Goal: Task Accomplishment & Management: Manage account settings

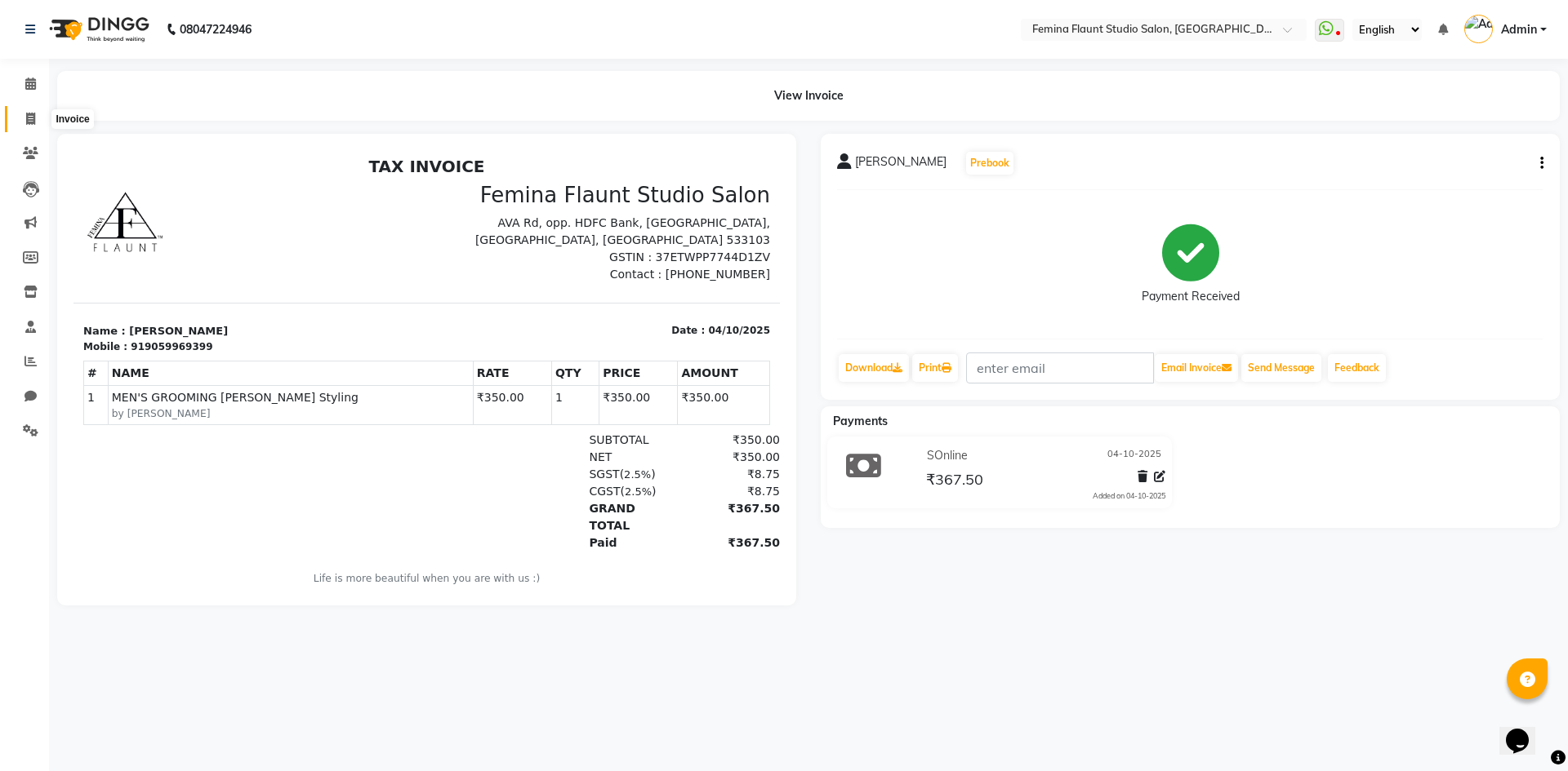
click at [29, 122] on icon at bounding box center [31, 119] width 9 height 13
select select "service"
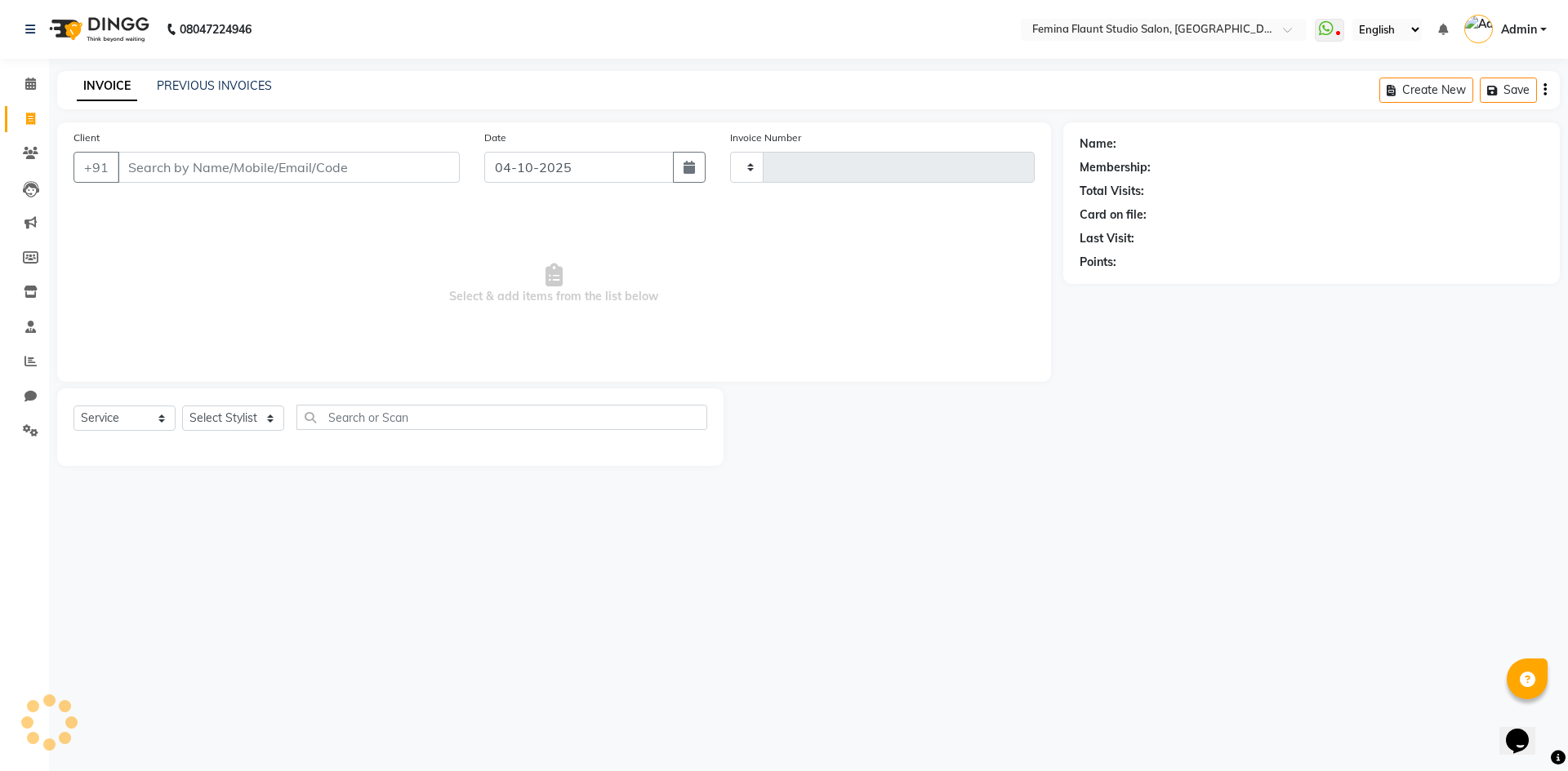
type input "0685"
select select "8333"
click at [181, 169] on input "Client" at bounding box center [288, 167] width 342 height 31
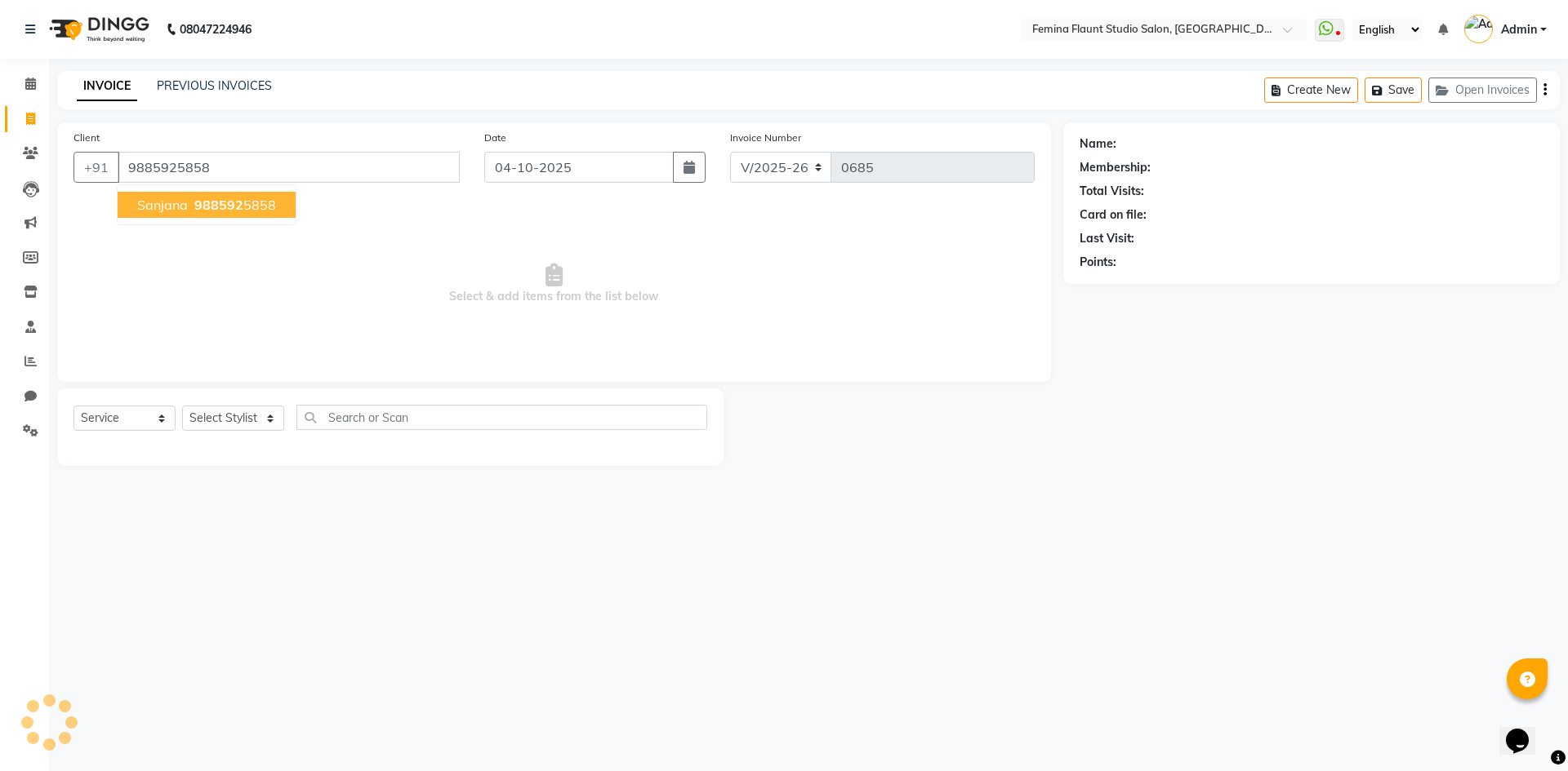
type input "9885925858"
click at [237, 209] on span "988592" at bounding box center [219, 205] width 49 height 16
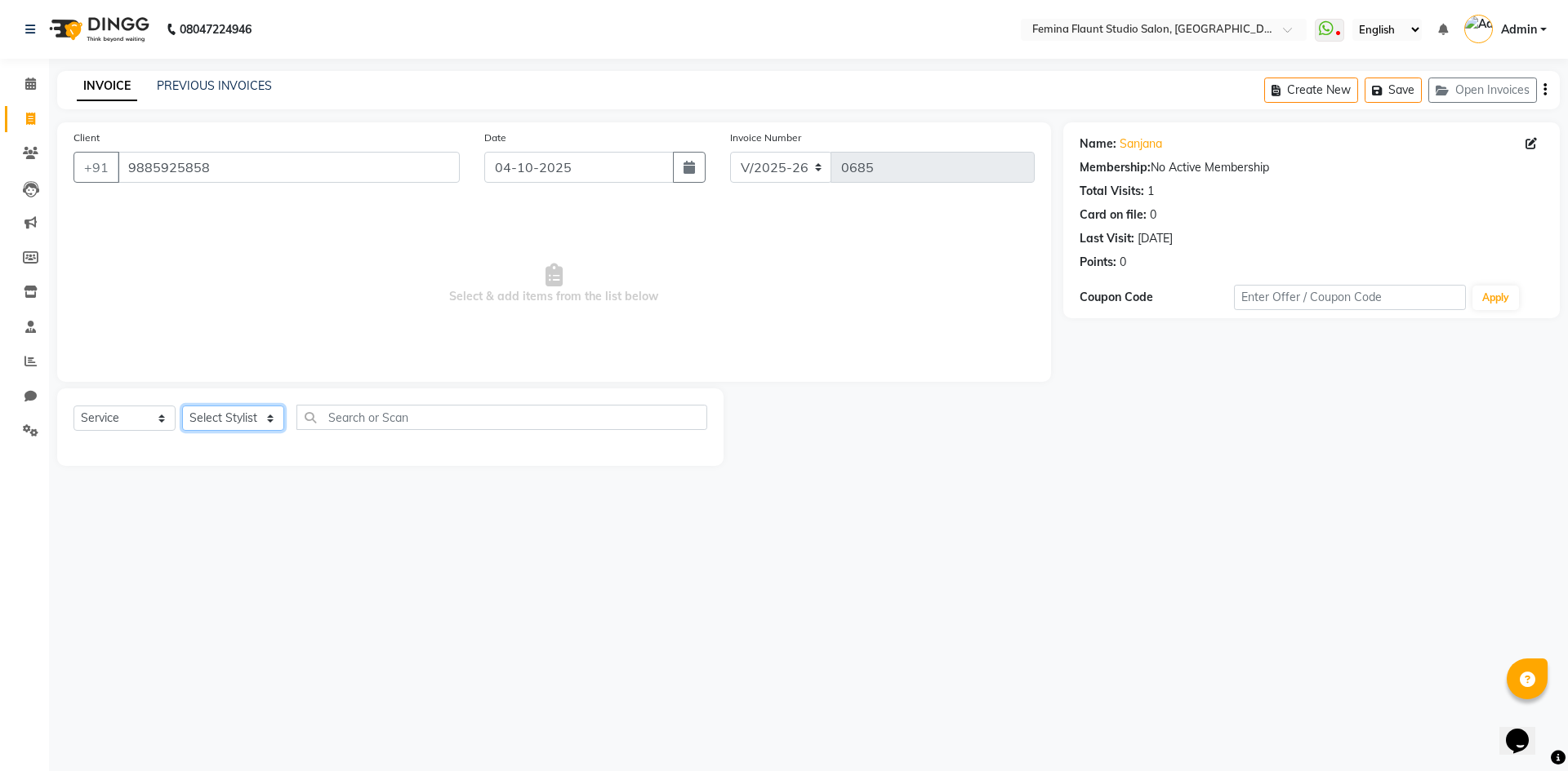
click at [267, 415] on select "Select Stylist Admin Durga [PERSON_NAME] [PERSON_NAME] Sri [PERSON_NAME] [PERSO…" at bounding box center [233, 418] width 102 height 25
select select "80611"
click at [182, 405] on select "Select Stylist Admin Durga [PERSON_NAME] [PERSON_NAME] Sri [PERSON_NAME] [PERSO…" at bounding box center [233, 418] width 102 height 25
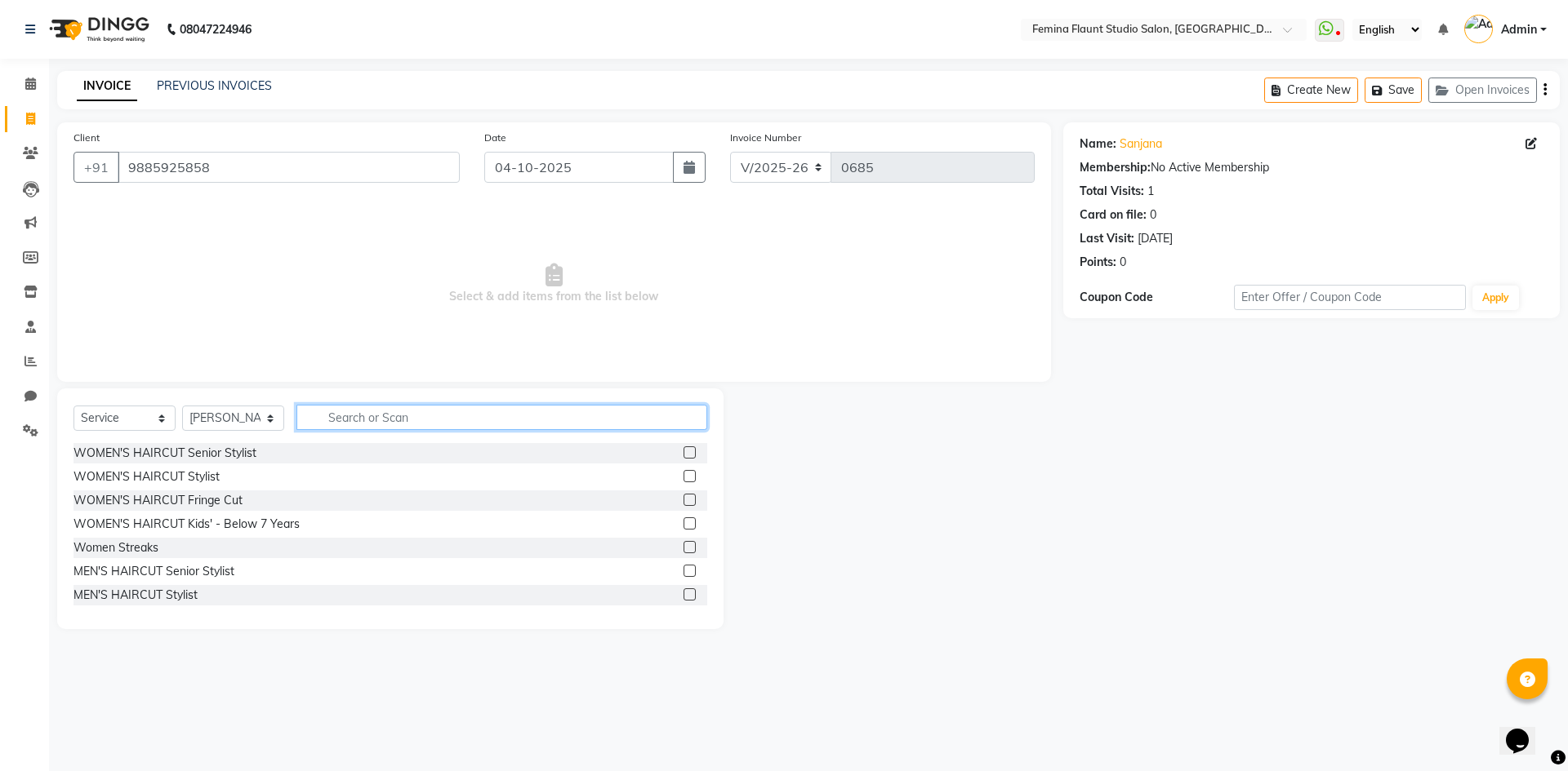
click at [323, 421] on input "text" at bounding box center [501, 417] width 411 height 25
type input "ric"
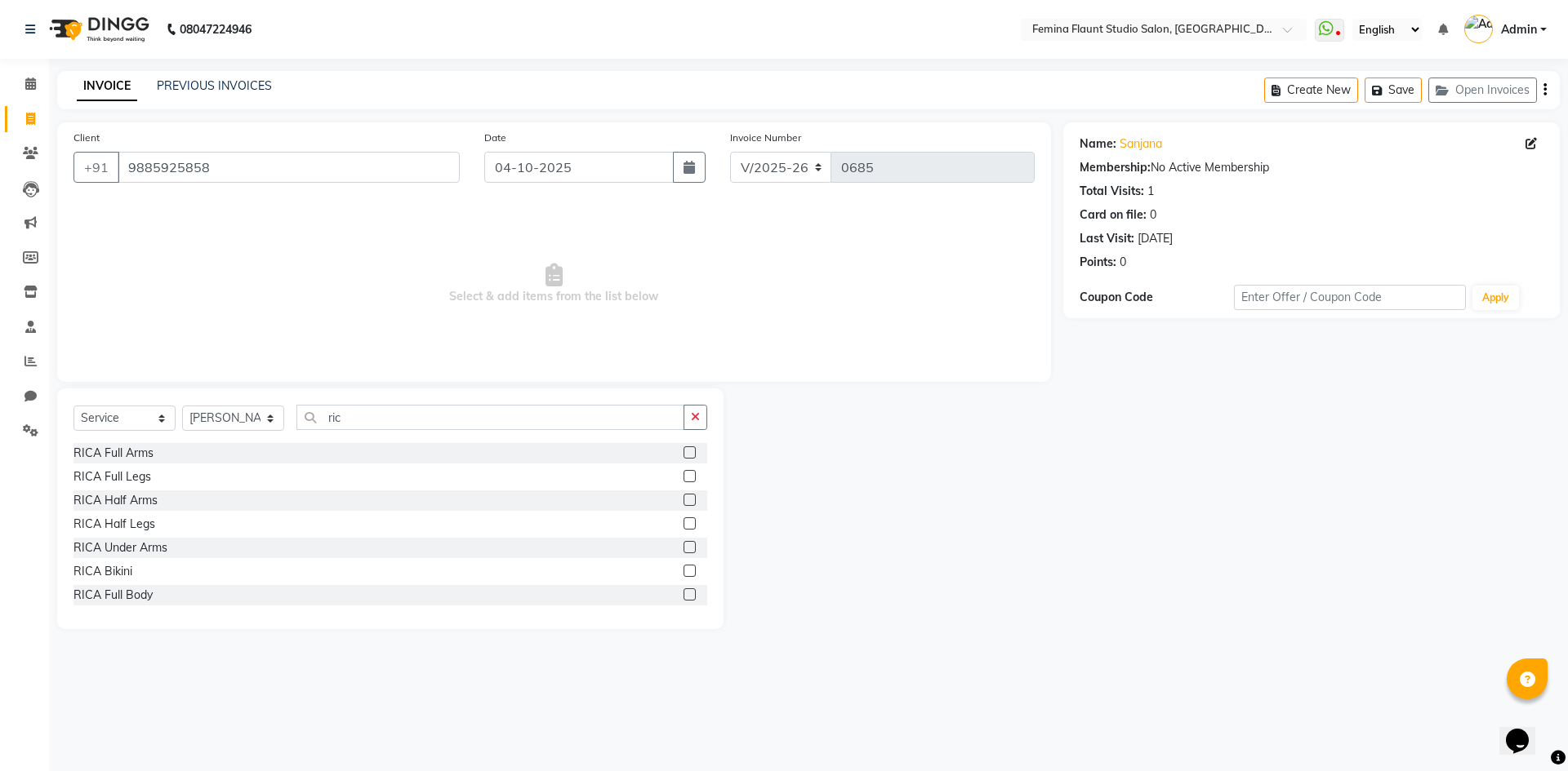
click at [684, 521] on label at bounding box center [690, 524] width 13 height 13
click at [684, 521] on input "checkbox" at bounding box center [689, 525] width 11 height 11
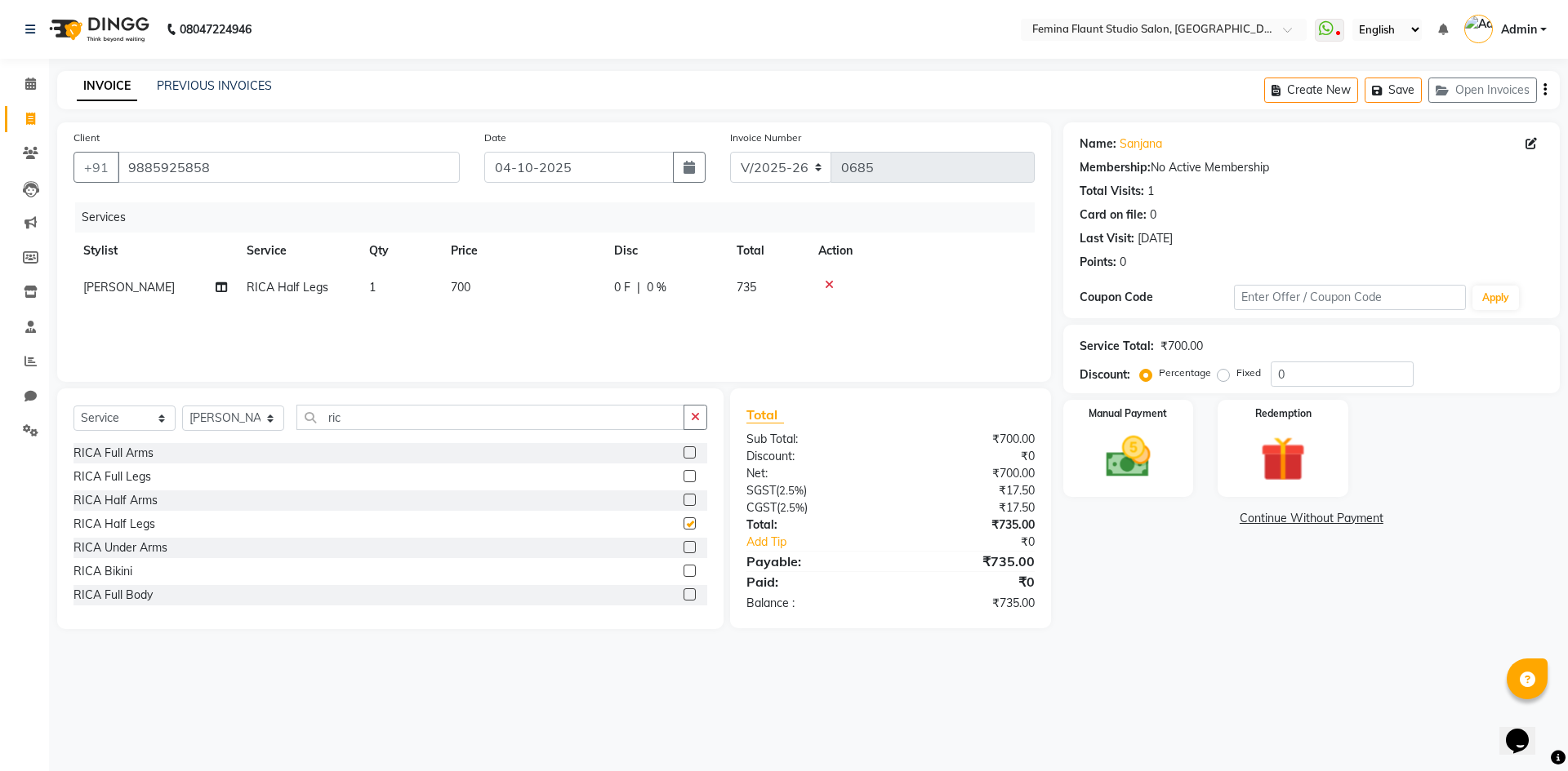
checkbox input "false"
click at [376, 418] on input "ric" at bounding box center [490, 417] width 387 height 25
type input "r"
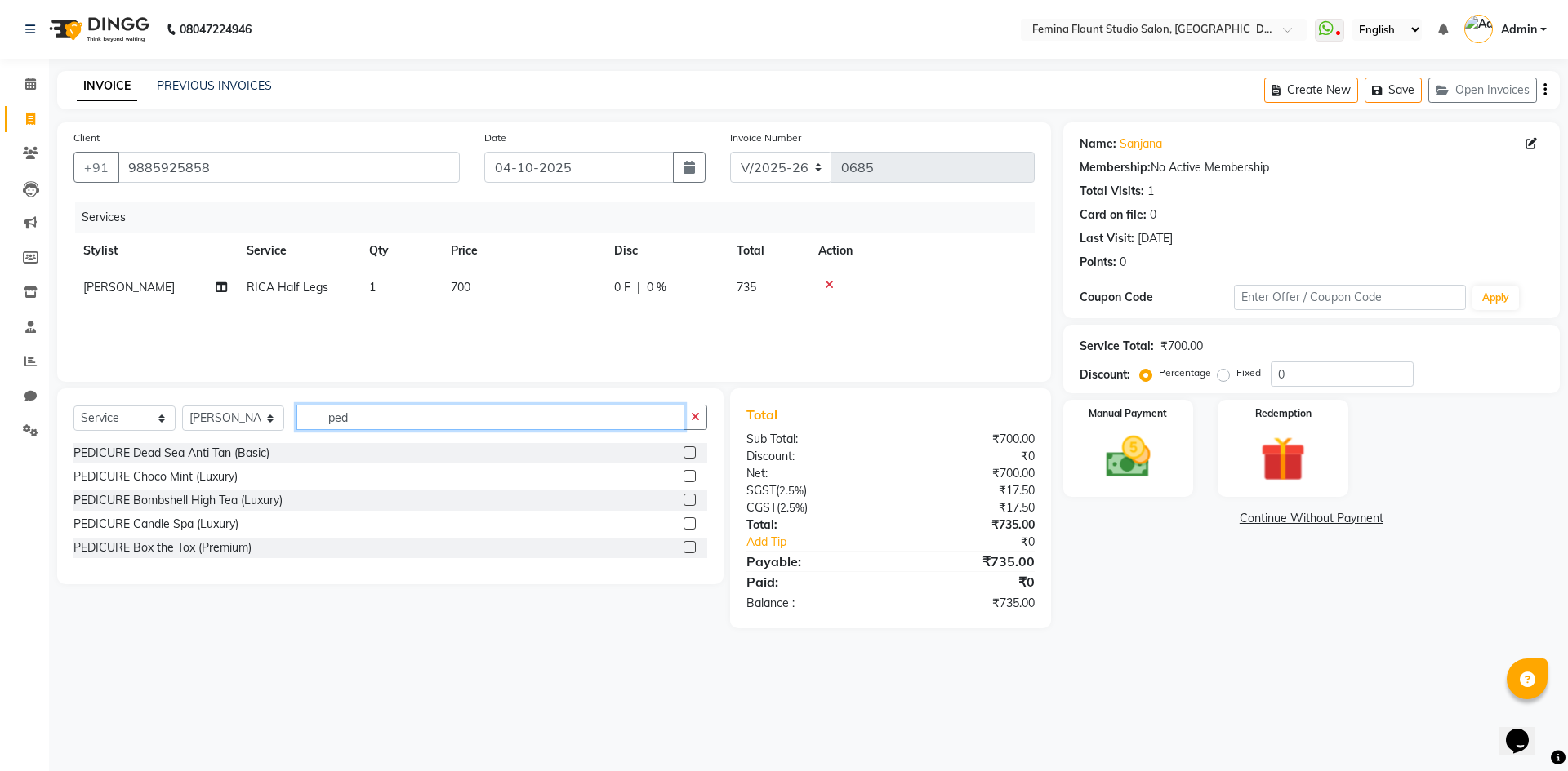
type input "ped"
click at [690, 477] on label at bounding box center [690, 477] width 13 height 13
click at [690, 477] on input "checkbox" at bounding box center [689, 478] width 11 height 11
checkbox input "true"
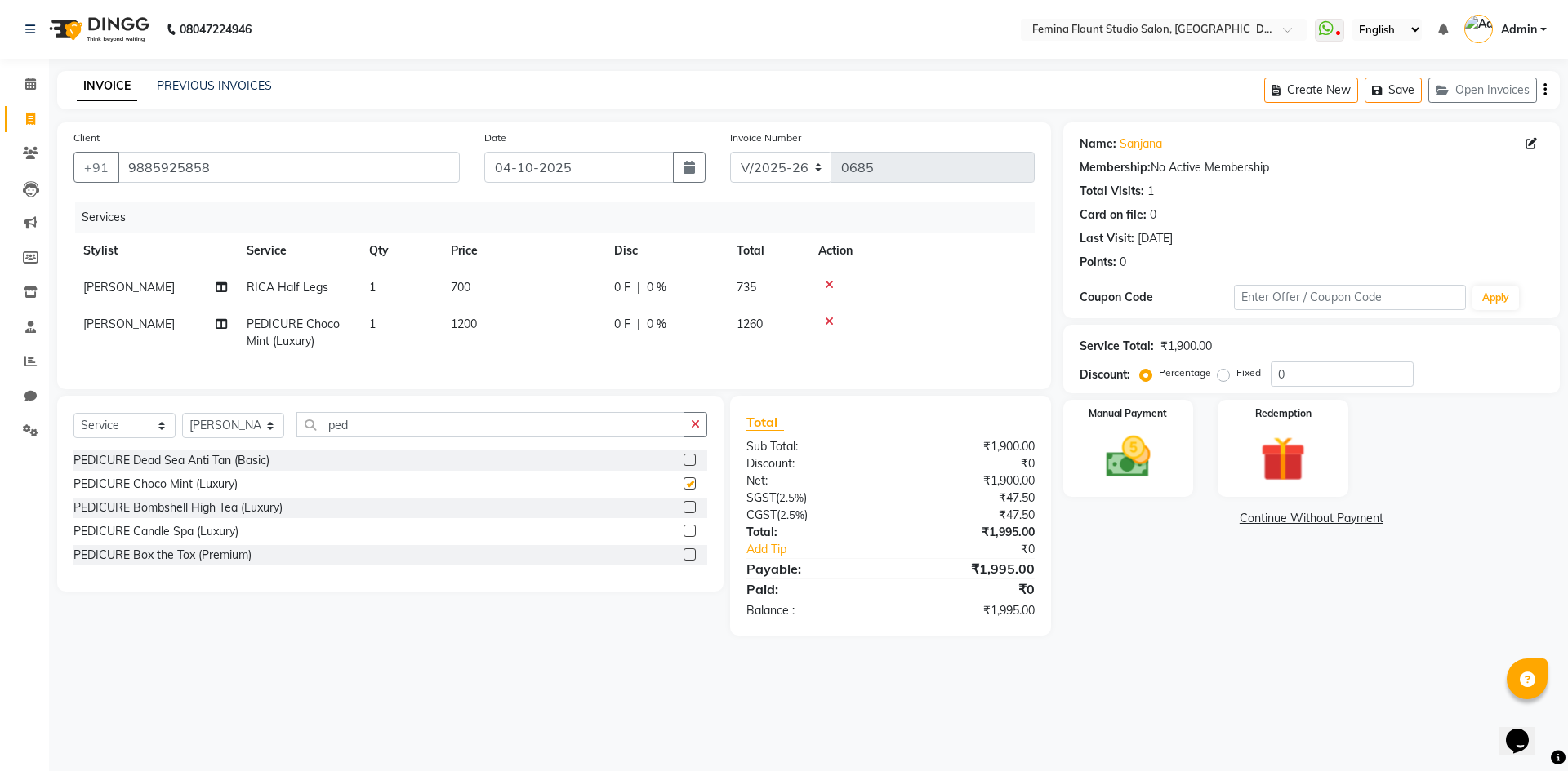
click at [690, 466] on label at bounding box center [690, 460] width 13 height 13
click at [690, 466] on input "checkbox" at bounding box center [689, 460] width 11 height 11
checkbox input "true"
checkbox input "false"
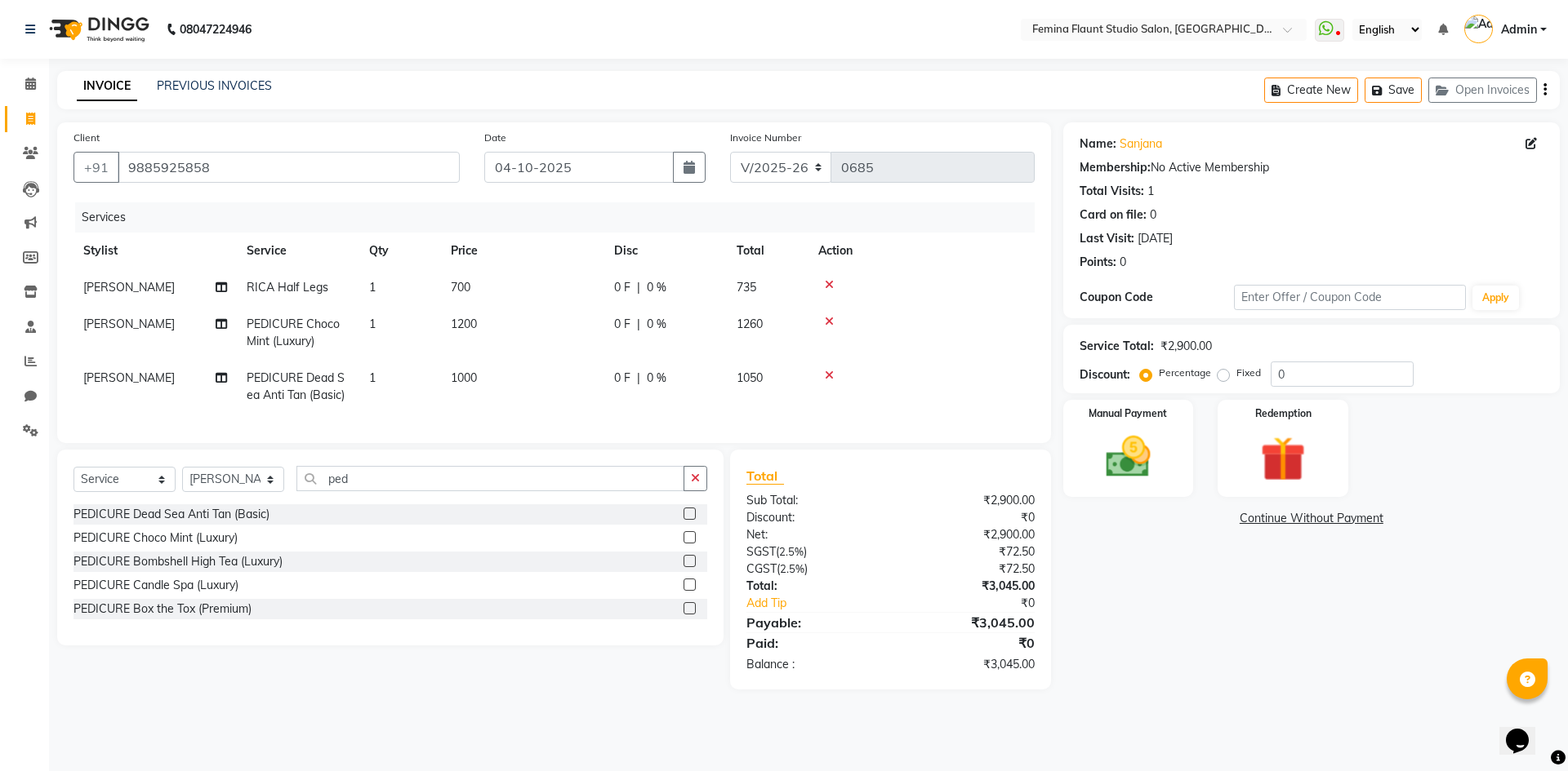
checkbox input "false"
click at [151, 321] on td "[PERSON_NAME]" at bounding box center [154, 333] width 163 height 54
select select "80611"
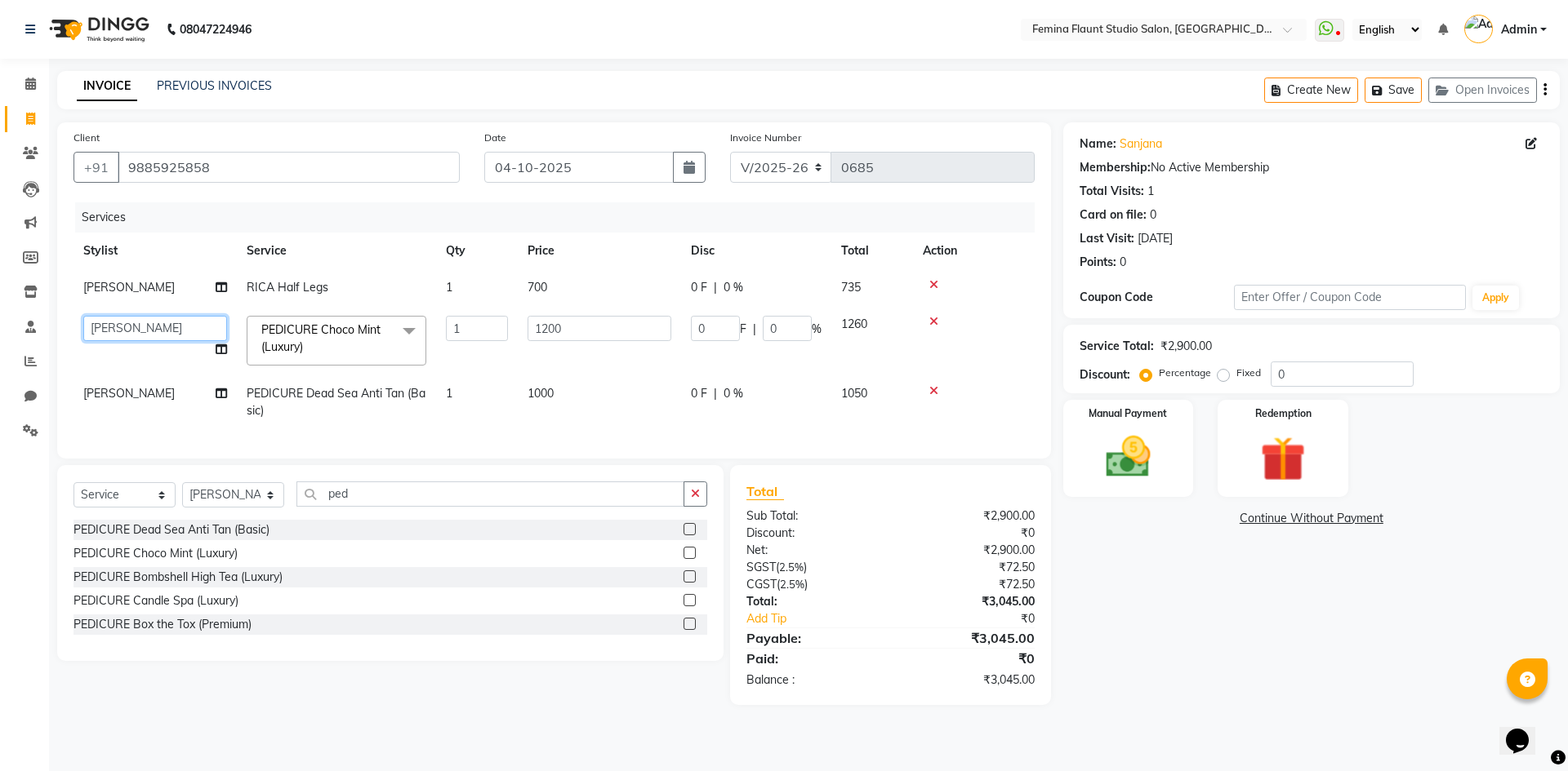
click at [182, 332] on select "Admin Durga [PERSON_NAME] [PERSON_NAME] Sri [PERSON_NAME] [PERSON_NAME] [PERSON…" at bounding box center [154, 329] width 144 height 25
select select "91625"
click at [140, 396] on span "[PERSON_NAME]" at bounding box center [128, 394] width 91 height 14
select select "80611"
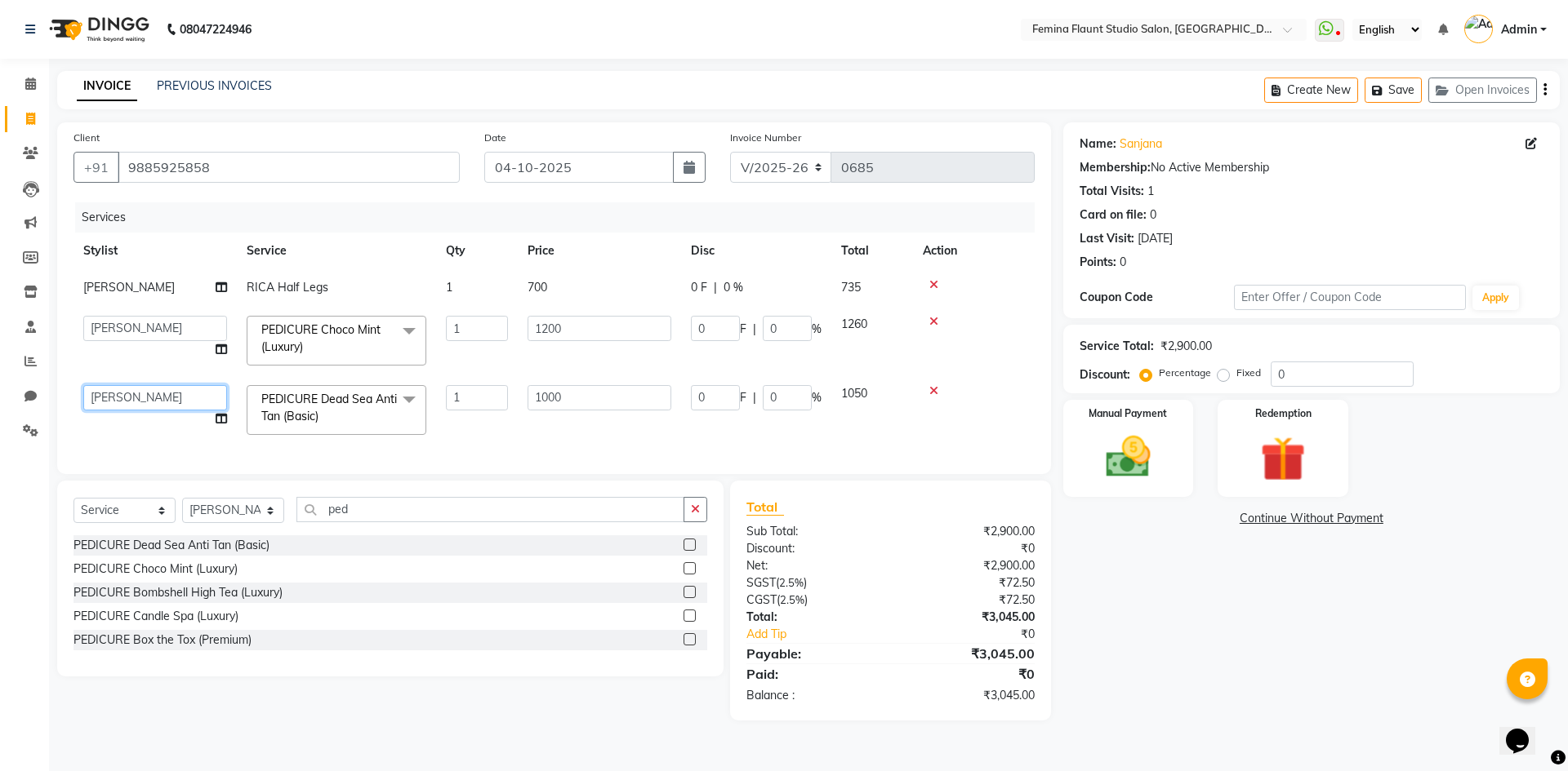
click at [163, 404] on select "Admin Durga [PERSON_NAME] [PERSON_NAME] Sri [PERSON_NAME] [PERSON_NAME] [PERSON…" at bounding box center [154, 398] width 144 height 25
select select "80612"
click at [938, 389] on div at bounding box center [974, 391] width 102 height 12
click at [931, 395] on icon at bounding box center [934, 391] width 9 height 12
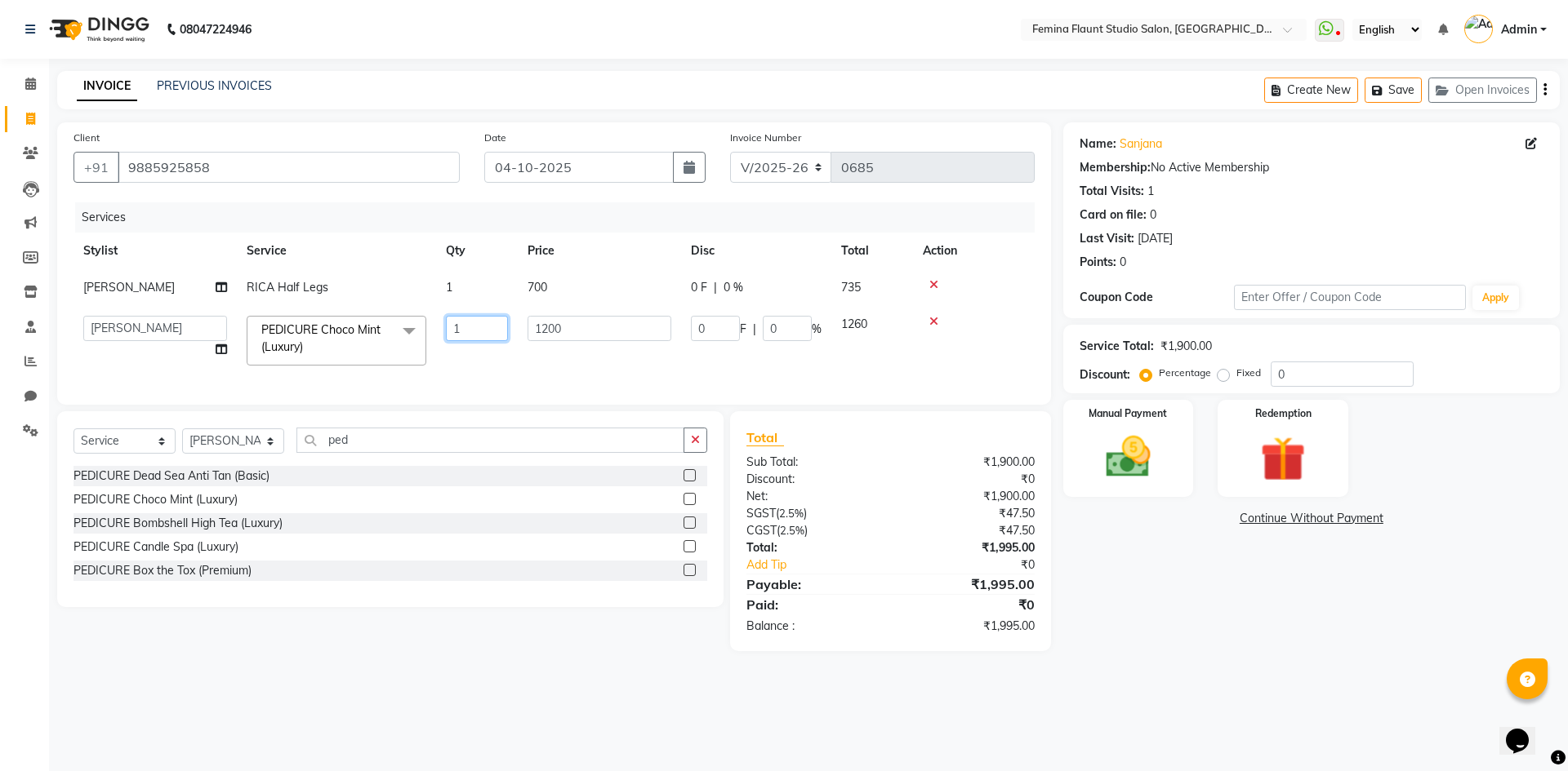
click at [486, 330] on input "1" at bounding box center [477, 329] width 62 height 25
click at [526, 360] on div "Services Stylist Service Qty Price Disc Total Action [PERSON_NAME] RICA Half Le…" at bounding box center [554, 295] width 961 height 186
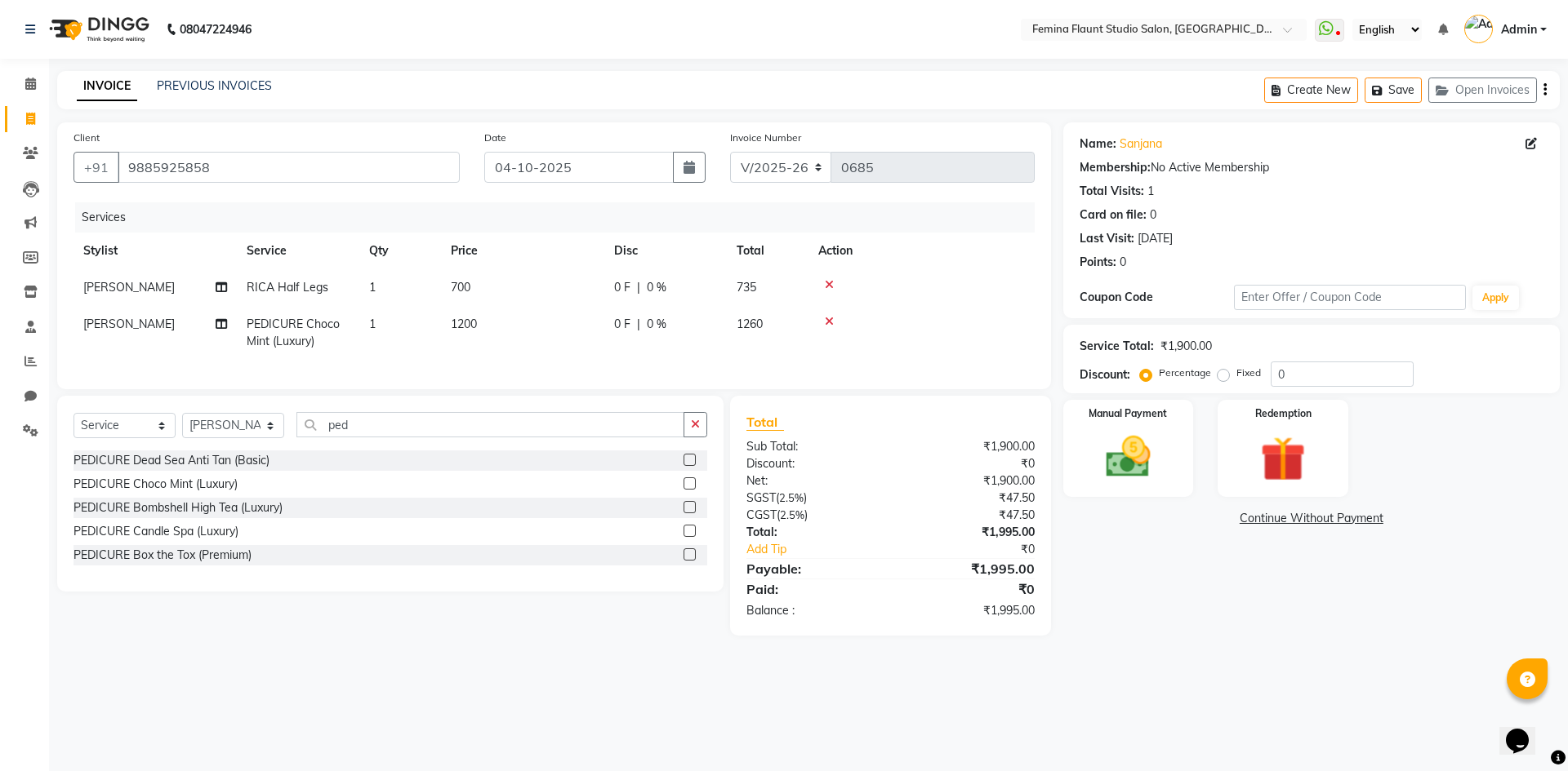
click at [686, 489] on label at bounding box center [690, 484] width 13 height 13
click at [686, 489] on input "checkbox" at bounding box center [689, 485] width 11 height 11
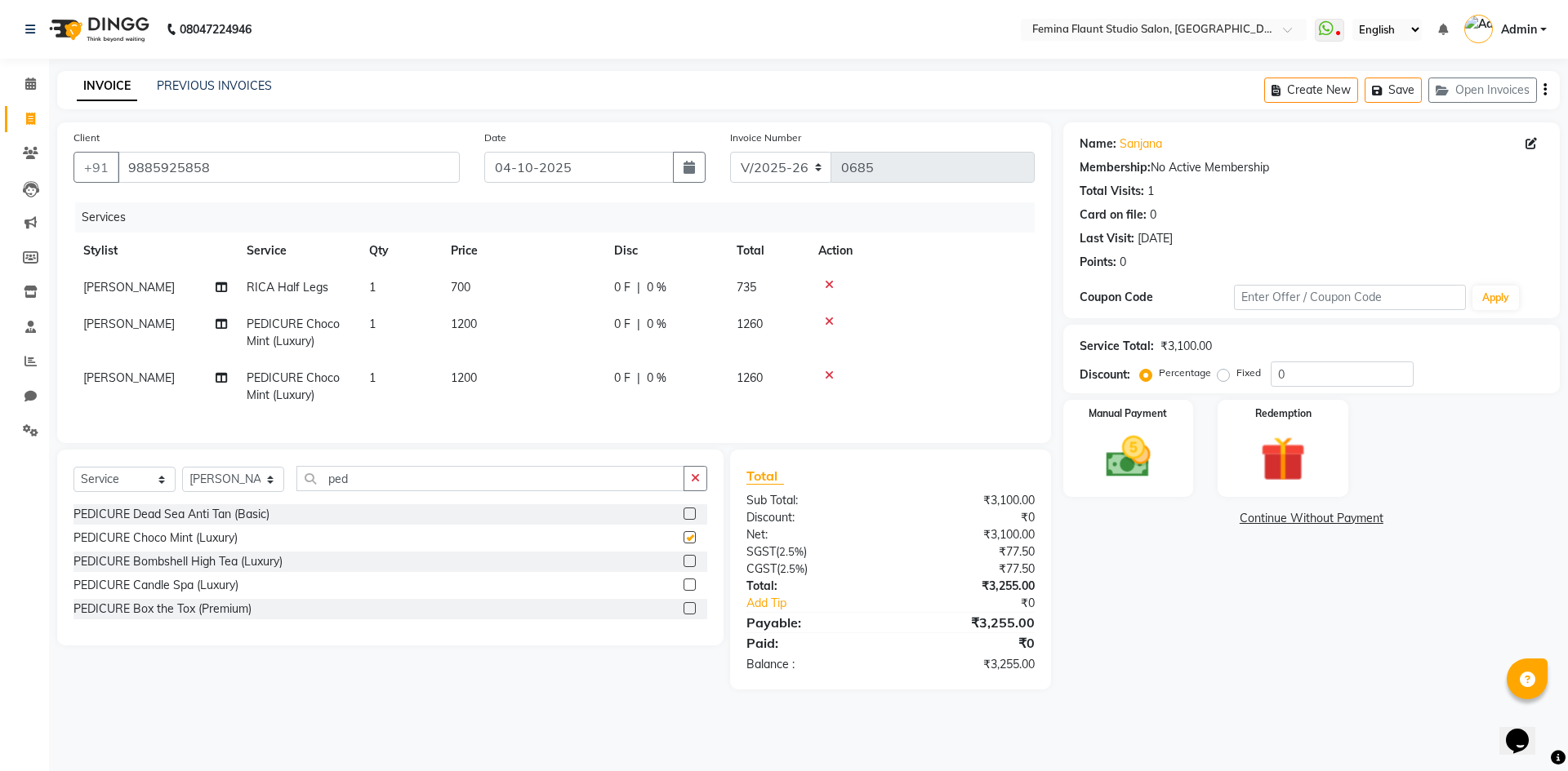
checkbox input "false"
click at [141, 367] on td "[PERSON_NAME]" at bounding box center [154, 387] width 163 height 54
select select "80611"
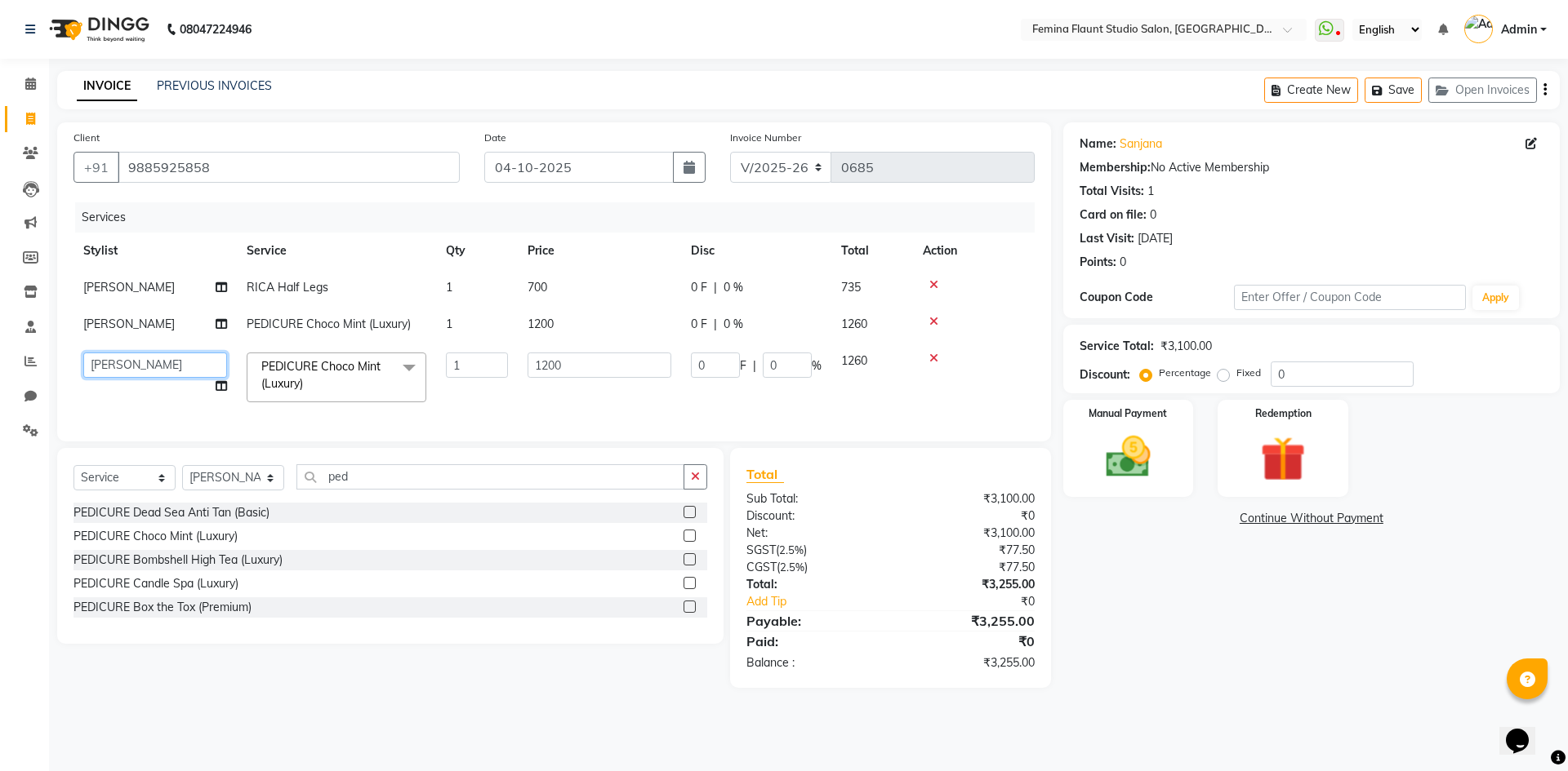
click at [181, 367] on select "Admin Durga [PERSON_NAME] [PERSON_NAME] Sri [PERSON_NAME] [PERSON_NAME] [PERSON…" at bounding box center [154, 366] width 144 height 25
select select "80612"
click at [490, 367] on input "1" at bounding box center [477, 366] width 62 height 25
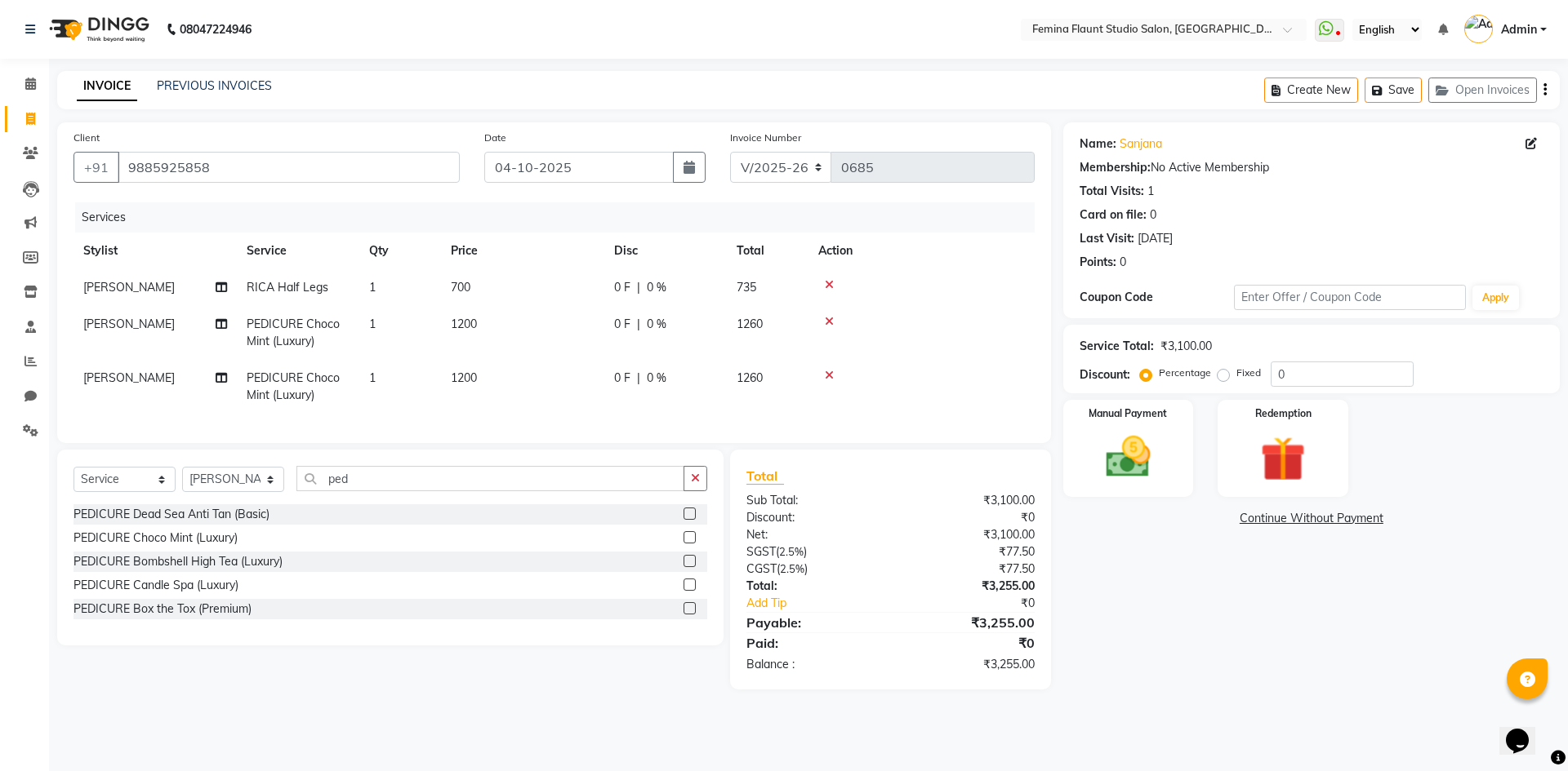
click at [1126, 560] on div "Name: [PERSON_NAME] Membership: No Active Membership Total Visits: 1 Card on fi…" at bounding box center [1317, 406] width 509 height 567
click at [378, 491] on input "ped" at bounding box center [490, 478] width 387 height 25
type input "p"
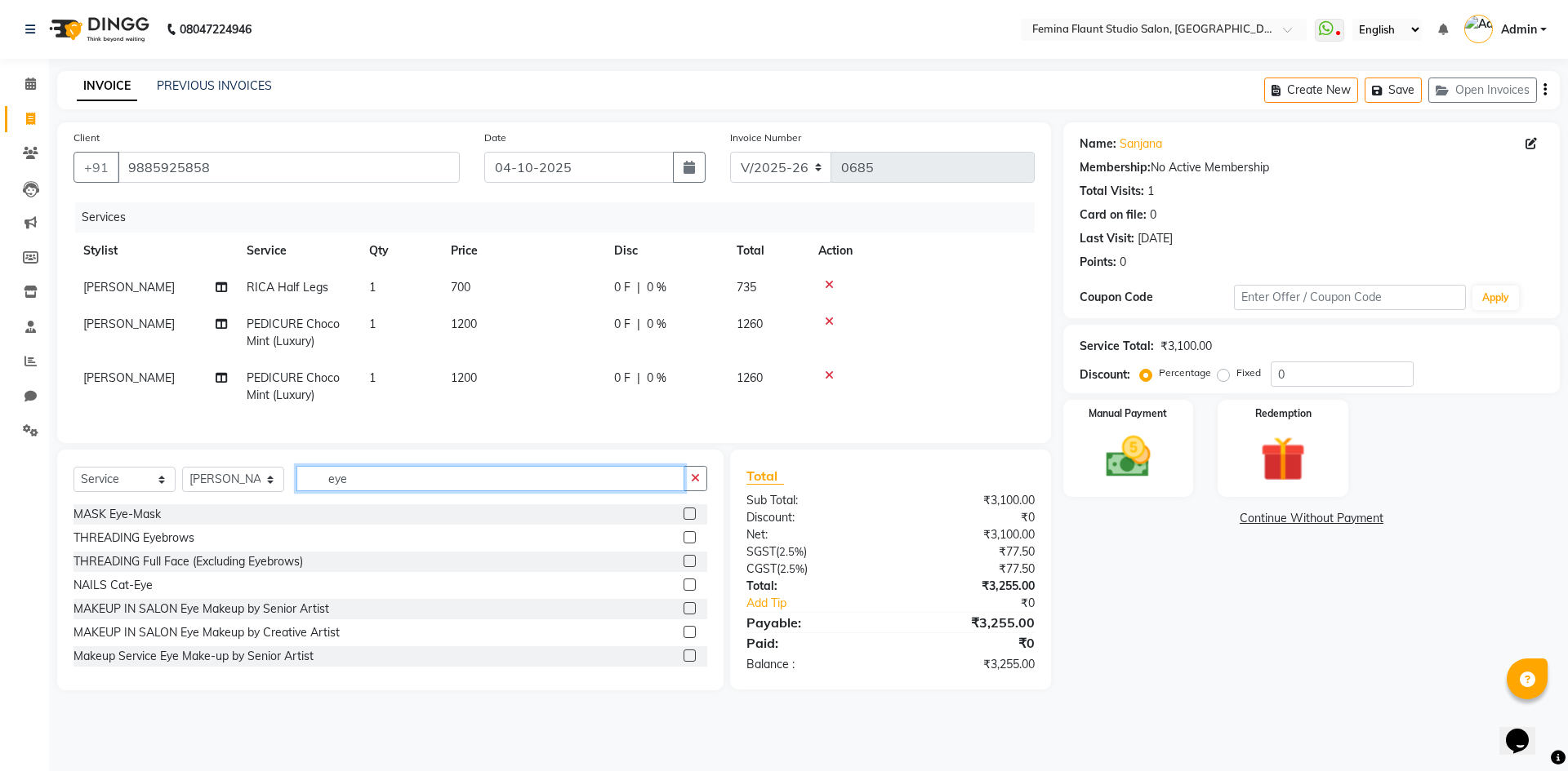
type input "eye"
click at [684, 543] on label at bounding box center [690, 538] width 13 height 13
click at [684, 543] on input "checkbox" at bounding box center [689, 538] width 11 height 11
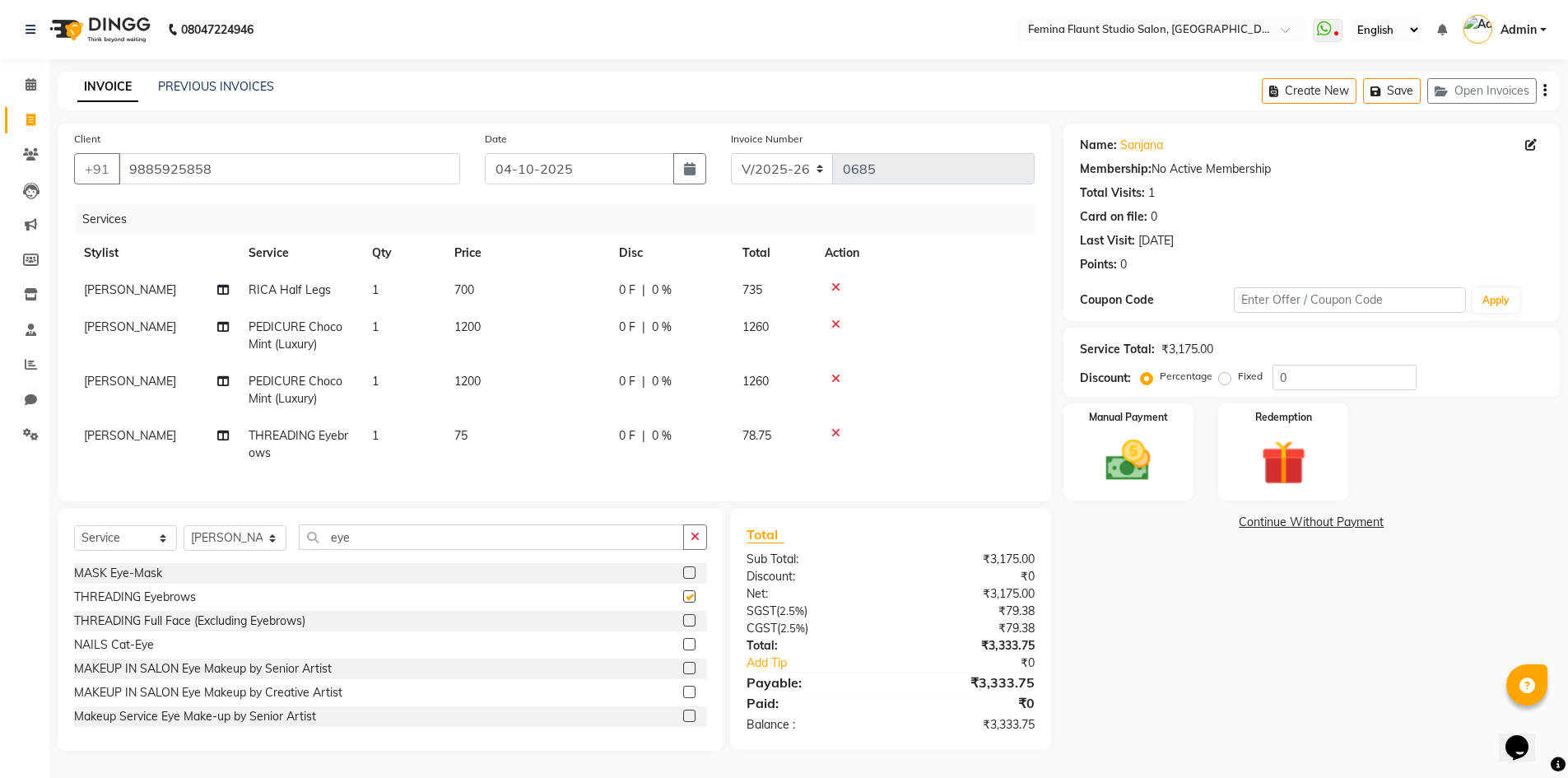
checkbox input "false"
click at [514, 548] on input "eye" at bounding box center [491, 537] width 385 height 26
type input "e"
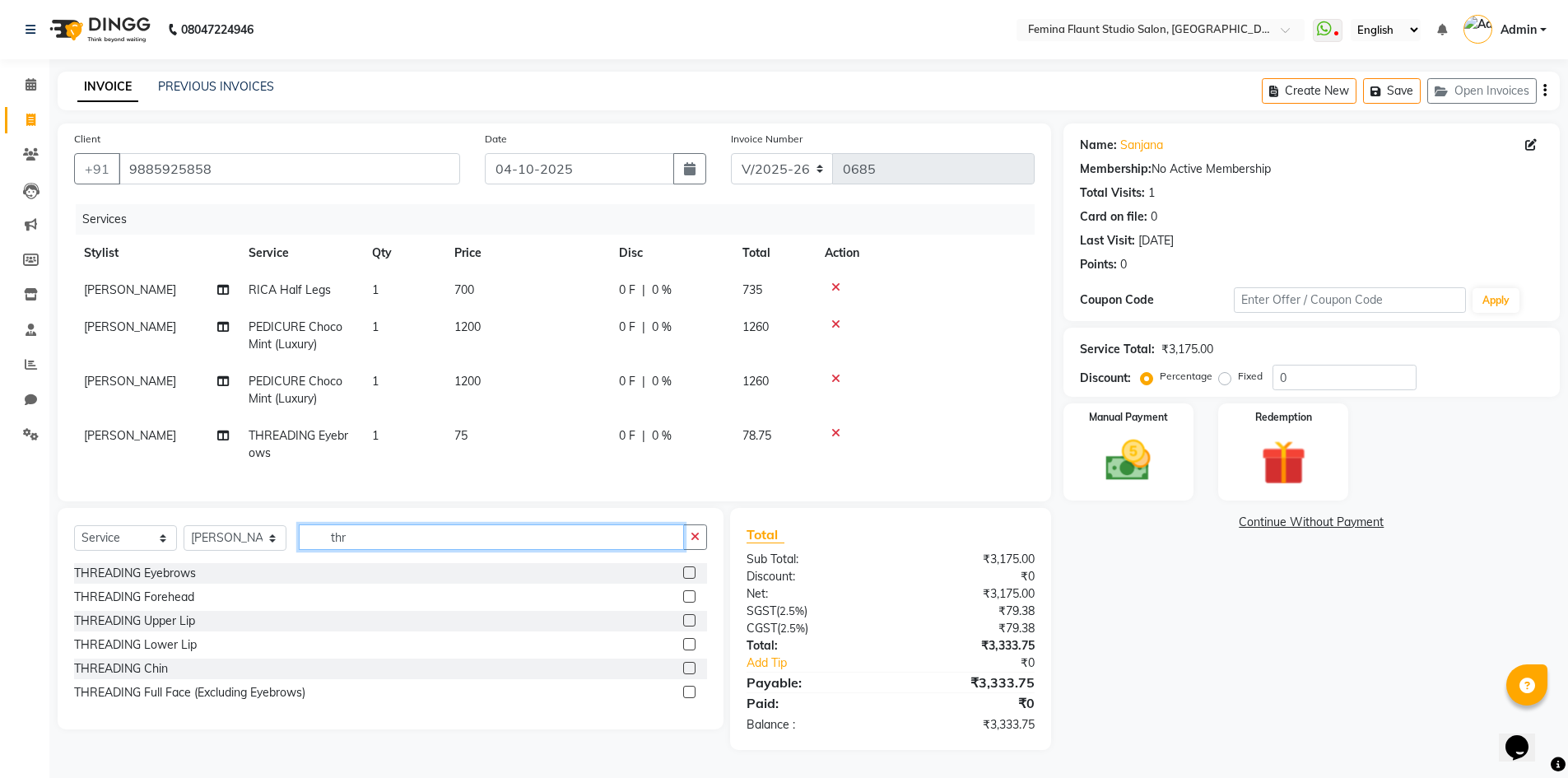
type input "thr"
click at [688, 603] on label at bounding box center [689, 597] width 13 height 13
click at [688, 603] on input "checkbox" at bounding box center [688, 598] width 11 height 11
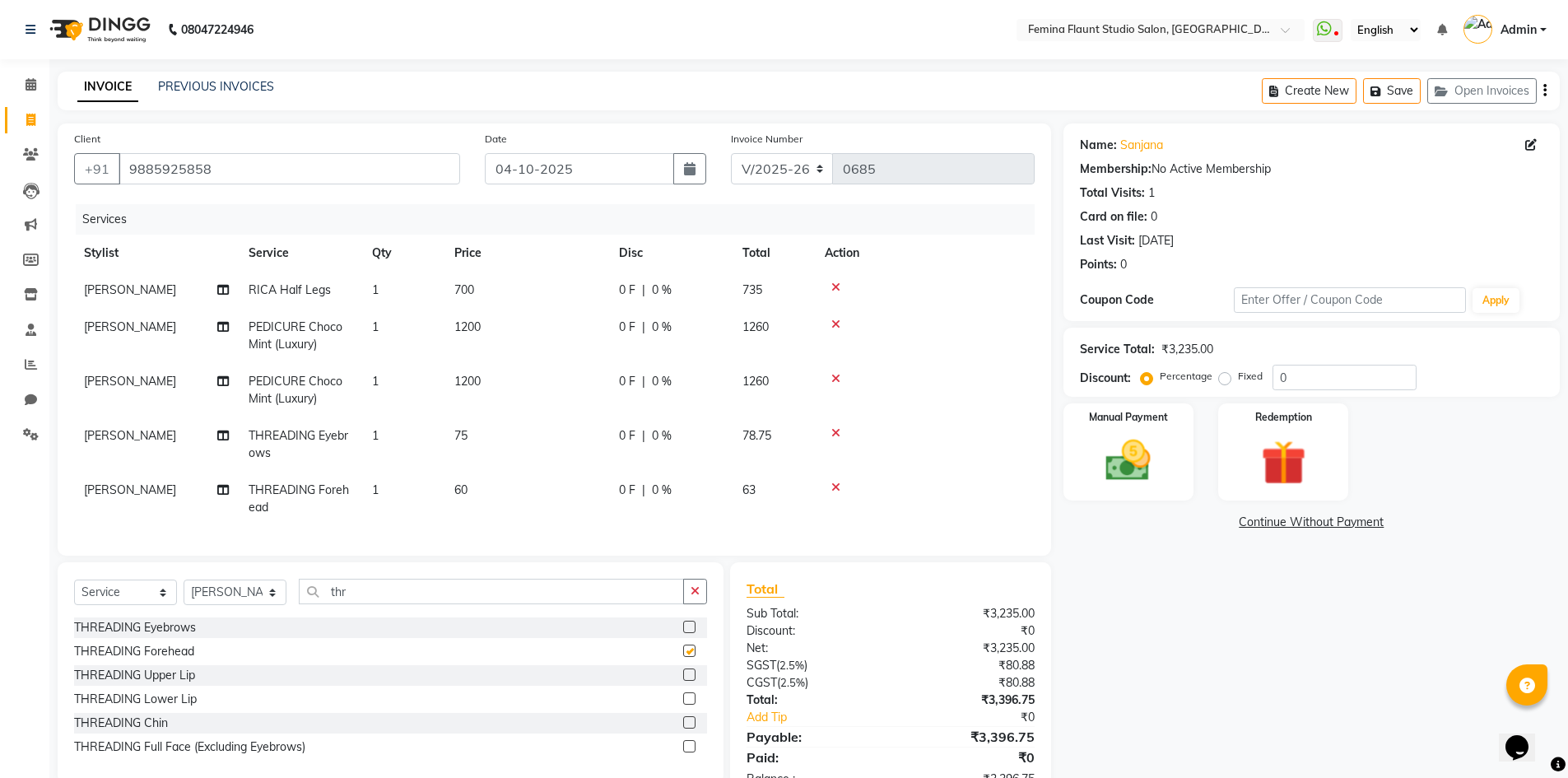
checkbox input "false"
click at [474, 433] on td "75" at bounding box center [526, 445] width 165 height 55
select select "80611"
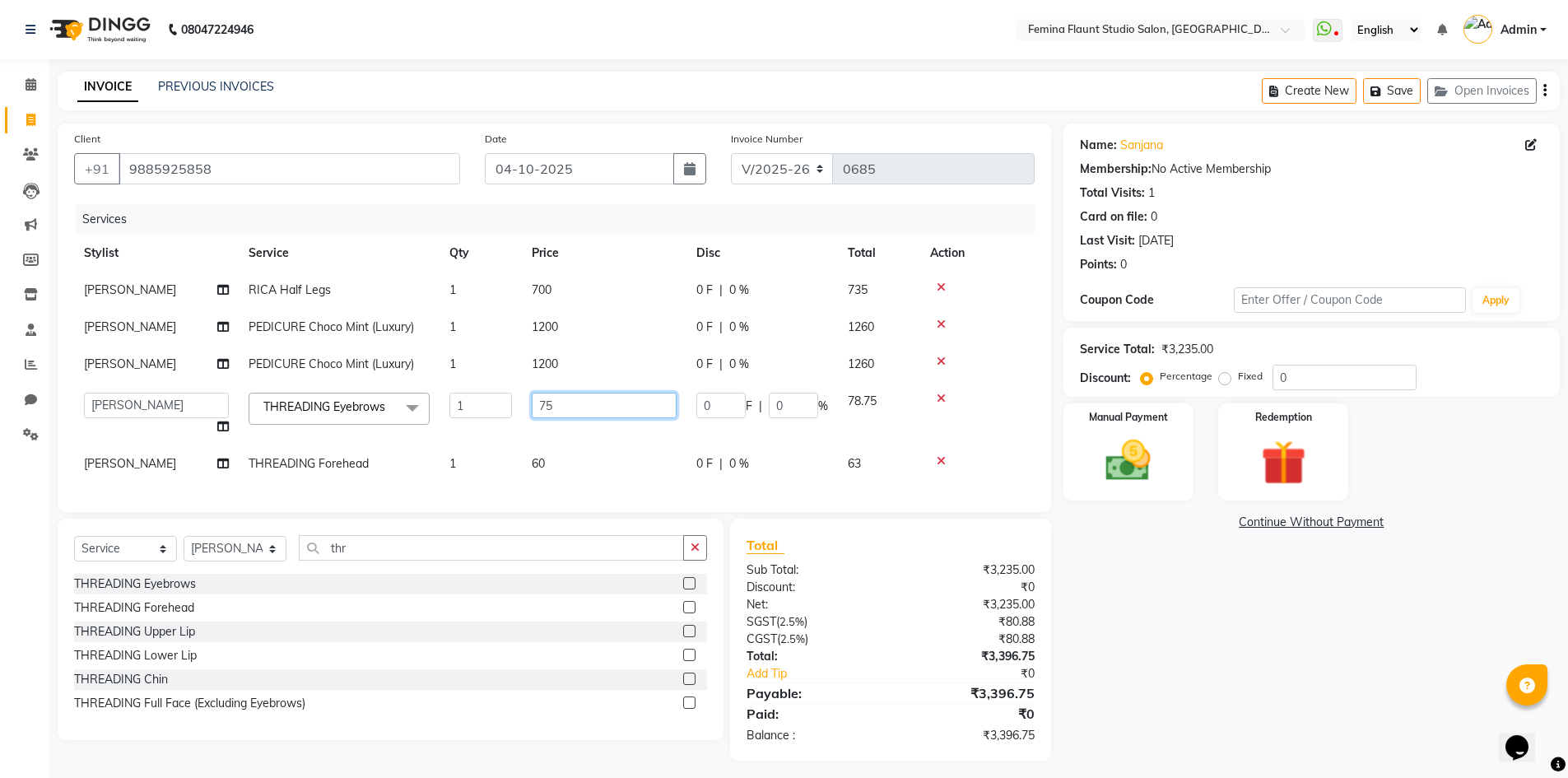
click at [579, 407] on input "75" at bounding box center [604, 405] width 145 height 26
type input "7"
type input "60"
click at [1104, 753] on div "Name: [PERSON_NAME] Membership: No Active Membership Total Visits: 1 Card on fi…" at bounding box center [1318, 443] width 509 height 638
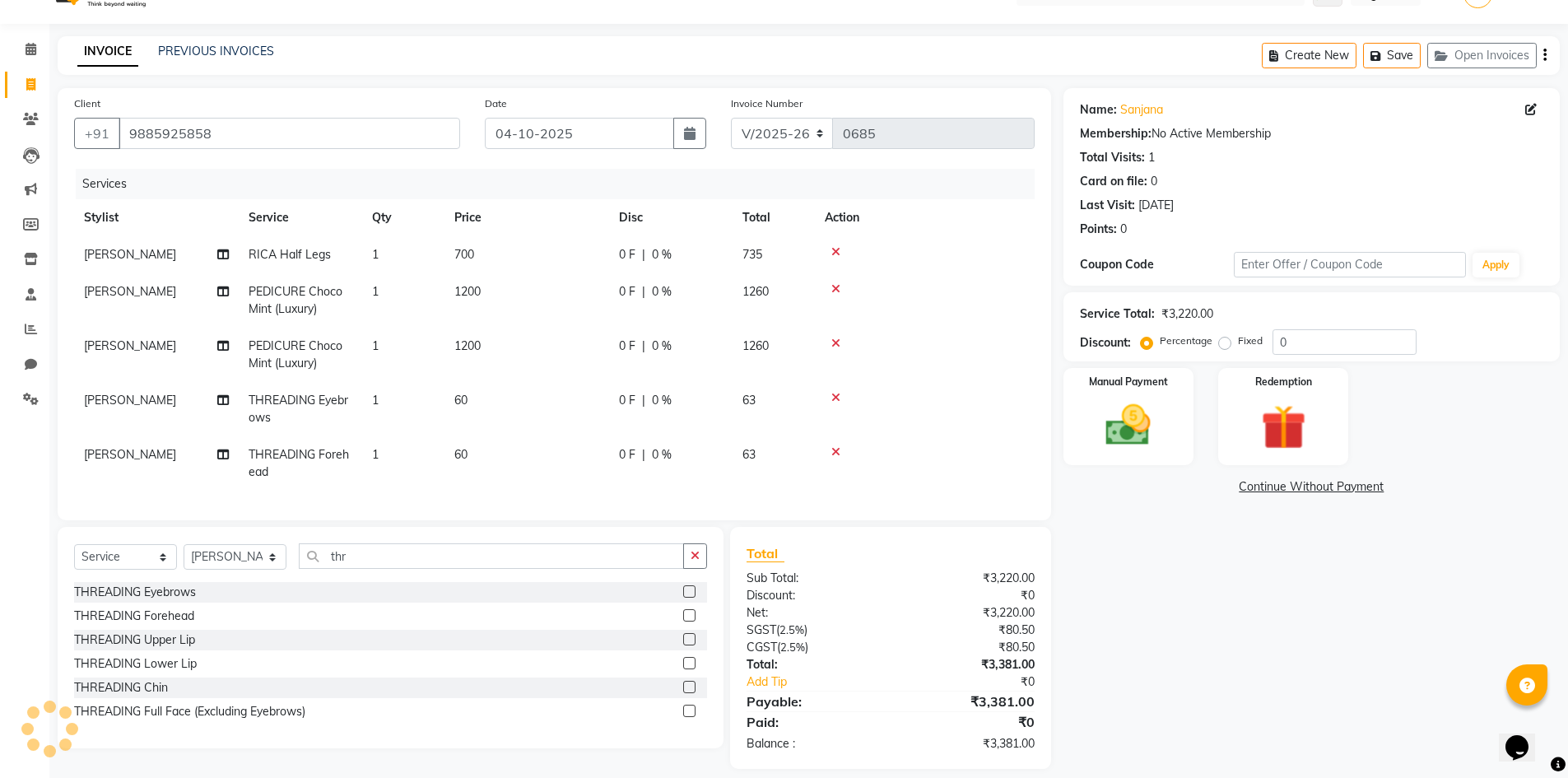
scroll to position [64, 0]
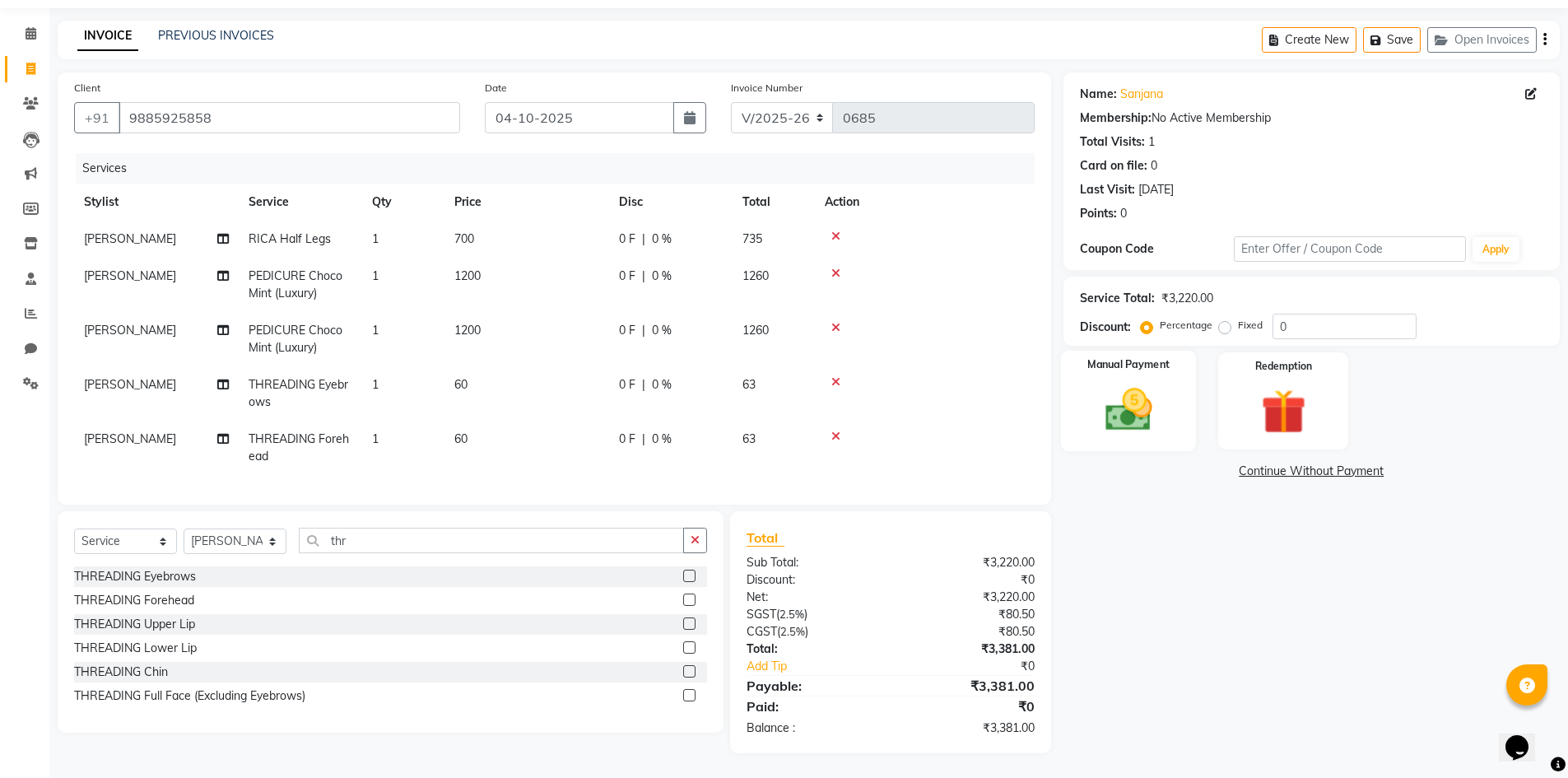
click at [1157, 404] on img at bounding box center [1128, 409] width 76 height 54
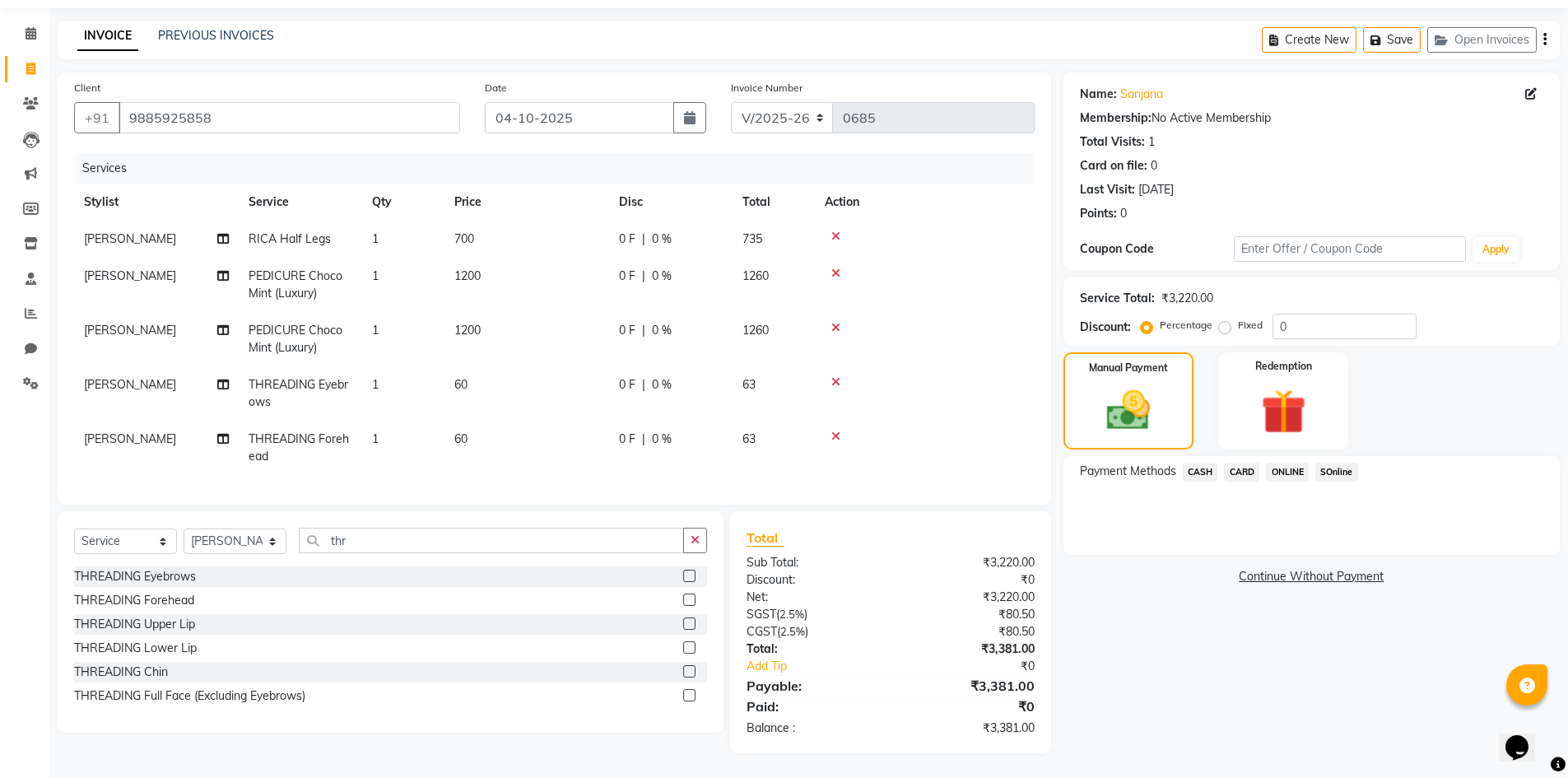
click at [1335, 463] on span "SOnline" at bounding box center [1337, 472] width 43 height 19
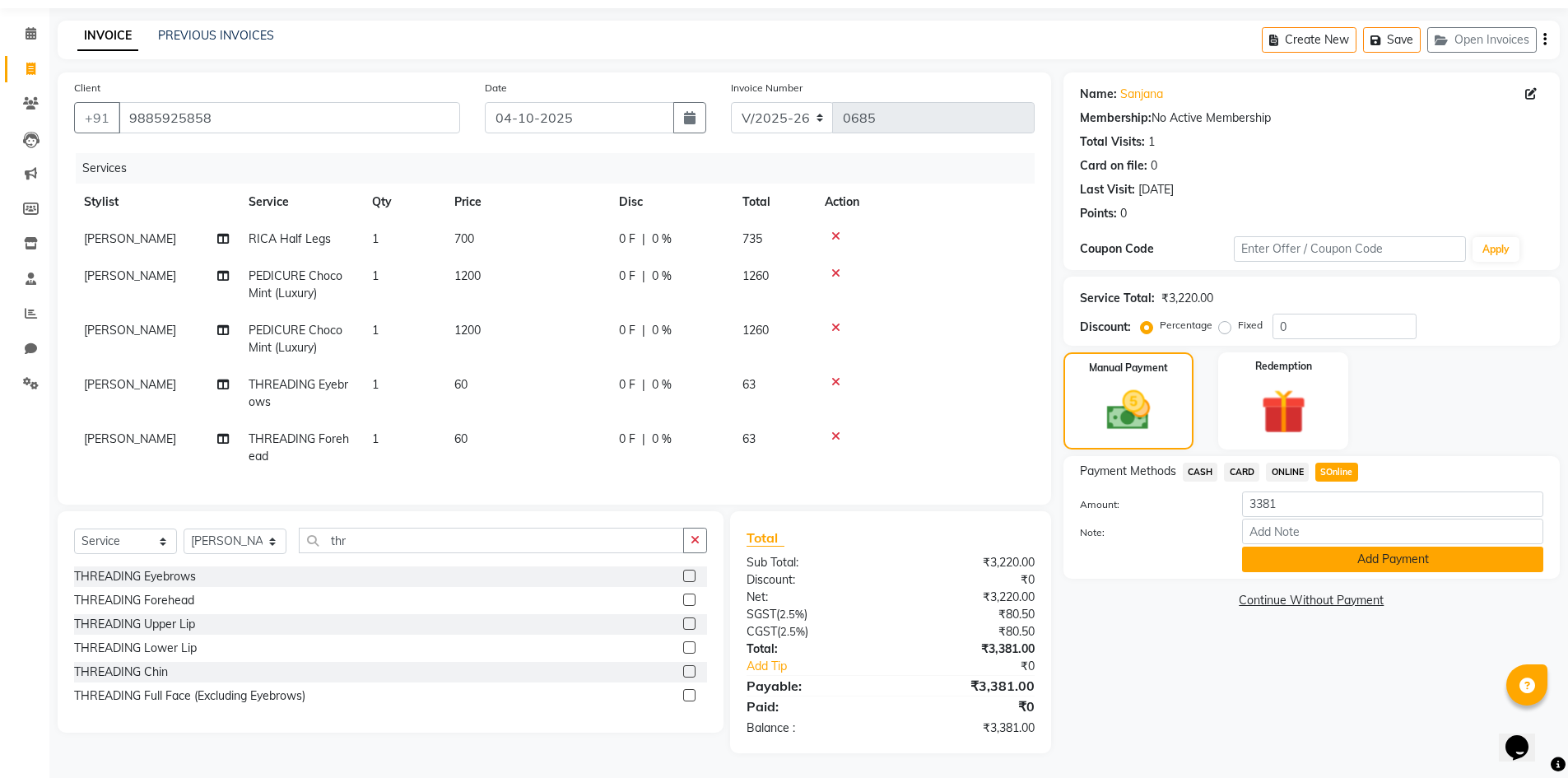
click at [1368, 549] on button "Add Payment" at bounding box center [1392, 559] width 301 height 26
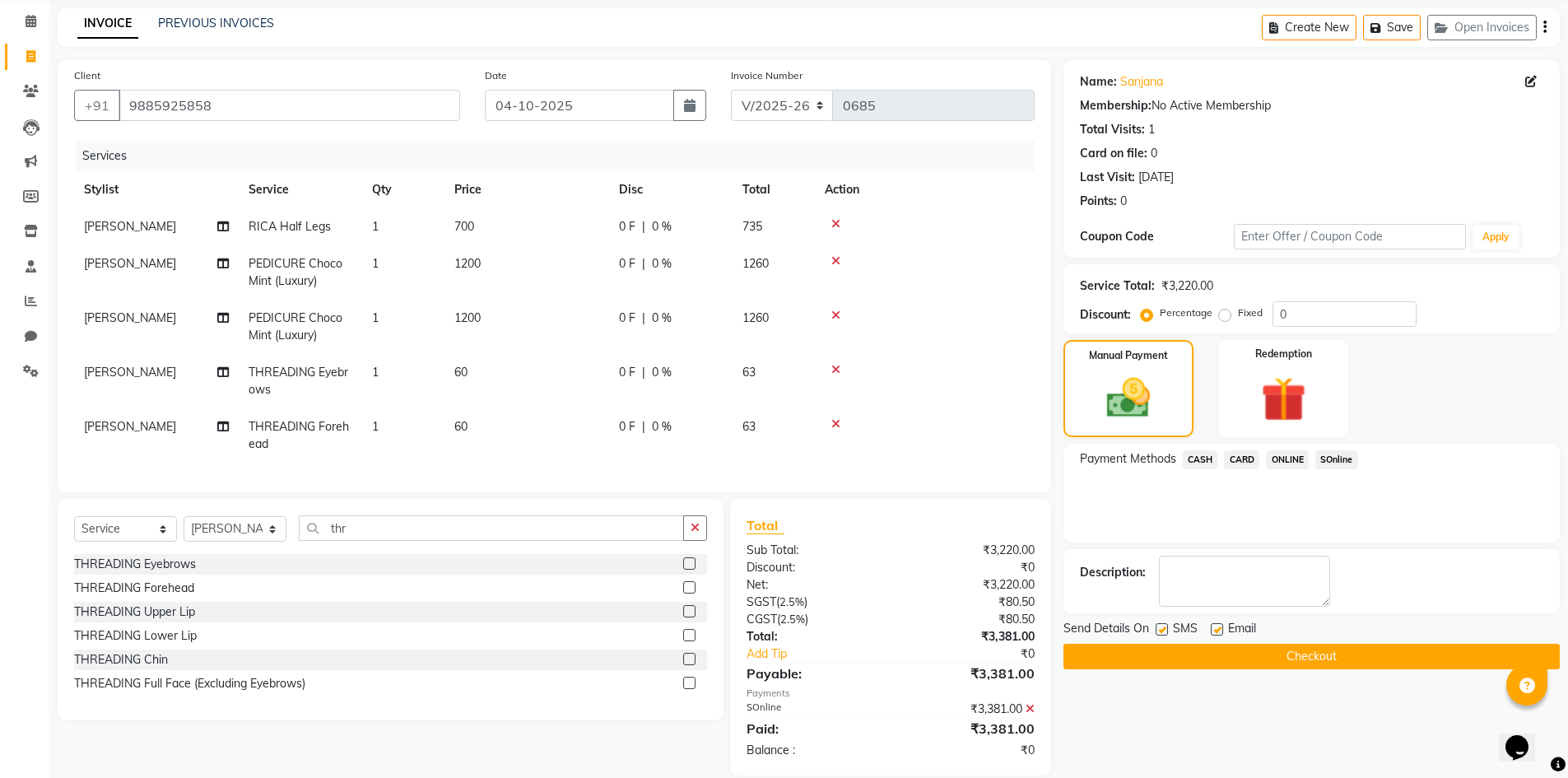
click at [1340, 656] on button "Checkout" at bounding box center [1311, 657] width 496 height 26
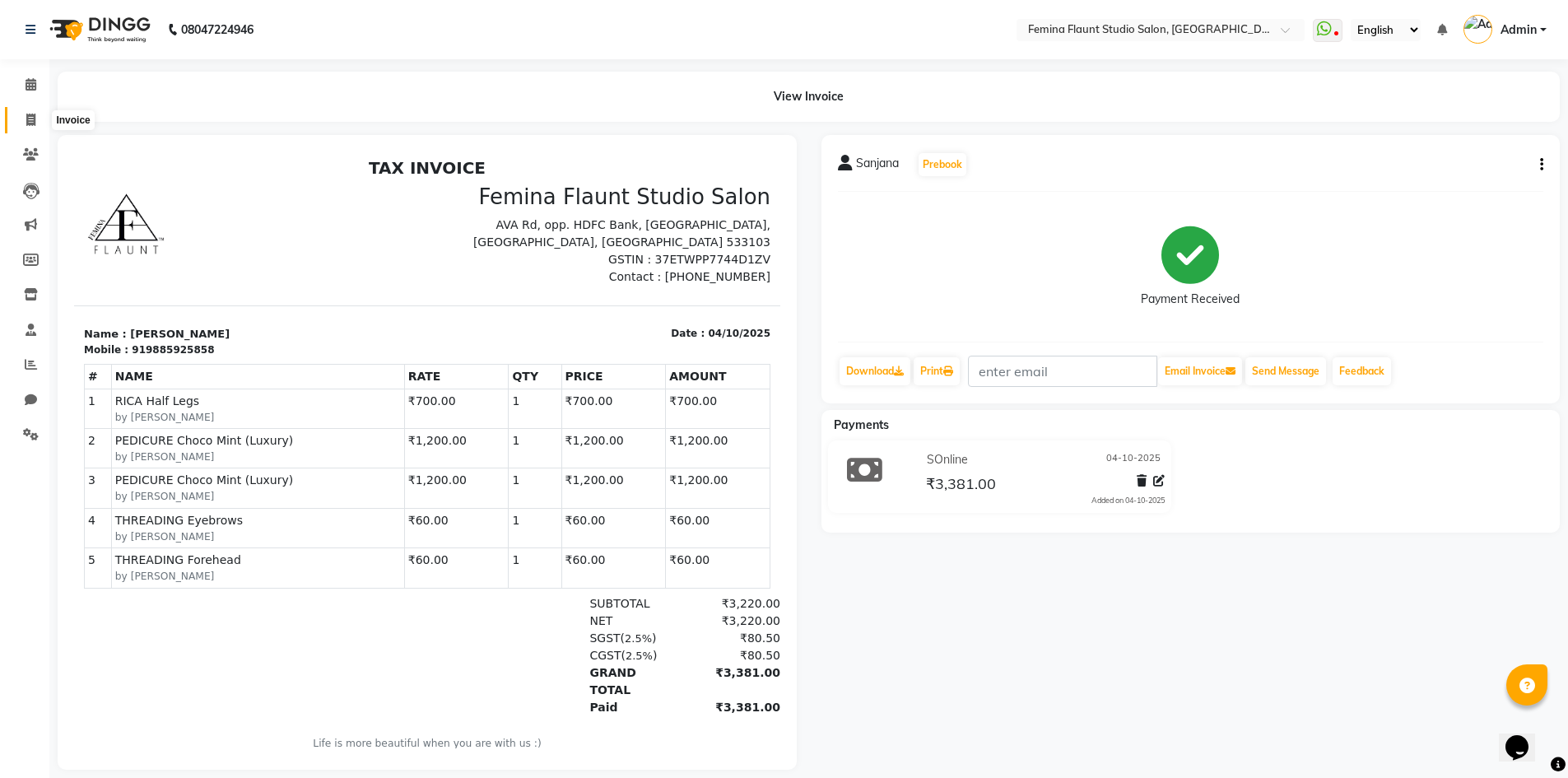
click at [28, 120] on icon at bounding box center [31, 120] width 9 height 13
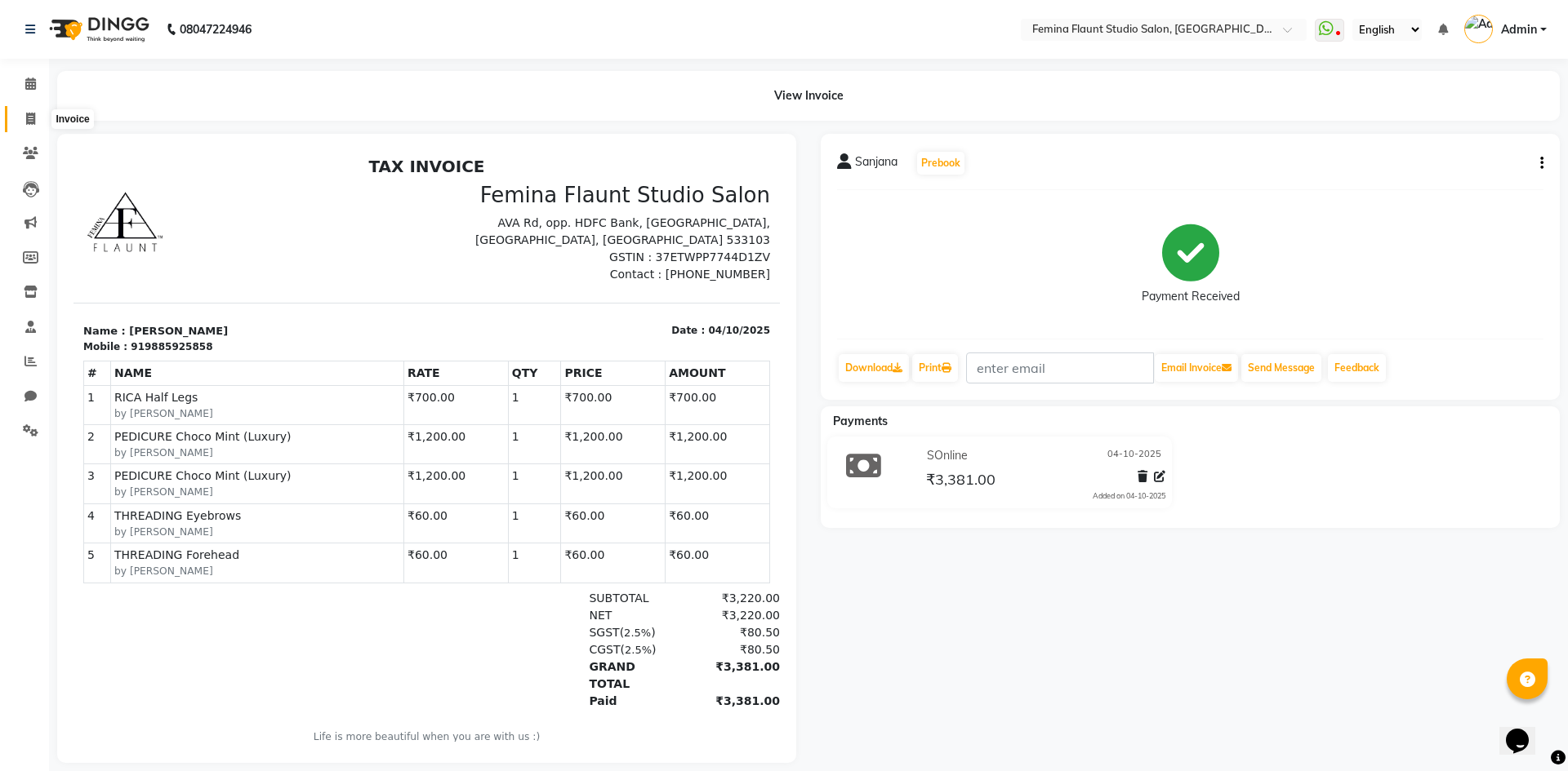
select select "service"
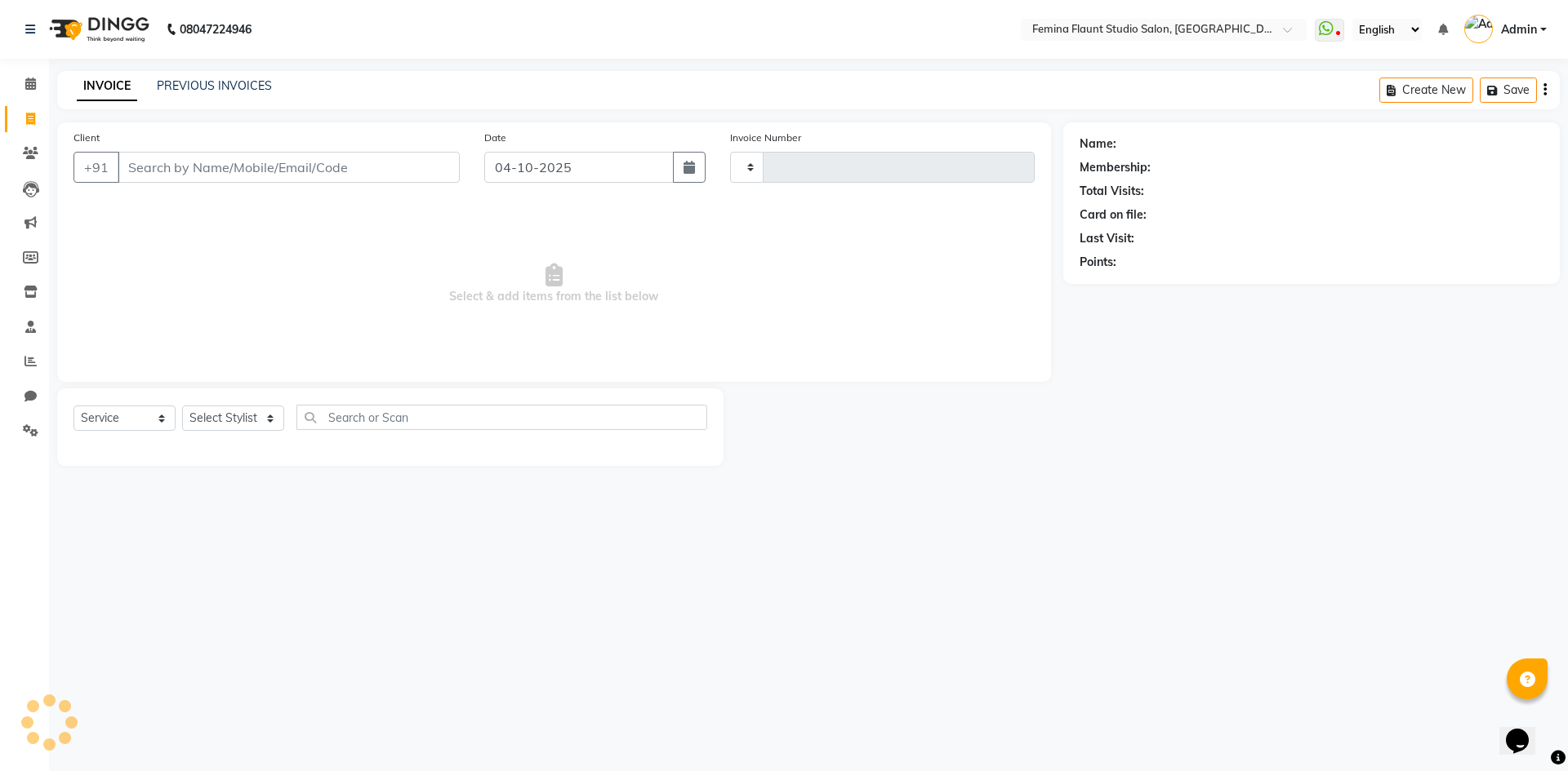
type input "0686"
select select "8333"
click at [200, 83] on link "PREVIOUS INVOICES" at bounding box center [214, 86] width 115 height 14
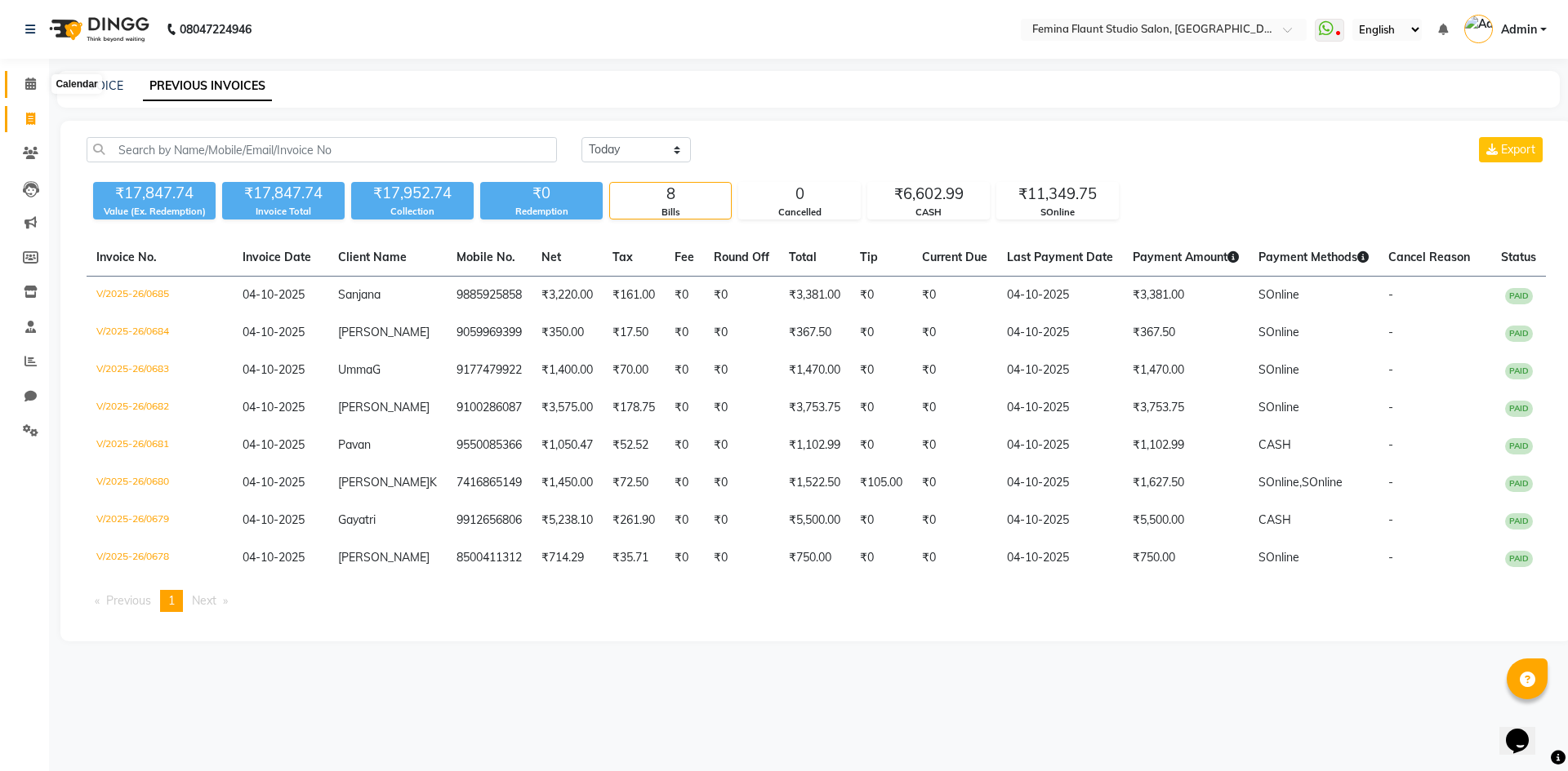
click at [30, 85] on icon at bounding box center [31, 84] width 11 height 13
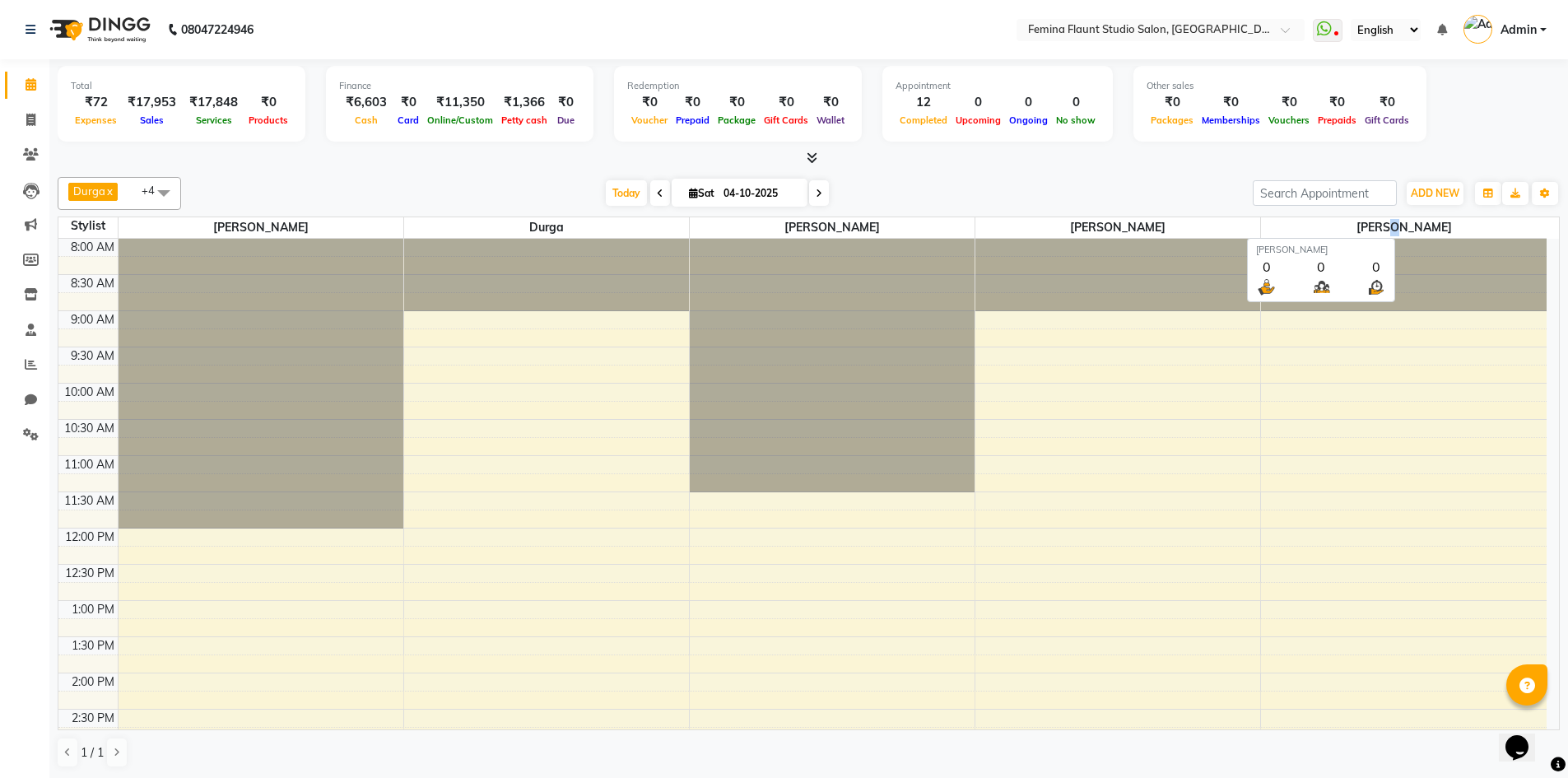
click at [1412, 228] on span "[PERSON_NAME]" at bounding box center [1404, 228] width 286 height 21
click at [1431, 193] on span "ADD NEW" at bounding box center [1434, 193] width 48 height 13
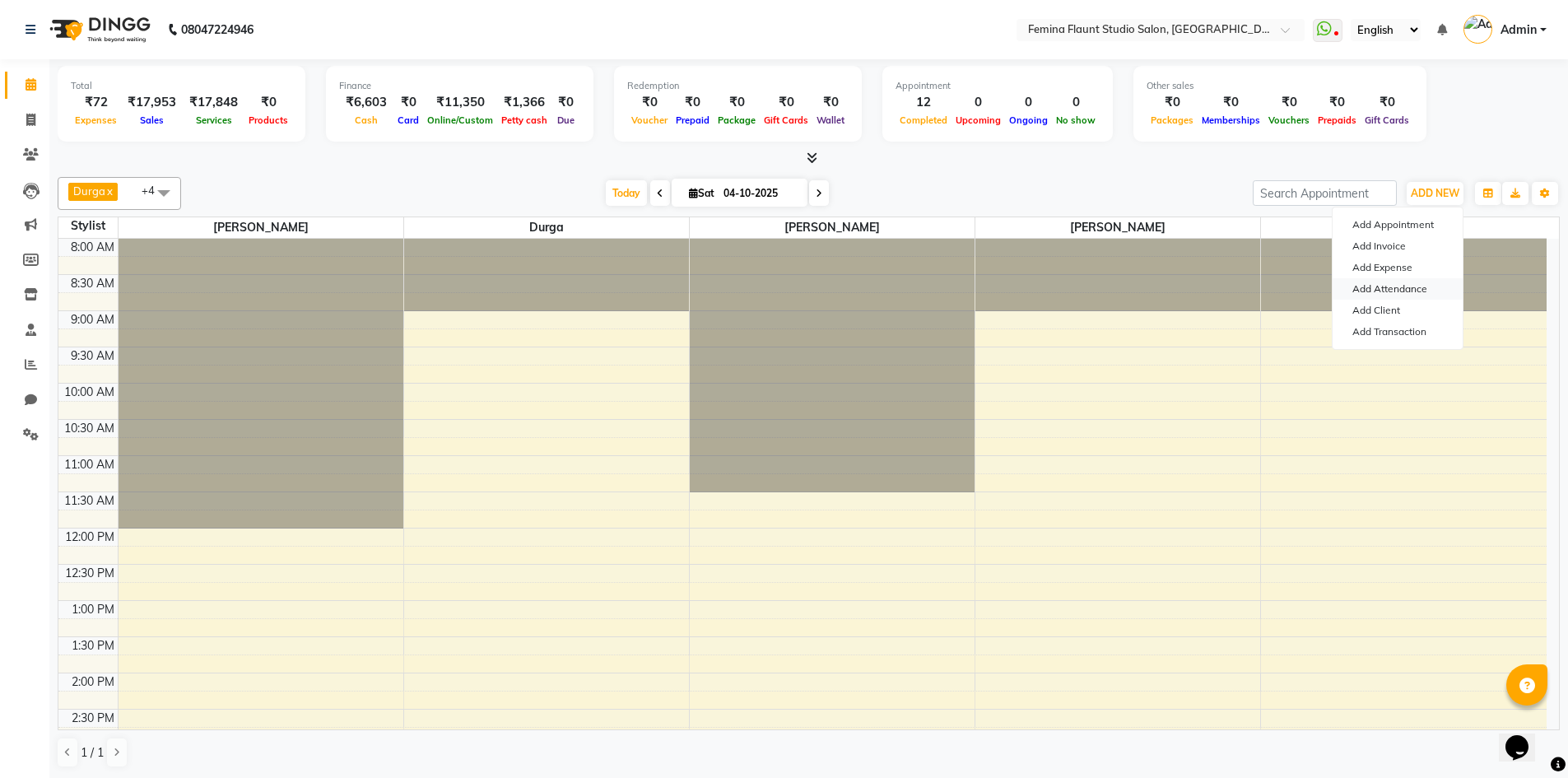
click at [1420, 283] on link "Add Attendance" at bounding box center [1398, 290] width 130 height 22
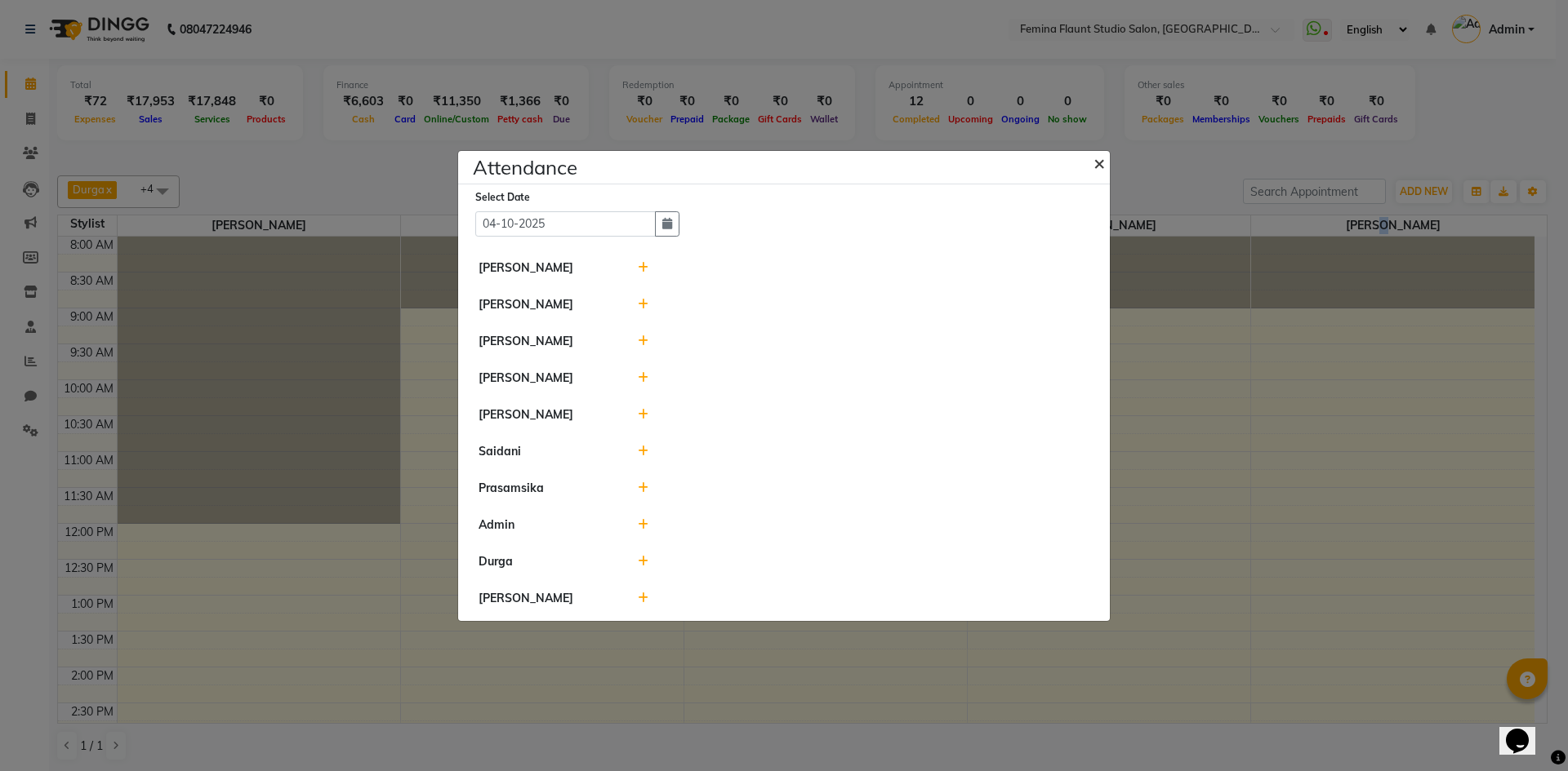
click at [1100, 165] on span "×" at bounding box center [1098, 162] width 12 height 24
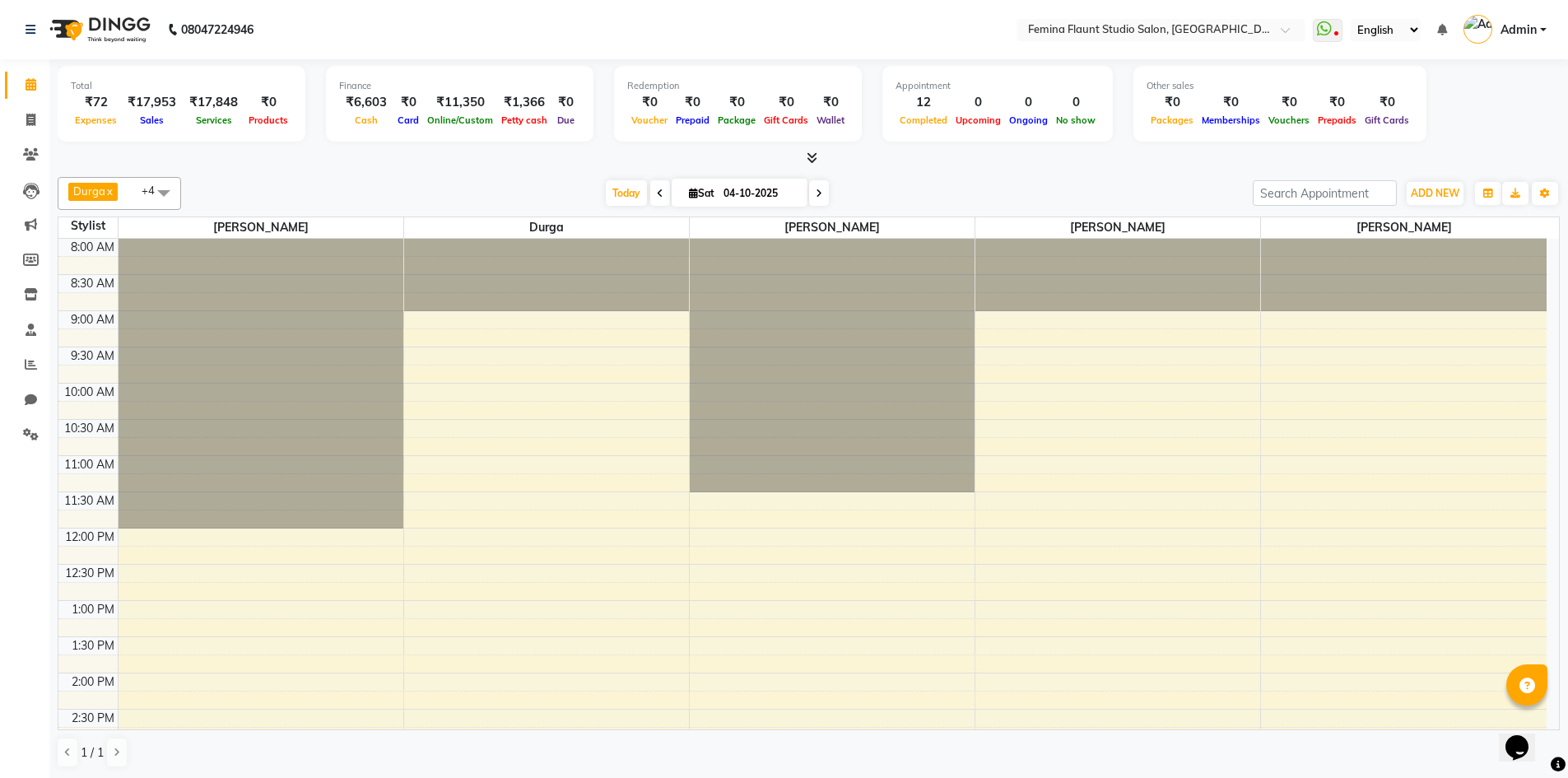
click at [1539, 26] on link "Admin" at bounding box center [1504, 30] width 83 height 27
click at [34, 329] on icon at bounding box center [31, 330] width 11 height 13
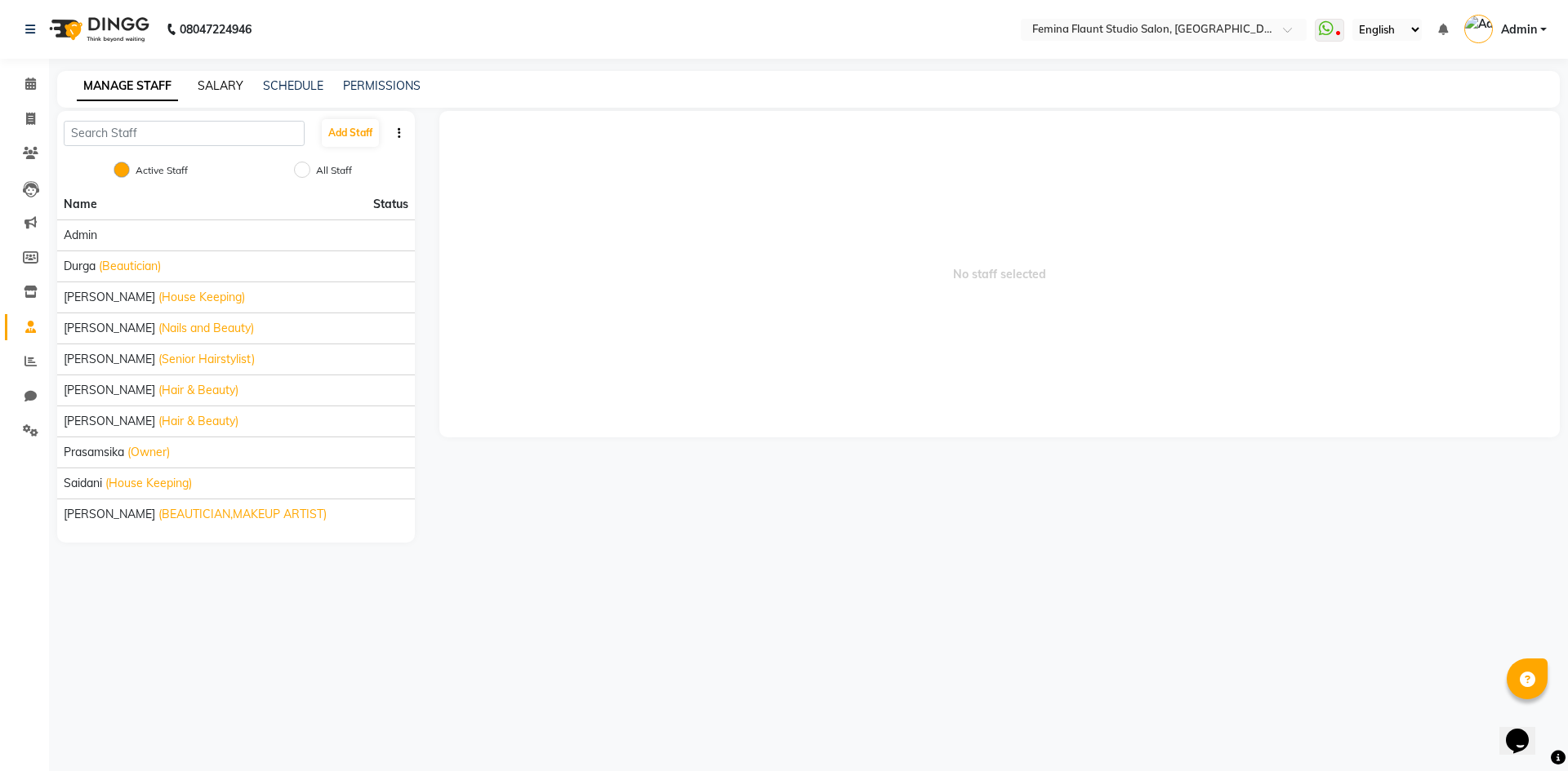
click at [227, 80] on link "SALARY" at bounding box center [220, 86] width 46 height 14
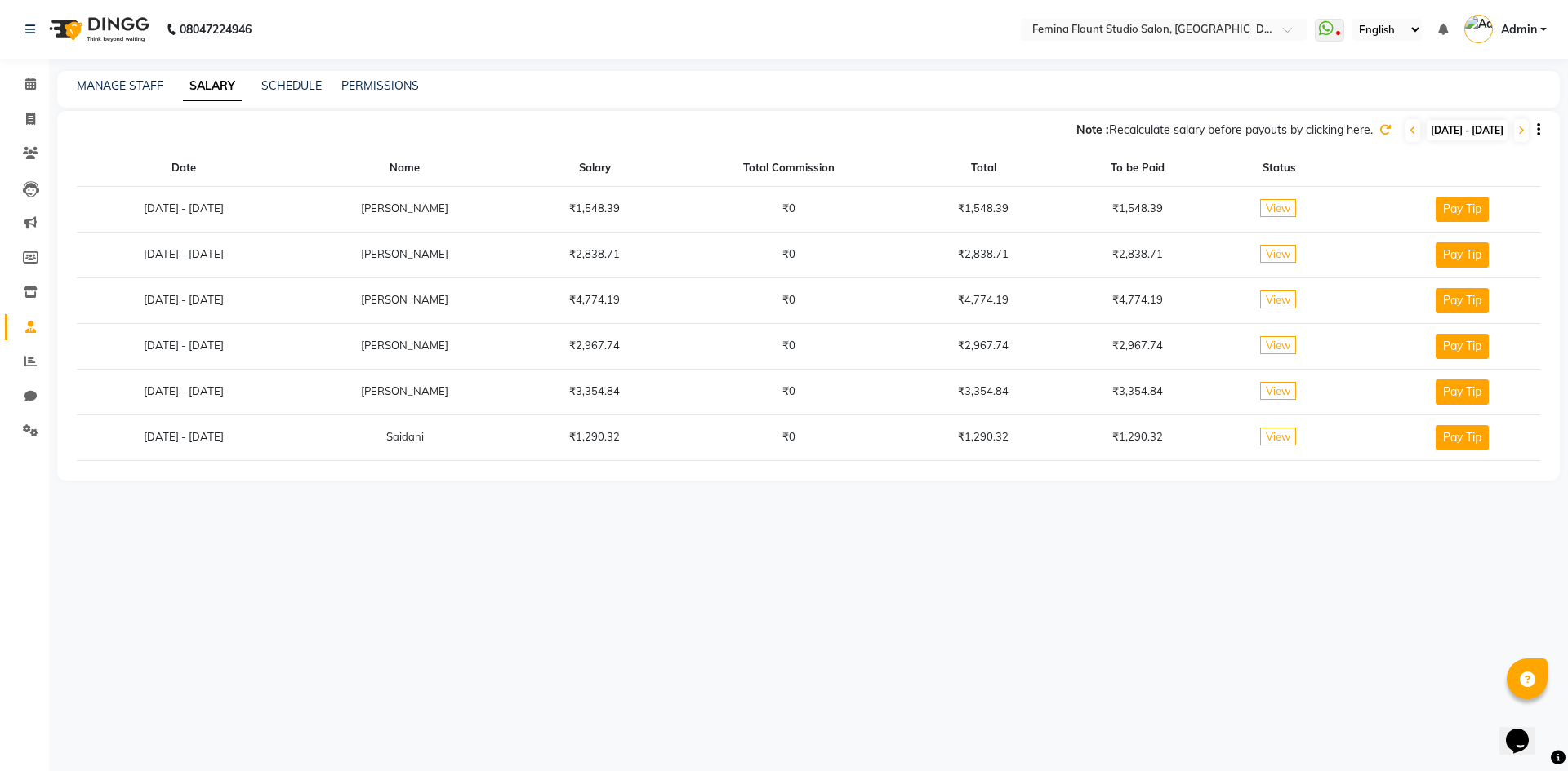
click at [1274, 201] on span "View" at bounding box center [1278, 209] width 36 height 18
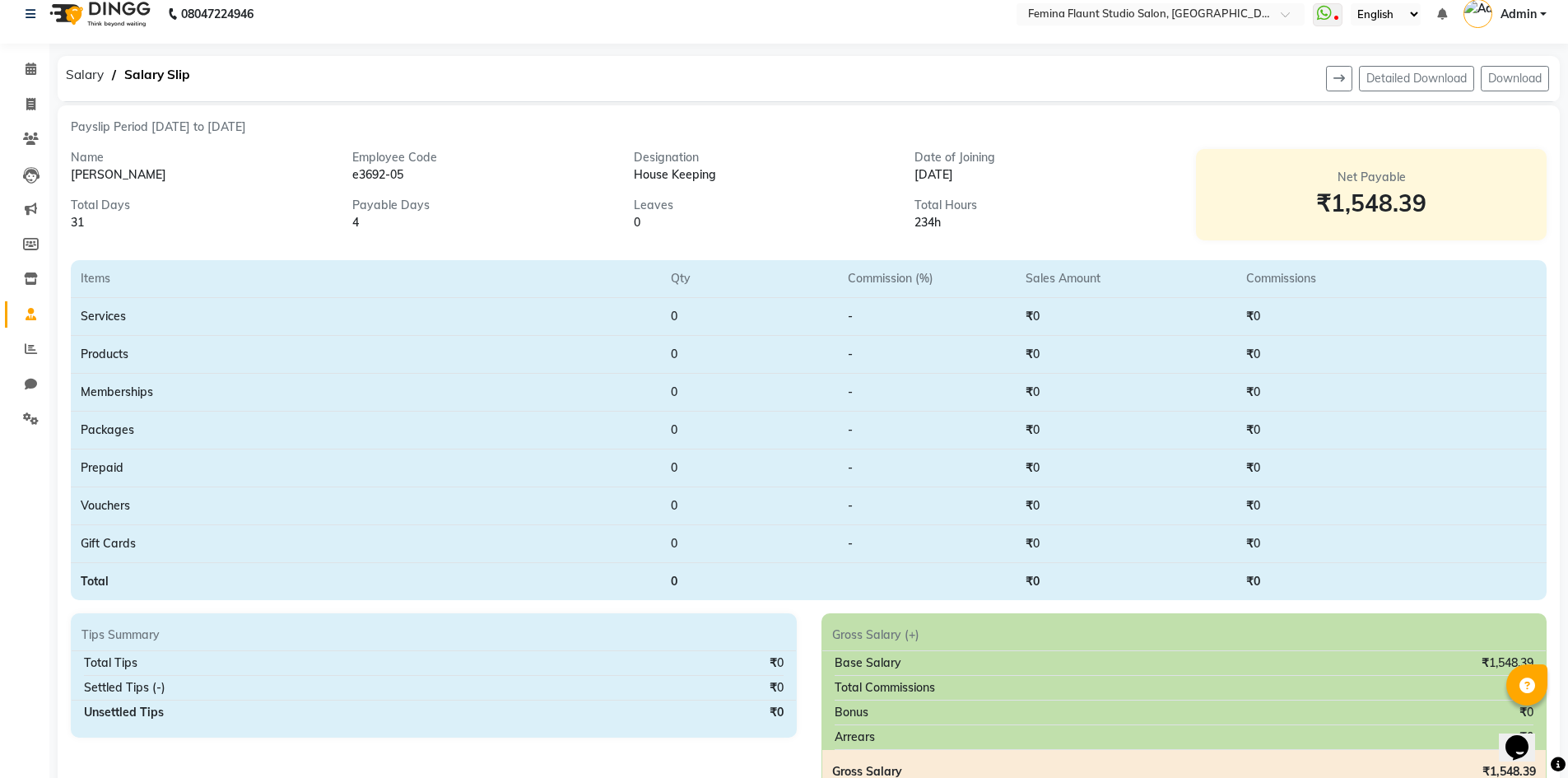
scroll to position [5, 0]
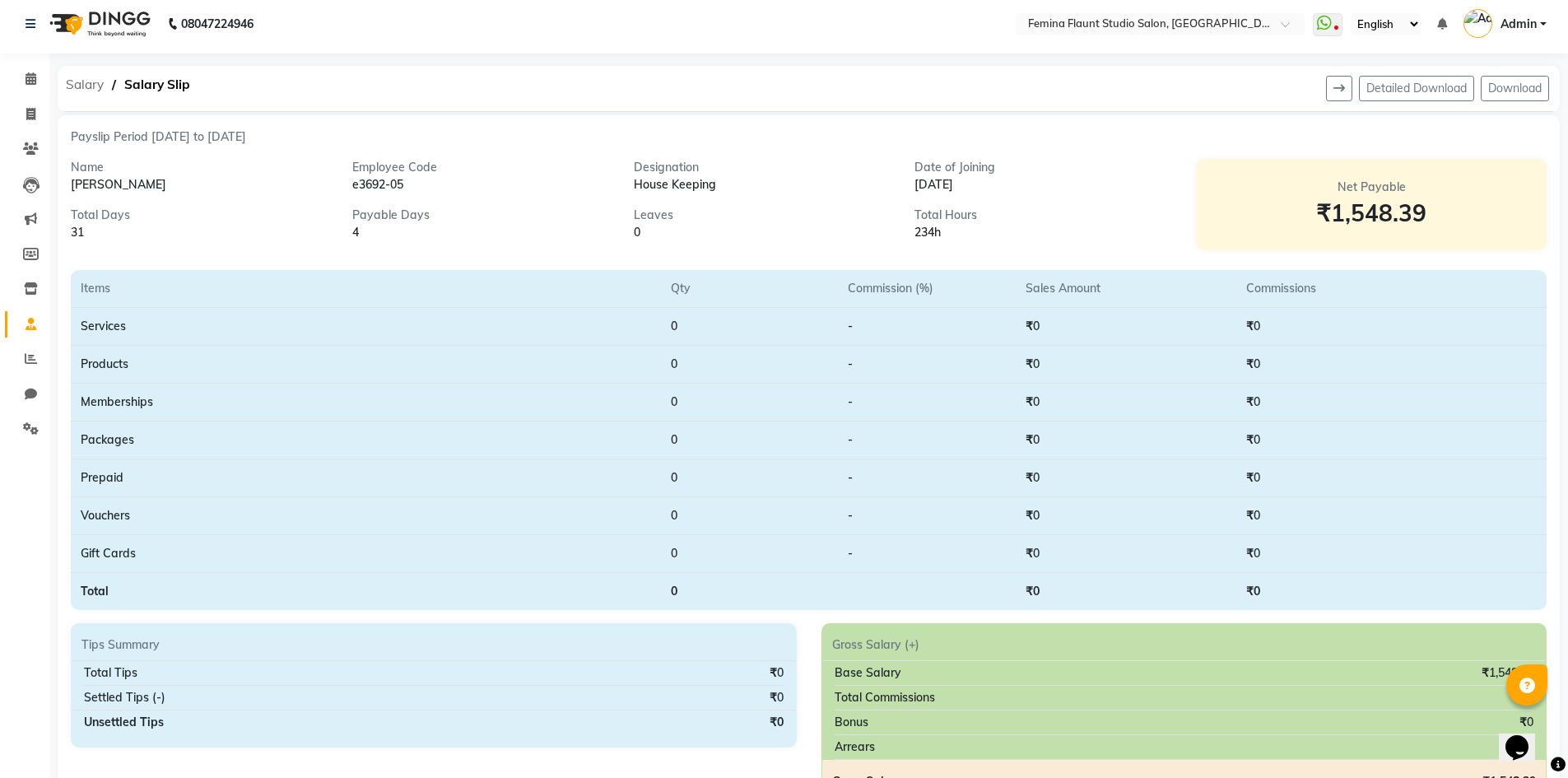
click at [83, 82] on span "Salary" at bounding box center [85, 85] width 55 height 30
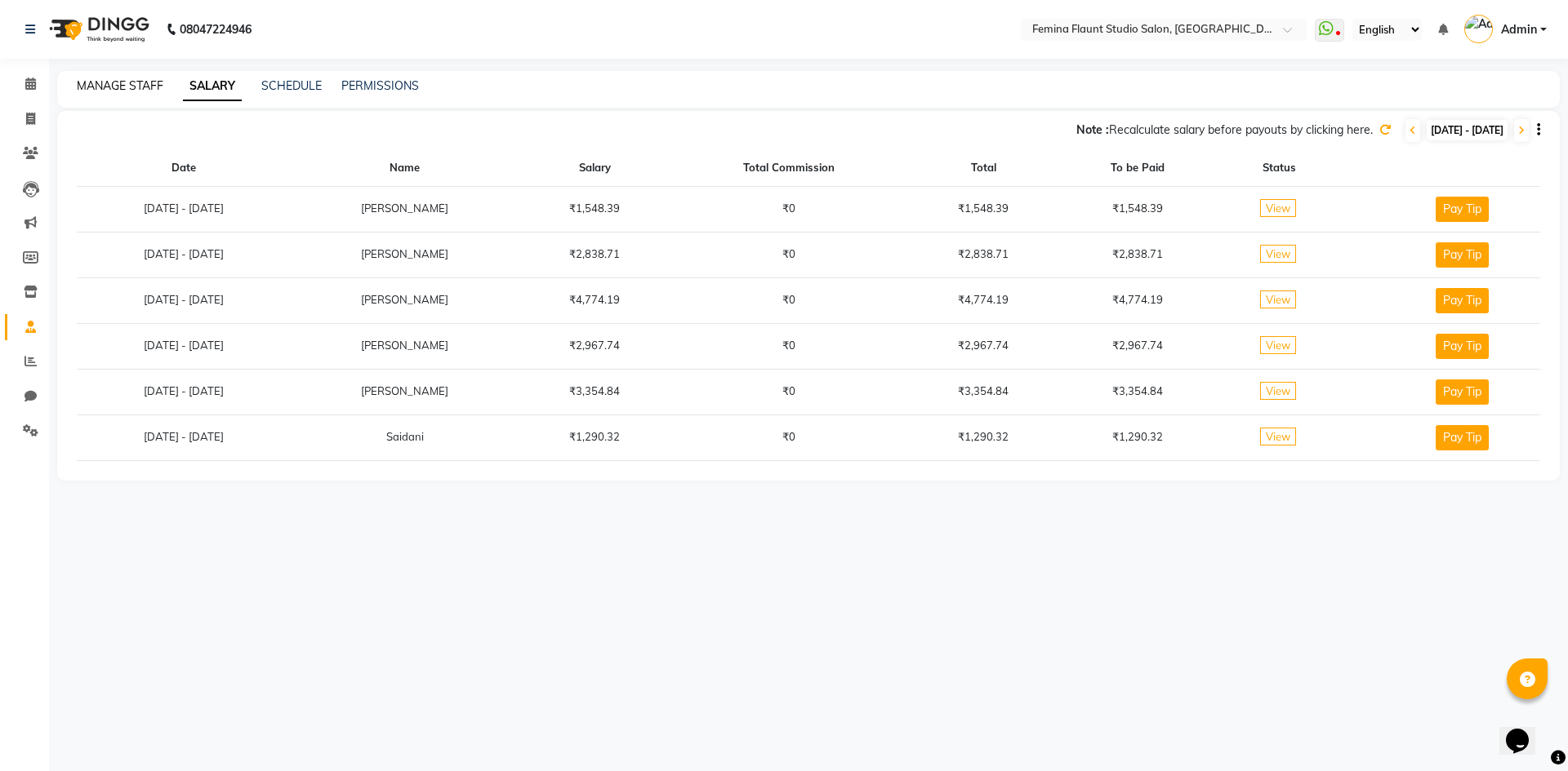
click at [145, 80] on link "MANAGE STAFF" at bounding box center [120, 86] width 87 height 14
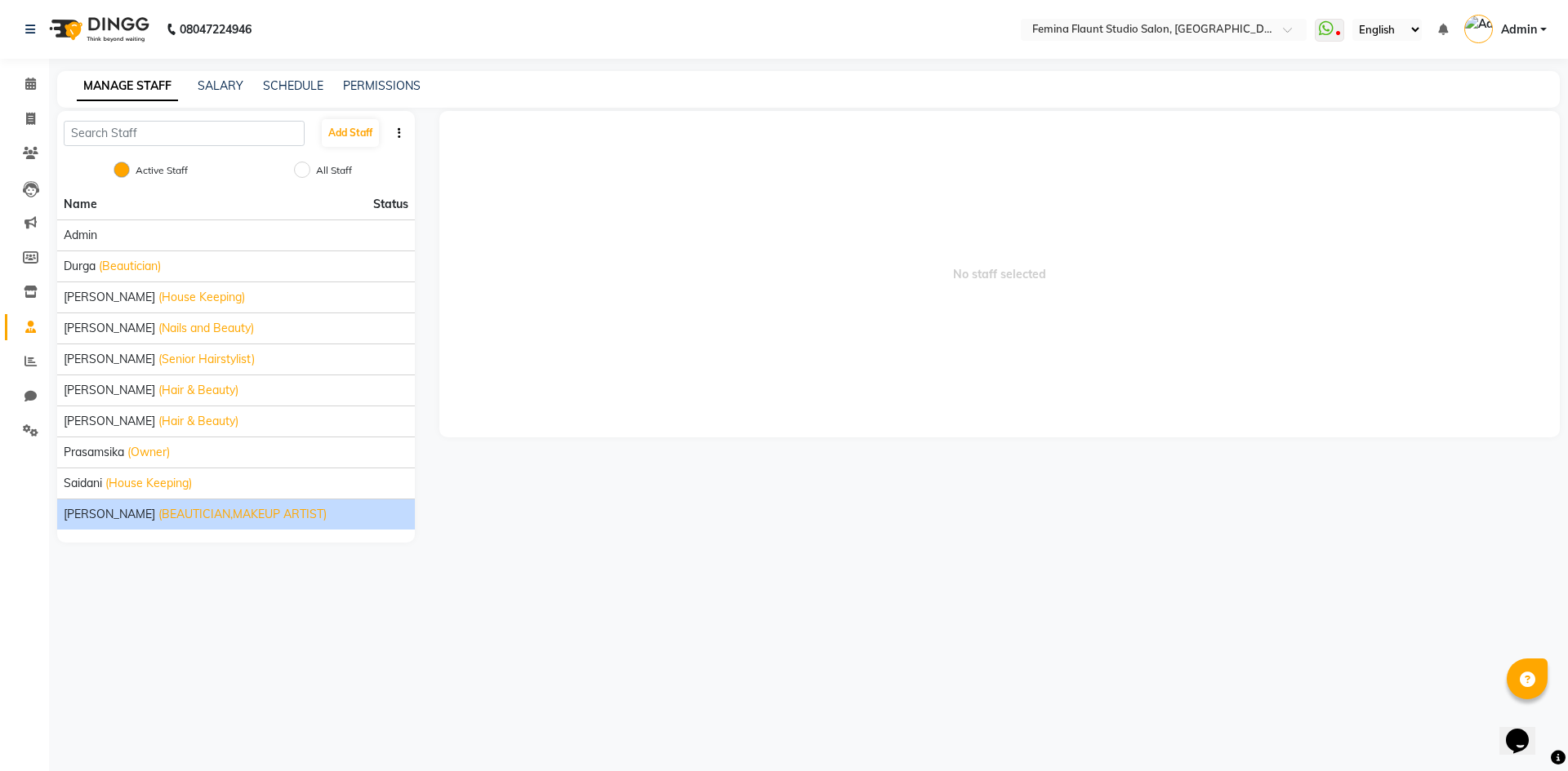
click at [210, 516] on span "(BEAUTICIAN,MAKEUP ARTIST)" at bounding box center [242, 514] width 168 height 17
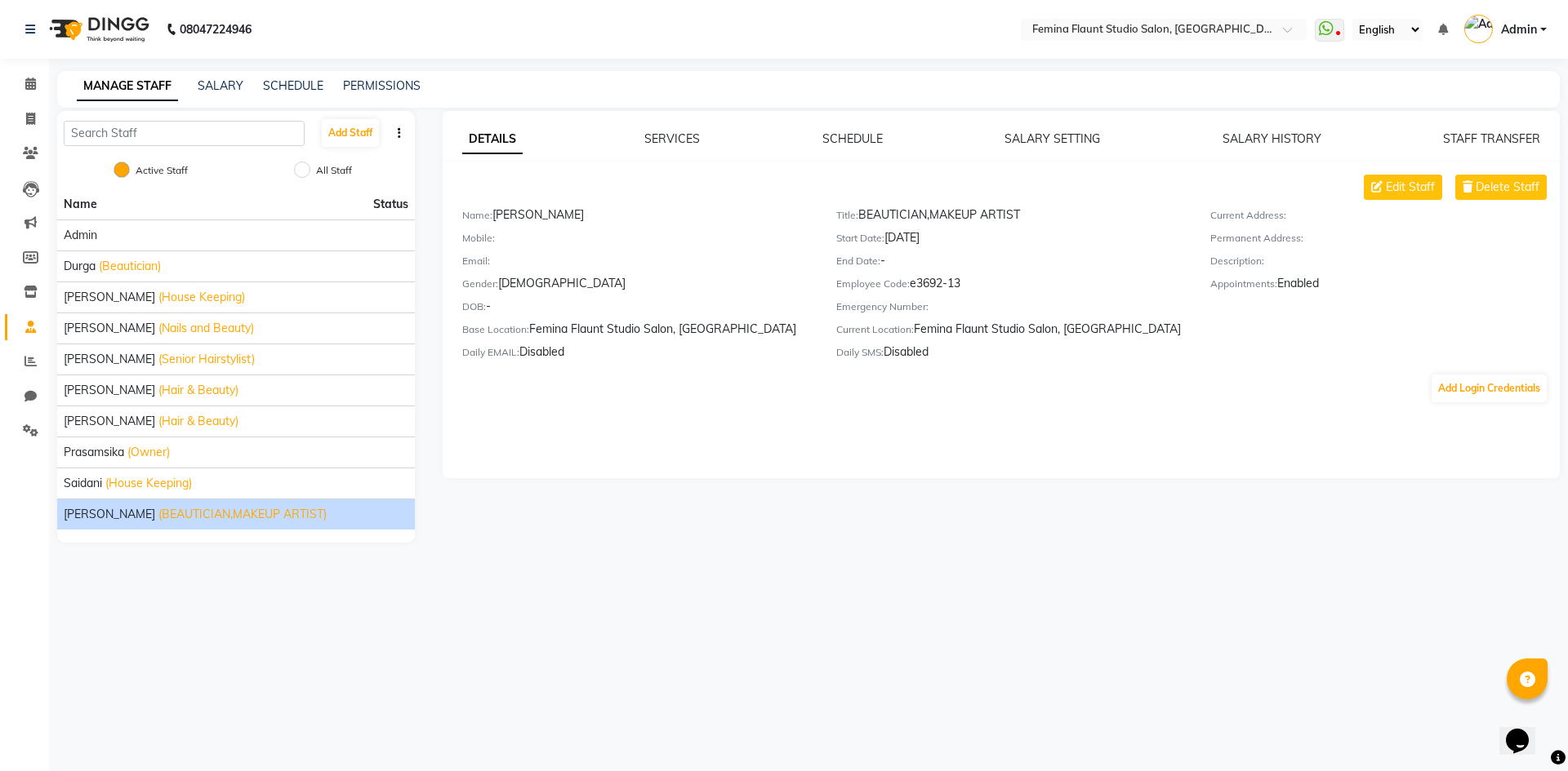
click at [1255, 126] on div "DETAILS SERVICES SCHEDULE SALARY SETTING SALARY HISTORY STAFF TRANSFER Edit Sta…" at bounding box center [1002, 294] width 1118 height 367
click at [1255, 142] on link "SALARY HISTORY" at bounding box center [1271, 139] width 98 height 14
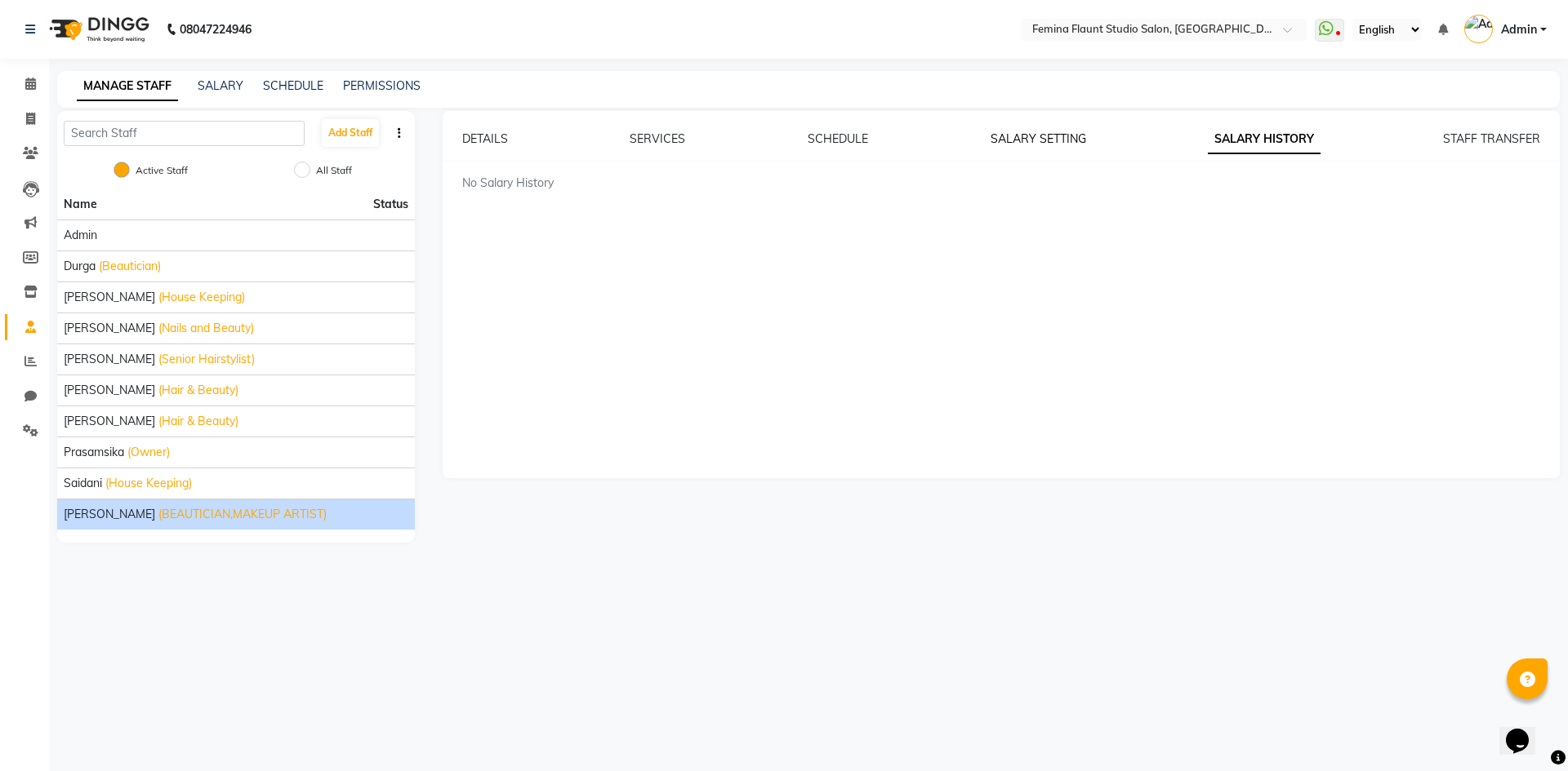
click at [1012, 141] on link "SALARY SETTING" at bounding box center [1039, 139] width 96 height 14
click at [1521, 138] on link "STAFF TRANSFER" at bounding box center [1491, 139] width 98 height 14
click at [336, 167] on label "All Staff" at bounding box center [334, 171] width 36 height 14
click at [311, 167] on input "All Staff" at bounding box center [302, 170] width 16 height 16
radio input "true"
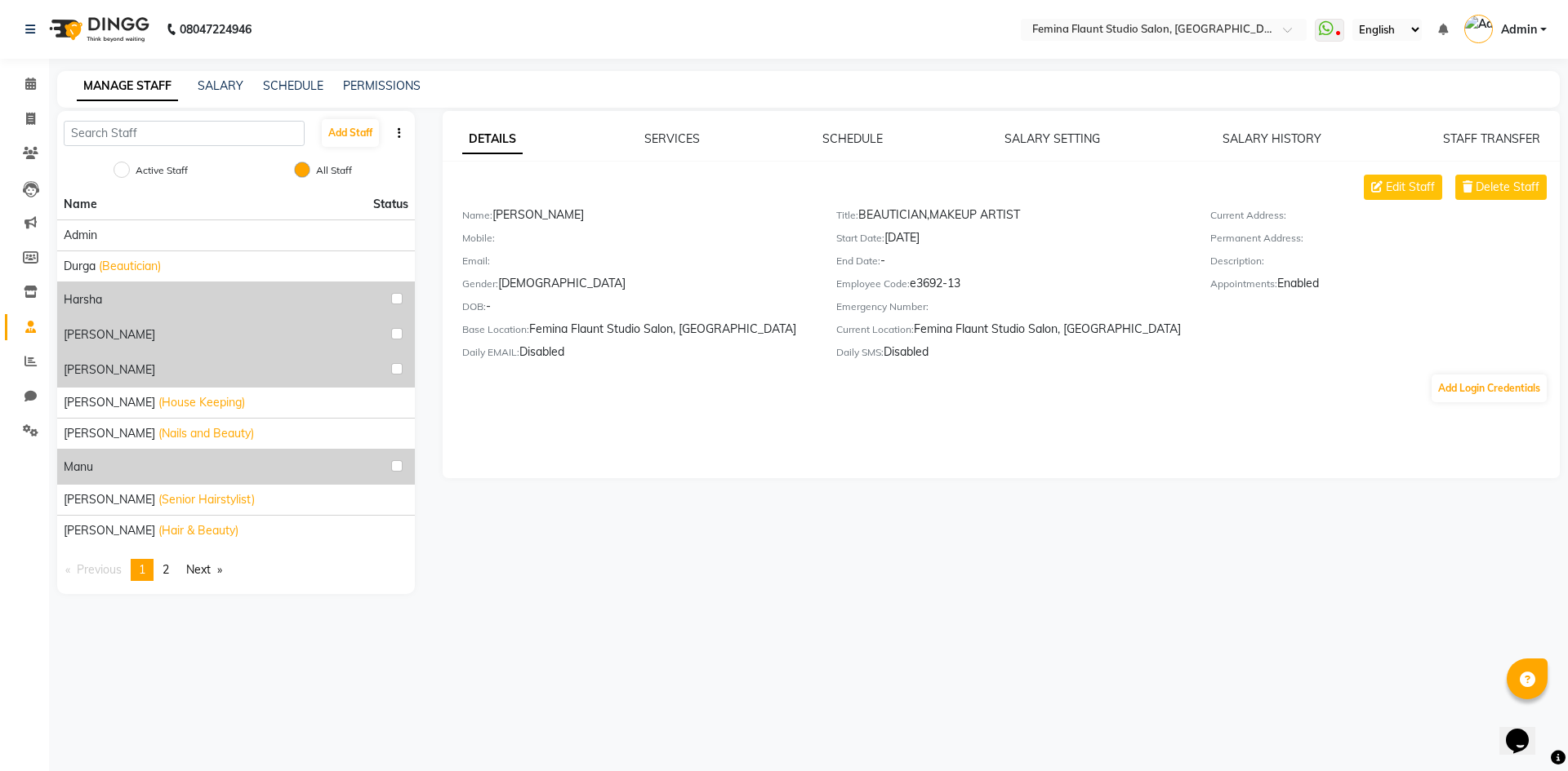
click at [133, 164] on div "Active Staff" at bounding box center [154, 172] width 69 height 20
click at [128, 164] on input "Active Staff" at bounding box center [122, 170] width 16 height 16
radio input "true"
radio input "false"
click at [128, 164] on input "Active Staff" at bounding box center [122, 170] width 16 height 16
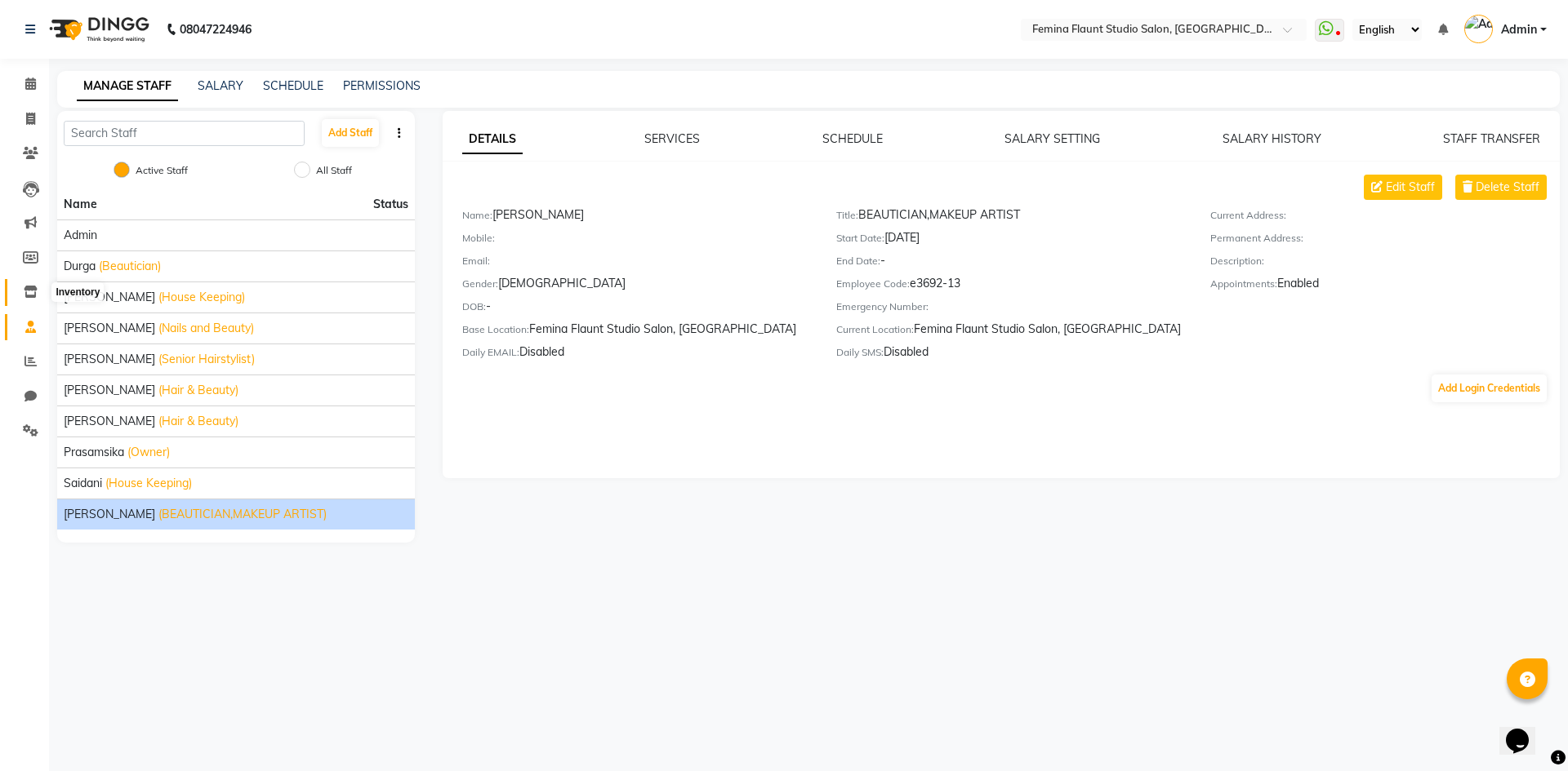
click at [34, 291] on icon at bounding box center [30, 292] width 14 height 13
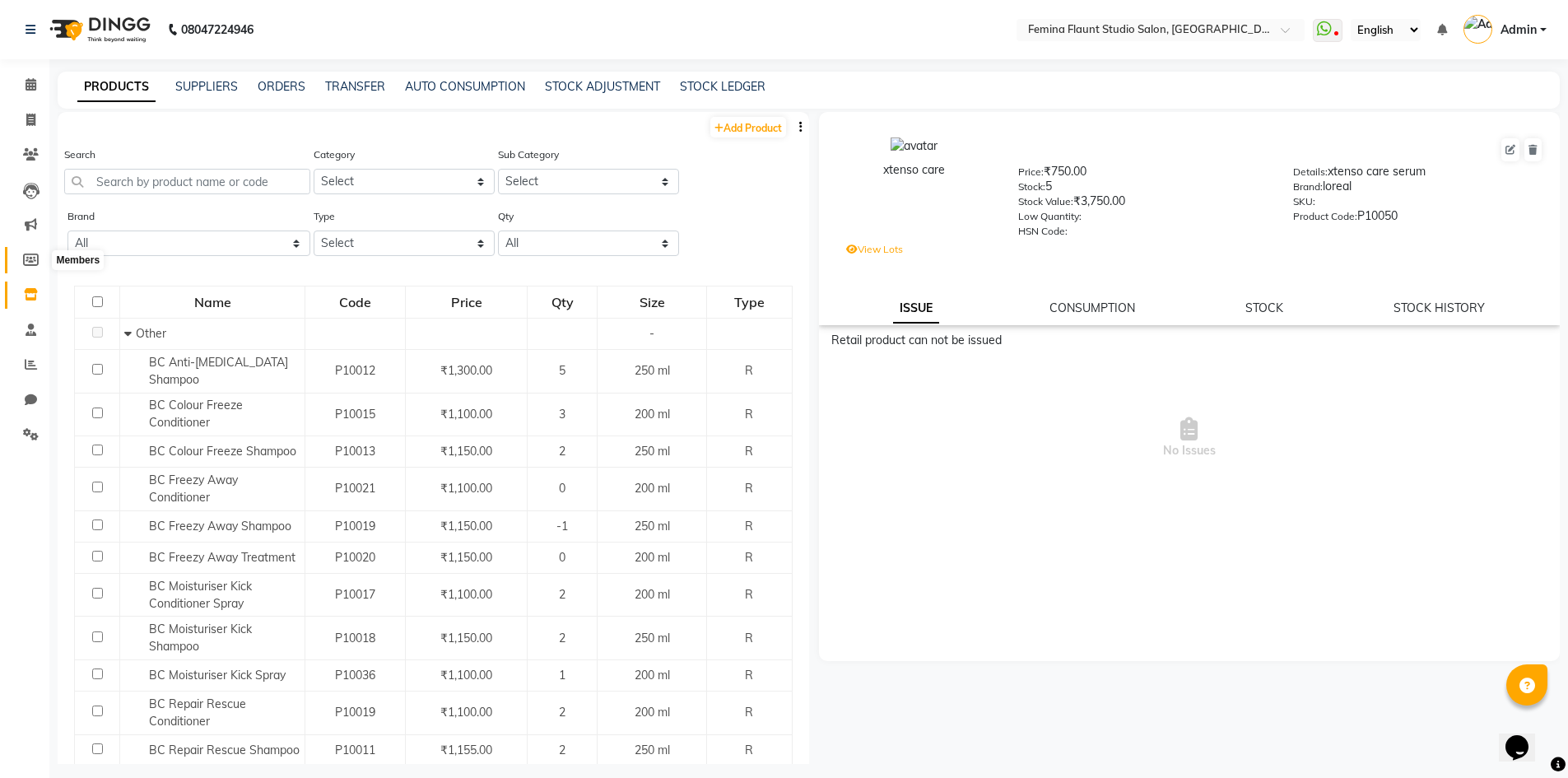
click at [36, 252] on span at bounding box center [31, 261] width 29 height 19
select select
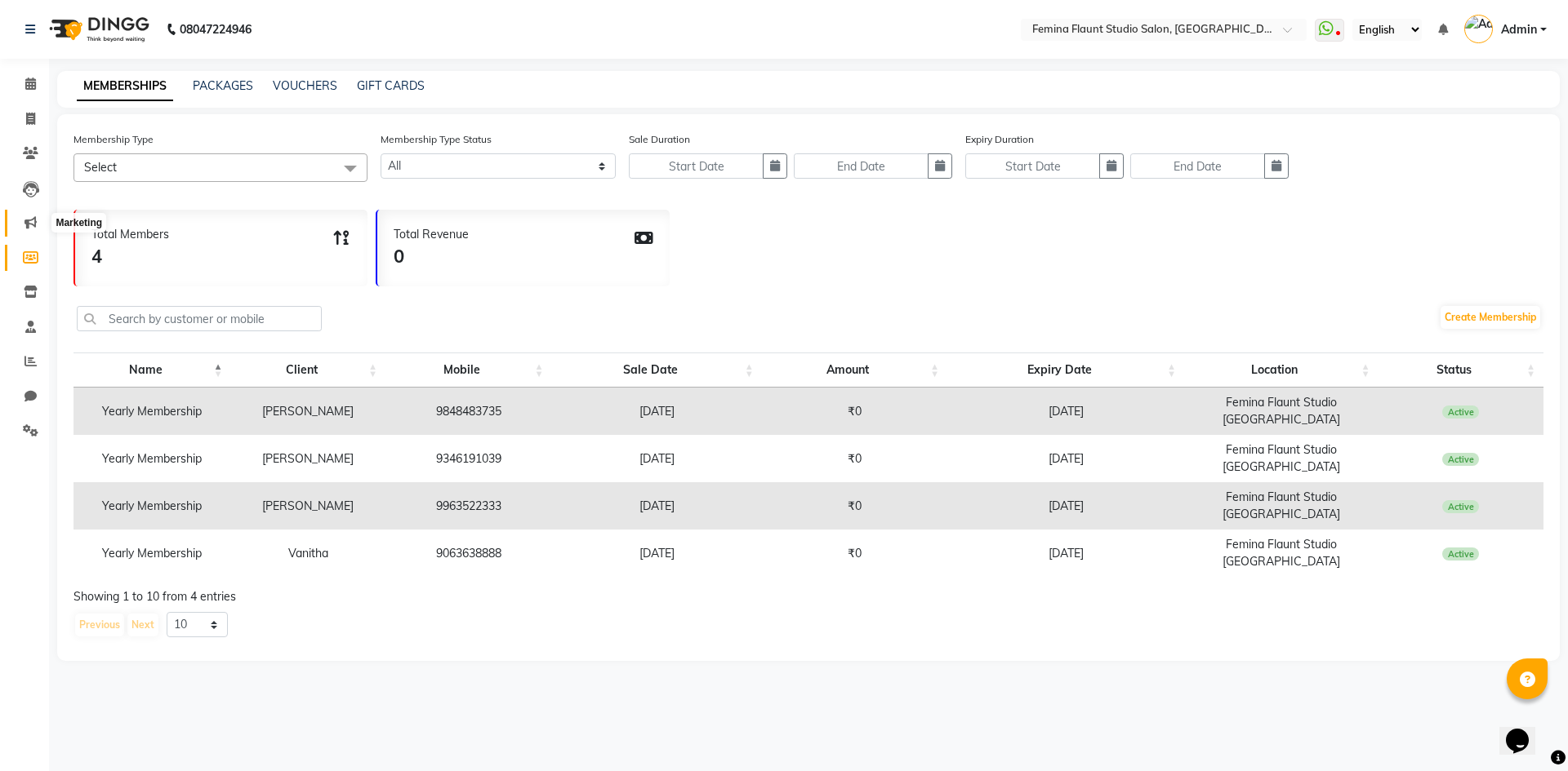
click at [33, 224] on icon at bounding box center [31, 223] width 13 height 13
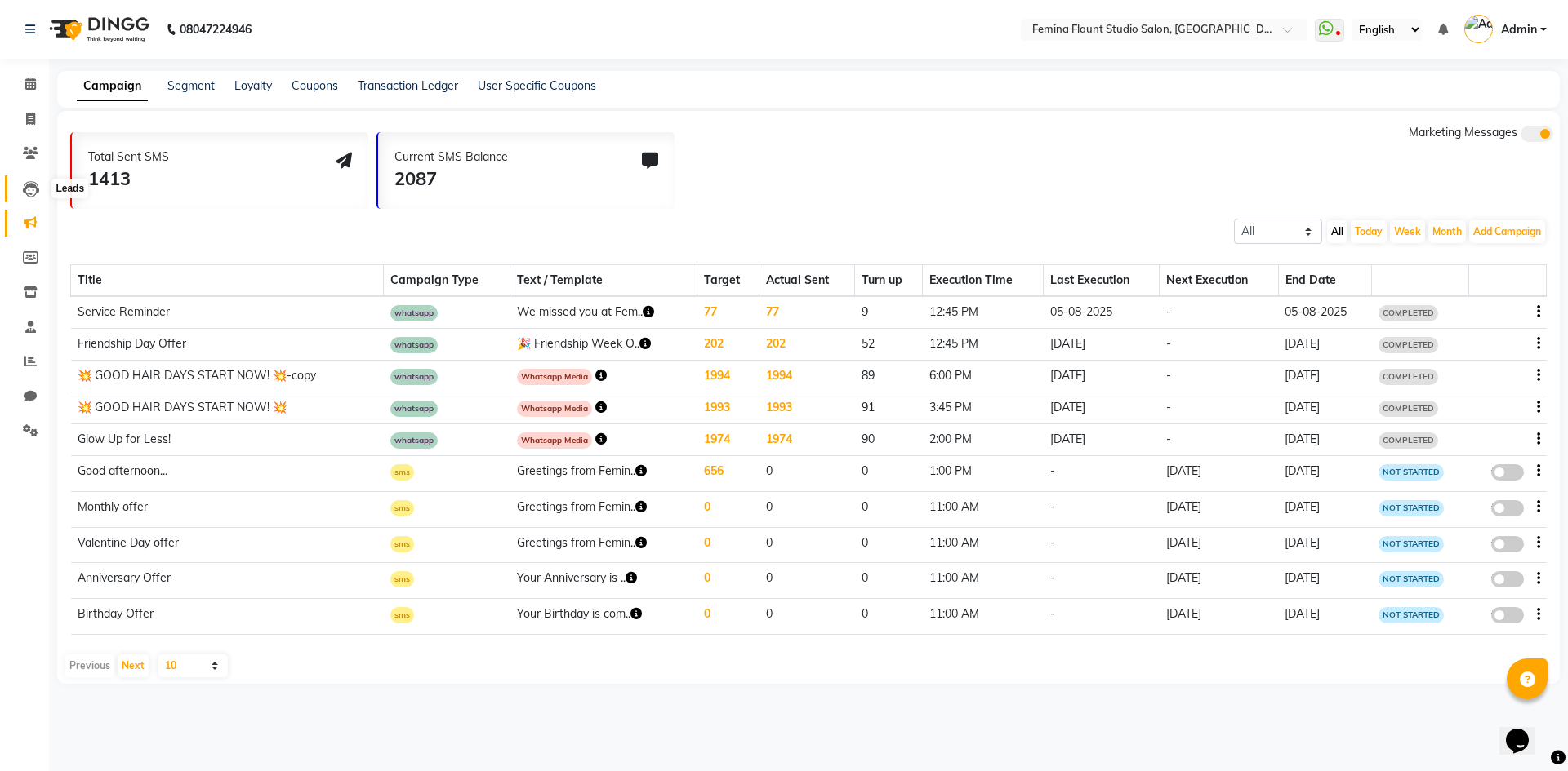
click at [37, 191] on icon at bounding box center [31, 190] width 16 height 16
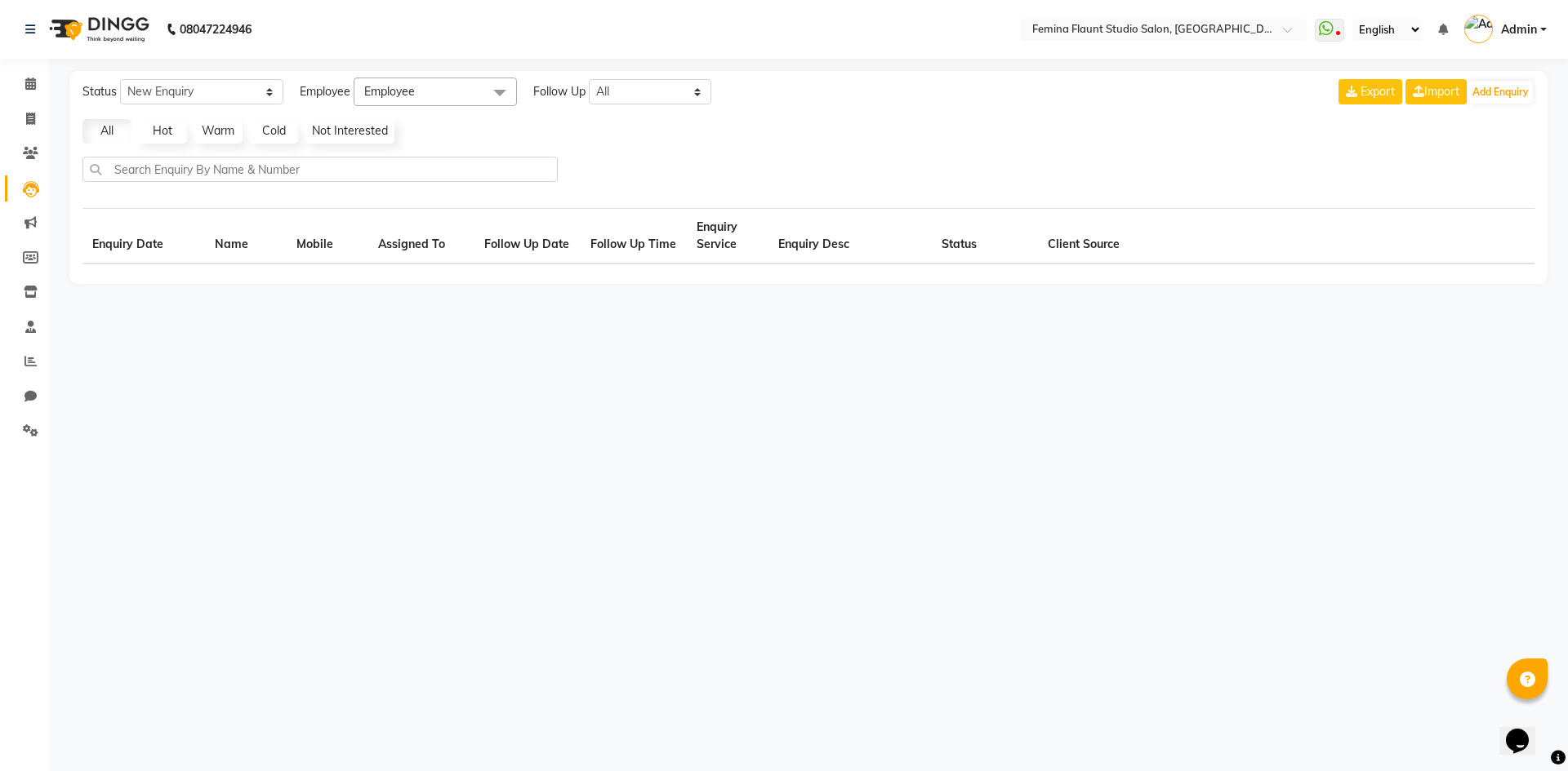
select select "10"
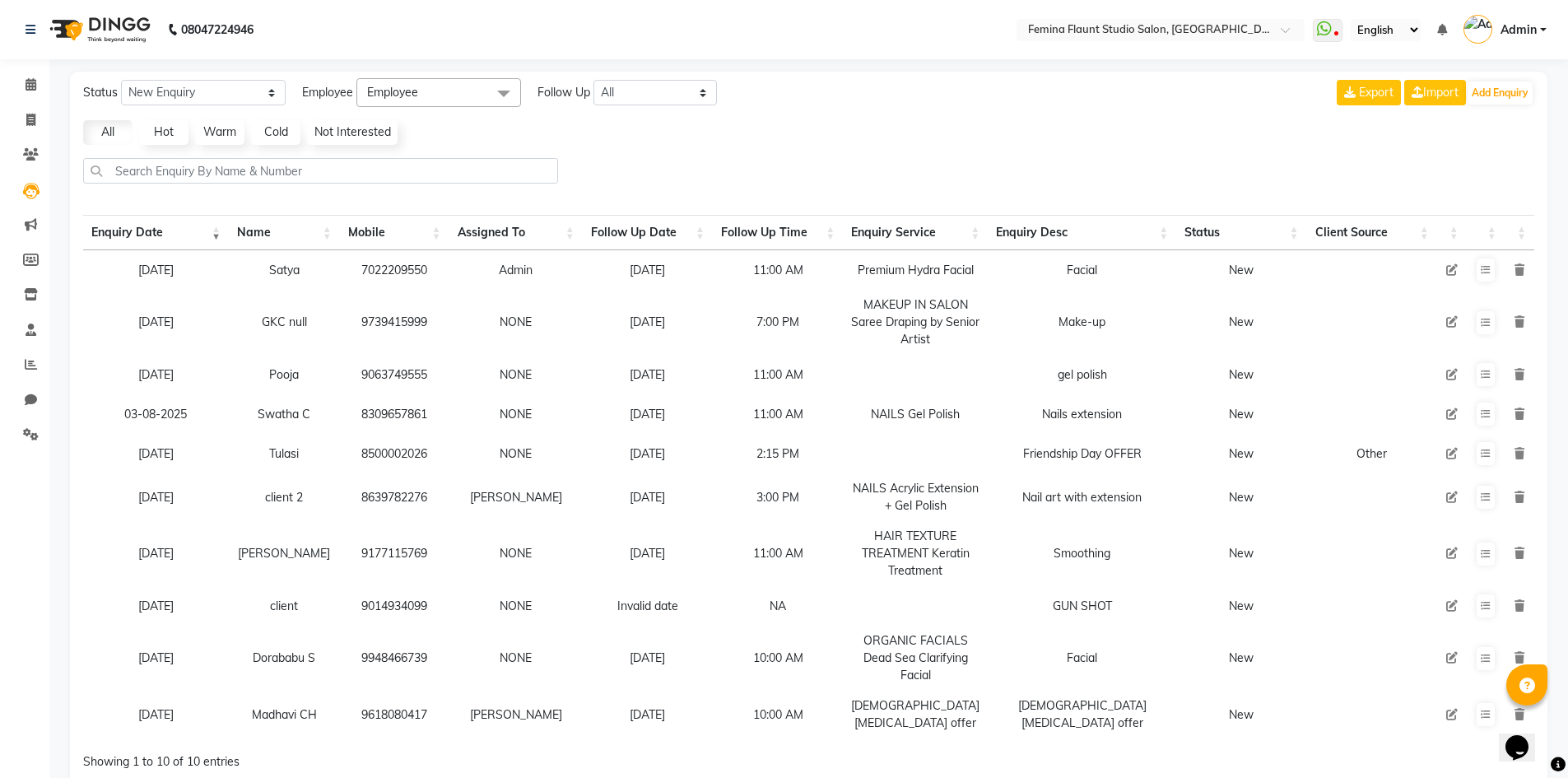
click at [508, 91] on span at bounding box center [504, 94] width 33 height 31
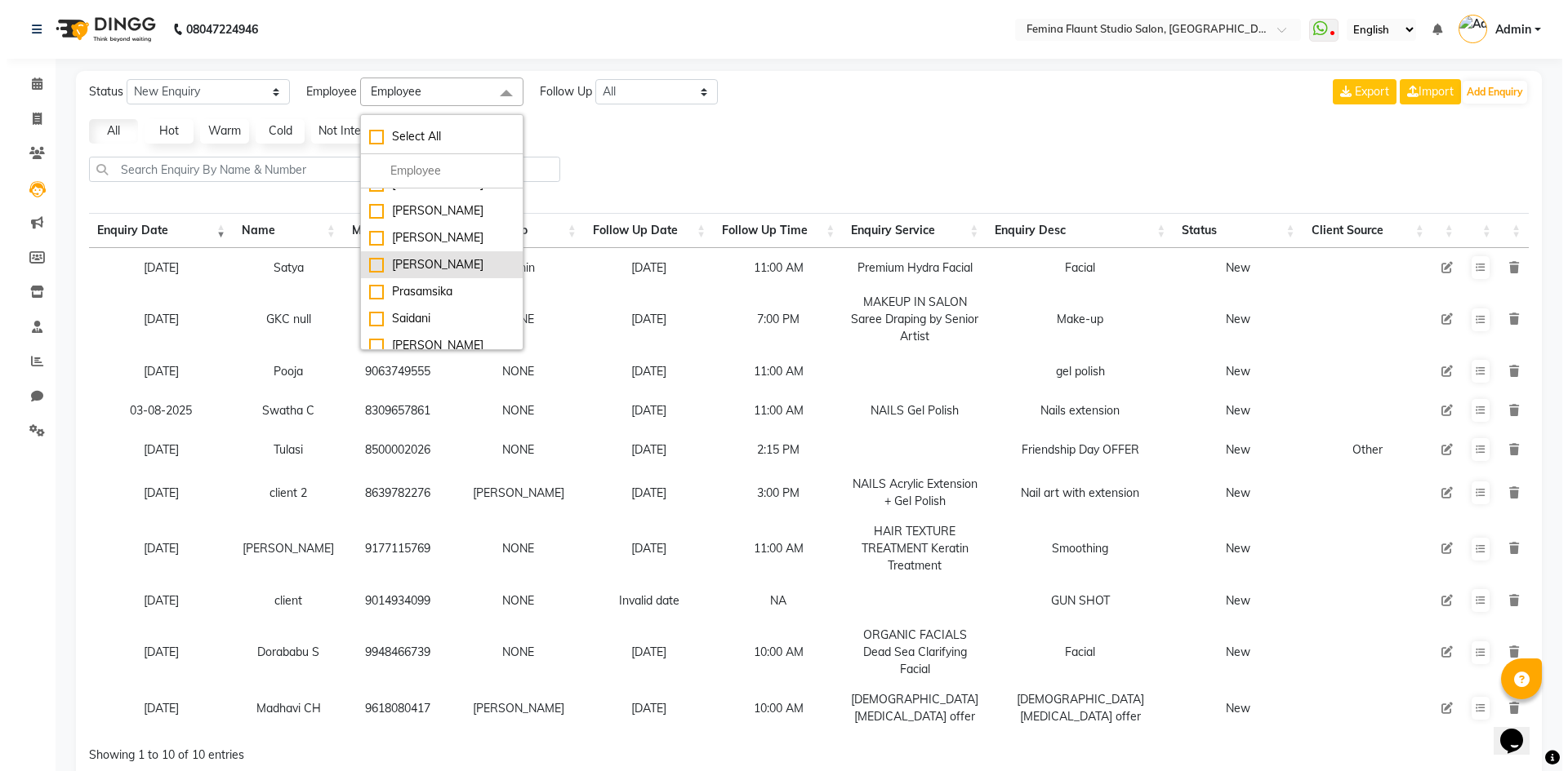
scroll to position [108, 0]
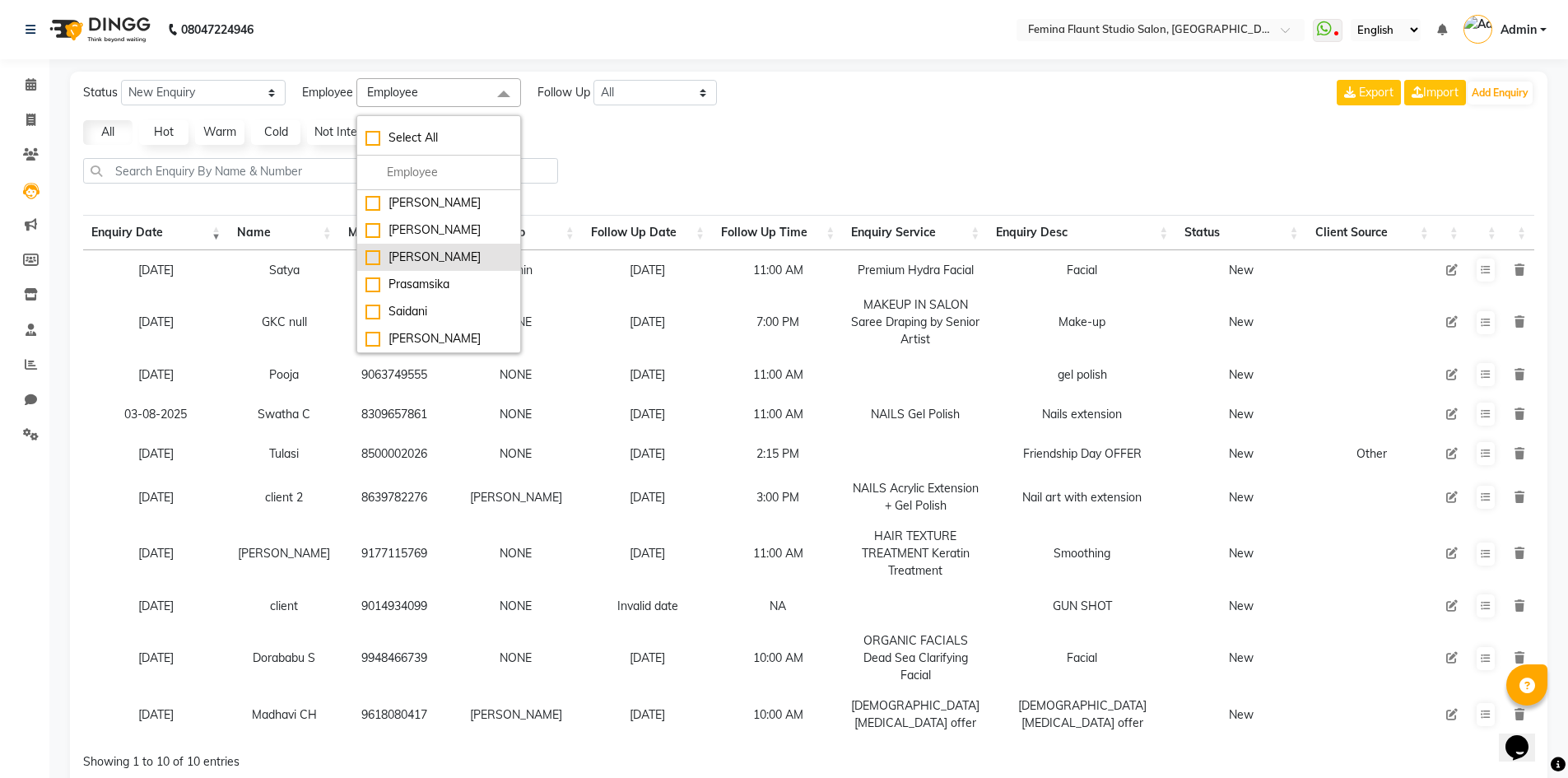
click at [459, 261] on div "[PERSON_NAME]" at bounding box center [438, 257] width 147 height 17
checkbox input "true"
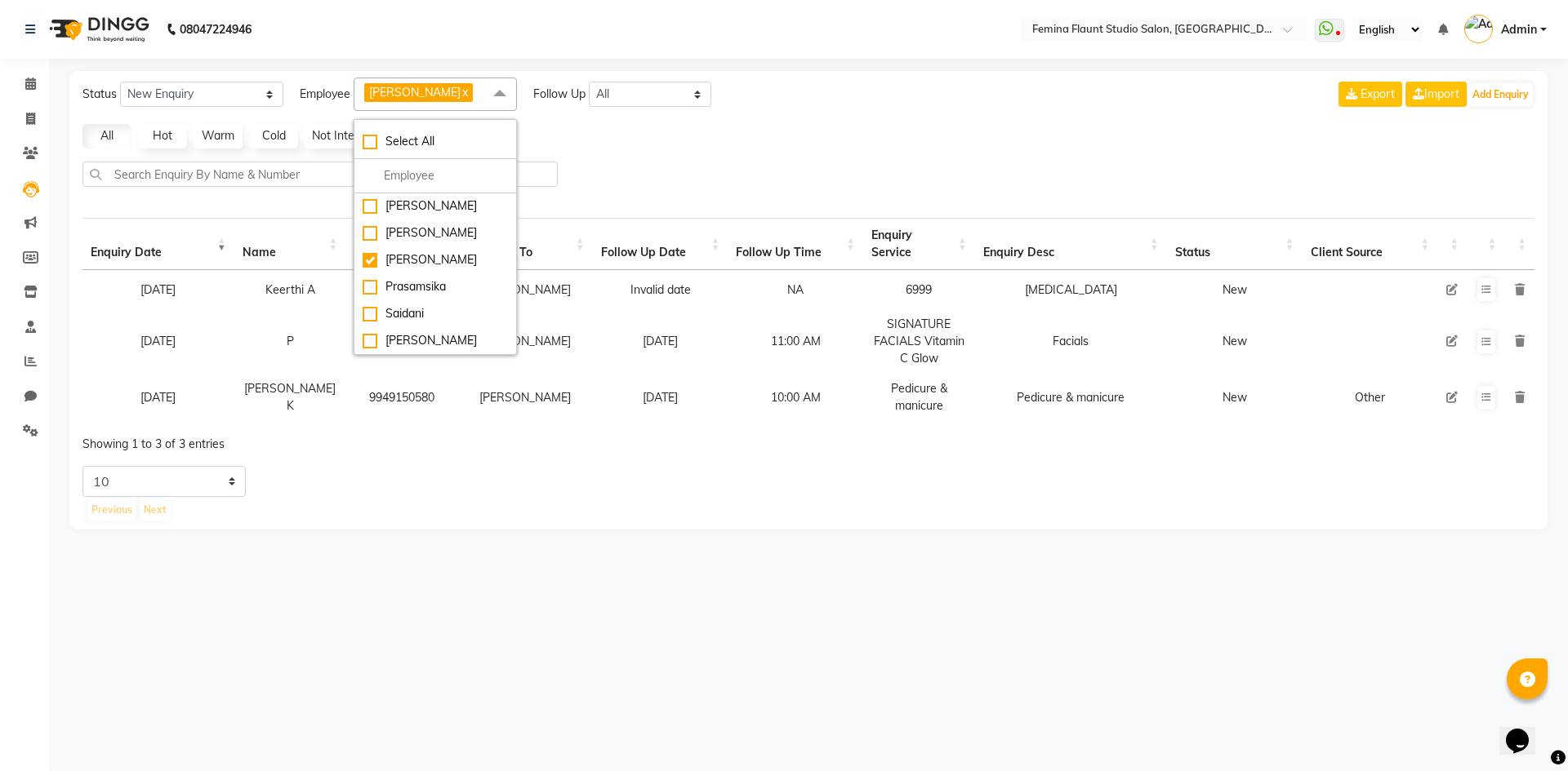
click at [513, 686] on div "08047224946 Select Location × Femina Flaunt [GEOGRAPHIC_DATA] WhatsApp Status ✕…" at bounding box center [784, 386] width 1568 height 771
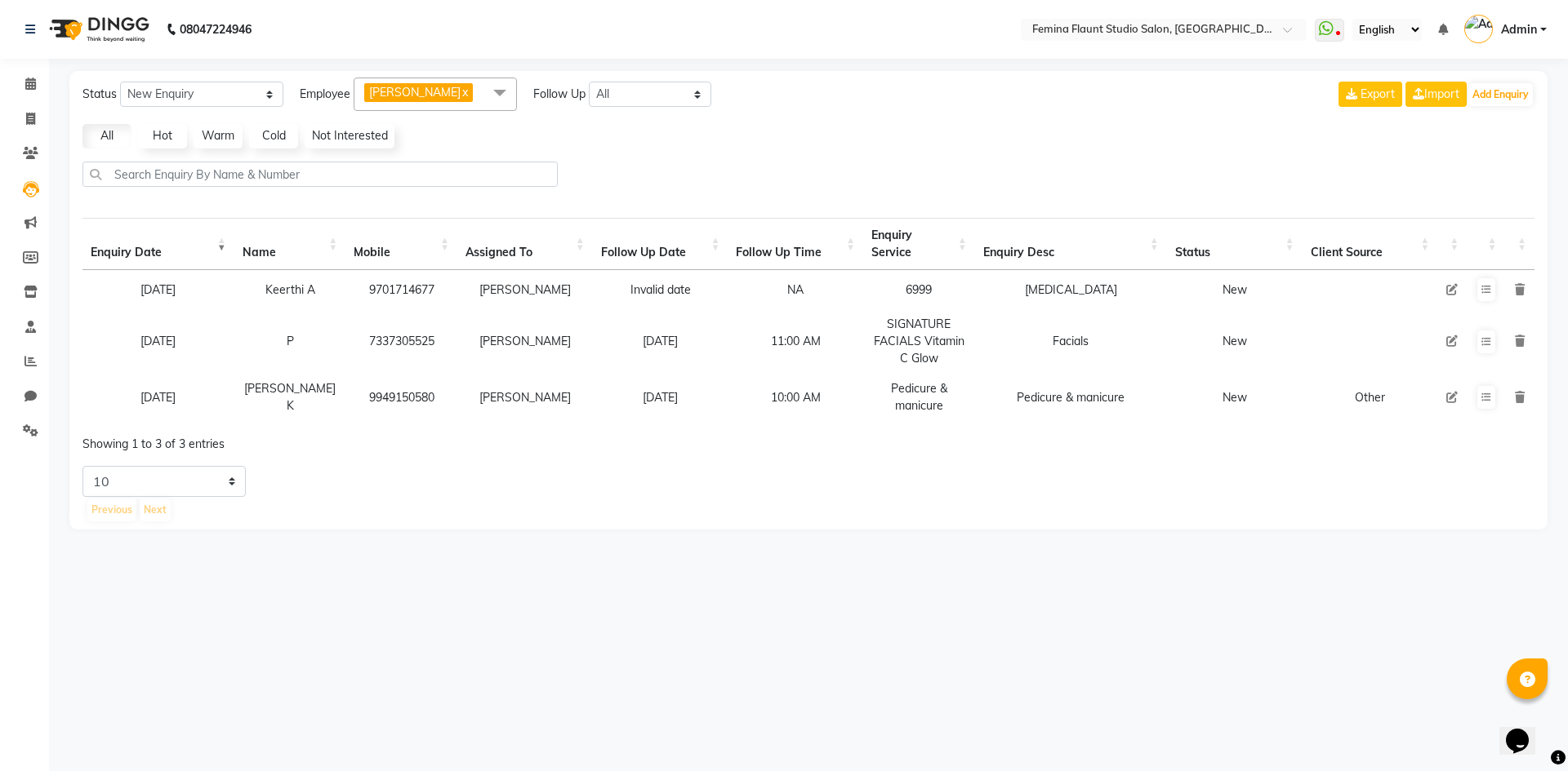
click at [107, 132] on link "All" at bounding box center [107, 135] width 49 height 24
click at [270, 89] on select "New Enquiry Open Enquiry Converted Enquiry All" at bounding box center [201, 94] width 163 height 25
click at [120, 81] on select "New Enquiry Open Enquiry Converted Enquiry All" at bounding box center [201, 94] width 163 height 25
drag, startPoint x: 697, startPoint y: 99, endPoint x: 685, endPoint y: 98, distance: 12.0
click at [686, 98] on select "All [DATE] [DATE] This Week This Month Custom" at bounding box center [650, 94] width 123 height 25
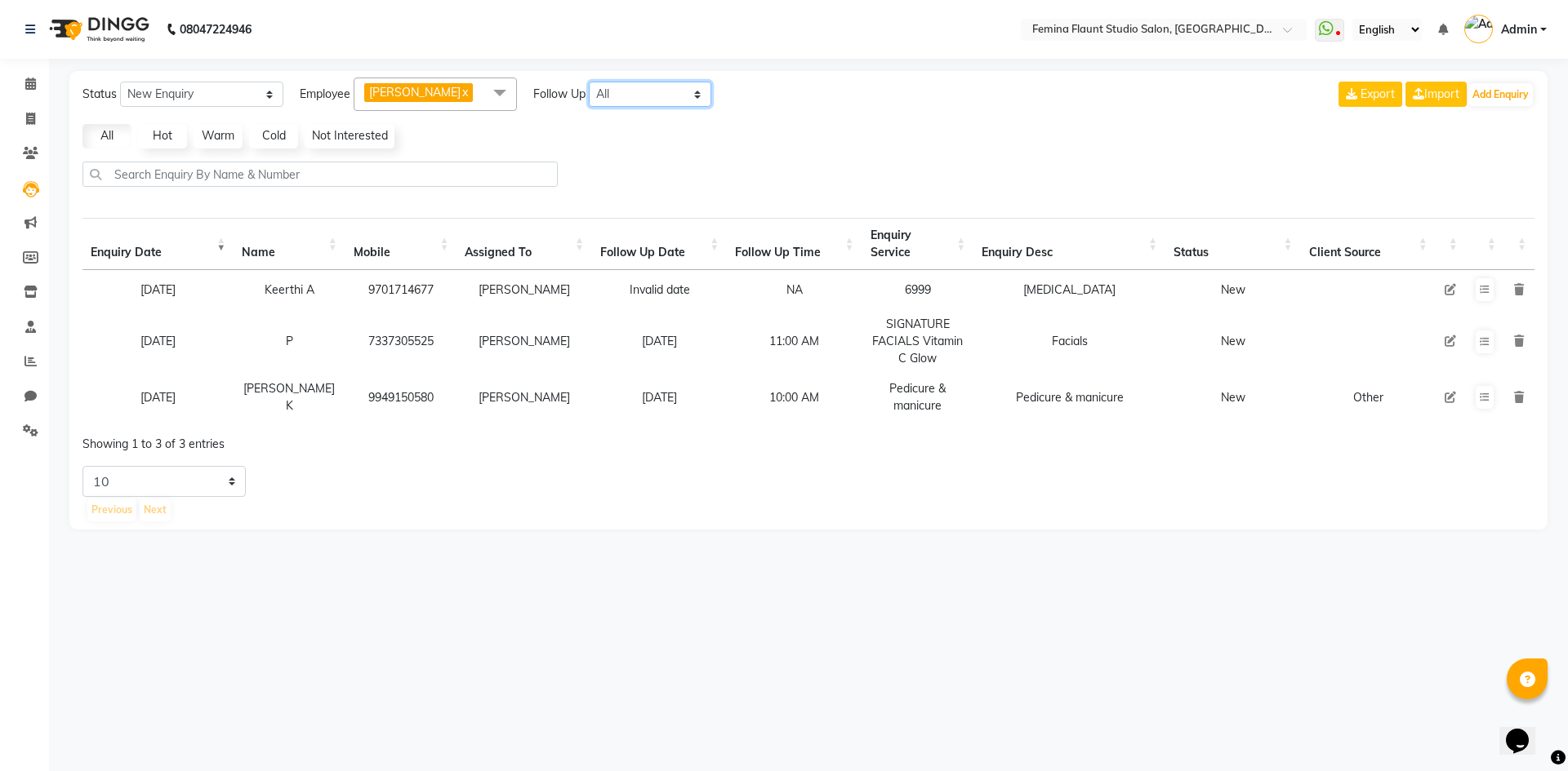
select select "today"
click at [590, 81] on select "All [DATE] [DATE] This Week This Month Custom" at bounding box center [650, 94] width 123 height 25
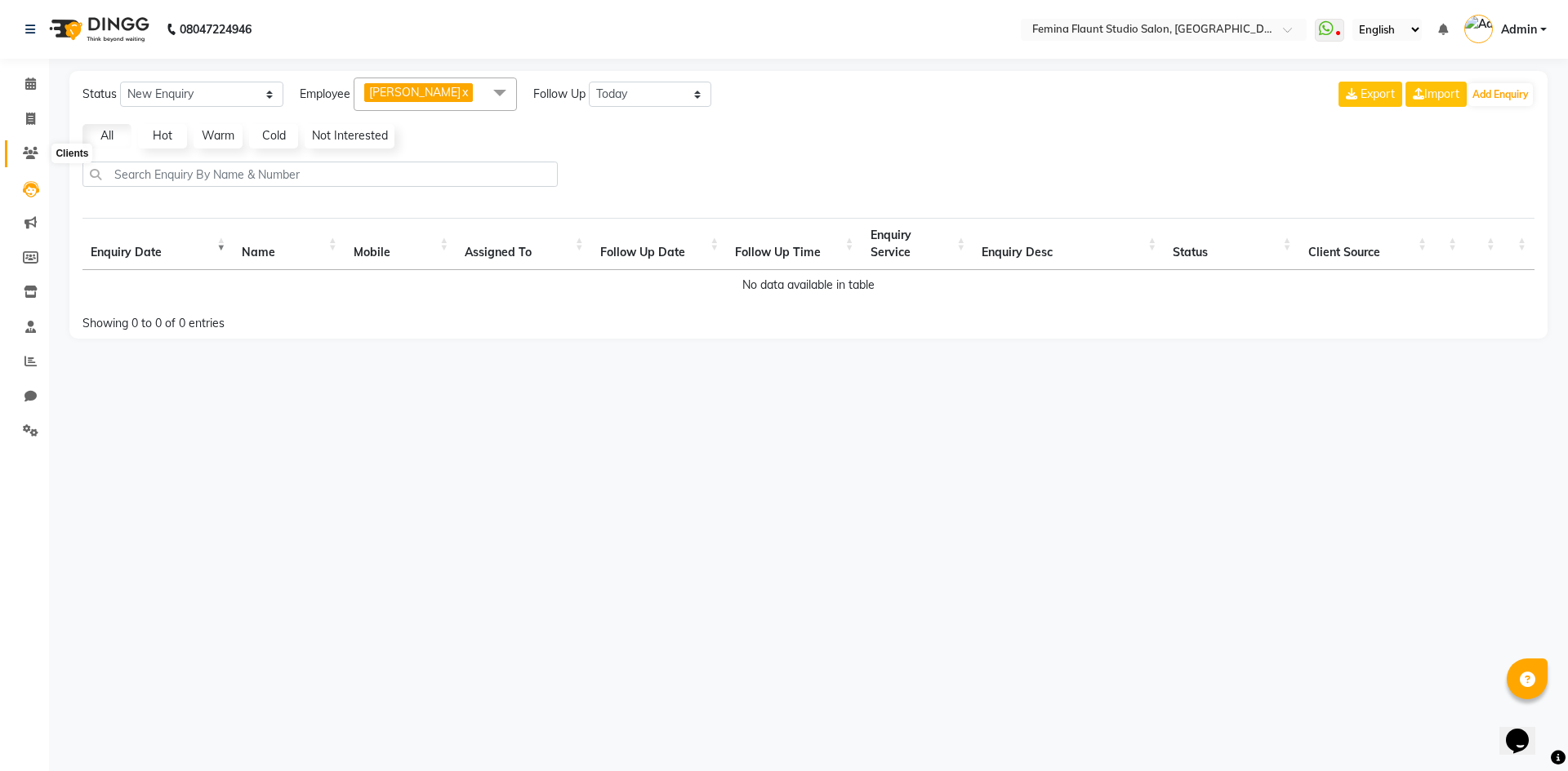
click at [35, 155] on icon at bounding box center [30, 153] width 15 height 13
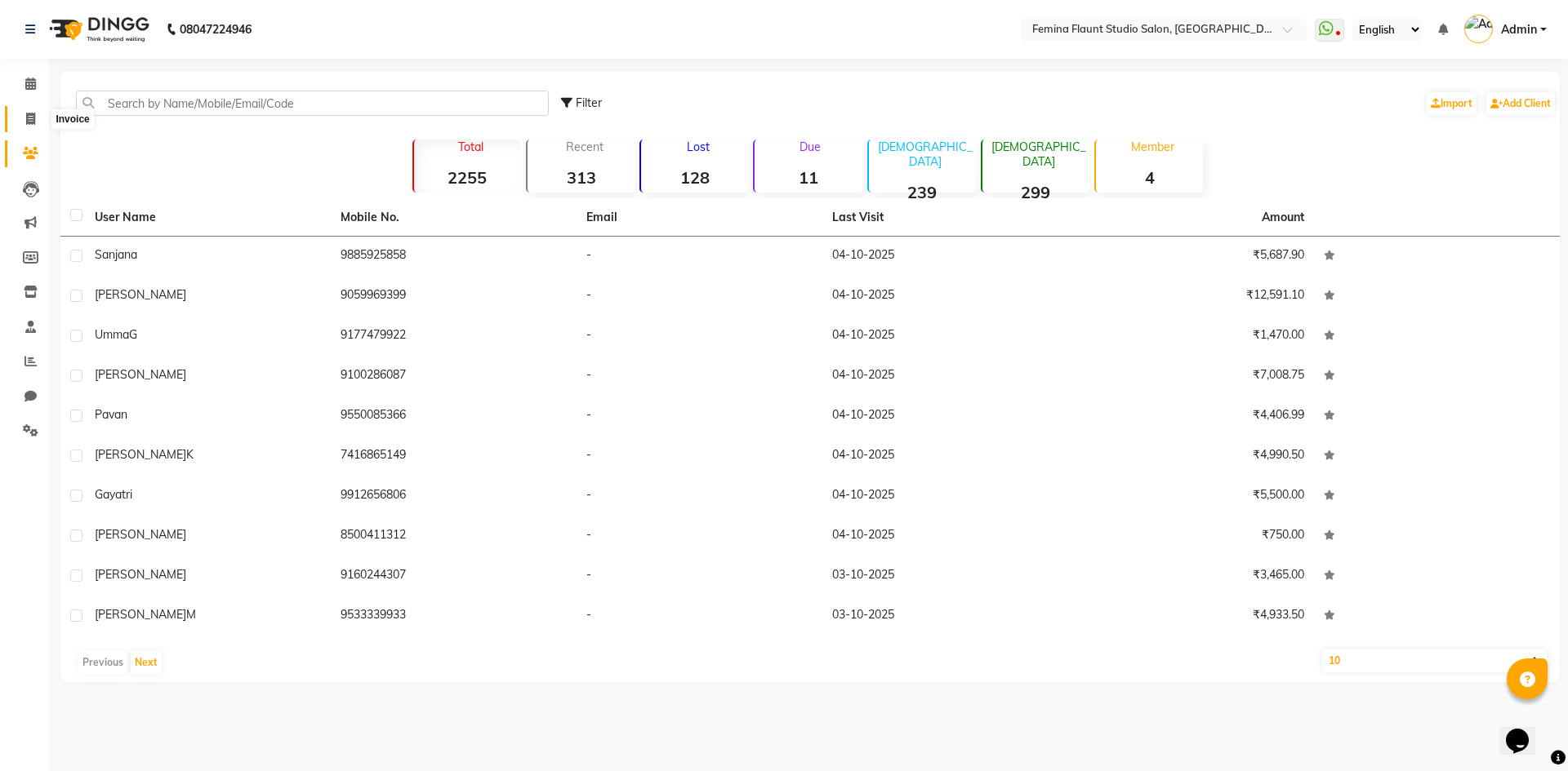
click at [33, 123] on icon at bounding box center [31, 119] width 9 height 13
select select "service"
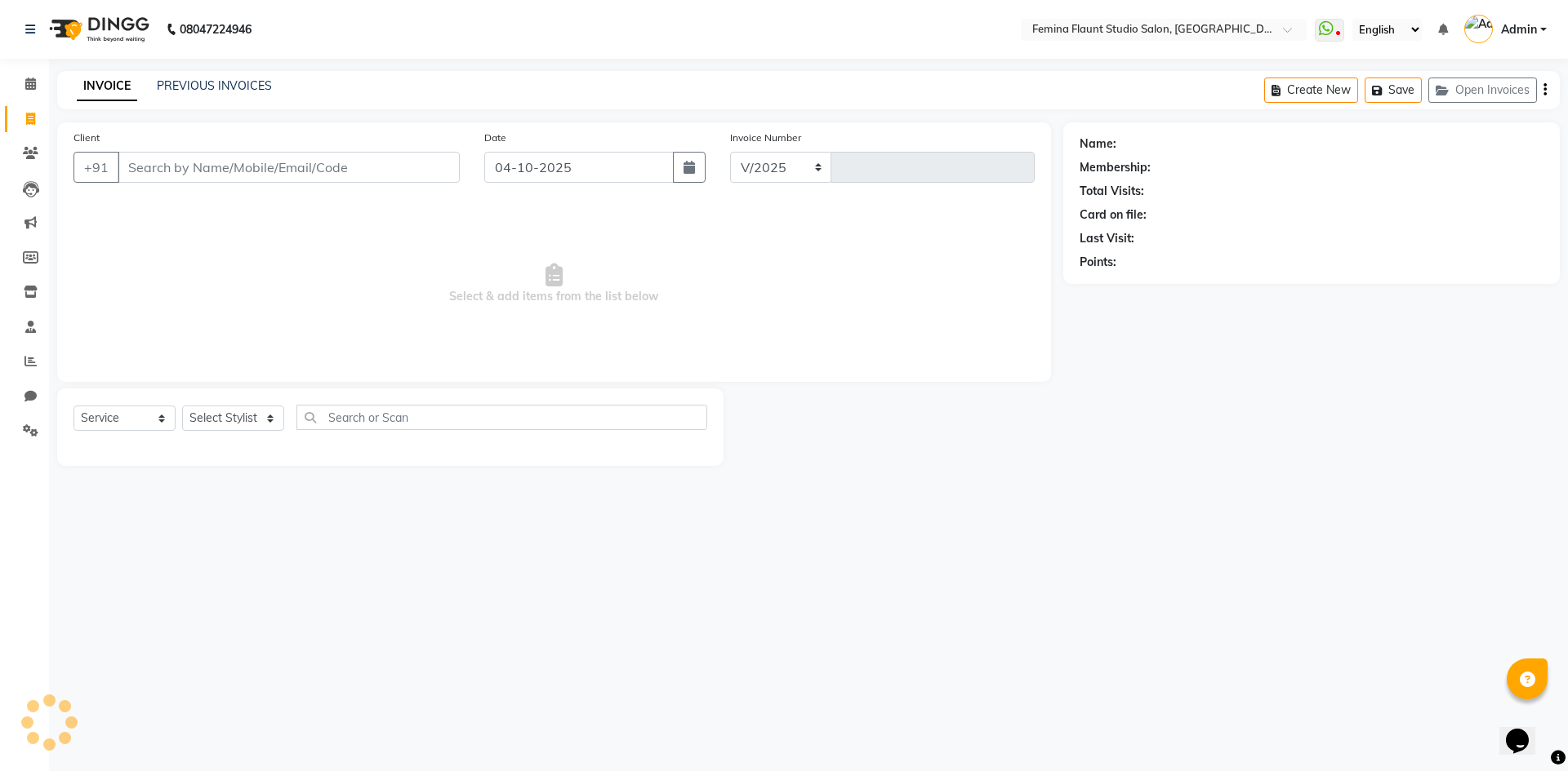
select select "8333"
type input "0686"
click at [29, 28] on icon at bounding box center [30, 29] width 10 height 12
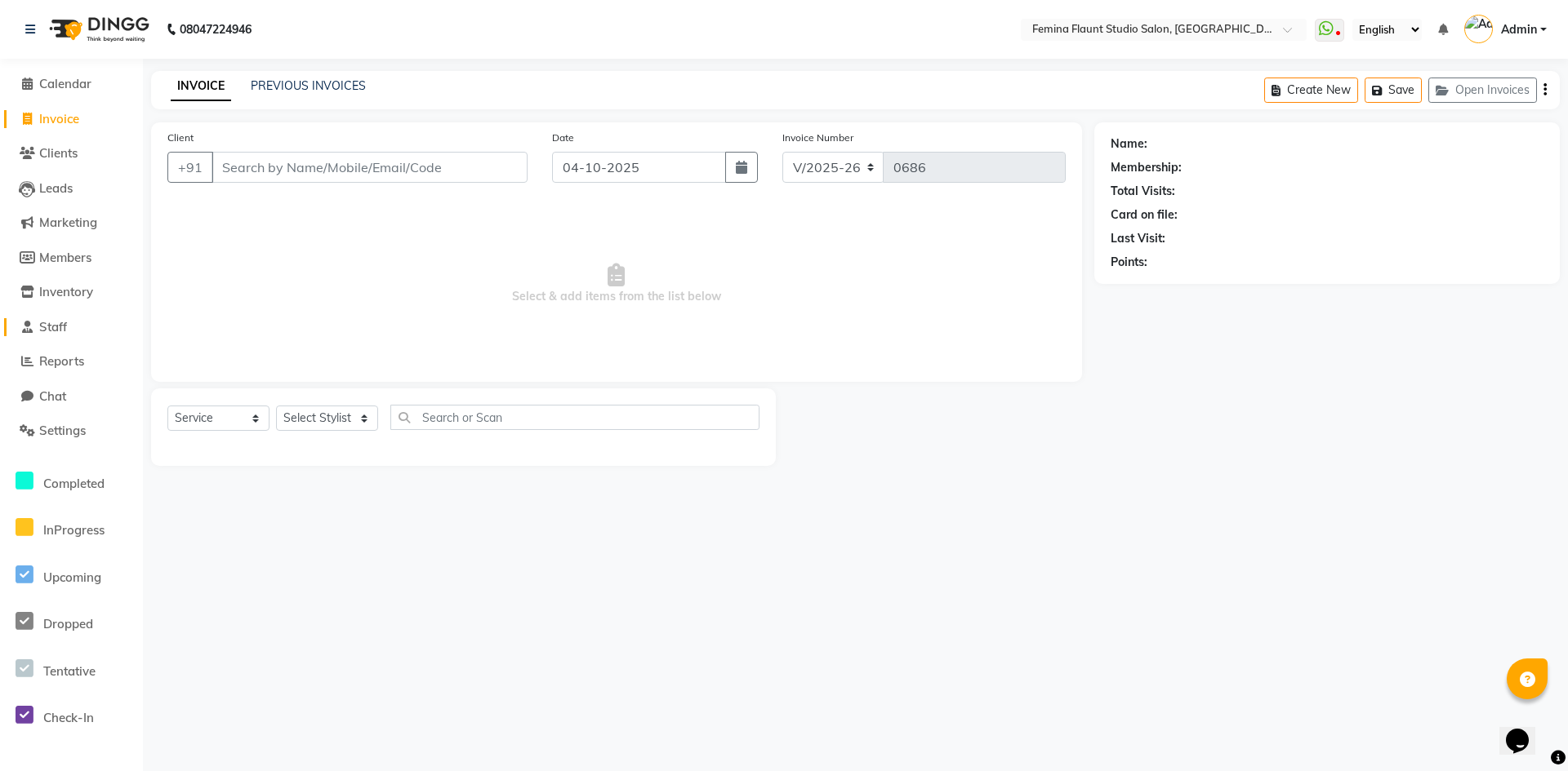
click at [75, 331] on link "Staff" at bounding box center [71, 328] width 135 height 19
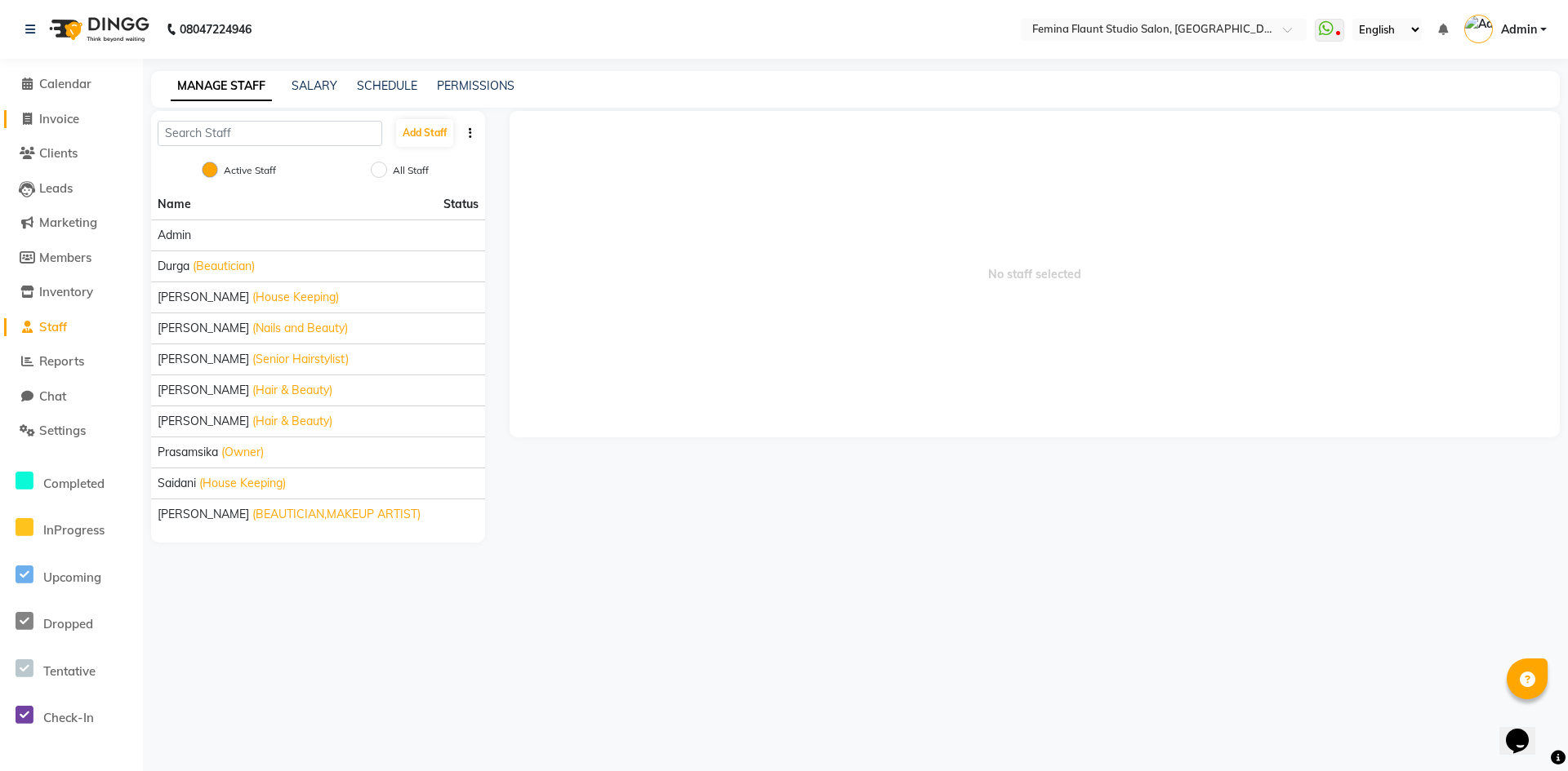
click at [52, 114] on span "Invoice" at bounding box center [59, 118] width 40 height 15
select select "service"
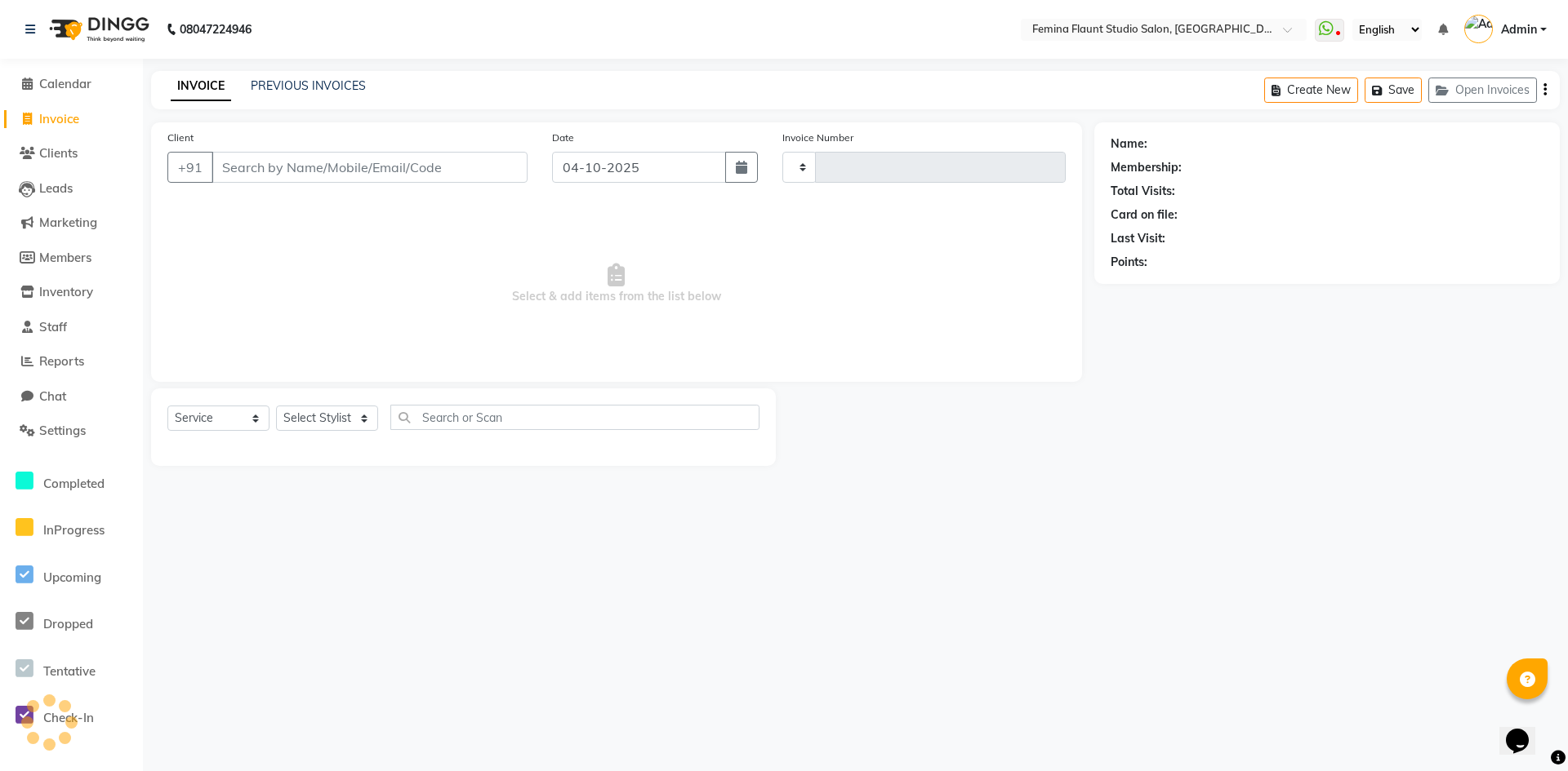
type input "0686"
select select "8333"
click at [259, 555] on div "08047224946 Select Location × Femina Flaunt [GEOGRAPHIC_DATA] WhatsApp Status ✕…" at bounding box center [784, 386] width 1568 height 771
click at [24, 28] on div "08047224946" at bounding box center [138, 29] width 251 height 46
click at [30, 27] on icon at bounding box center [30, 29] width 10 height 12
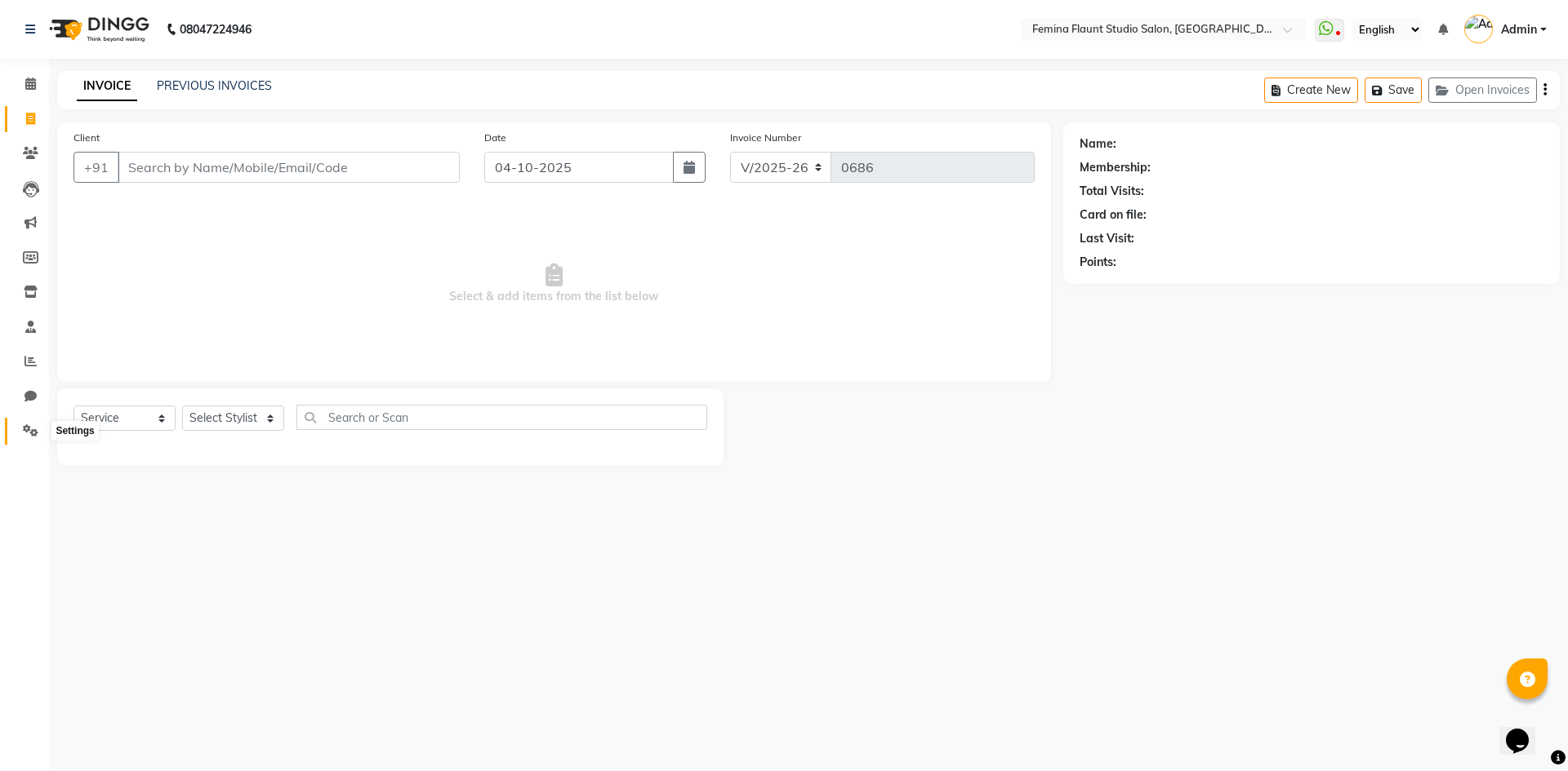
click at [33, 430] on icon at bounding box center [30, 431] width 15 height 13
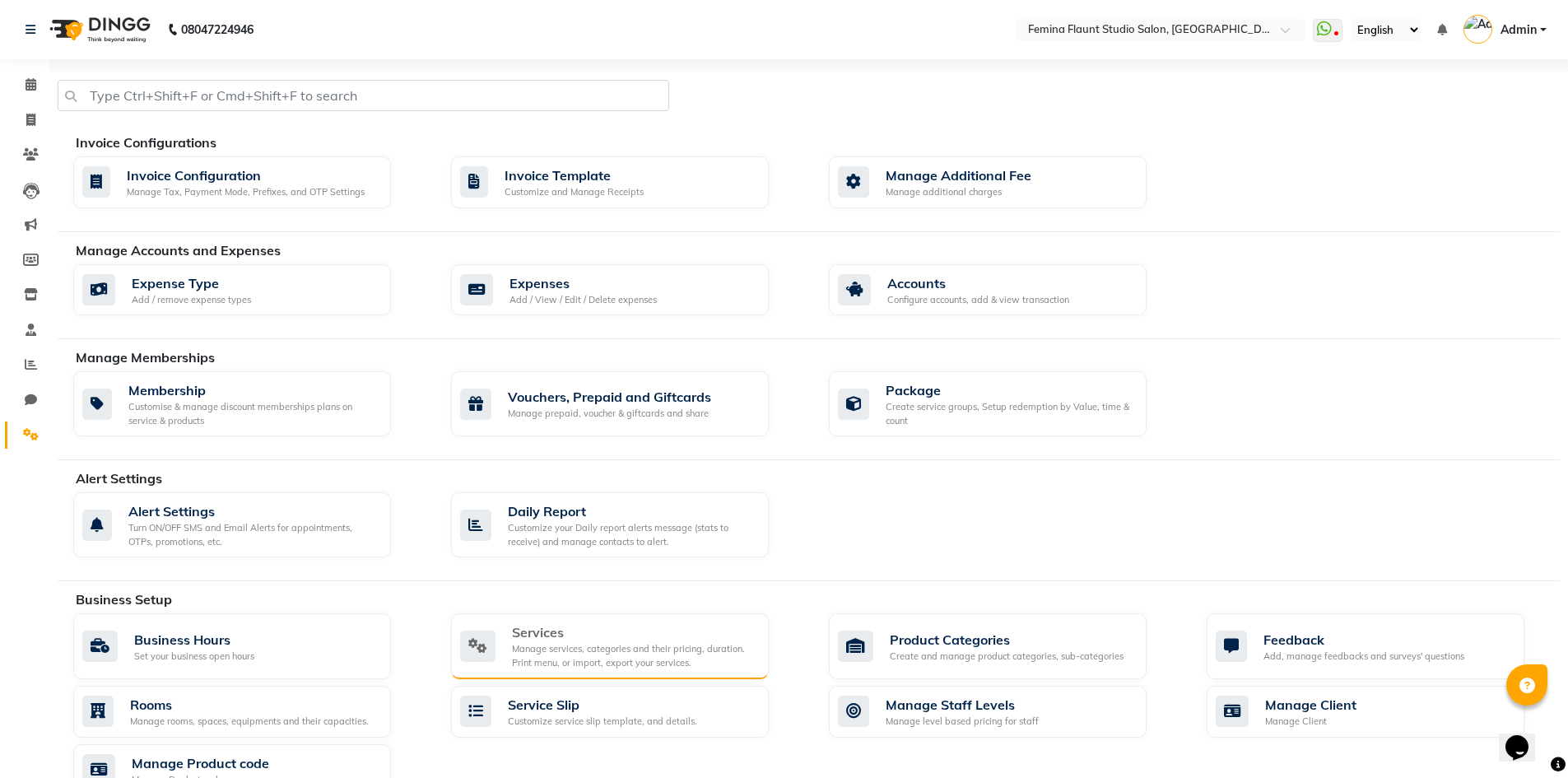
click at [534, 654] on div "Manage services, categories and their pricing, duration. Print menu, or import,…" at bounding box center [634, 656] width 244 height 27
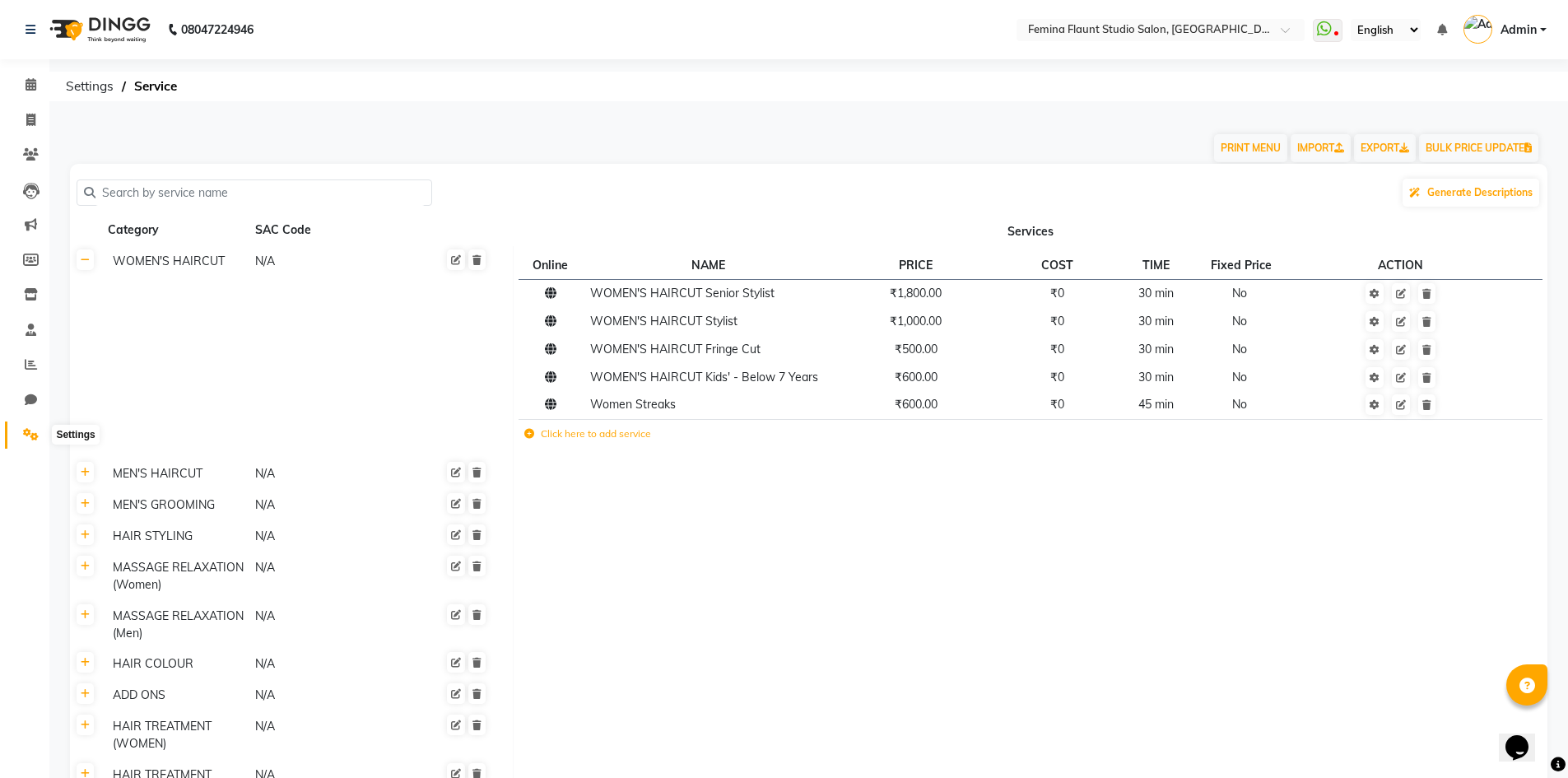
click at [25, 435] on icon at bounding box center [30, 435] width 15 height 13
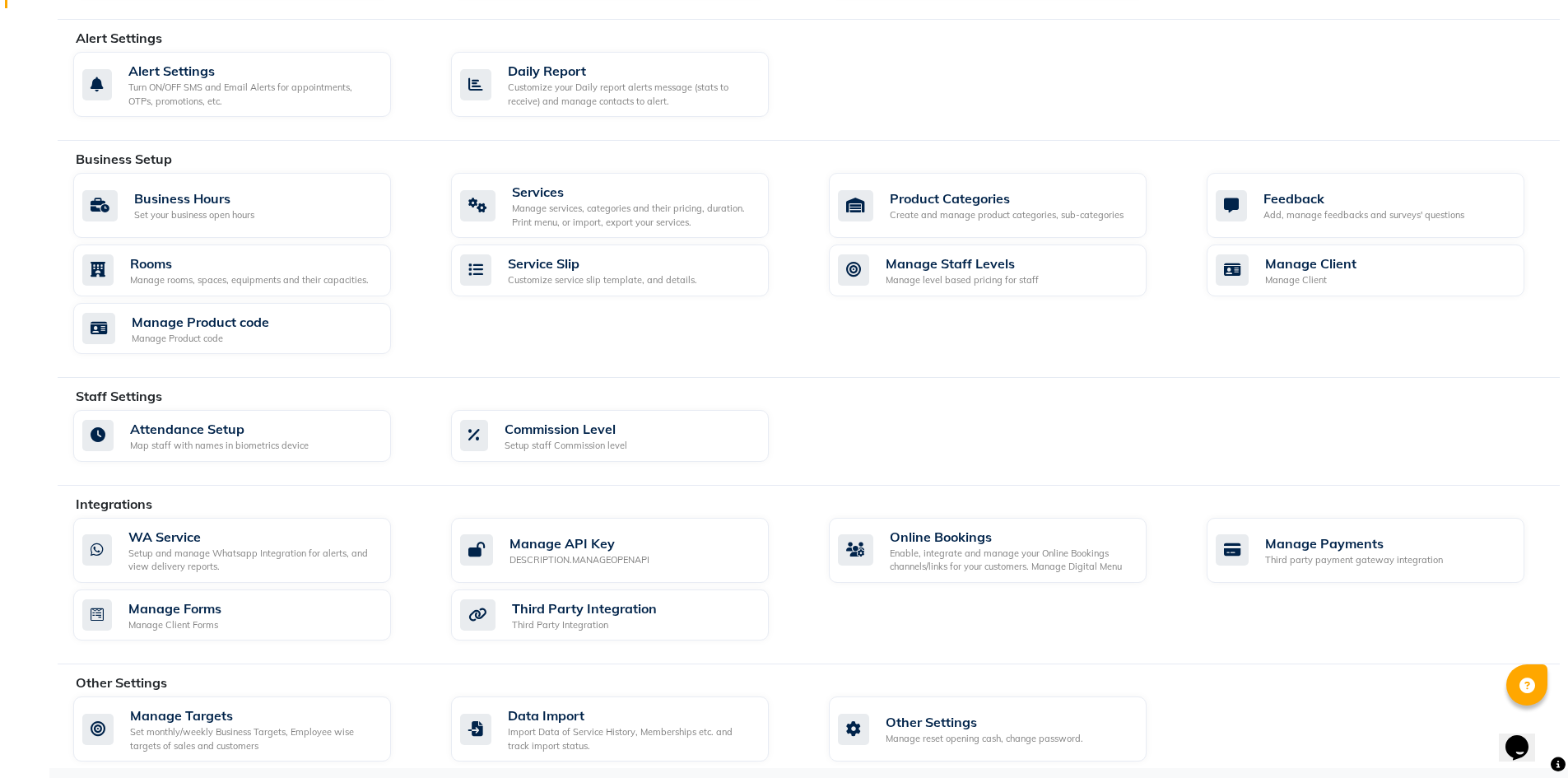
scroll to position [447, 0]
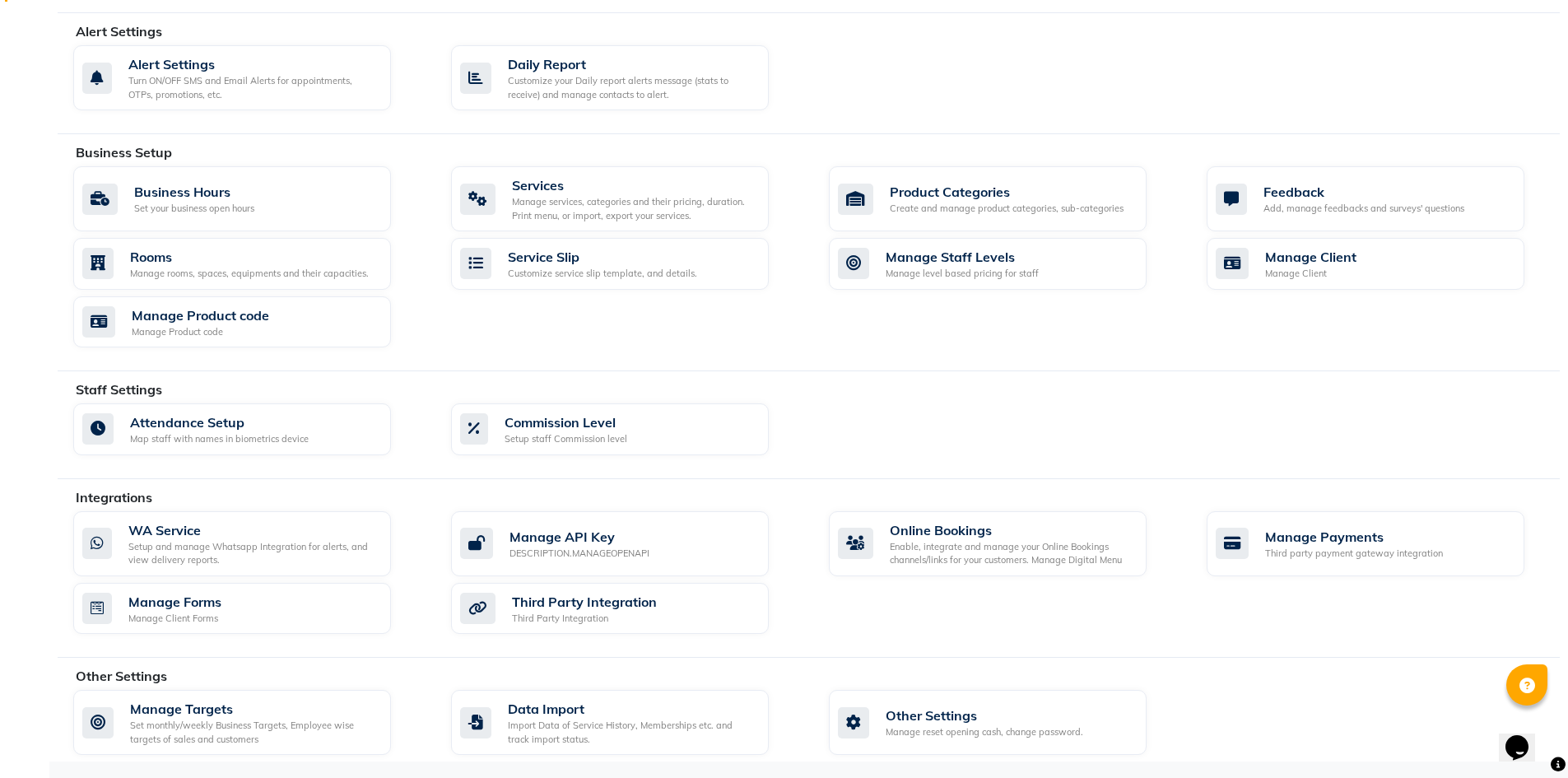
click at [1288, 698] on div "Manage Targets Set monthly/weekly Business Targets, Employee wise targets of sa…" at bounding box center [817, 726] width 1512 height 72
drag, startPoint x: 0, startPoint y: 2, endPoint x: 1191, endPoint y: 708, distance: 1384.5
click at [1197, 711] on div "Manage Targets Set monthly/weekly Business Targets, Employee wise targets of sa…" at bounding box center [817, 726] width 1512 height 72
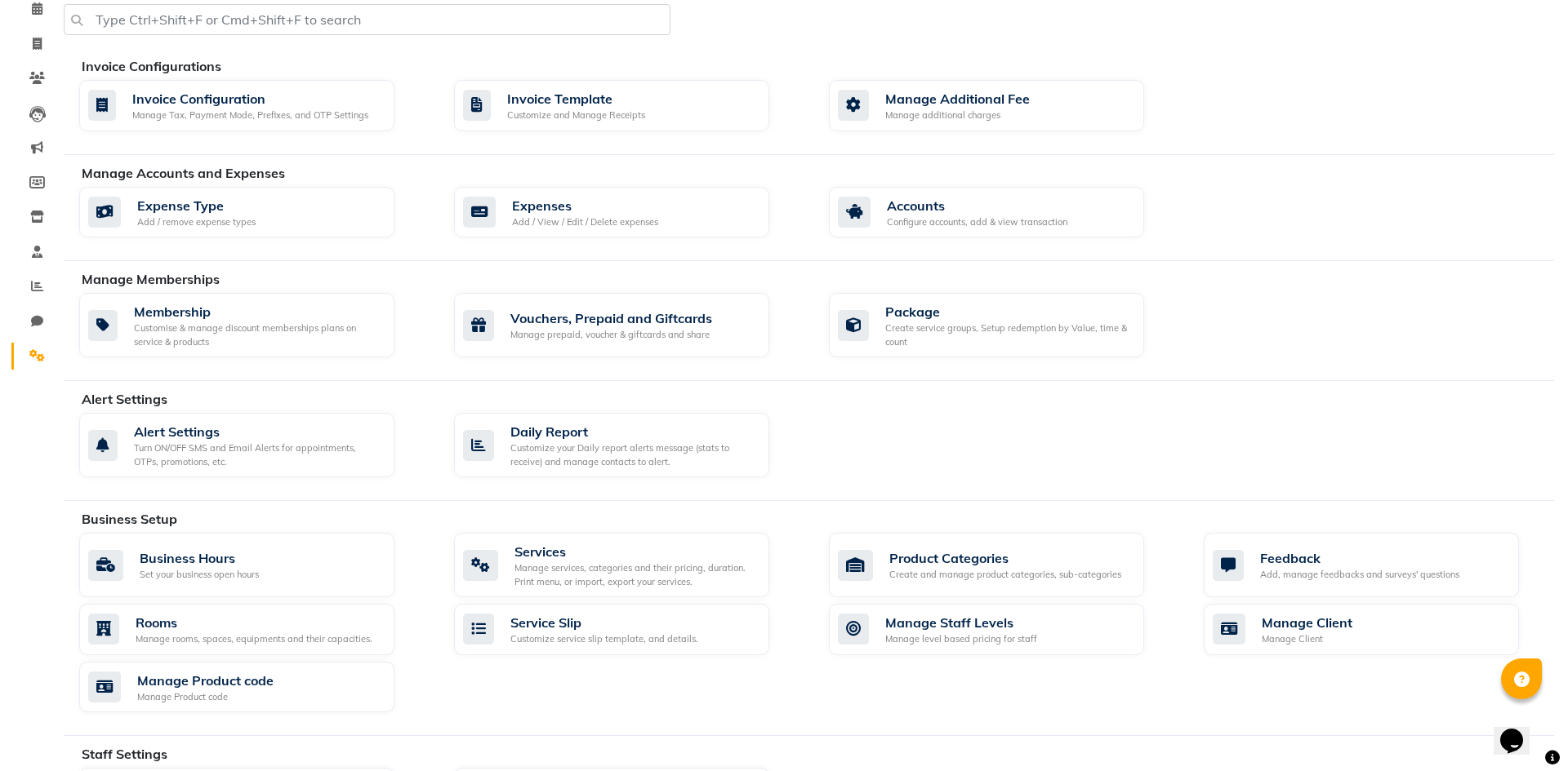
scroll to position [0, 0]
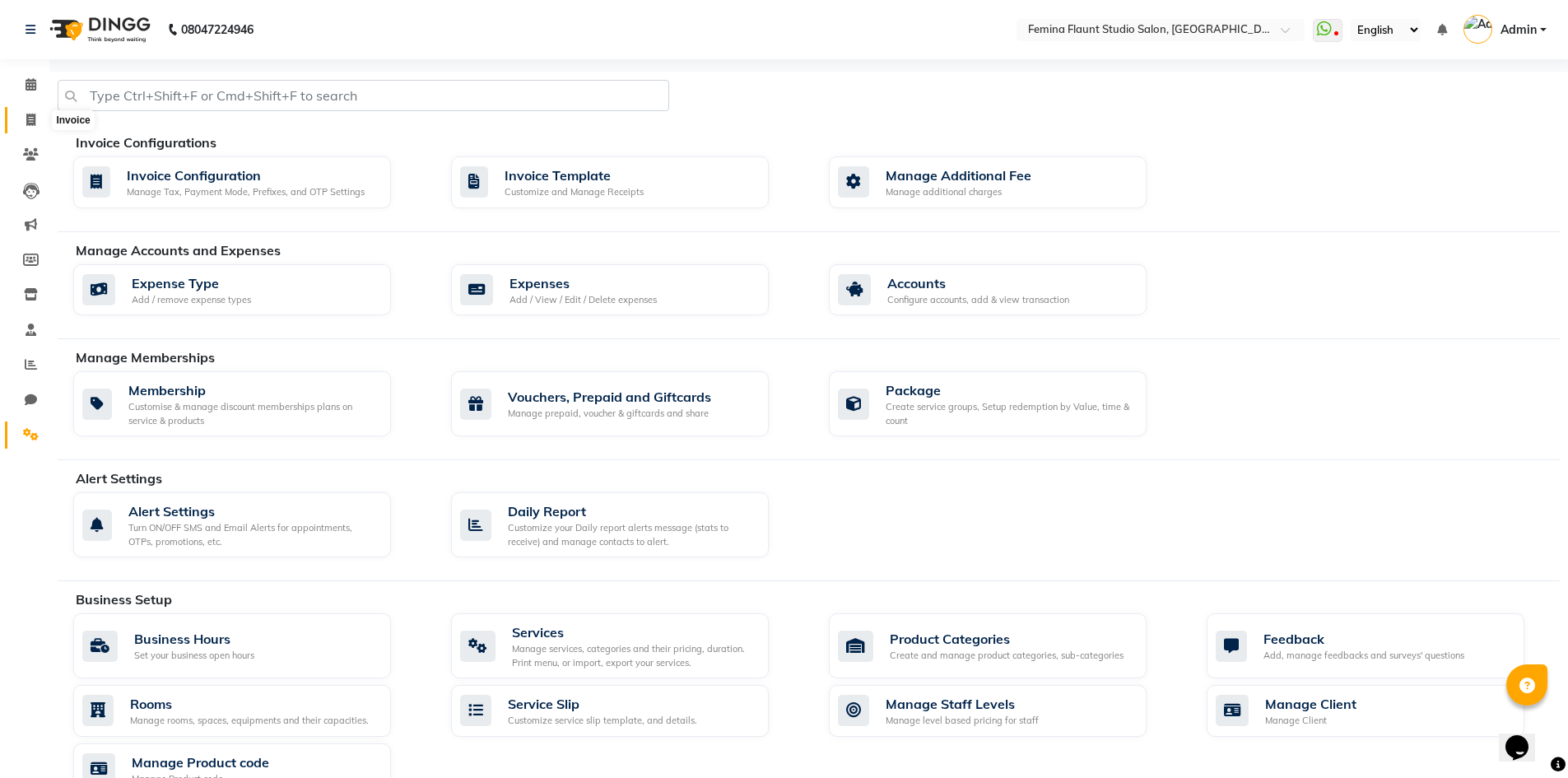
click at [36, 119] on span at bounding box center [31, 120] width 29 height 19
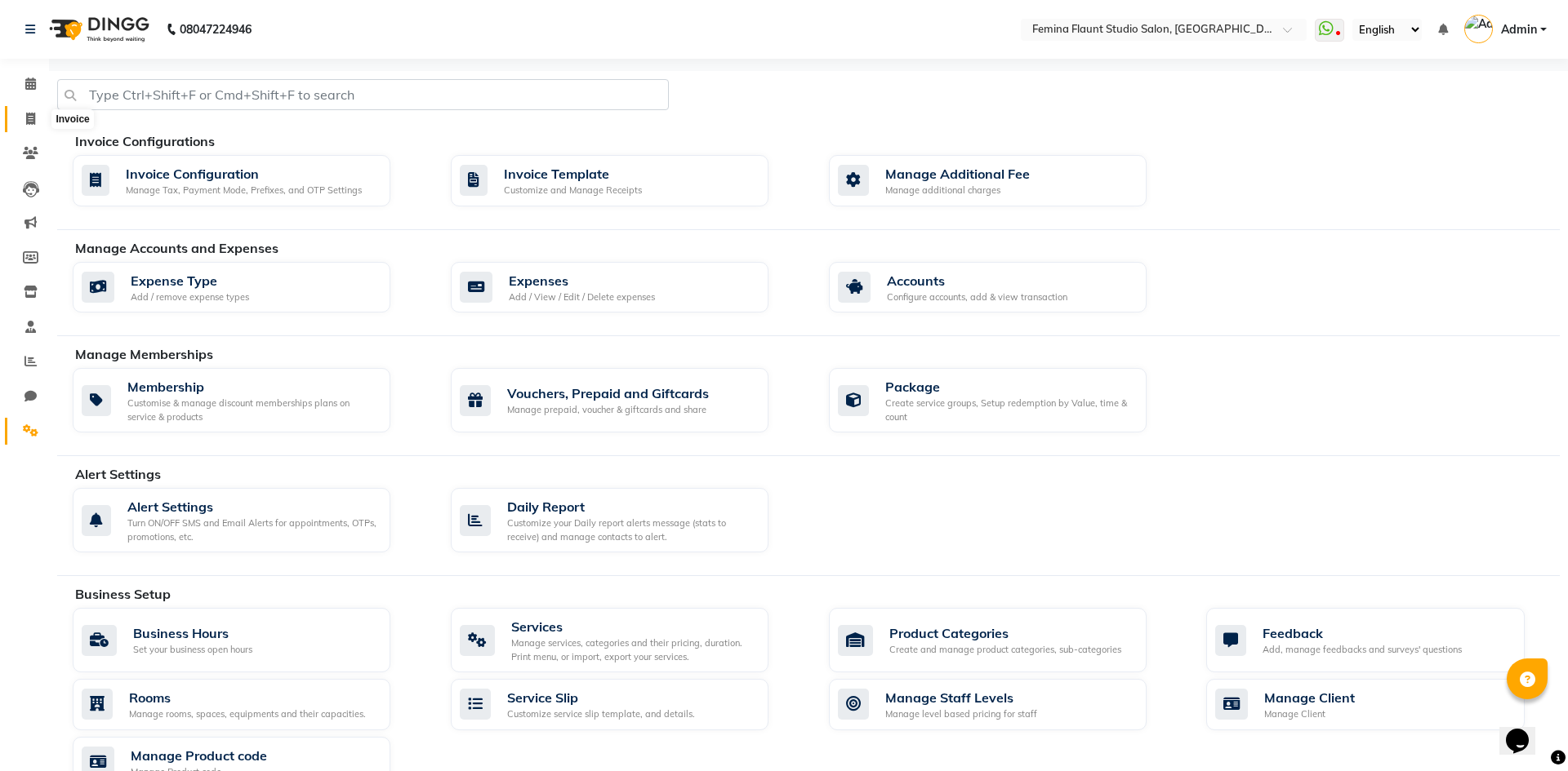
select select "service"
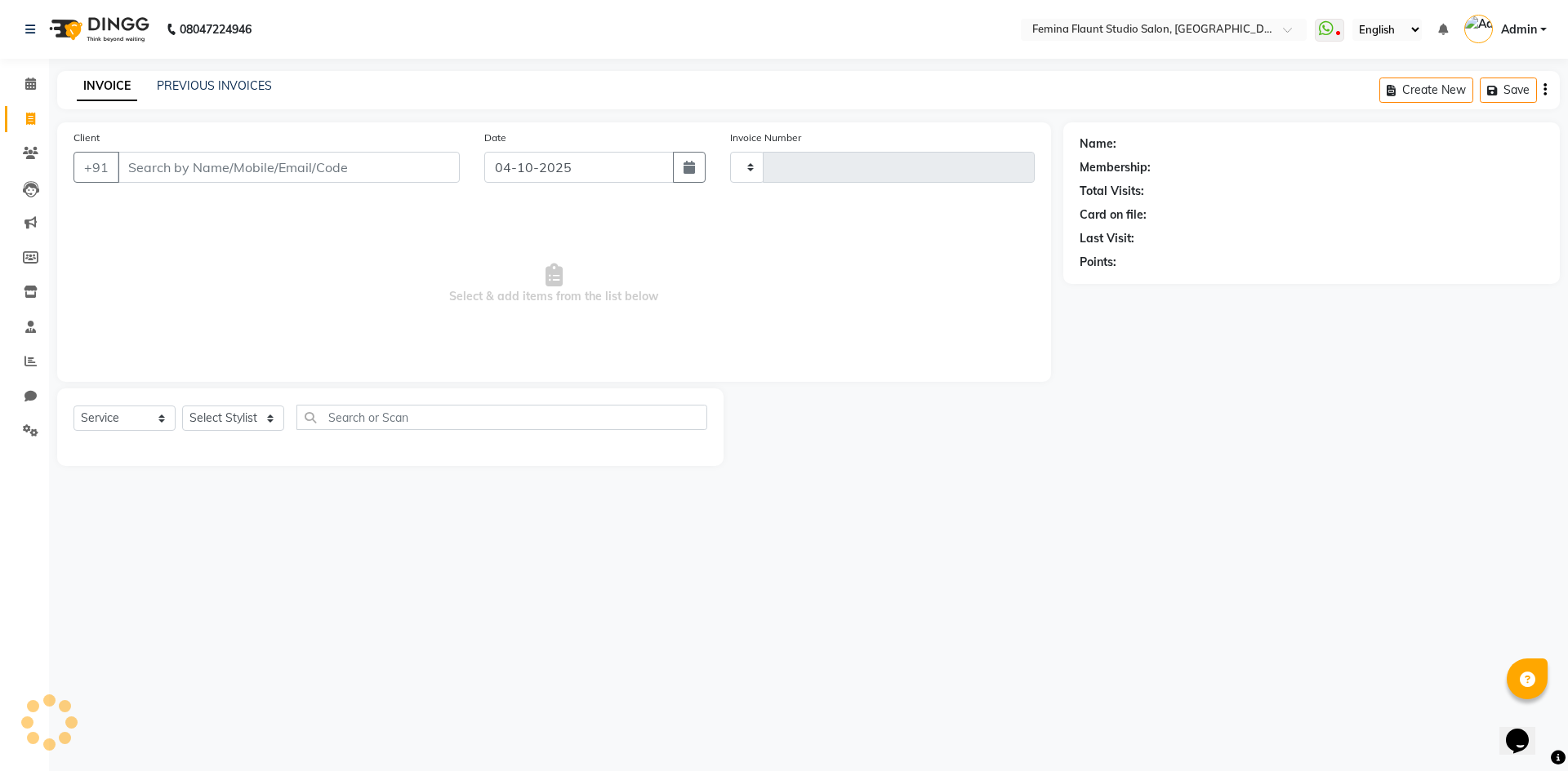
type input "0686"
select select "8333"
click at [201, 75] on div "INVOICE PREVIOUS INVOICES Create New Save Open Invoices" at bounding box center [807, 90] width 1502 height 38
click at [205, 80] on link "PREVIOUS INVOICES" at bounding box center [214, 86] width 115 height 14
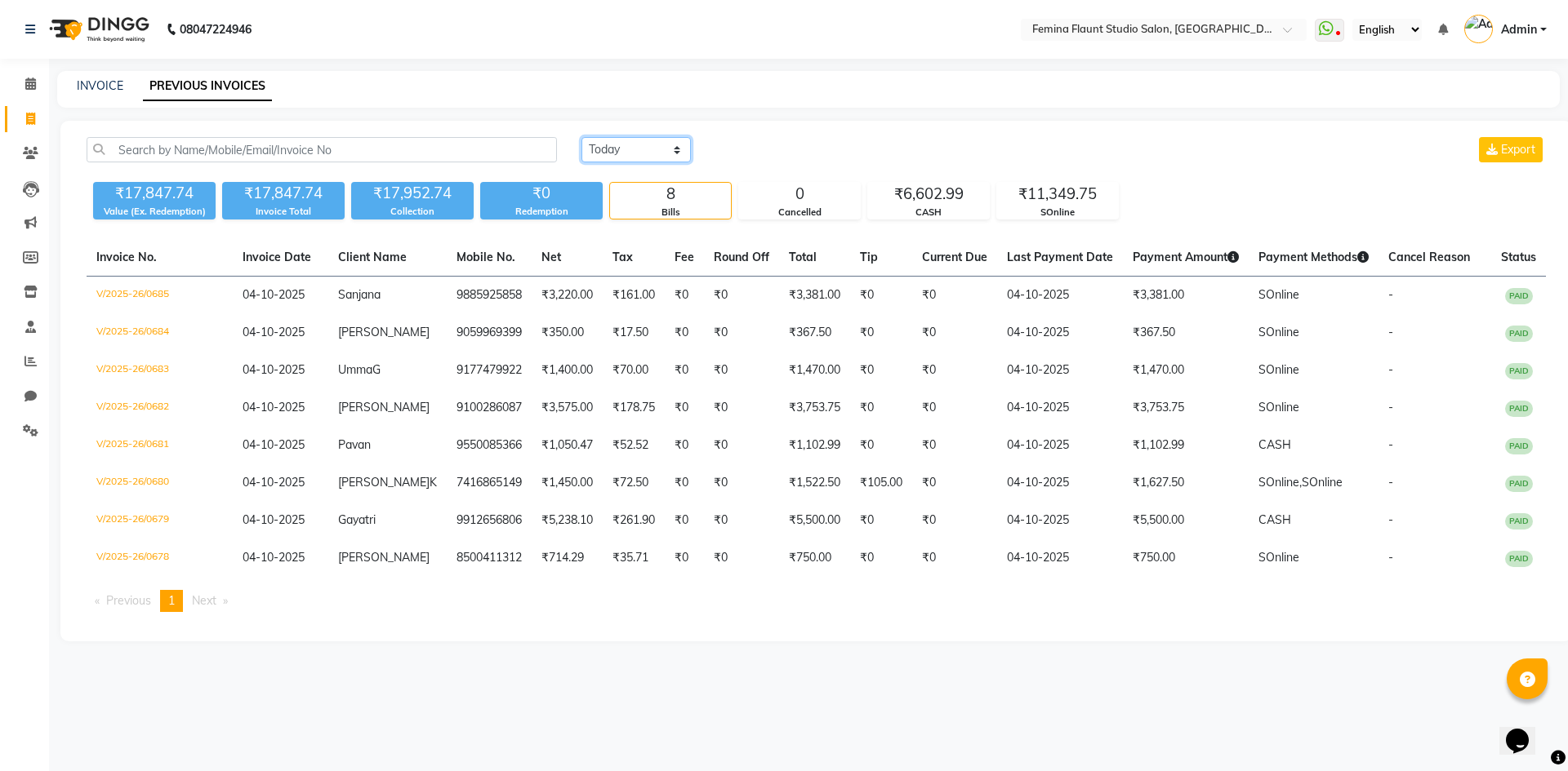
click at [676, 153] on select "[DATE] [DATE] Custom Range" at bounding box center [636, 150] width 109 height 25
click at [582, 137] on select "[DATE] [DATE] Custom Range" at bounding box center [636, 150] width 109 height 25
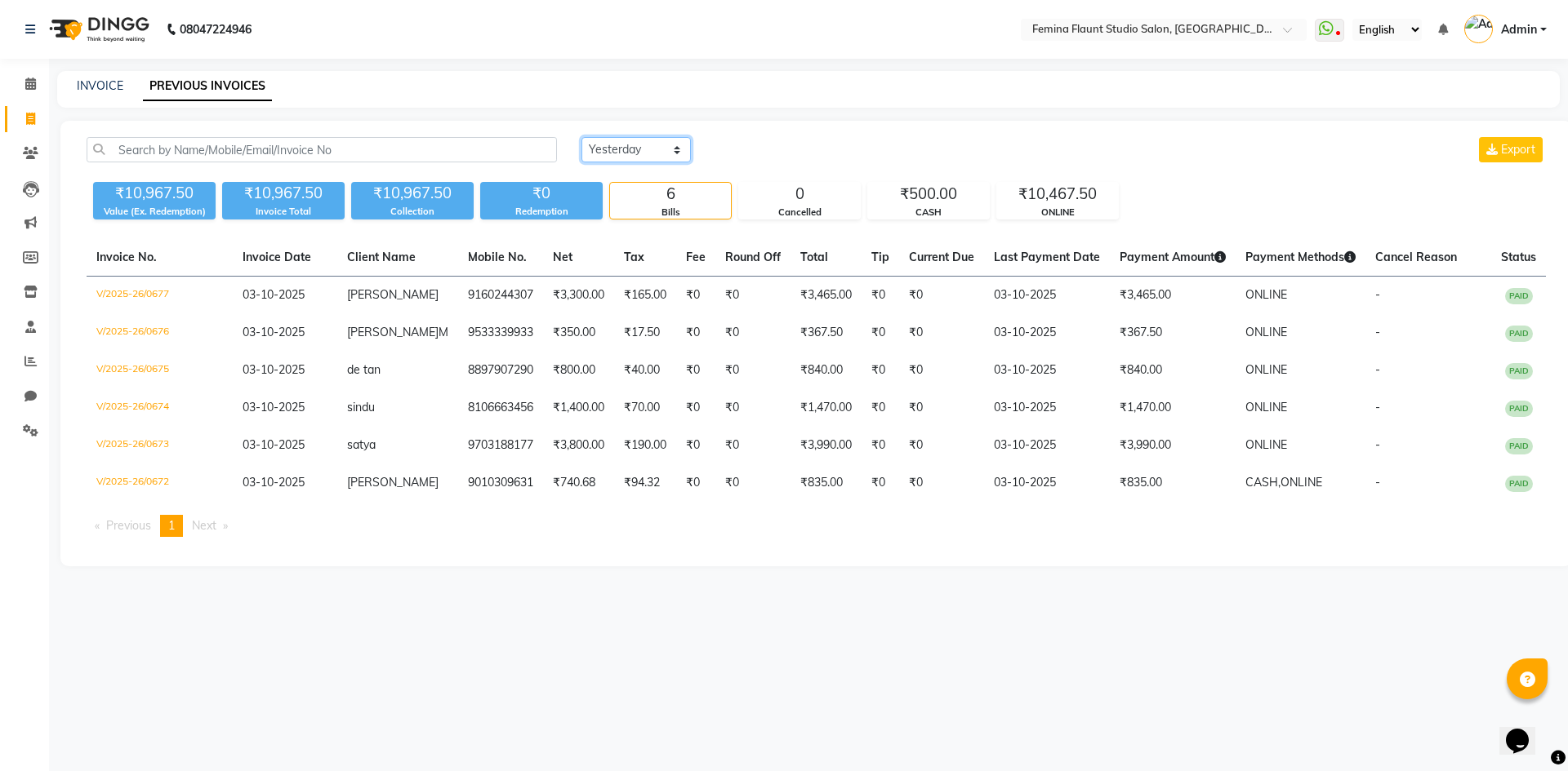
click at [677, 148] on select "[DATE] [DATE] Custom Range" at bounding box center [636, 150] width 109 height 25
select select "today"
click at [582, 137] on select "[DATE] [DATE] Custom Range" at bounding box center [636, 150] width 109 height 25
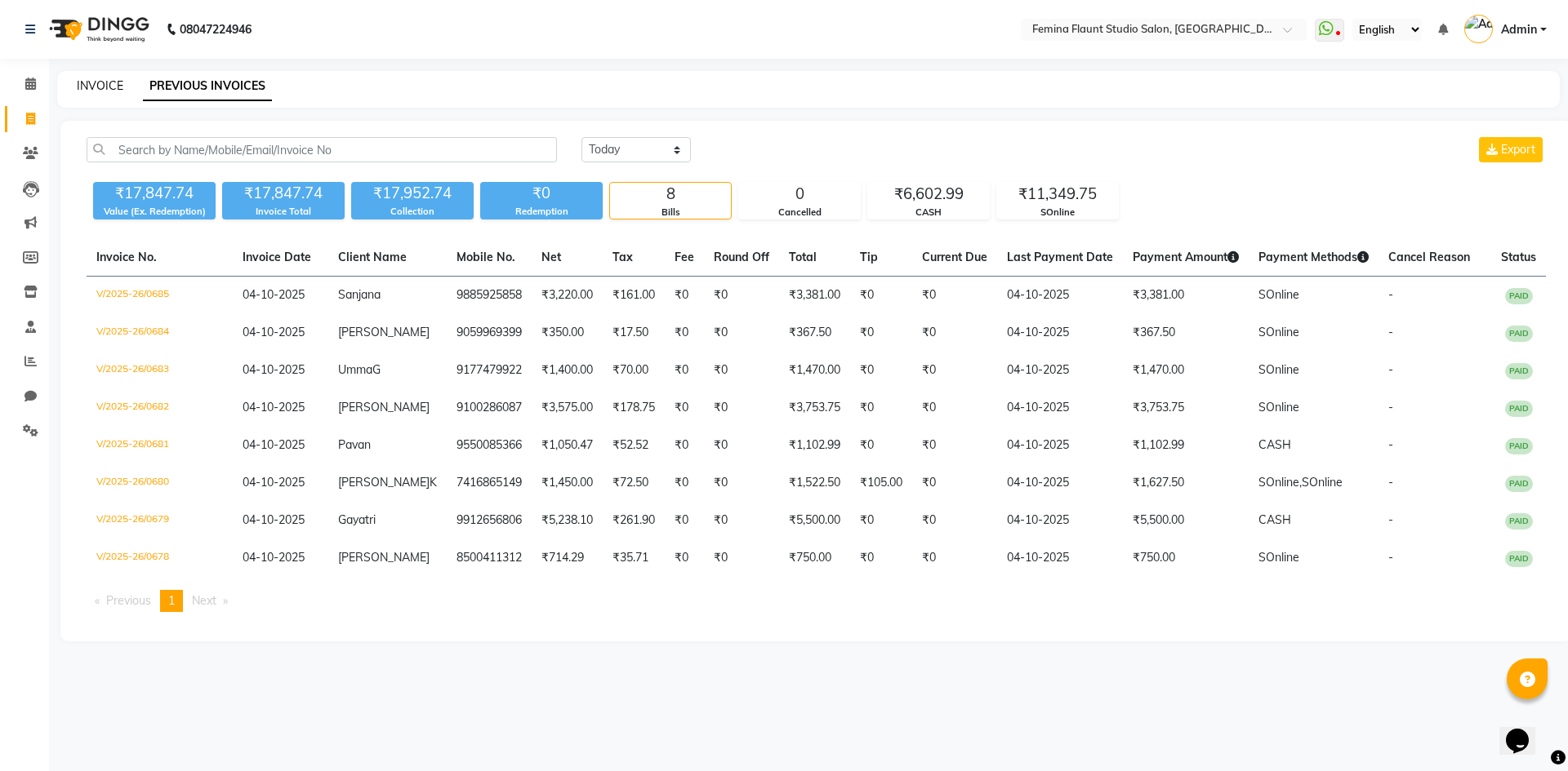
click at [84, 88] on link "INVOICE" at bounding box center [100, 86] width 47 height 14
select select "service"
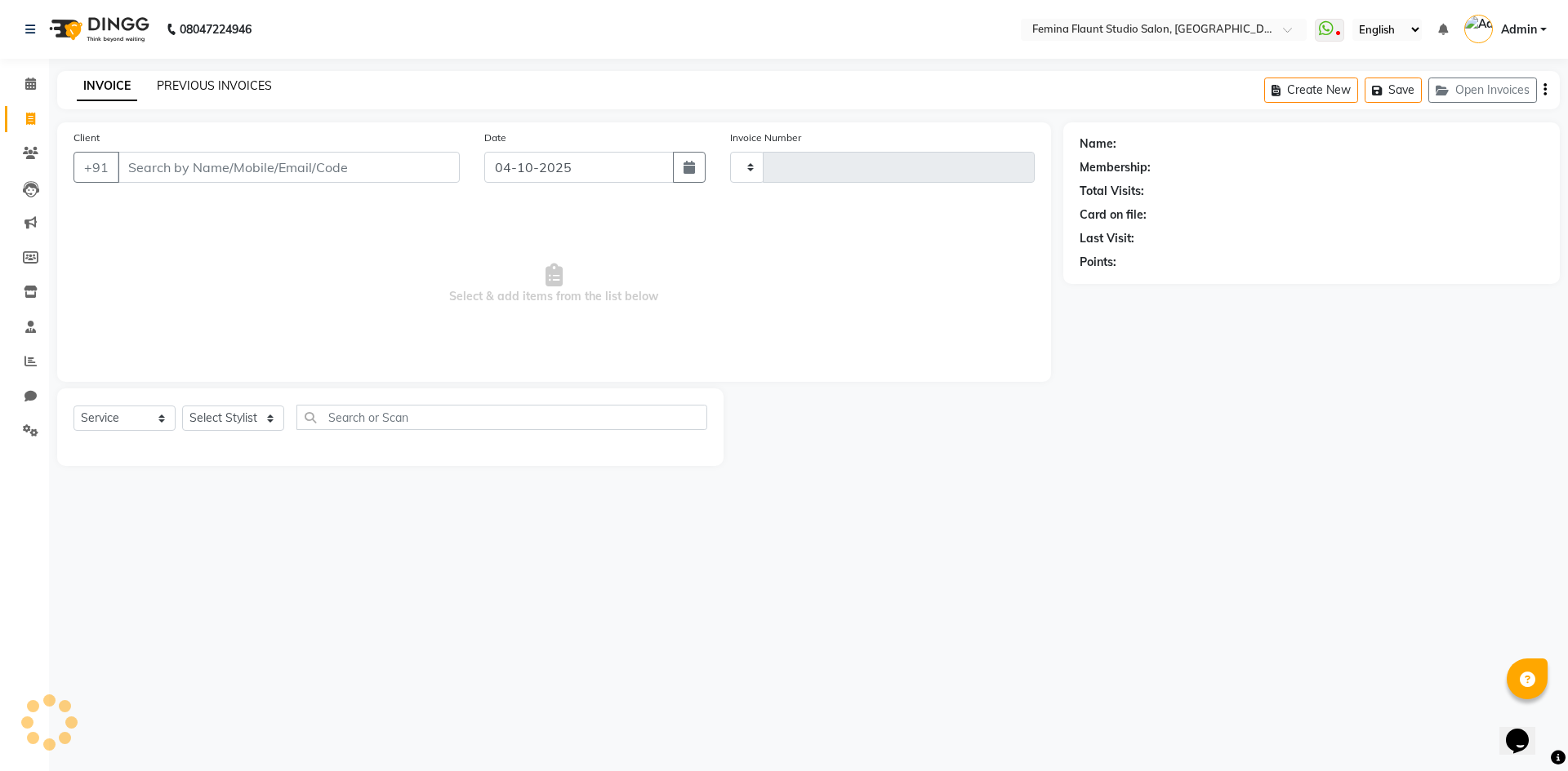
type input "0686"
select select "8333"
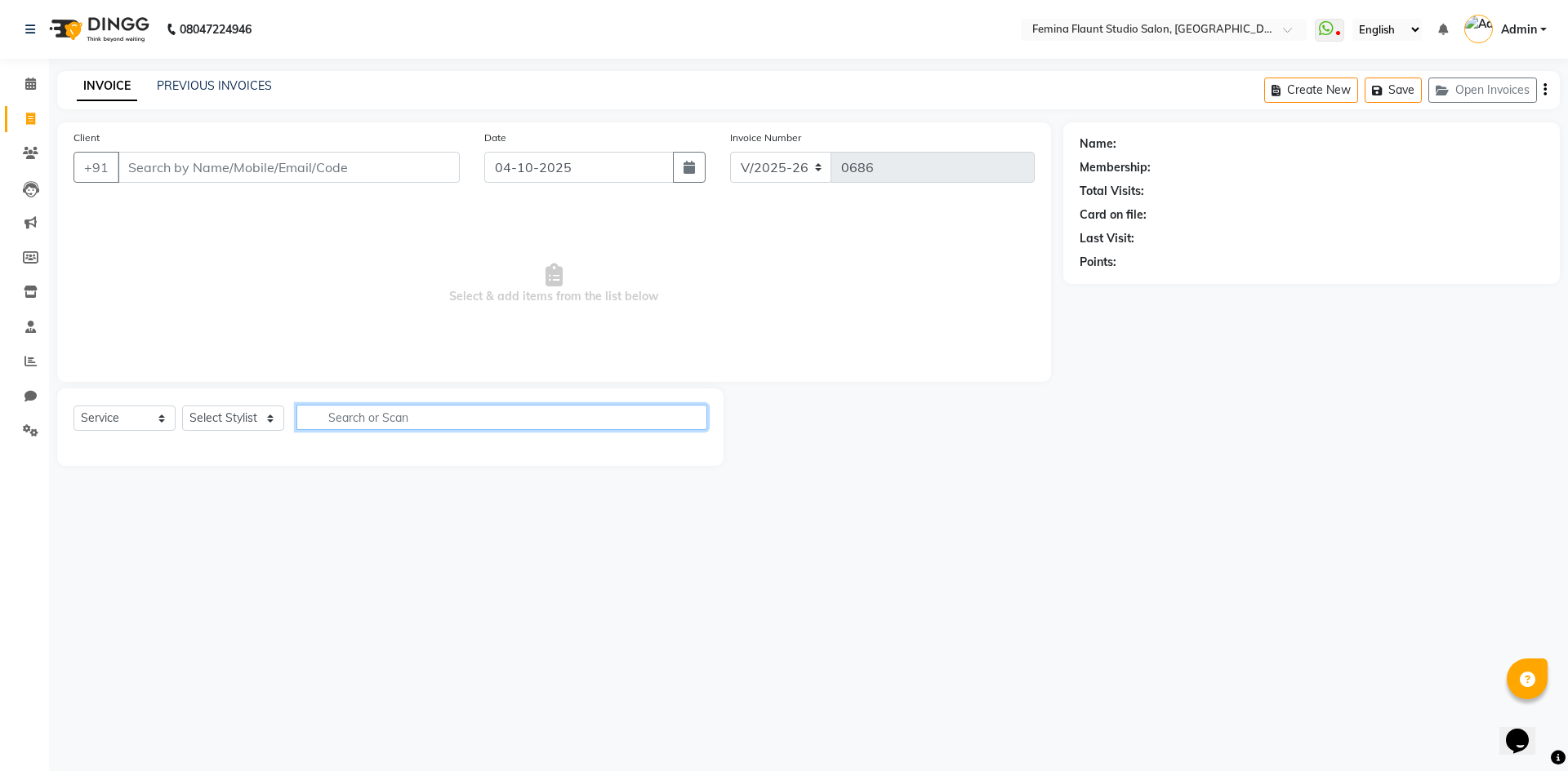
click at [326, 421] on input "text" at bounding box center [501, 417] width 411 height 25
click at [267, 413] on select "Select Stylist Admin Durga [PERSON_NAME] [PERSON_NAME] Sri [PERSON_NAME] [PERSO…" at bounding box center [233, 418] width 102 height 25
select select "80610"
click at [182, 405] on select "Select Stylist Admin Durga [PERSON_NAME] [PERSON_NAME] Sri [PERSON_NAME] [PERSO…" at bounding box center [233, 418] width 102 height 25
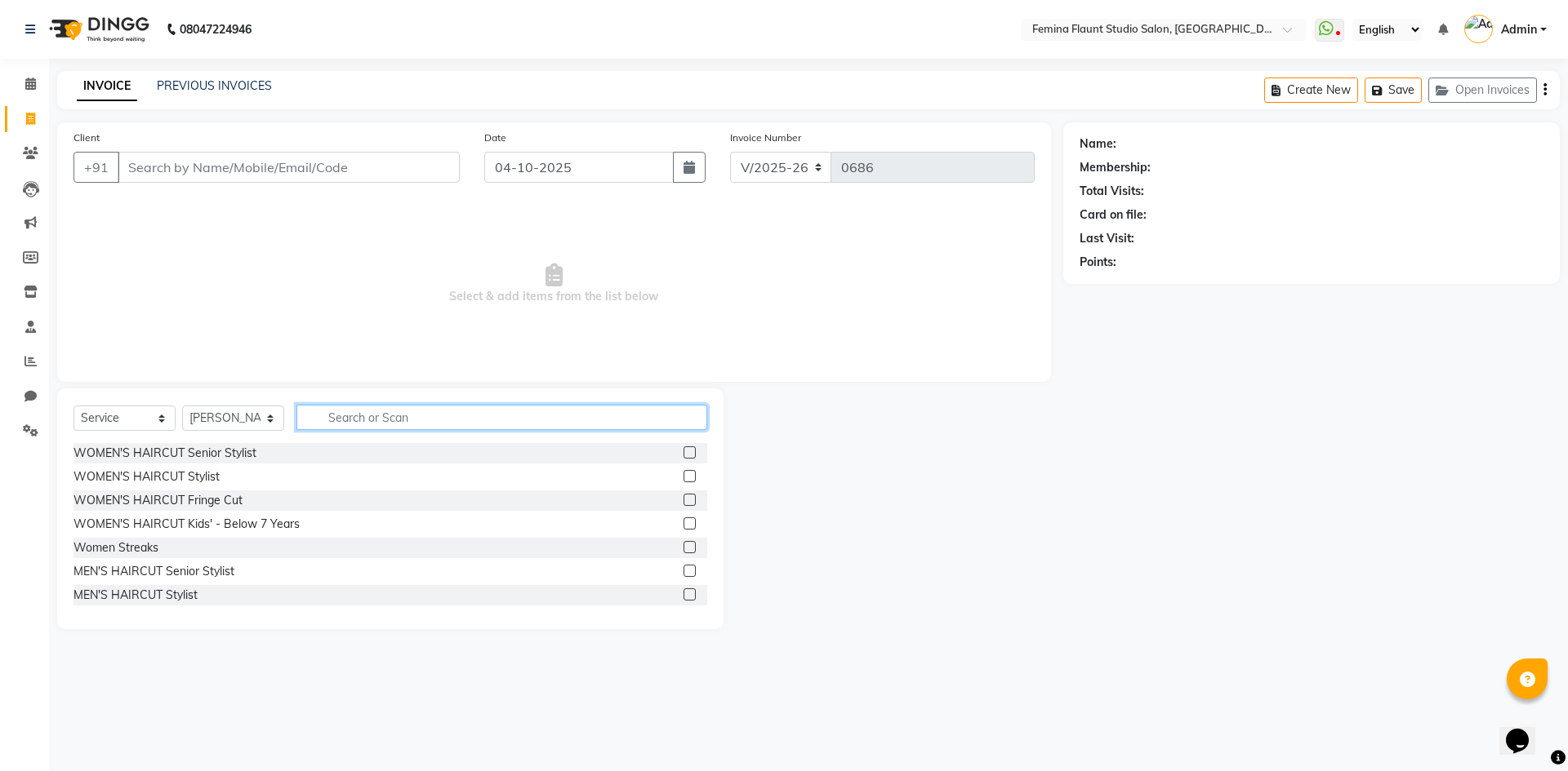
click at [386, 410] on input "text" at bounding box center [501, 417] width 411 height 25
click at [684, 571] on label at bounding box center [690, 571] width 13 height 13
click at [684, 571] on input "checkbox" at bounding box center [689, 571] width 11 height 11
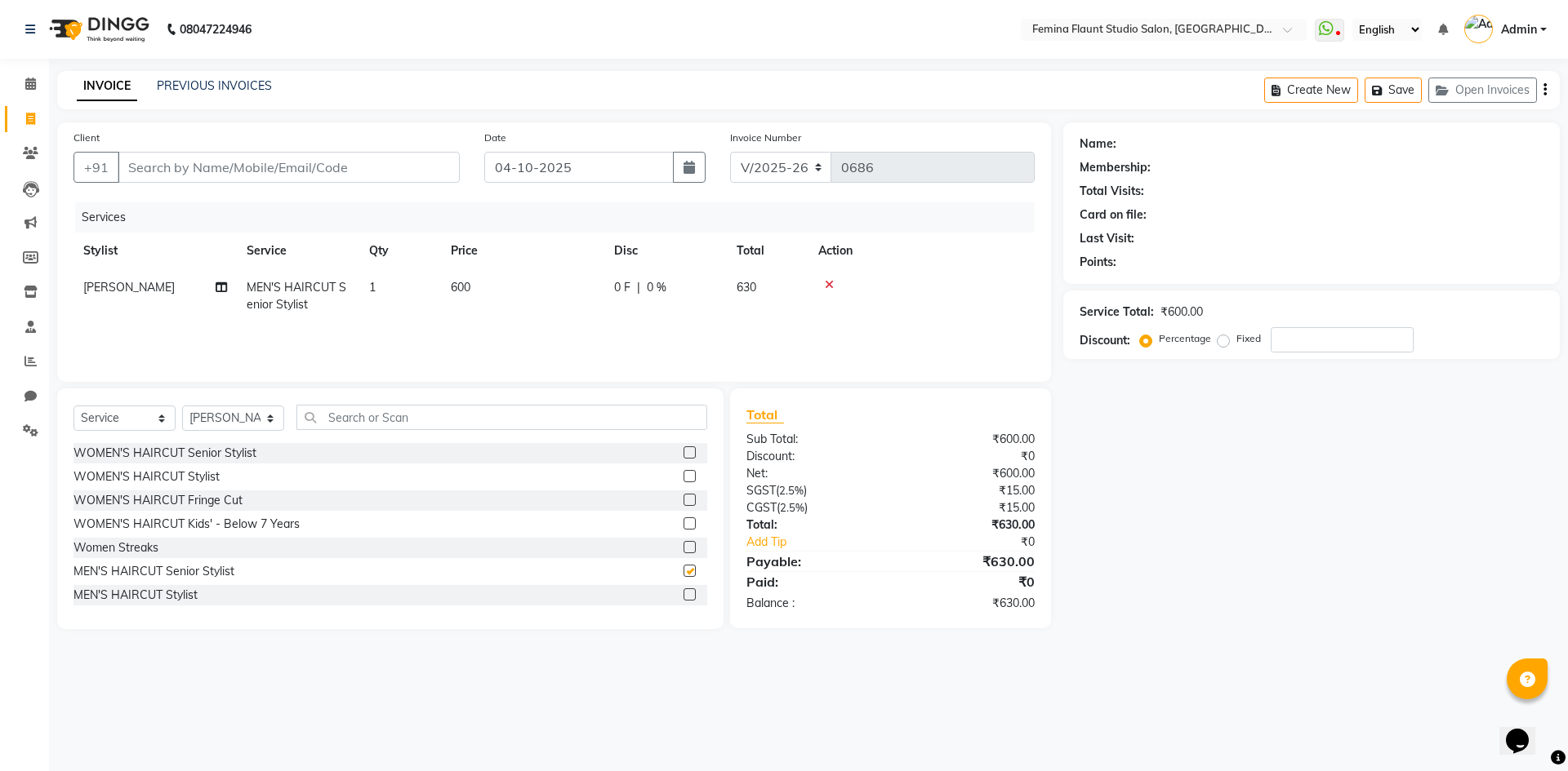
checkbox input "false"
click at [450, 419] on input "text" at bounding box center [501, 417] width 411 height 25
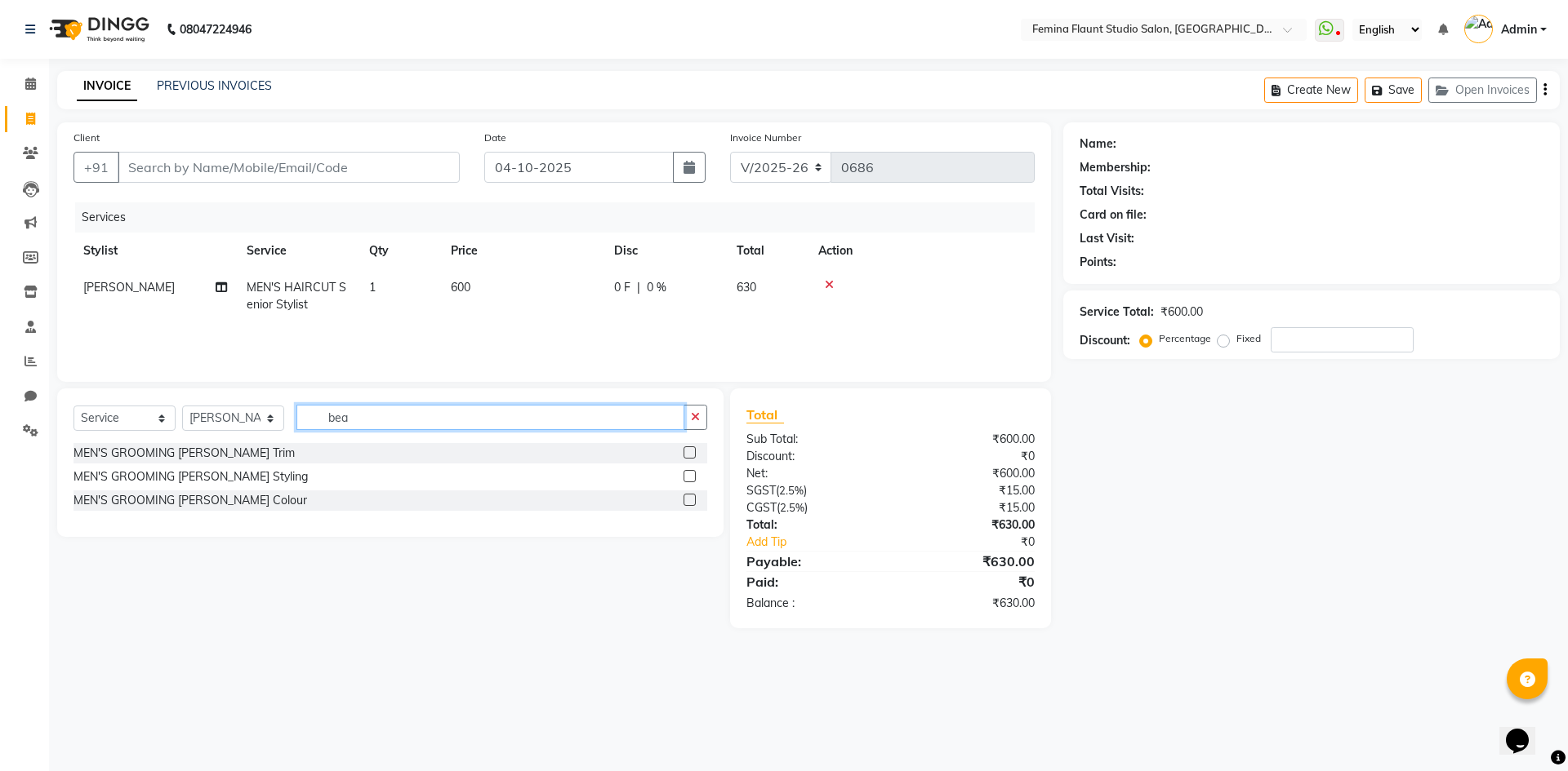
type input "bea"
click at [689, 447] on label at bounding box center [690, 452] width 13 height 13
click at [689, 448] on input "checkbox" at bounding box center [689, 453] width 11 height 11
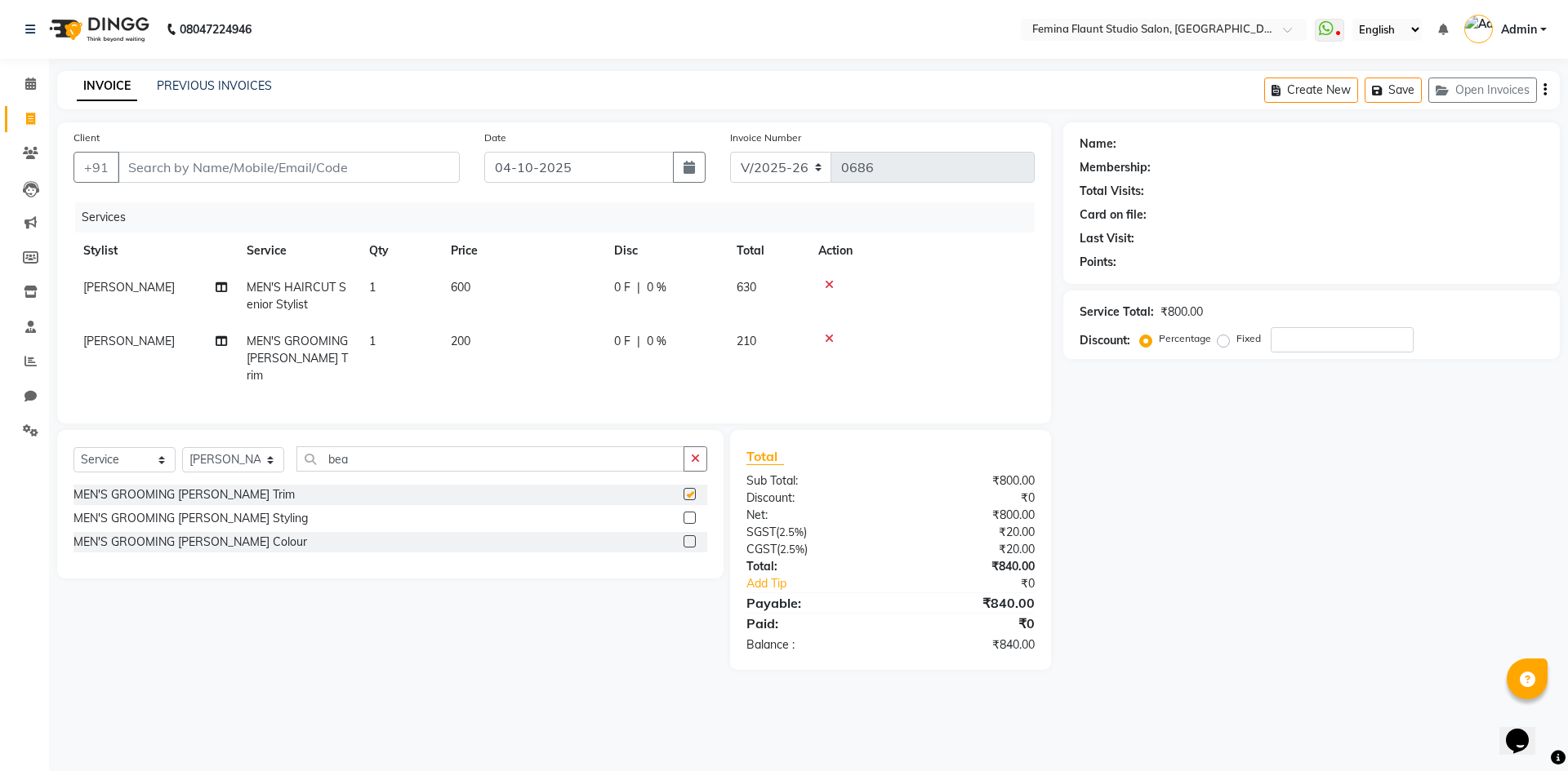
checkbox input "false"
click at [621, 283] on span "0 F" at bounding box center [622, 287] width 16 height 17
select select "80610"
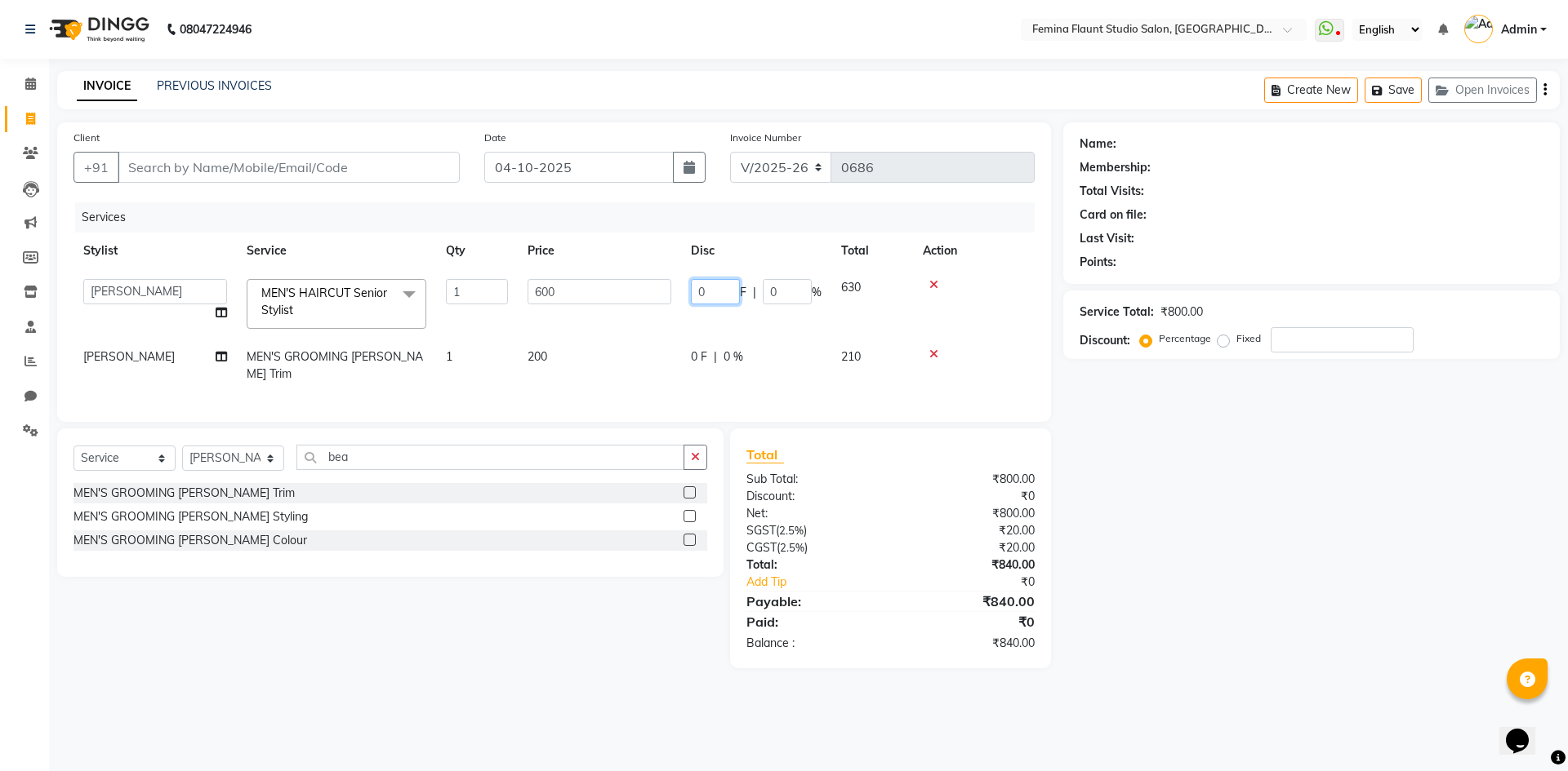
click at [722, 288] on input "0" at bounding box center [715, 292] width 49 height 25
type input "300"
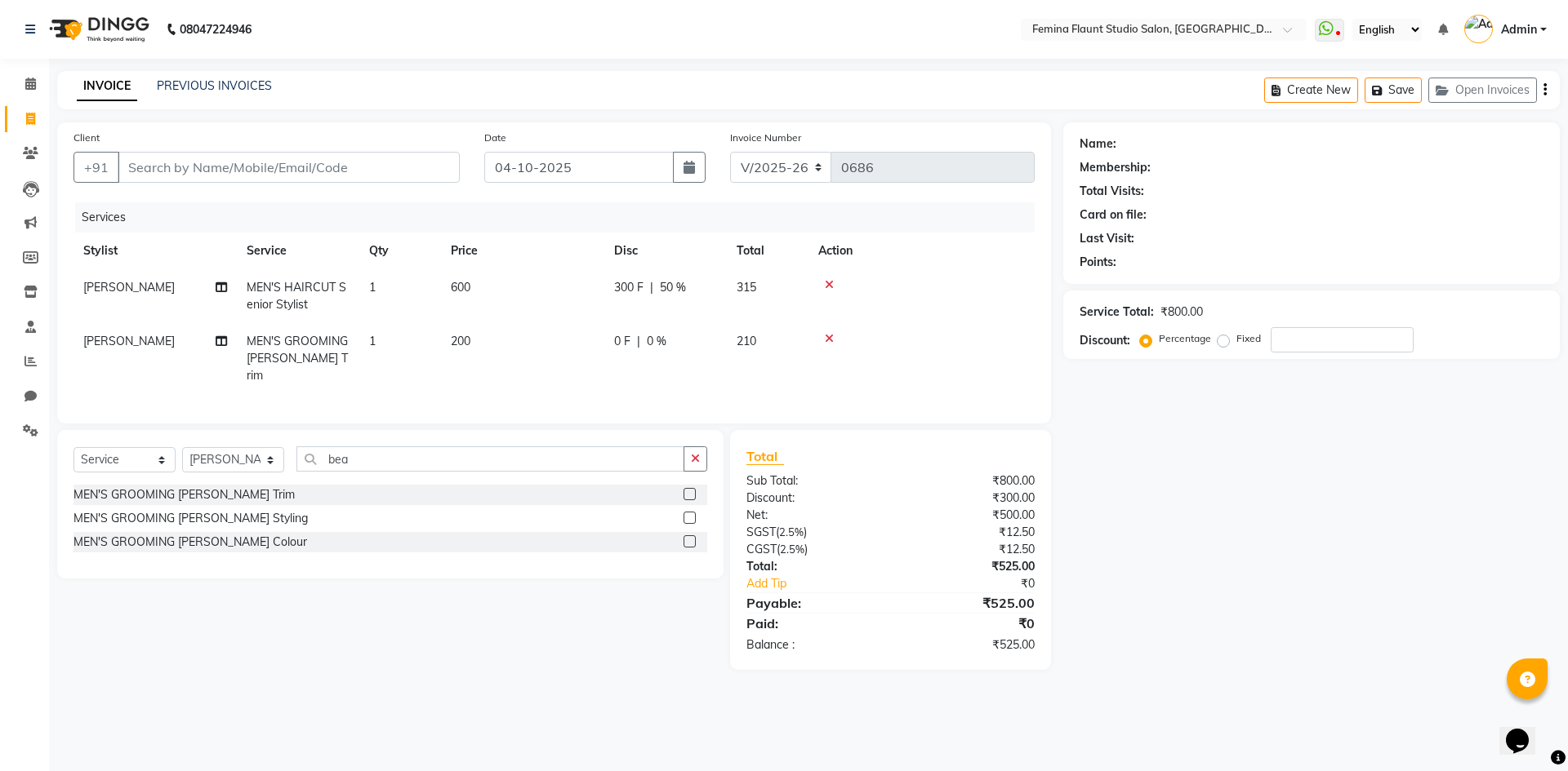
click at [1143, 562] on div "Name: Membership: Total Visits: Card on file: Last Visit: Points: Service Total…" at bounding box center [1317, 396] width 509 height 548
click at [441, 172] on input "Client" at bounding box center [288, 167] width 342 height 31
type input "9"
type input "0"
type input "9494666516"
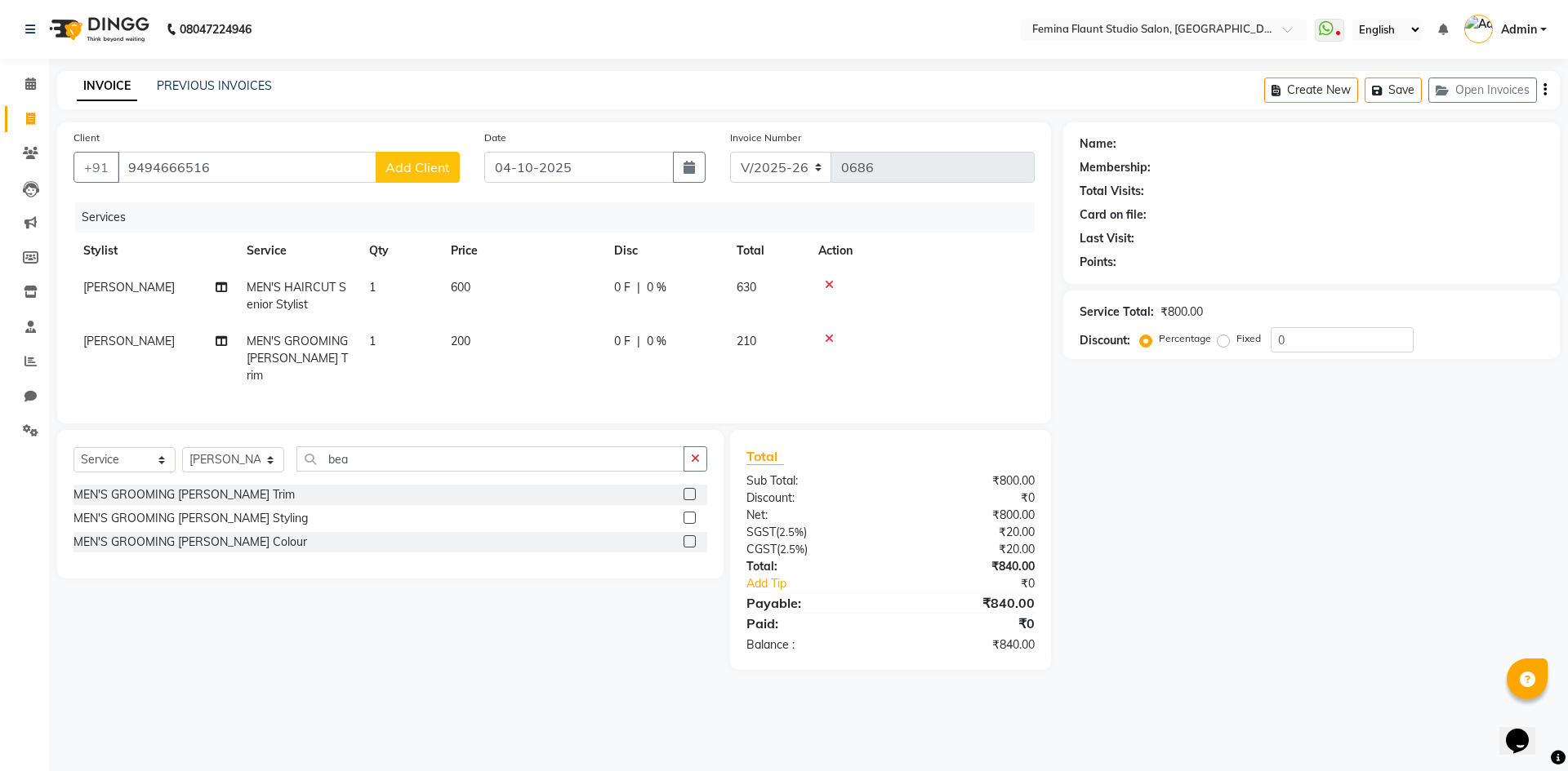
click at [413, 170] on span "Add Client" at bounding box center [417, 167] width 64 height 16
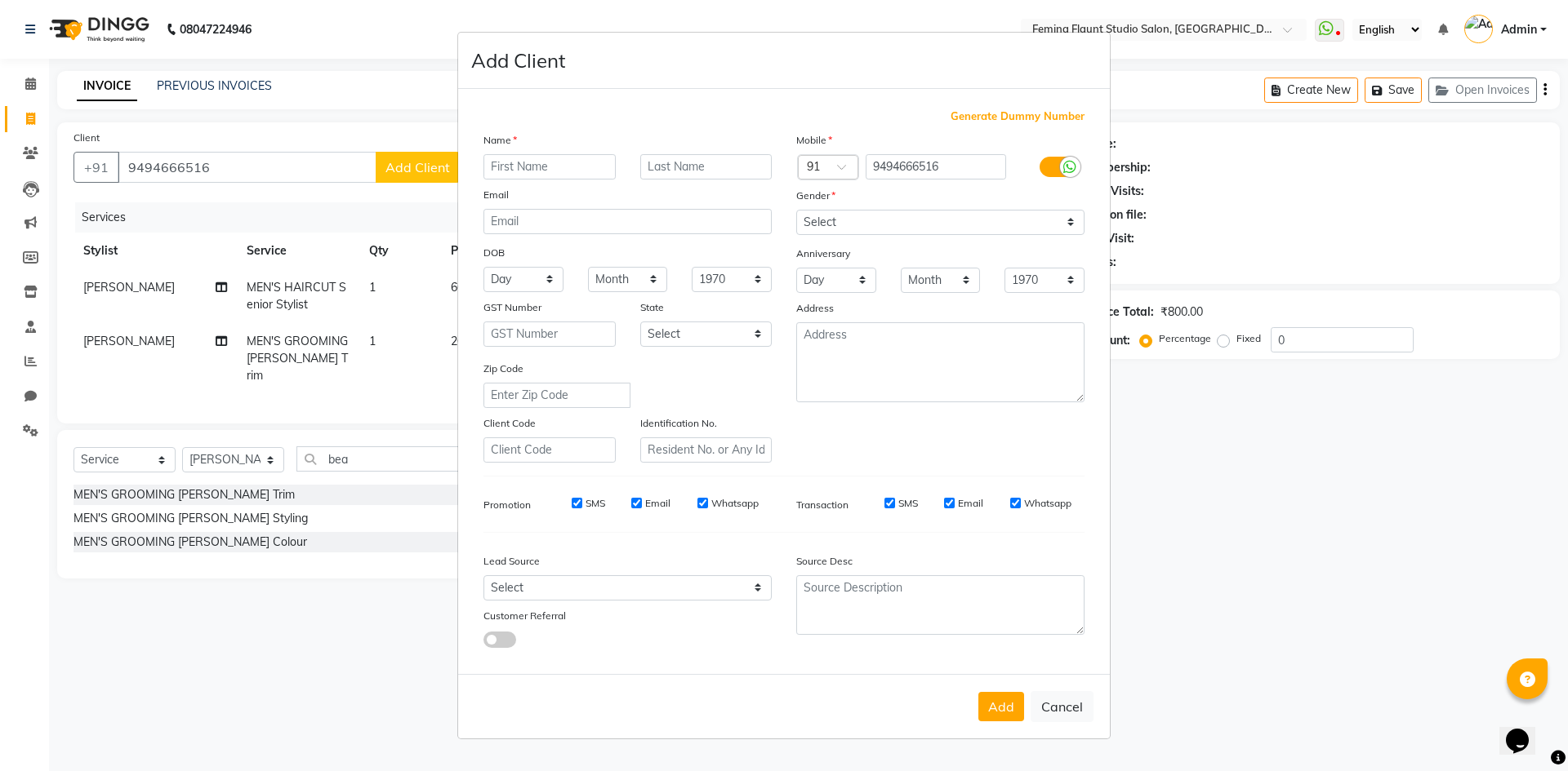
click at [545, 175] on input "text" at bounding box center [549, 167] width 132 height 25
type input "[PERSON_NAME]"
click at [1060, 223] on select "Select [DEMOGRAPHIC_DATA] [DEMOGRAPHIC_DATA] Other Prefer Not To Say" at bounding box center [939, 222] width 288 height 25
select select "[DEMOGRAPHIC_DATA]"
click at [796, 209] on select "Select [DEMOGRAPHIC_DATA] [DEMOGRAPHIC_DATA] Other Prefer Not To Say" at bounding box center [939, 222] width 288 height 25
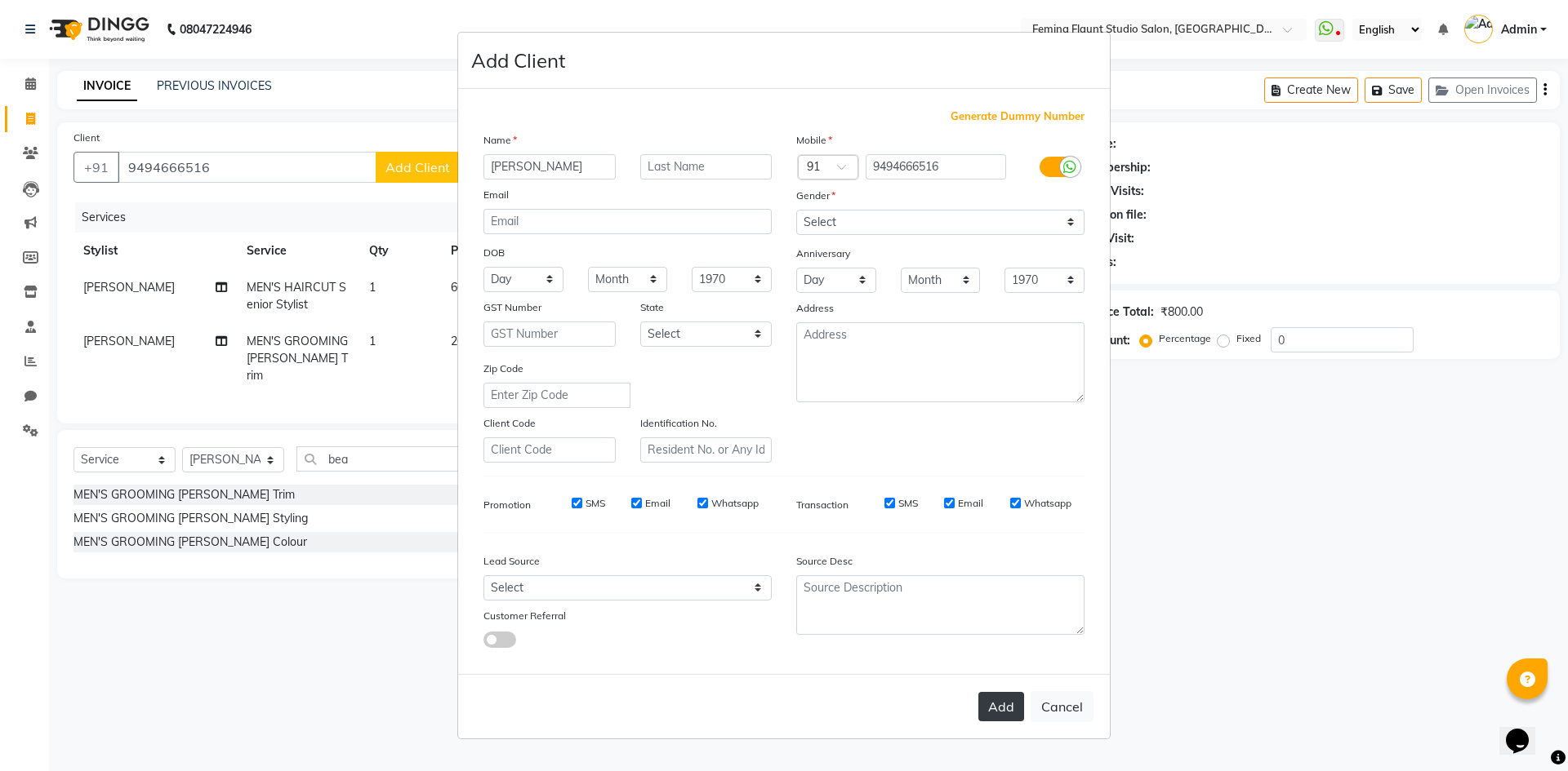
click at [1007, 709] on button "Add" at bounding box center [1001, 707] width 46 height 30
select select
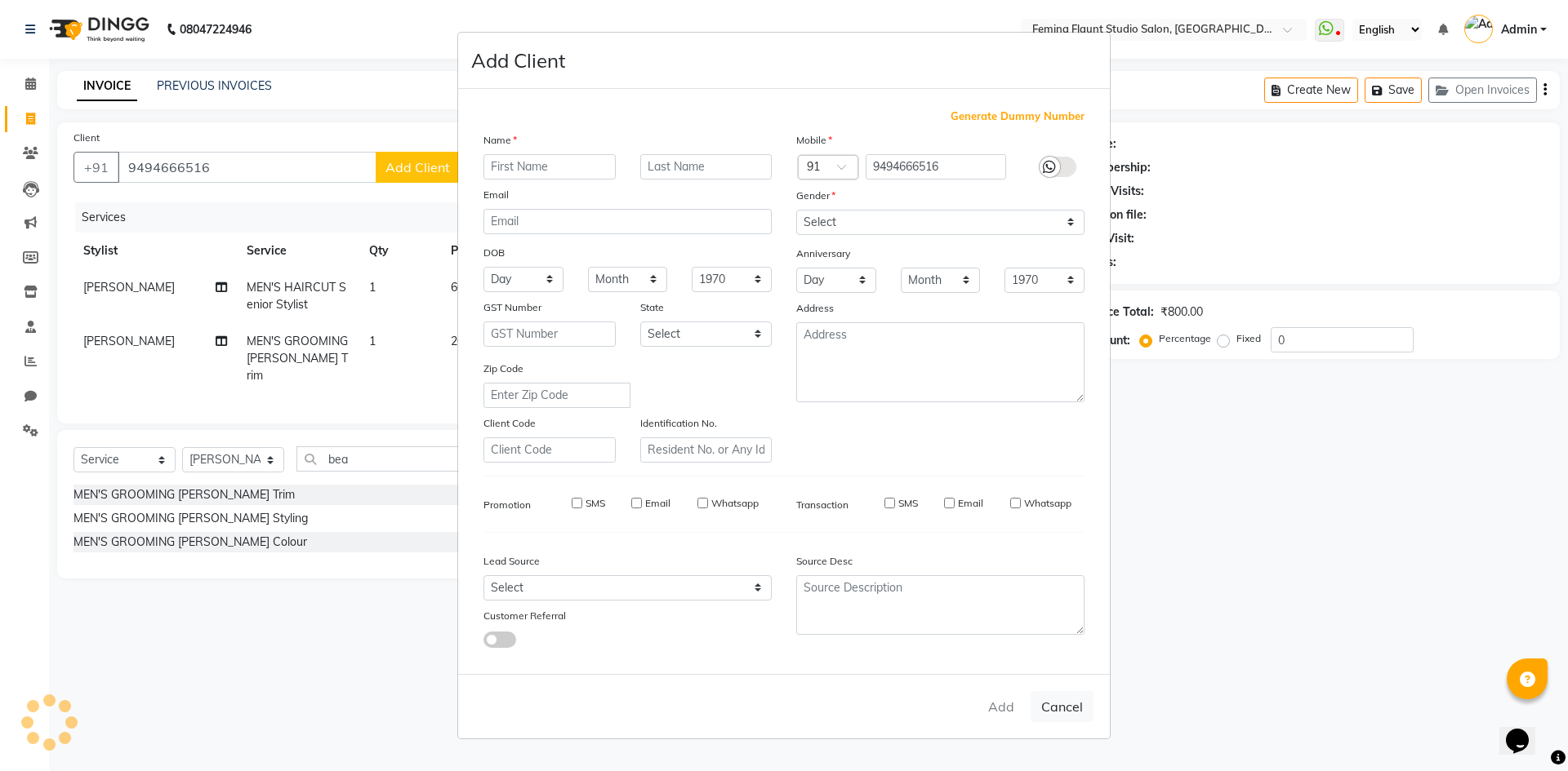
select select
checkbox input "false"
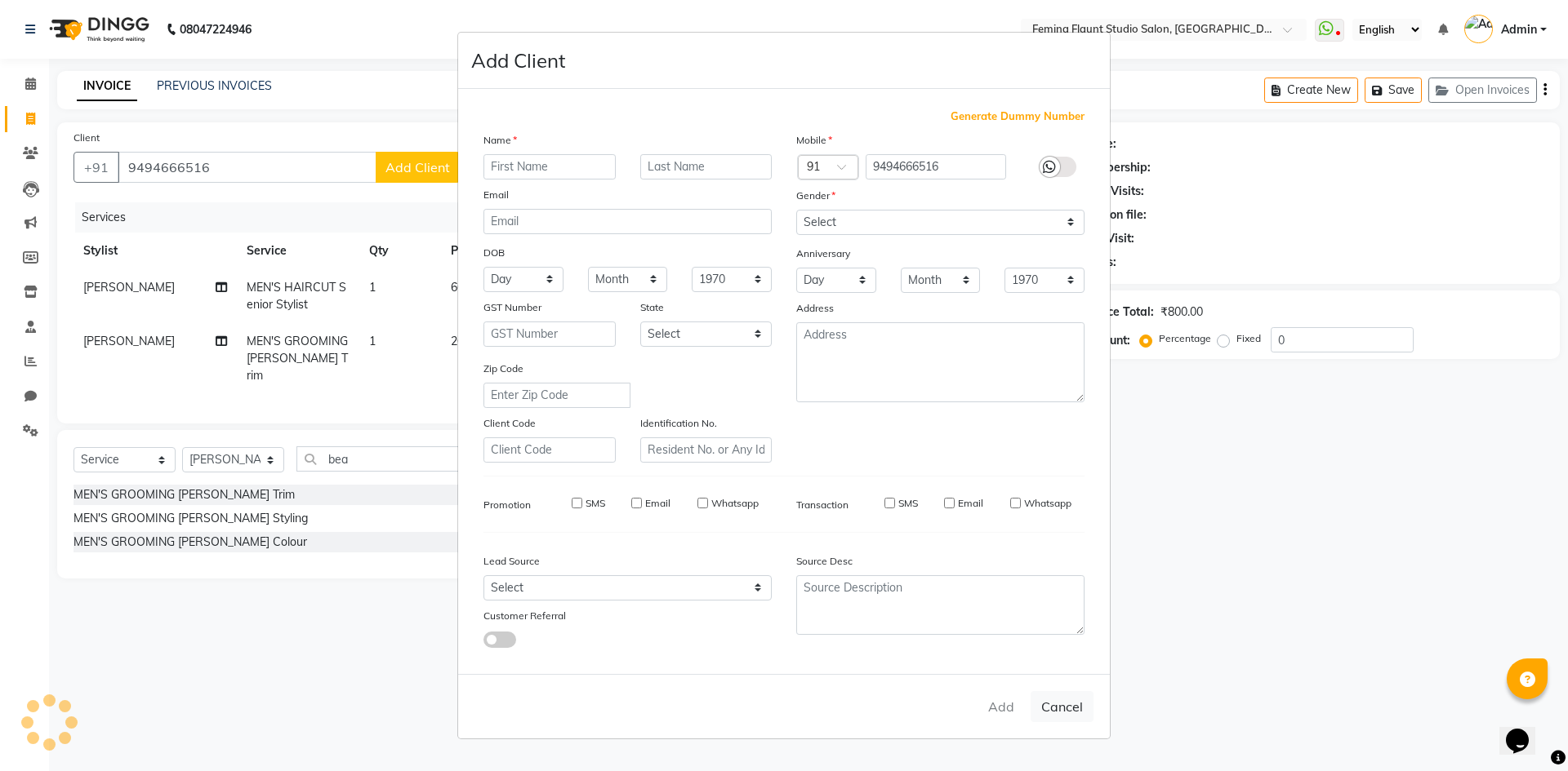
checkbox input "false"
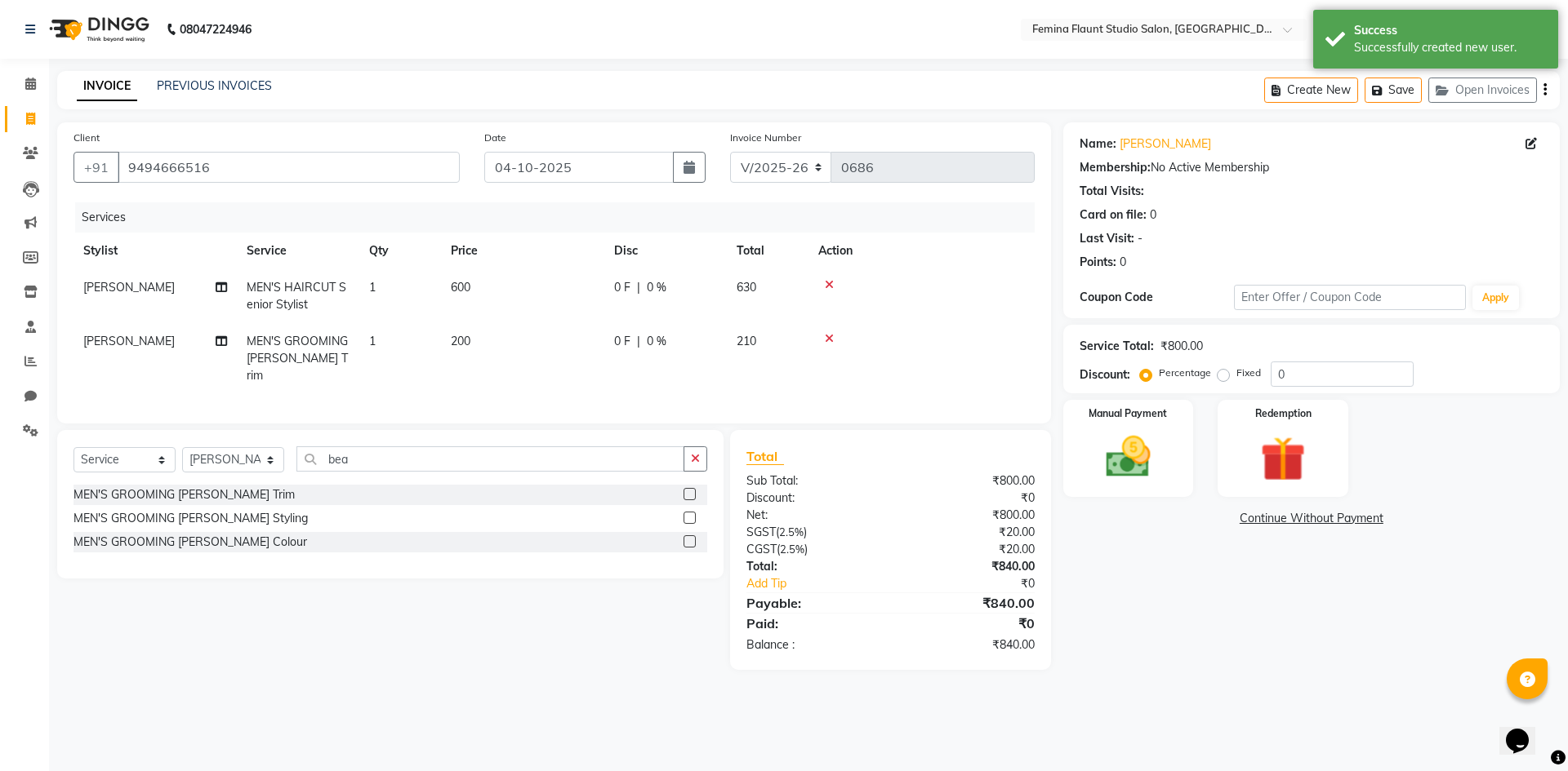
click at [624, 289] on span "0 F" at bounding box center [622, 287] width 16 height 17
select select "80610"
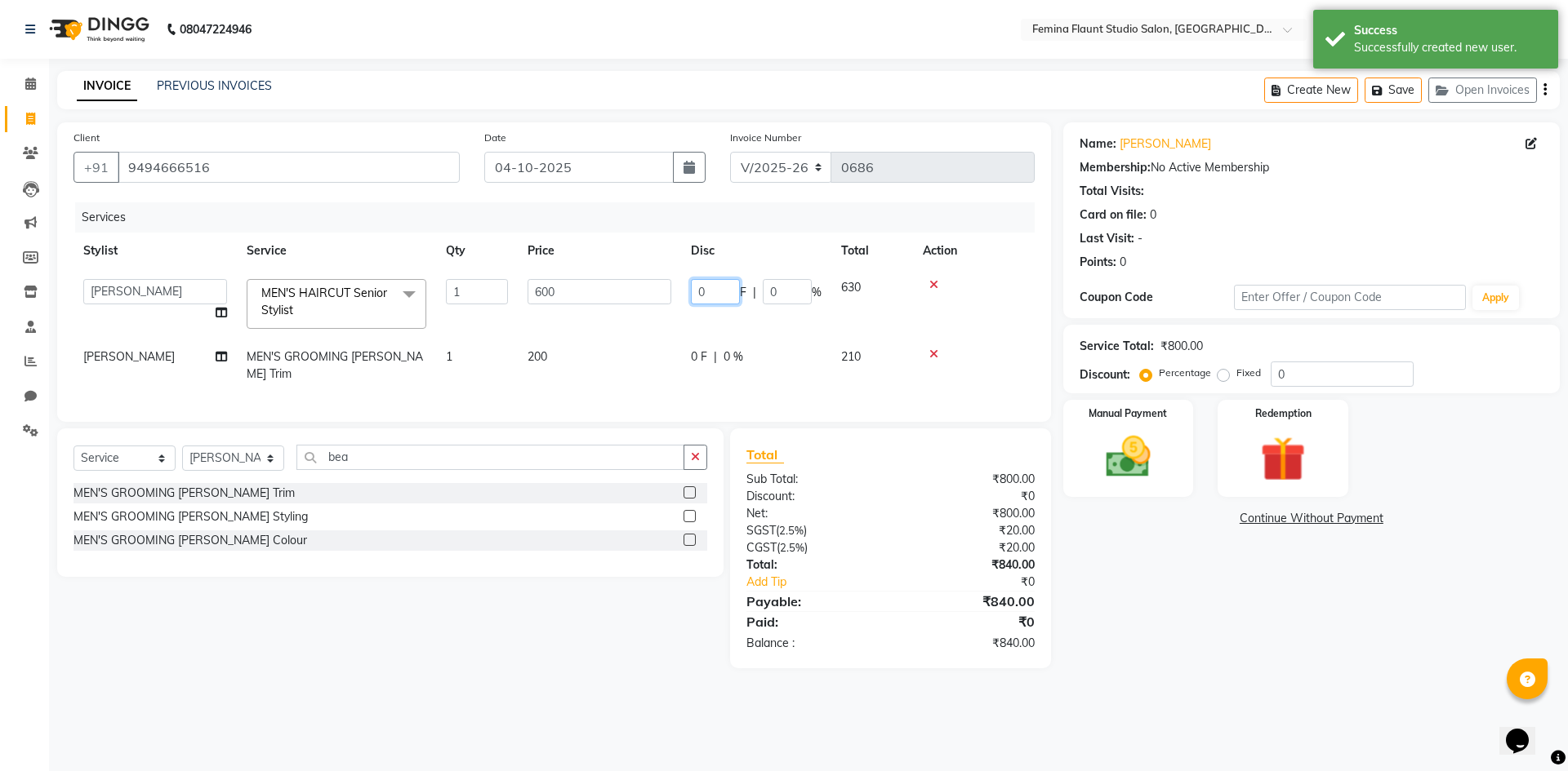
click at [714, 287] on input "0" at bounding box center [715, 292] width 49 height 25
type input "300"
click at [1136, 548] on div "Name: [PERSON_NAME] Membership: No Active Membership Total Visits: Card on file…" at bounding box center [1317, 395] width 509 height 546
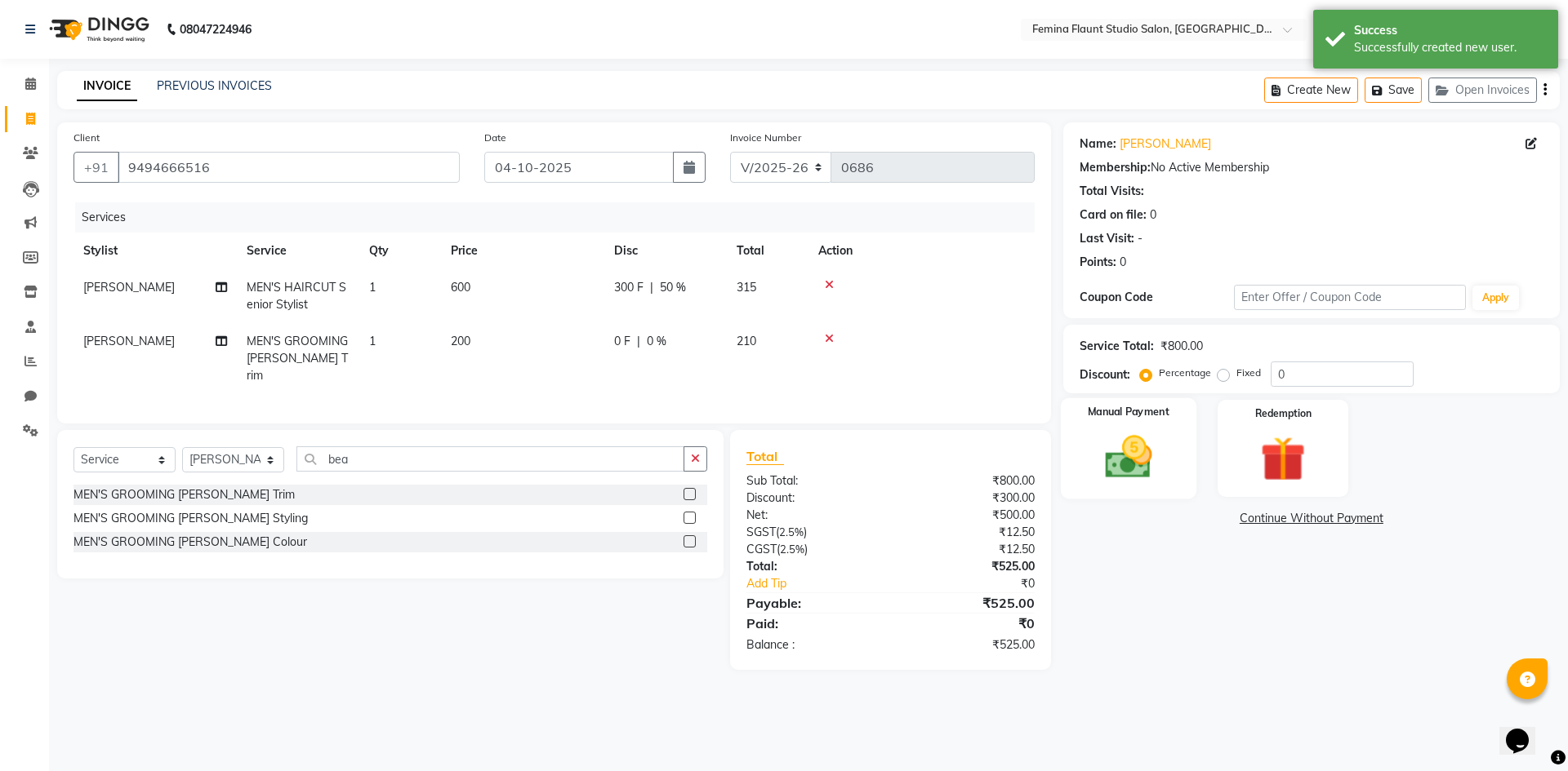
click at [1125, 446] on img at bounding box center [1128, 457] width 76 height 54
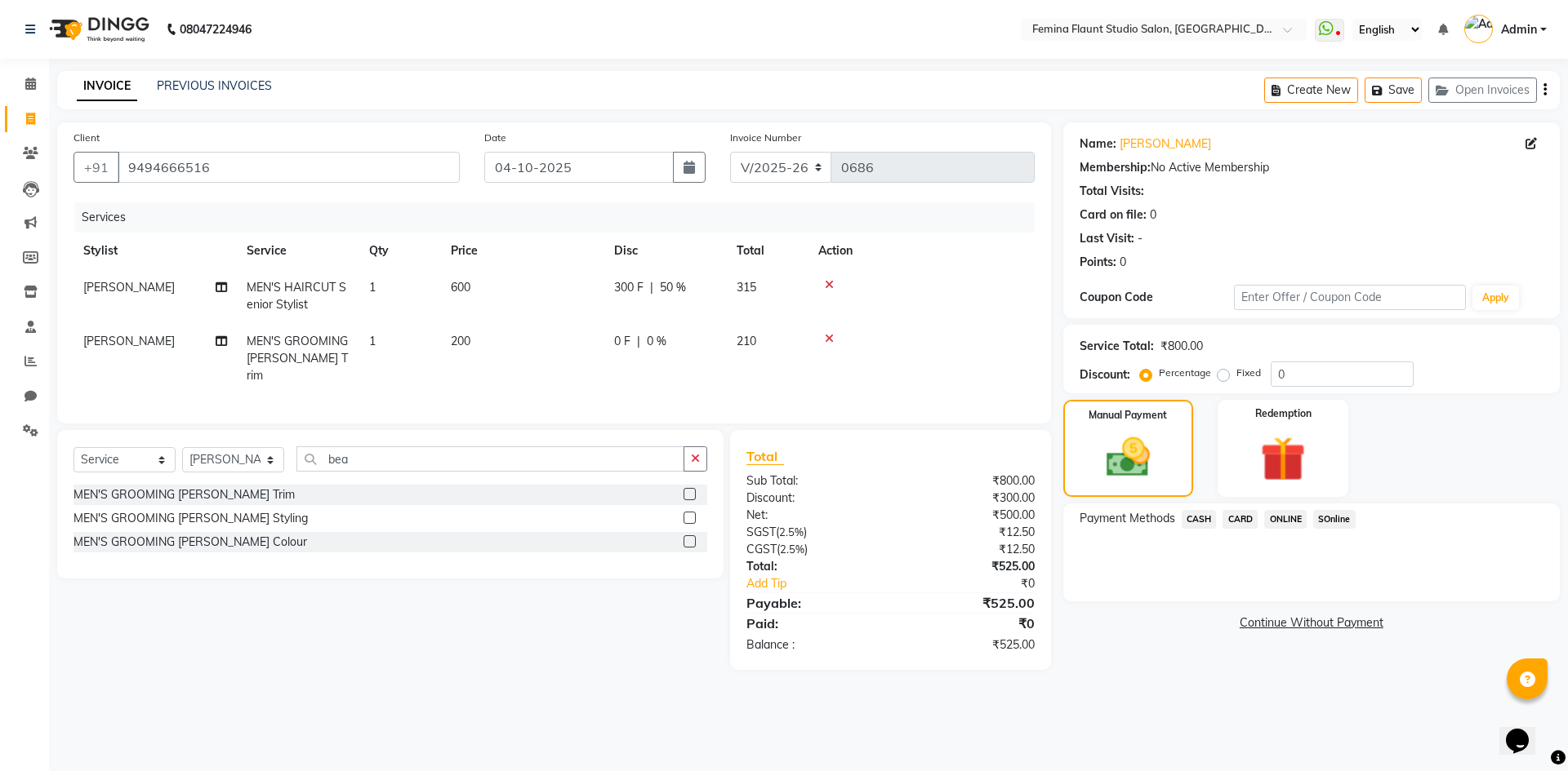
click at [1330, 521] on span "SOnline" at bounding box center [1334, 519] width 42 height 19
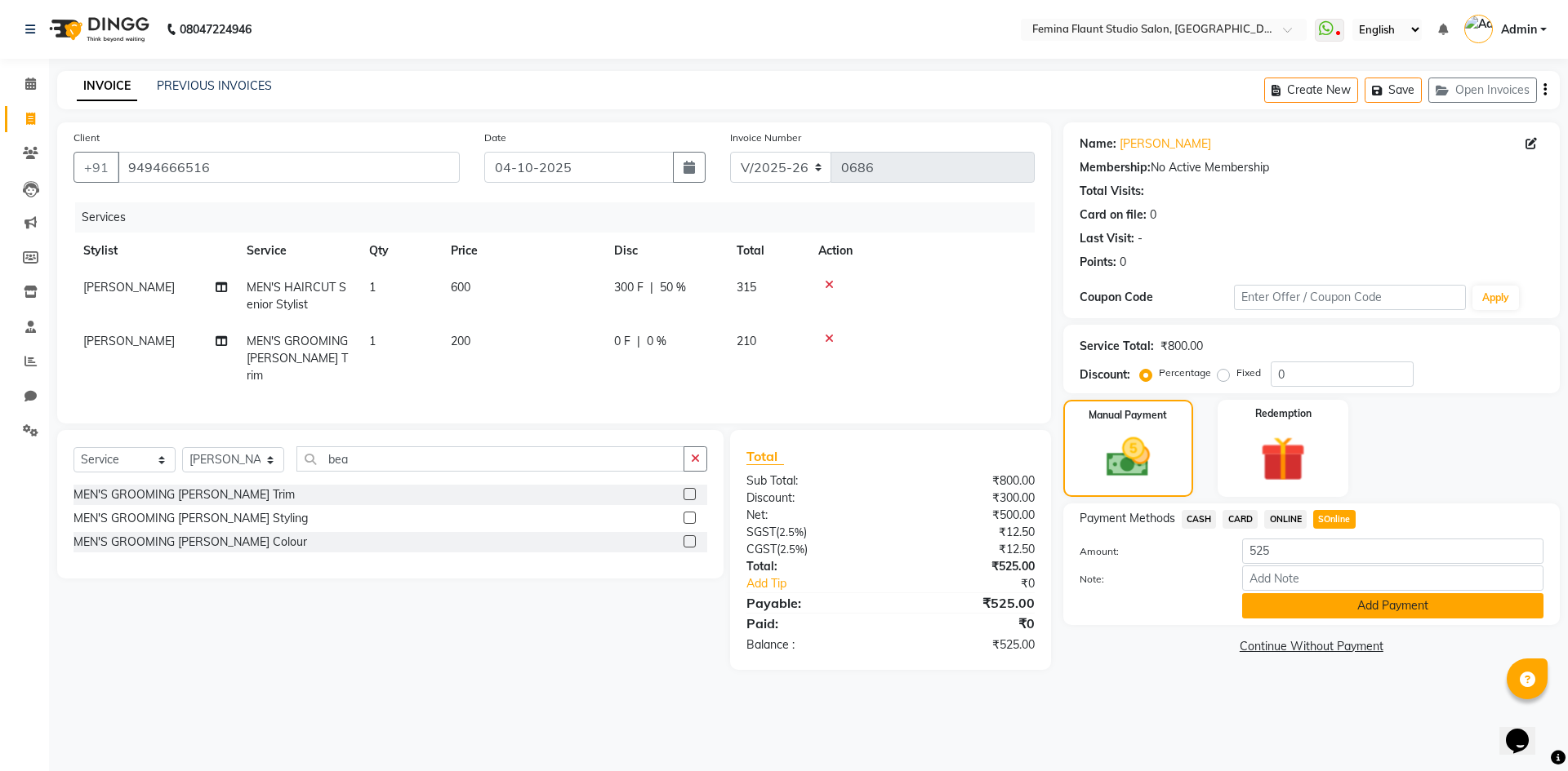
click at [1349, 602] on button "Add Payment" at bounding box center [1393, 606] width 302 height 25
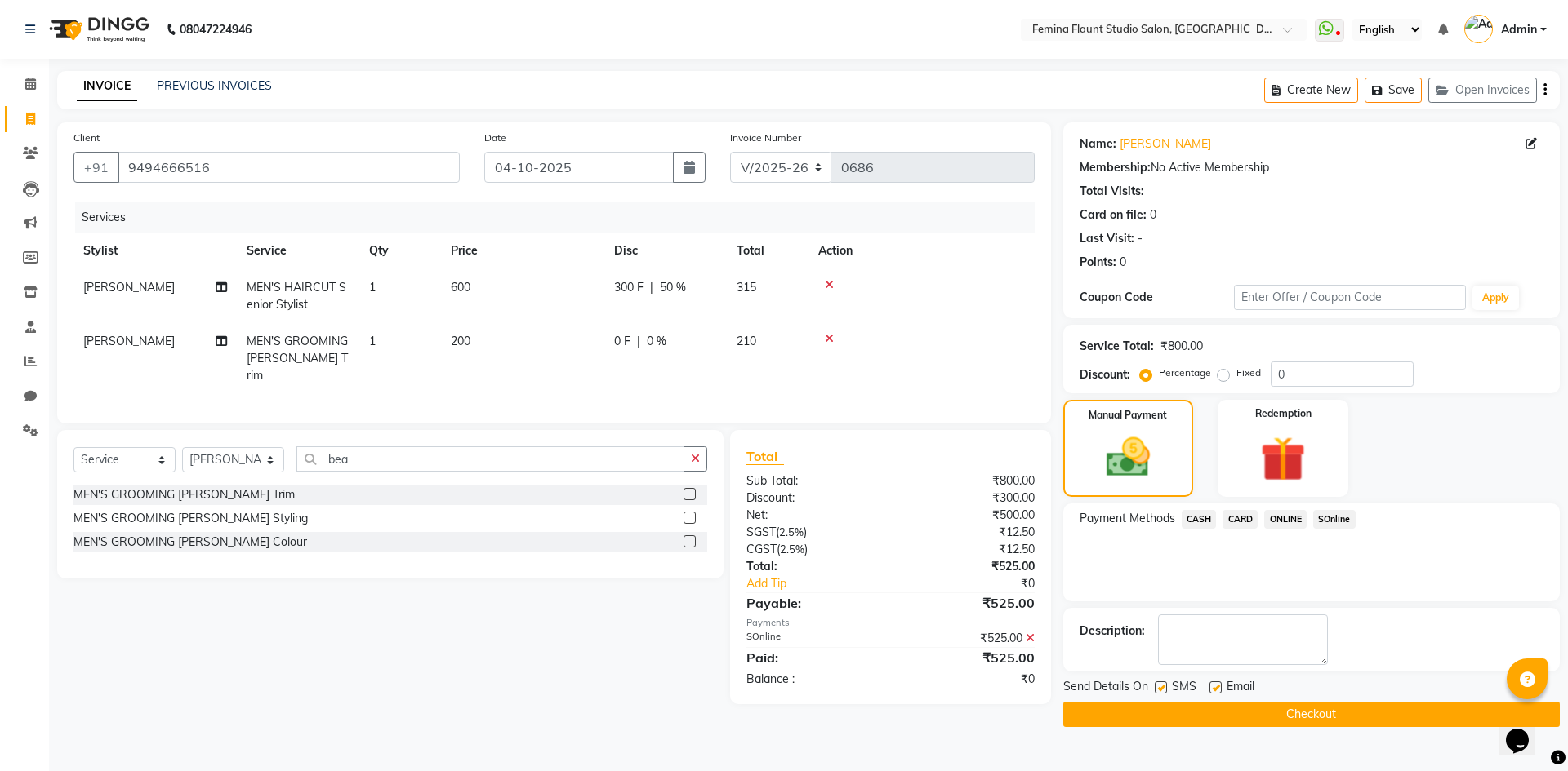
click at [1356, 703] on button "Checkout" at bounding box center [1311, 714] width 497 height 25
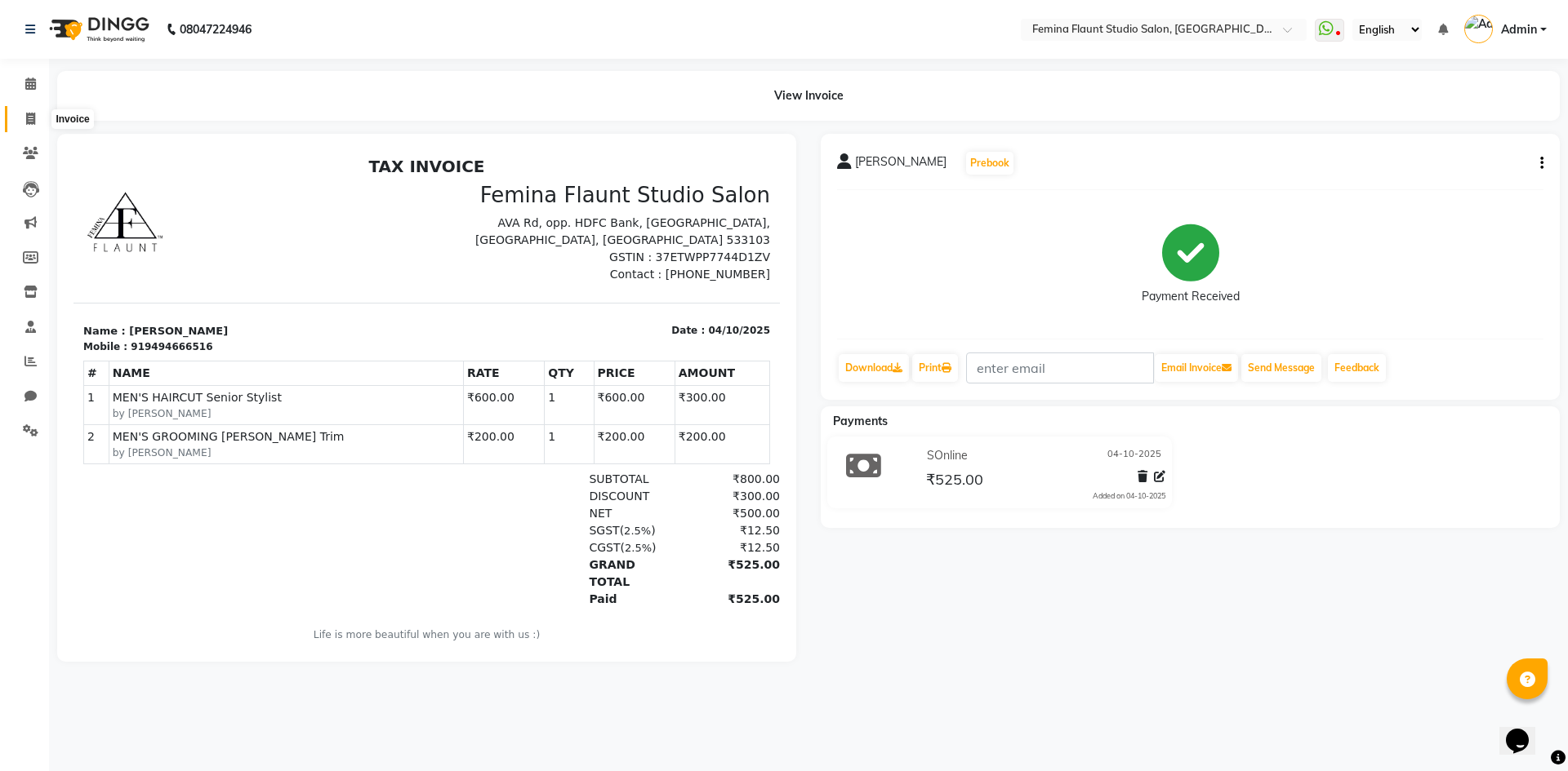
drag, startPoint x: 38, startPoint y: 120, endPoint x: 51, endPoint y: 119, distance: 13.0
click at [38, 120] on span at bounding box center [31, 119] width 29 height 19
select select "service"
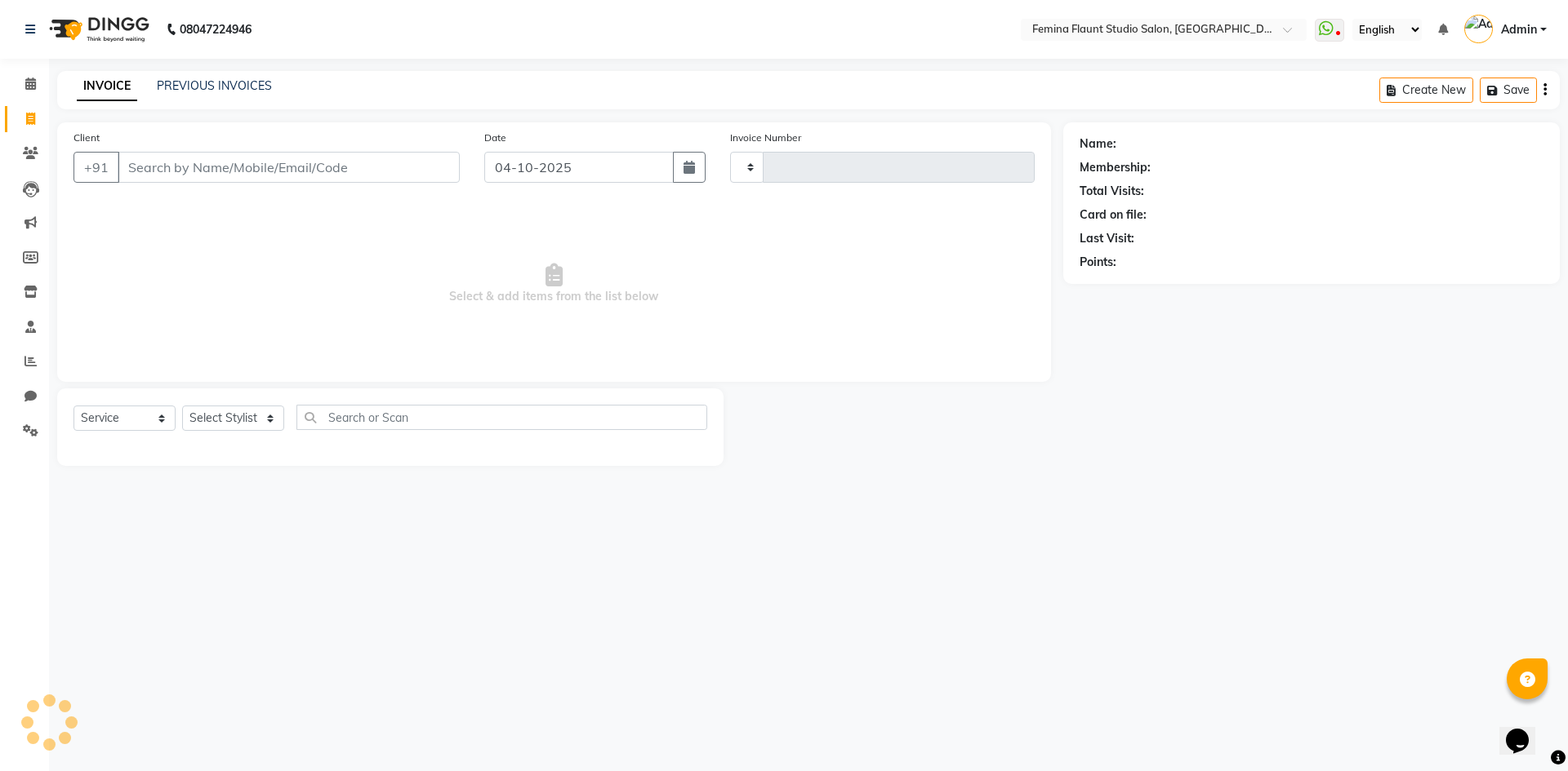
type input "0687"
select select "8333"
click at [190, 88] on link "PREVIOUS INVOICES" at bounding box center [214, 86] width 115 height 14
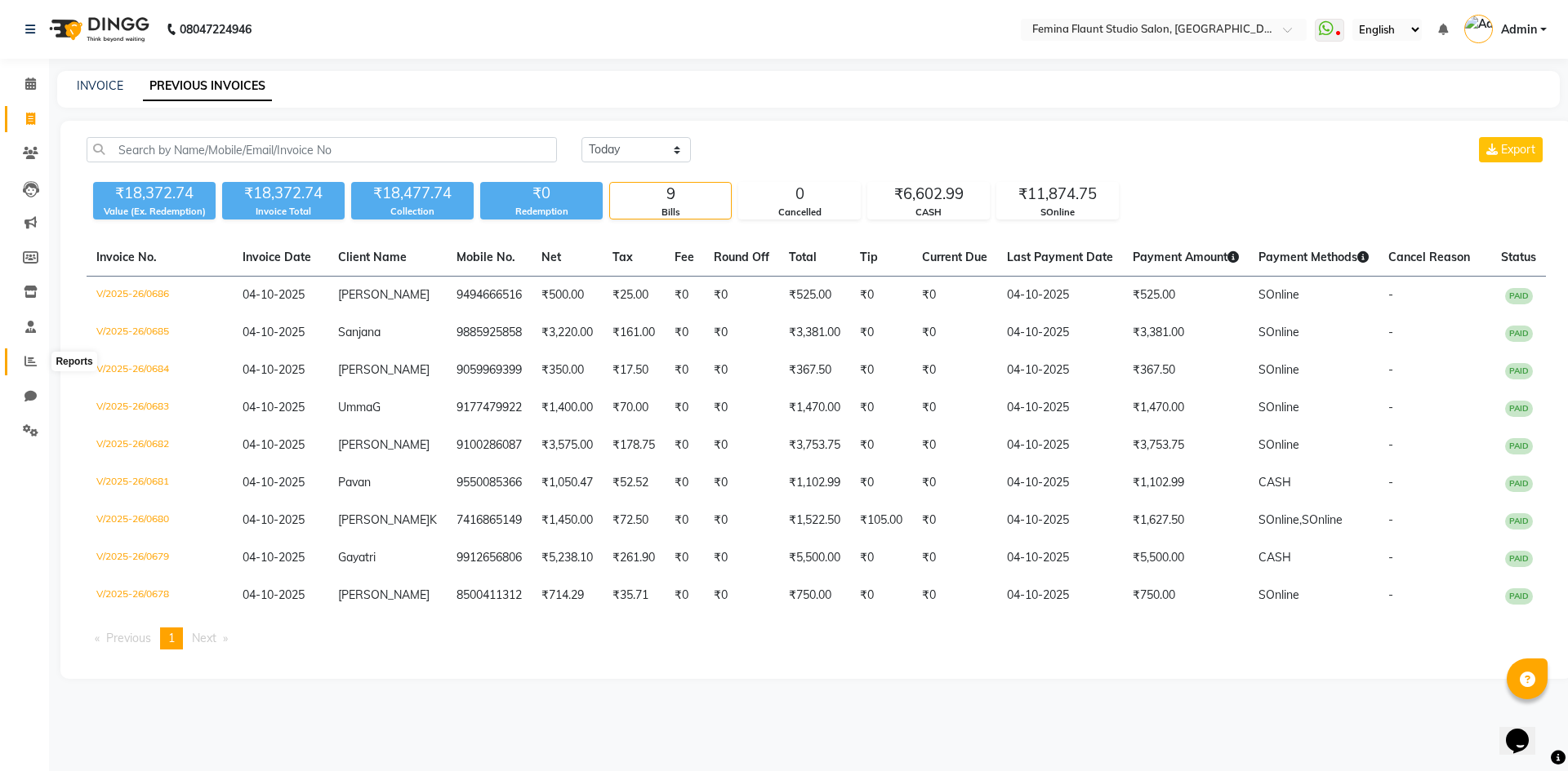
click at [21, 365] on span at bounding box center [31, 362] width 29 height 19
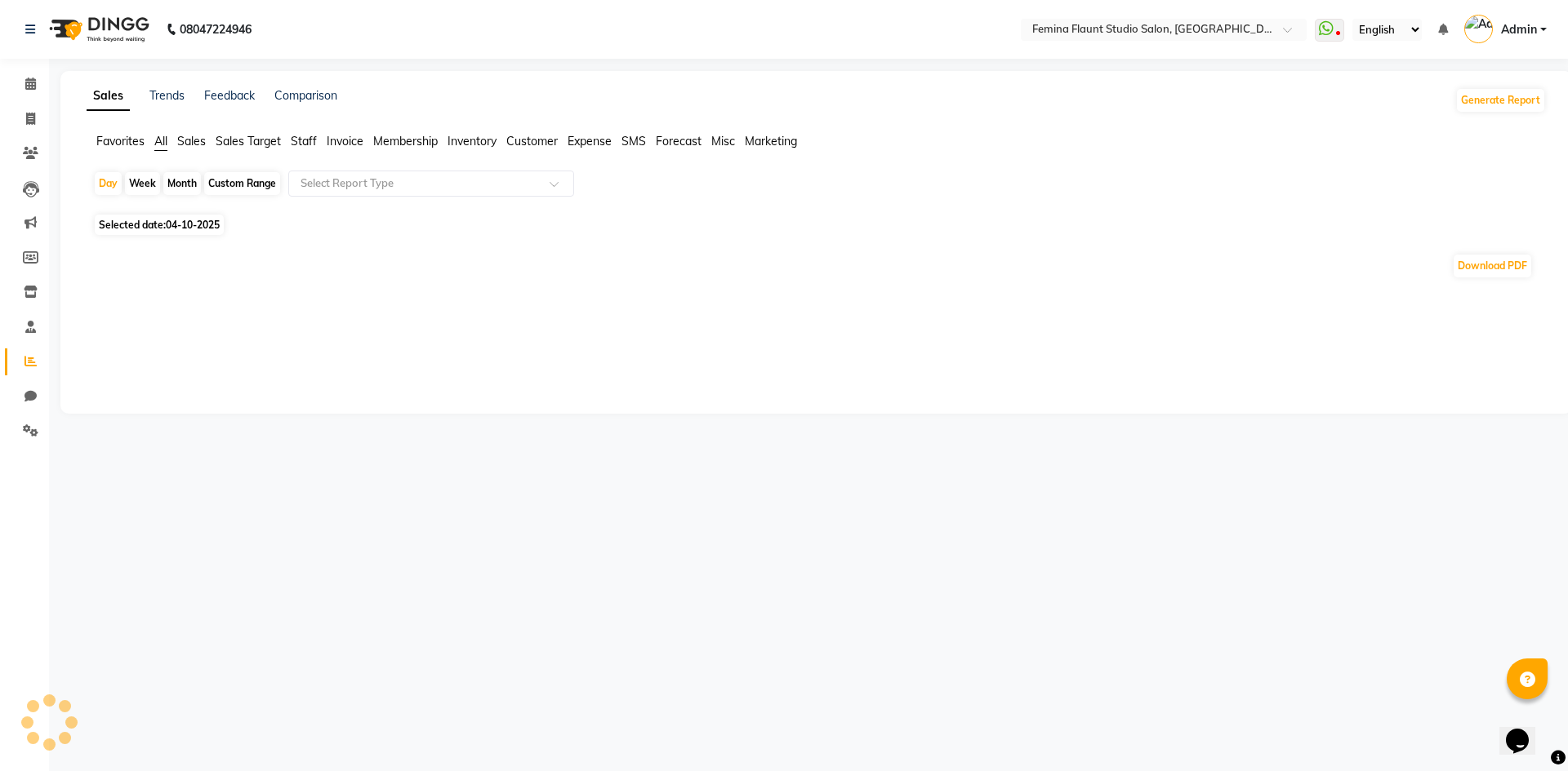
click at [191, 144] on span "Sales" at bounding box center [191, 141] width 29 height 14
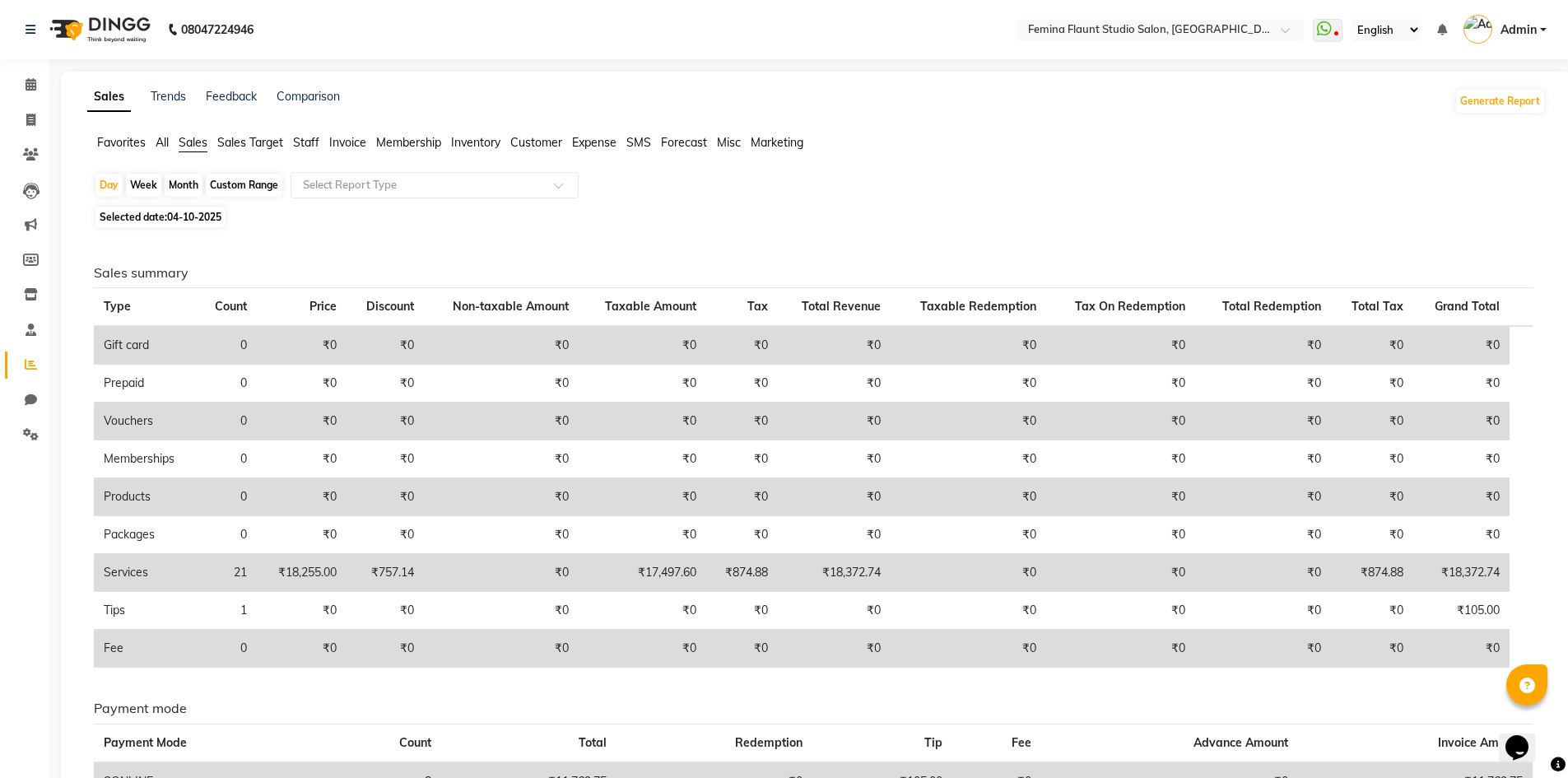
click at [247, 177] on div "Custom Range" at bounding box center [244, 185] width 76 height 23
select select "10"
select select "2025"
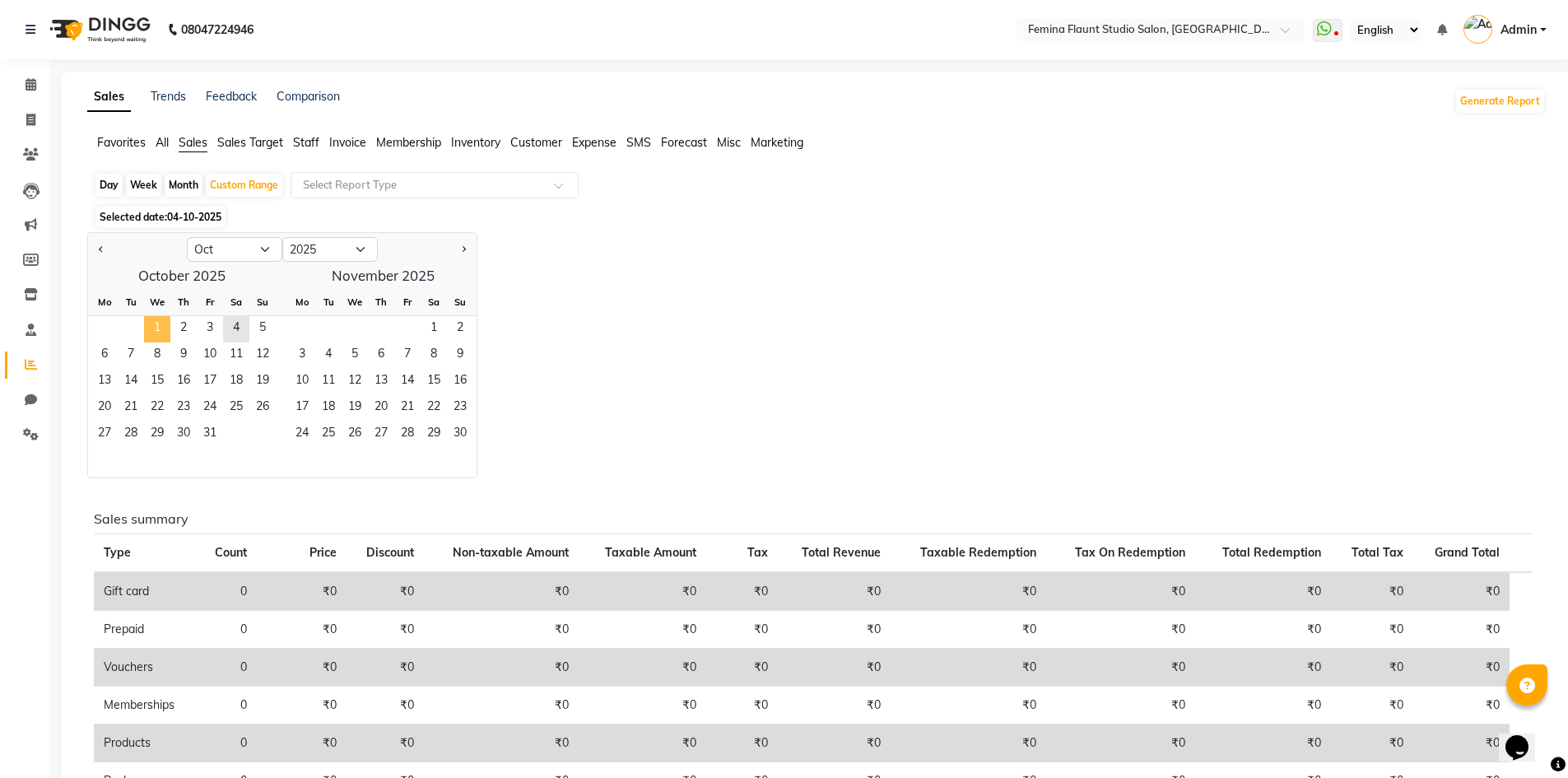
click at [151, 330] on span "1" at bounding box center [157, 329] width 26 height 26
click at [236, 325] on span "4" at bounding box center [236, 329] width 26 height 26
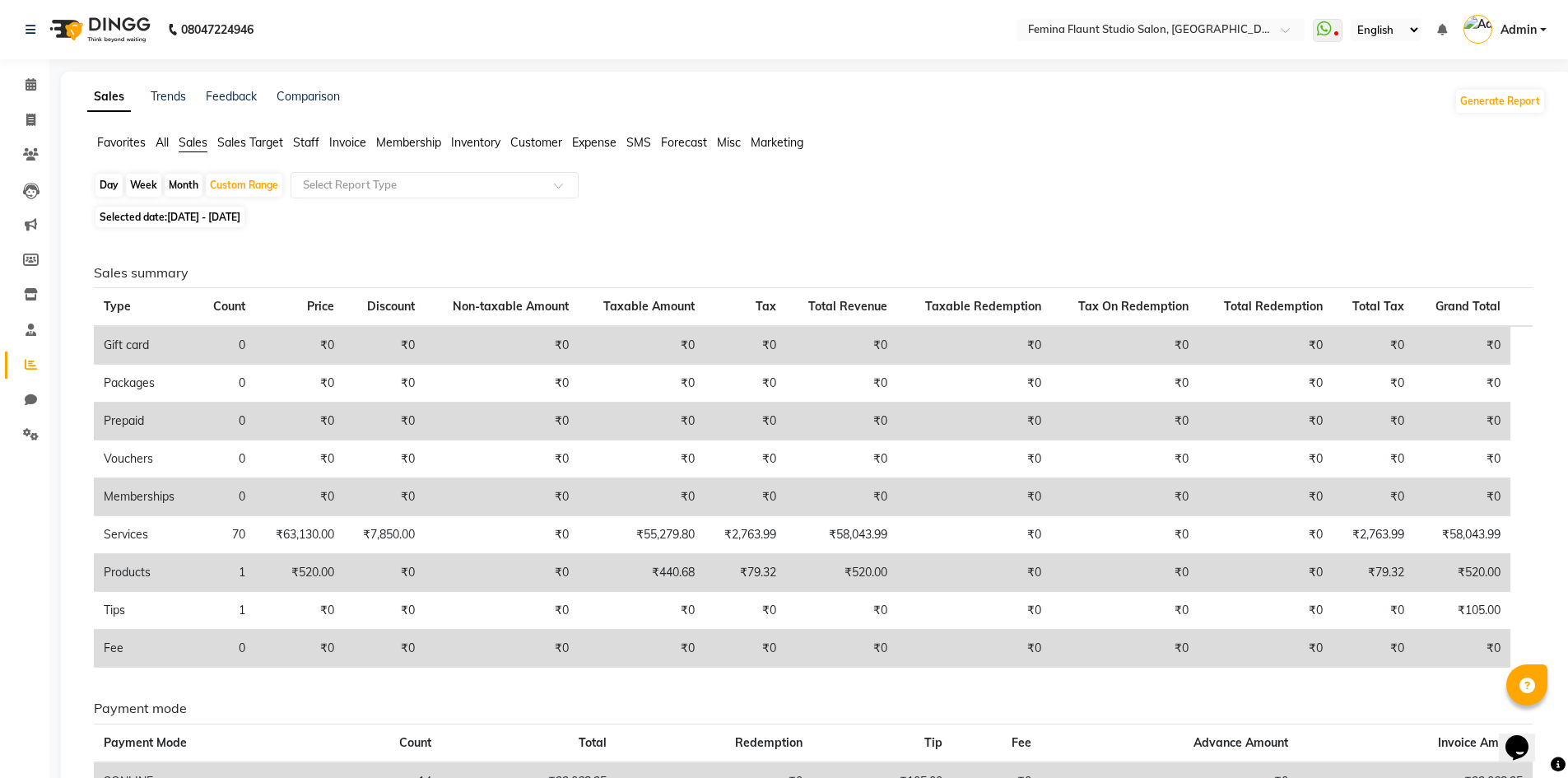
click at [315, 141] on span "Staff" at bounding box center [306, 142] width 26 height 15
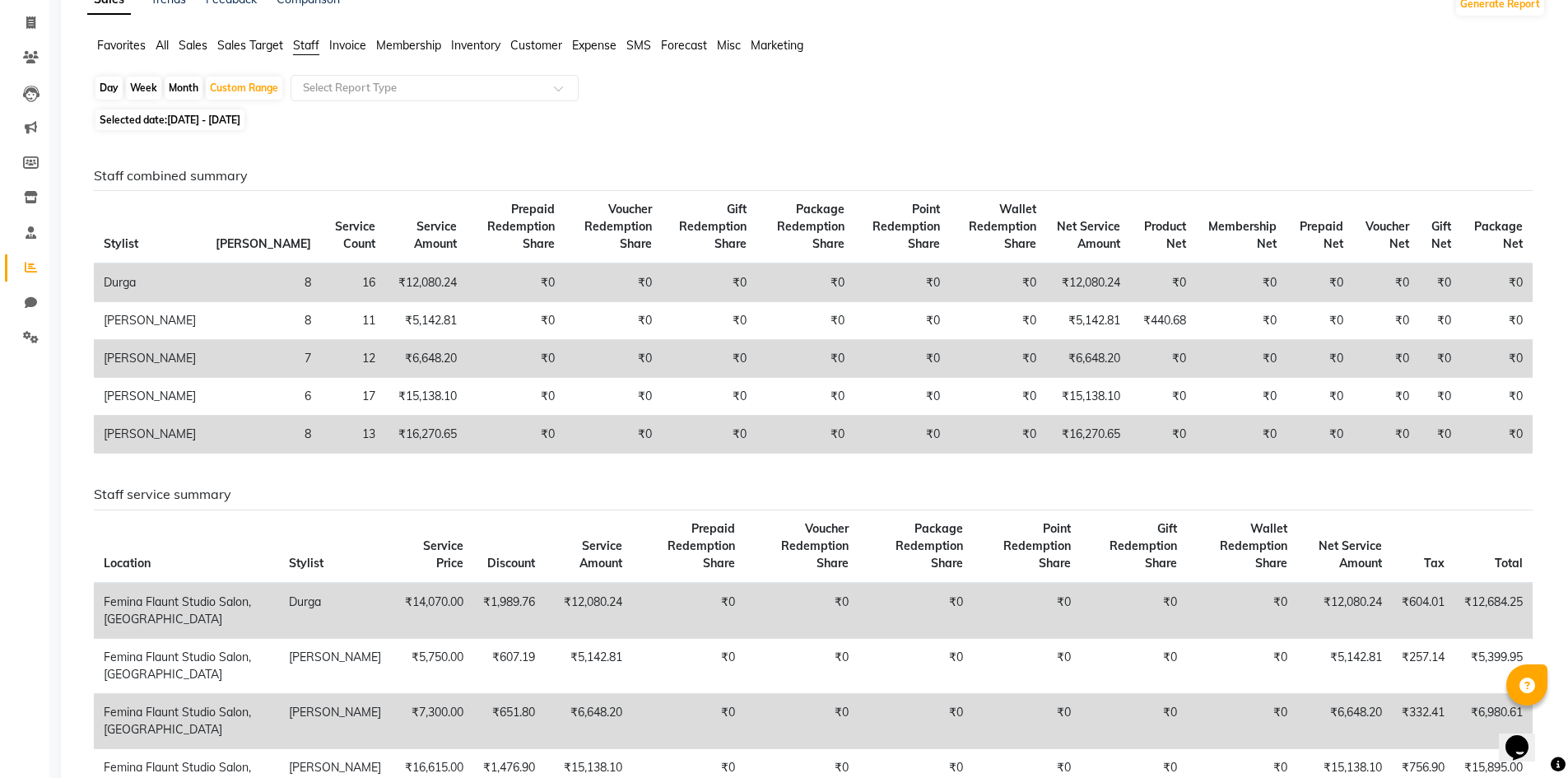
scroll to position [82, 0]
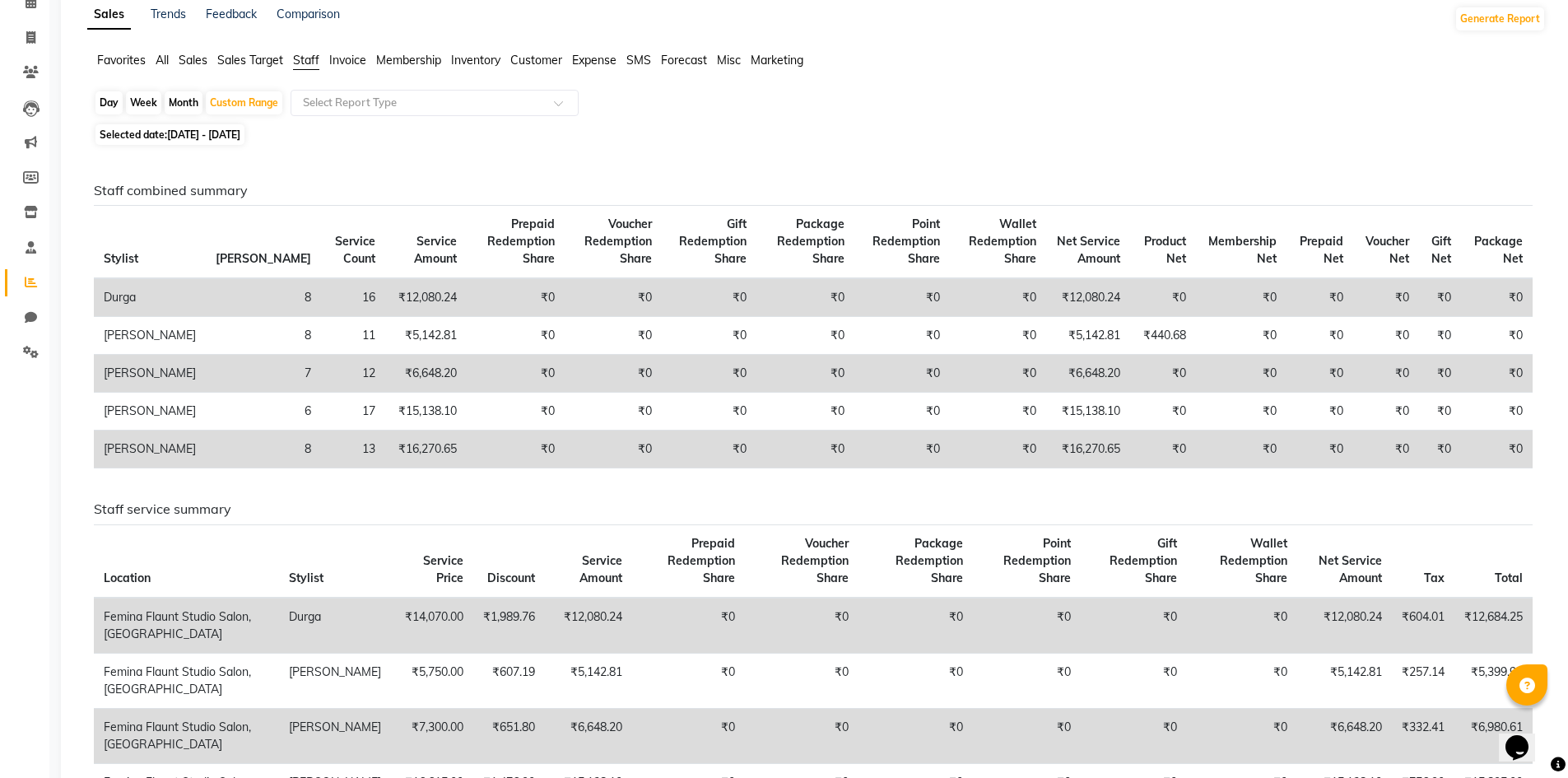
click at [1051, 297] on td "₹12,080.24" at bounding box center [1088, 298] width 85 height 38
drag, startPoint x: 1051, startPoint y: 297, endPoint x: 1070, endPoint y: 299, distance: 19.1
click at [1070, 299] on td "₹12,080.24" at bounding box center [1088, 298] width 85 height 38
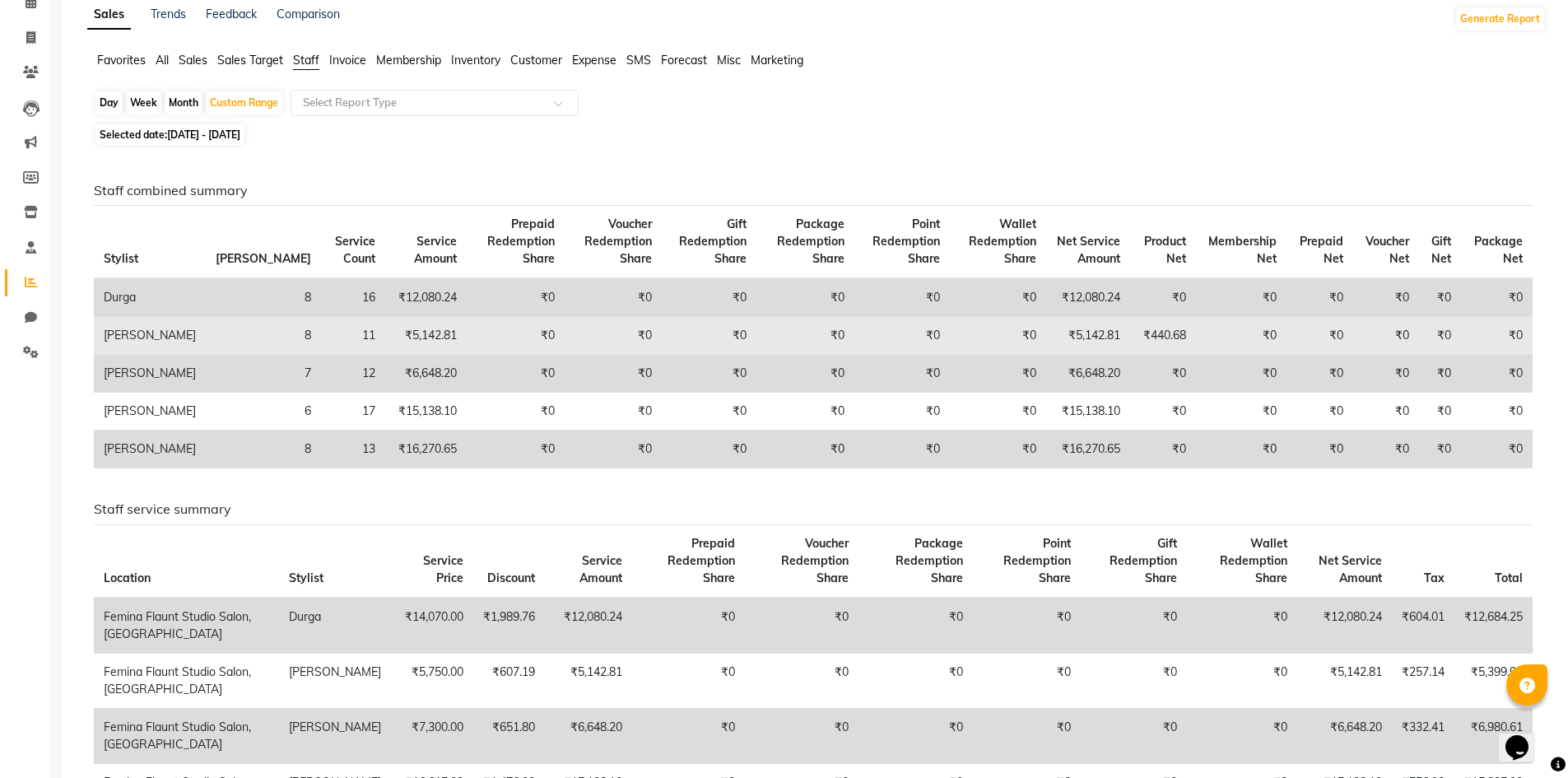
click at [1070, 336] on td "₹5,142.81" at bounding box center [1088, 336] width 85 height 38
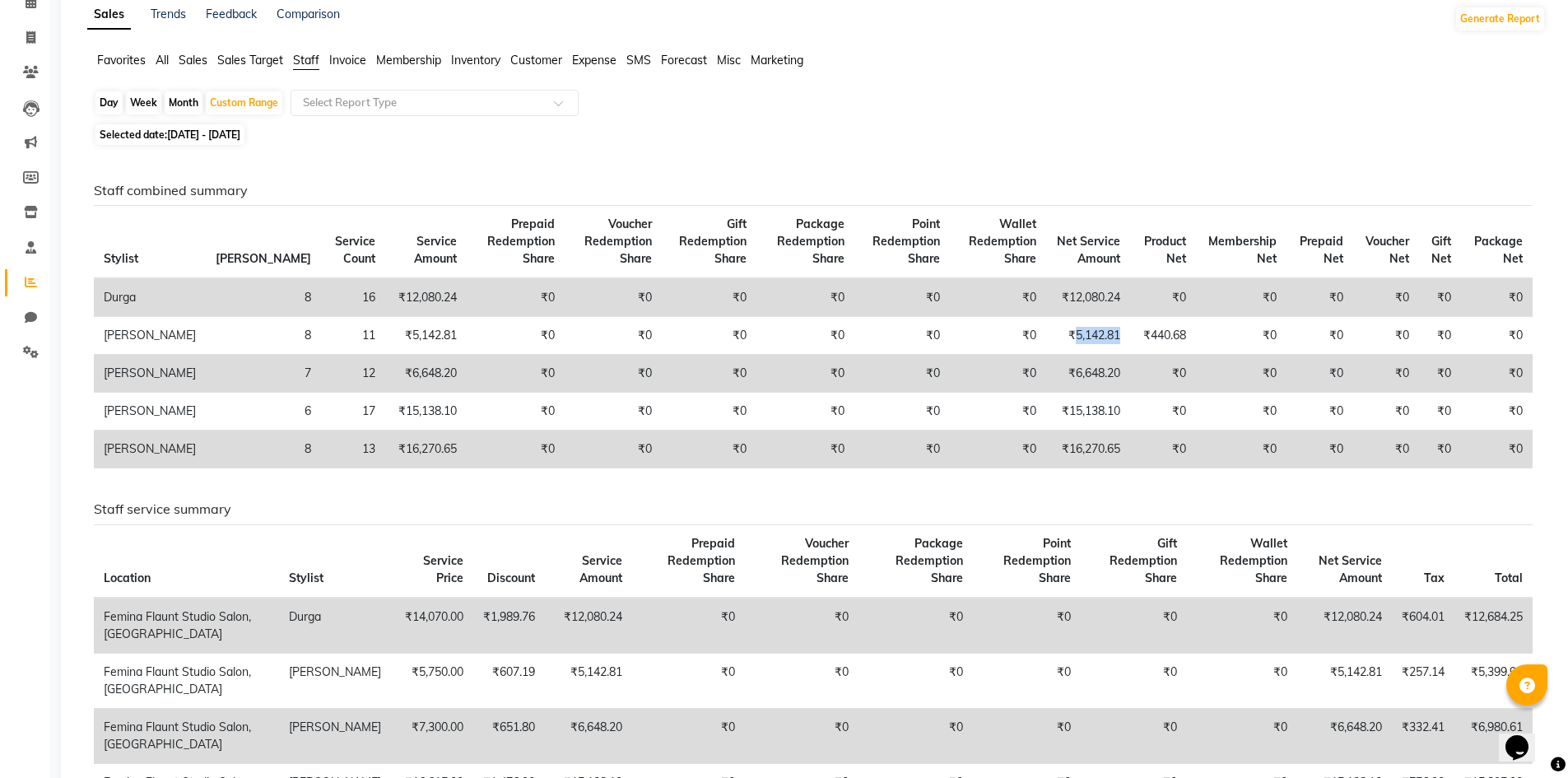
click at [1073, 391] on td "₹6,648.20" at bounding box center [1088, 374] width 85 height 38
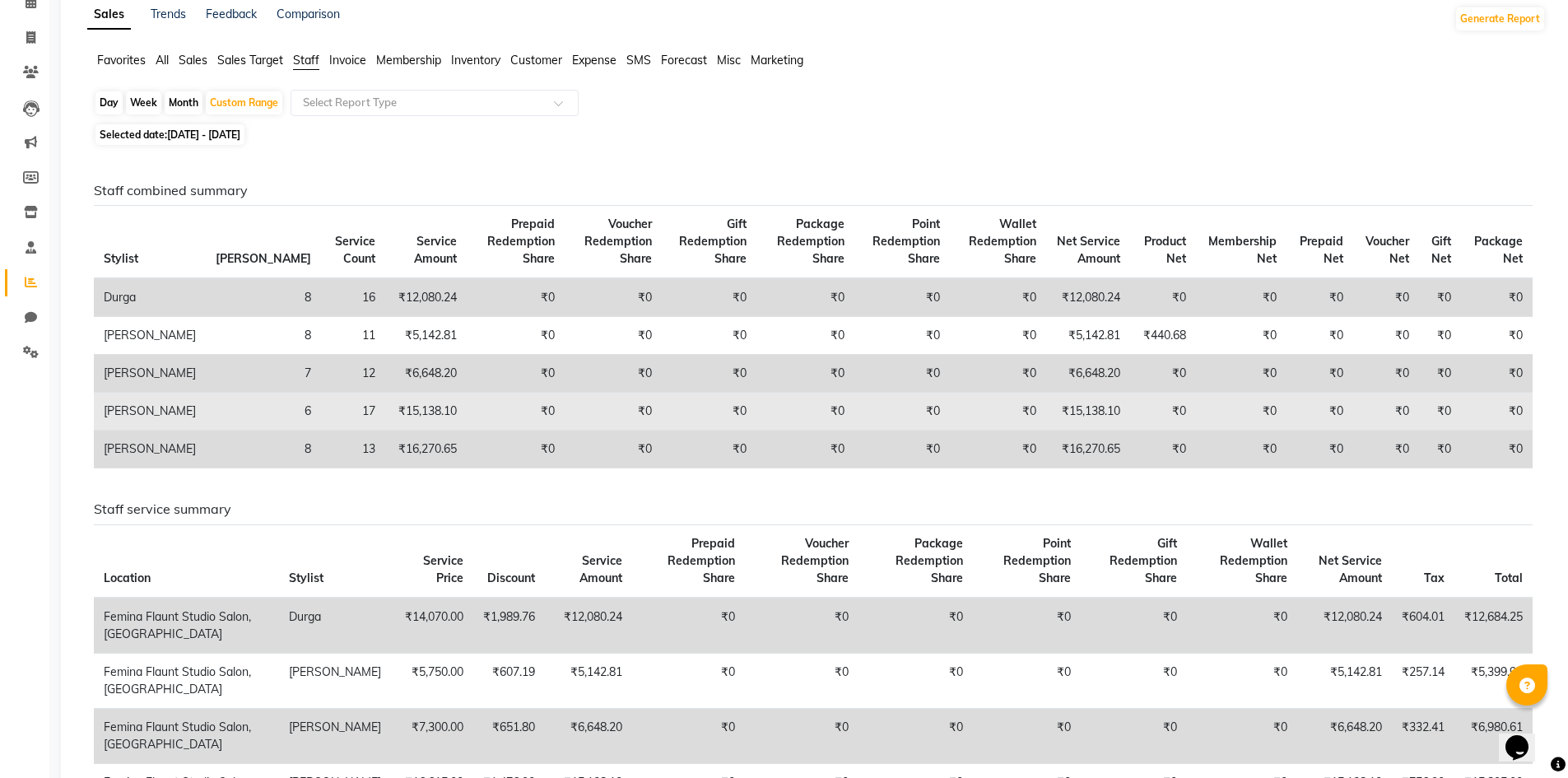
click at [1068, 431] on td "₹15,138.10" at bounding box center [1088, 412] width 85 height 38
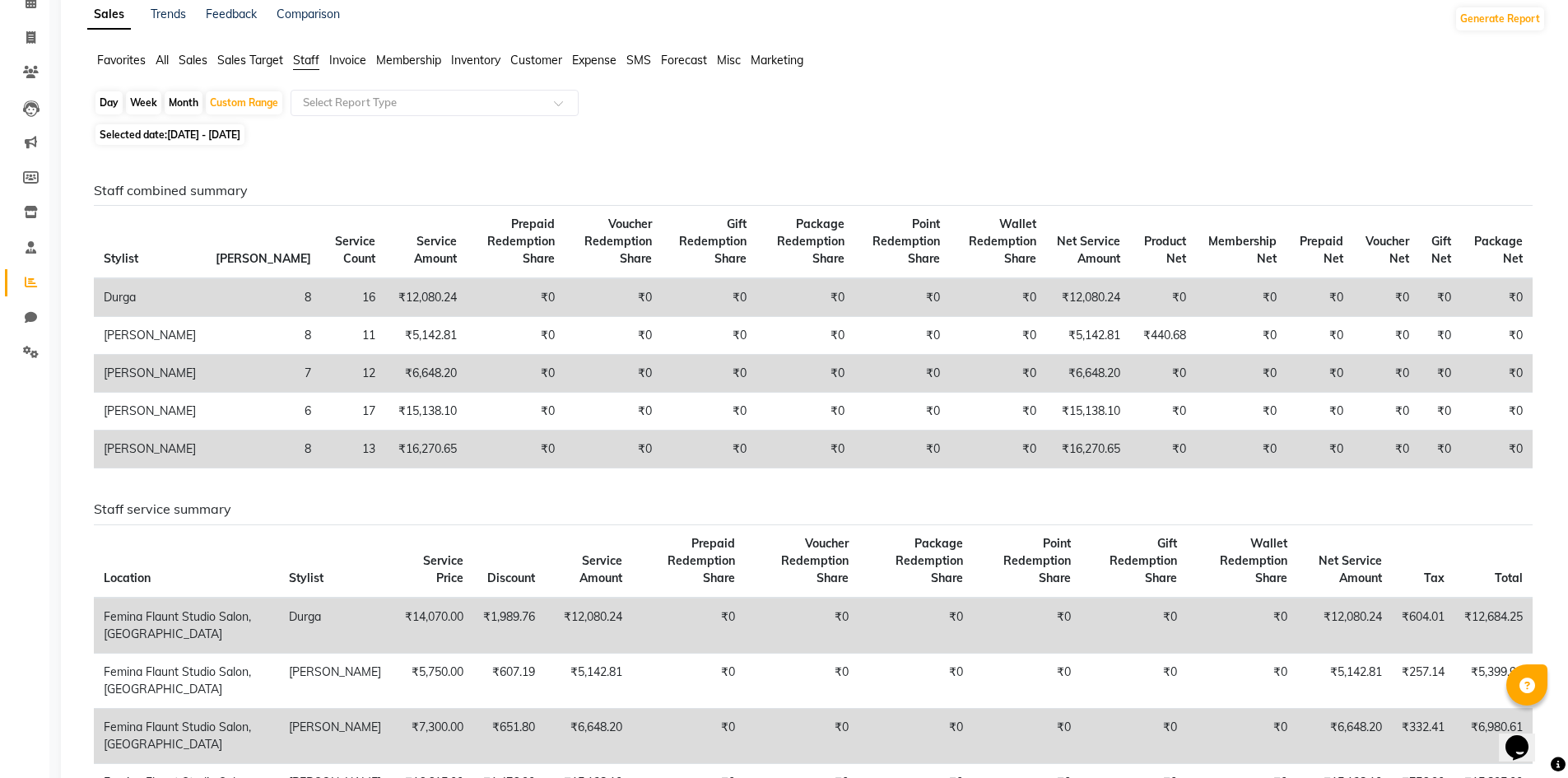
click at [1069, 468] on td "₹16,270.65" at bounding box center [1088, 450] width 85 height 38
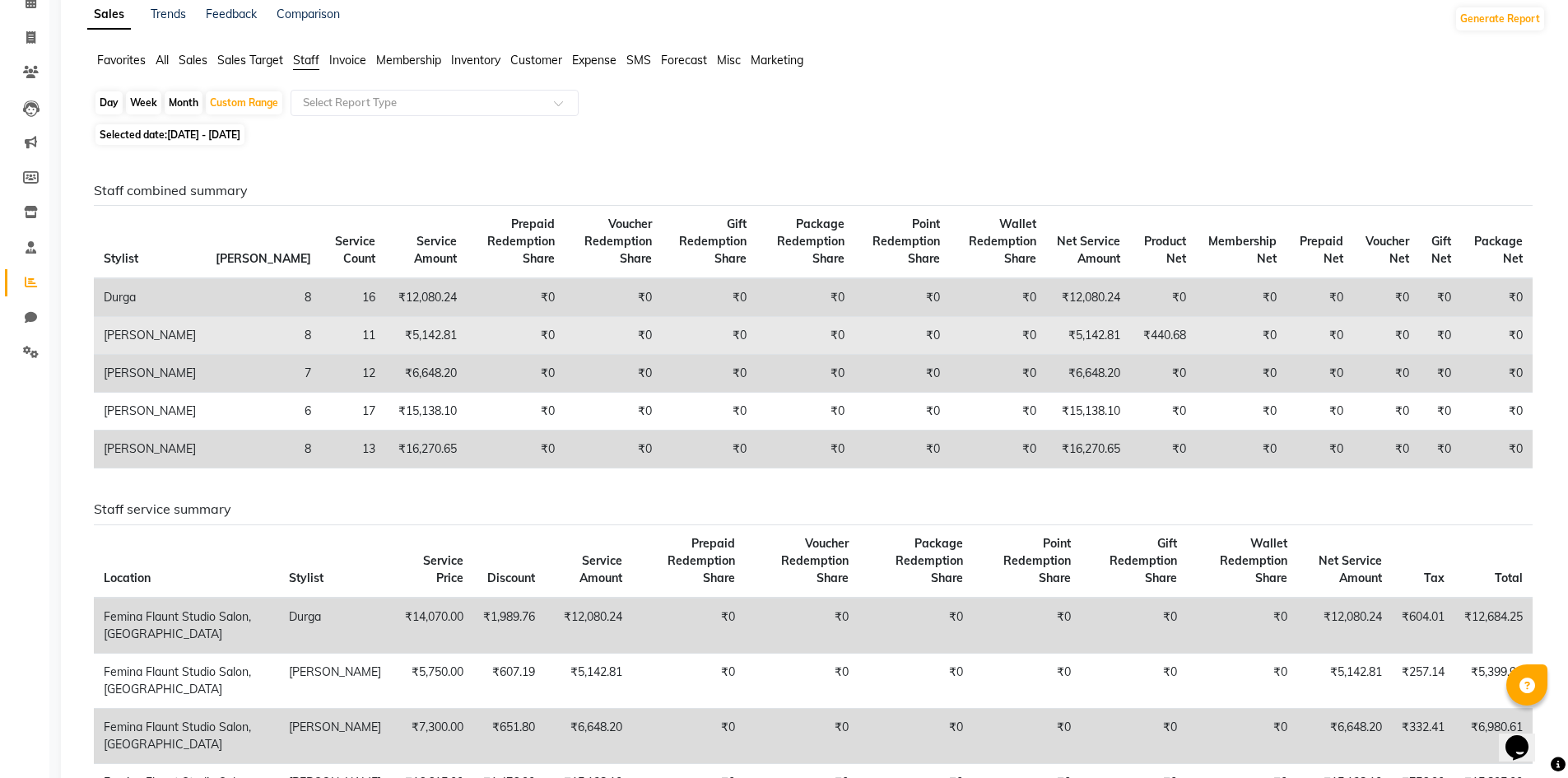
click at [1082, 333] on td "₹5,142.81" at bounding box center [1088, 336] width 85 height 38
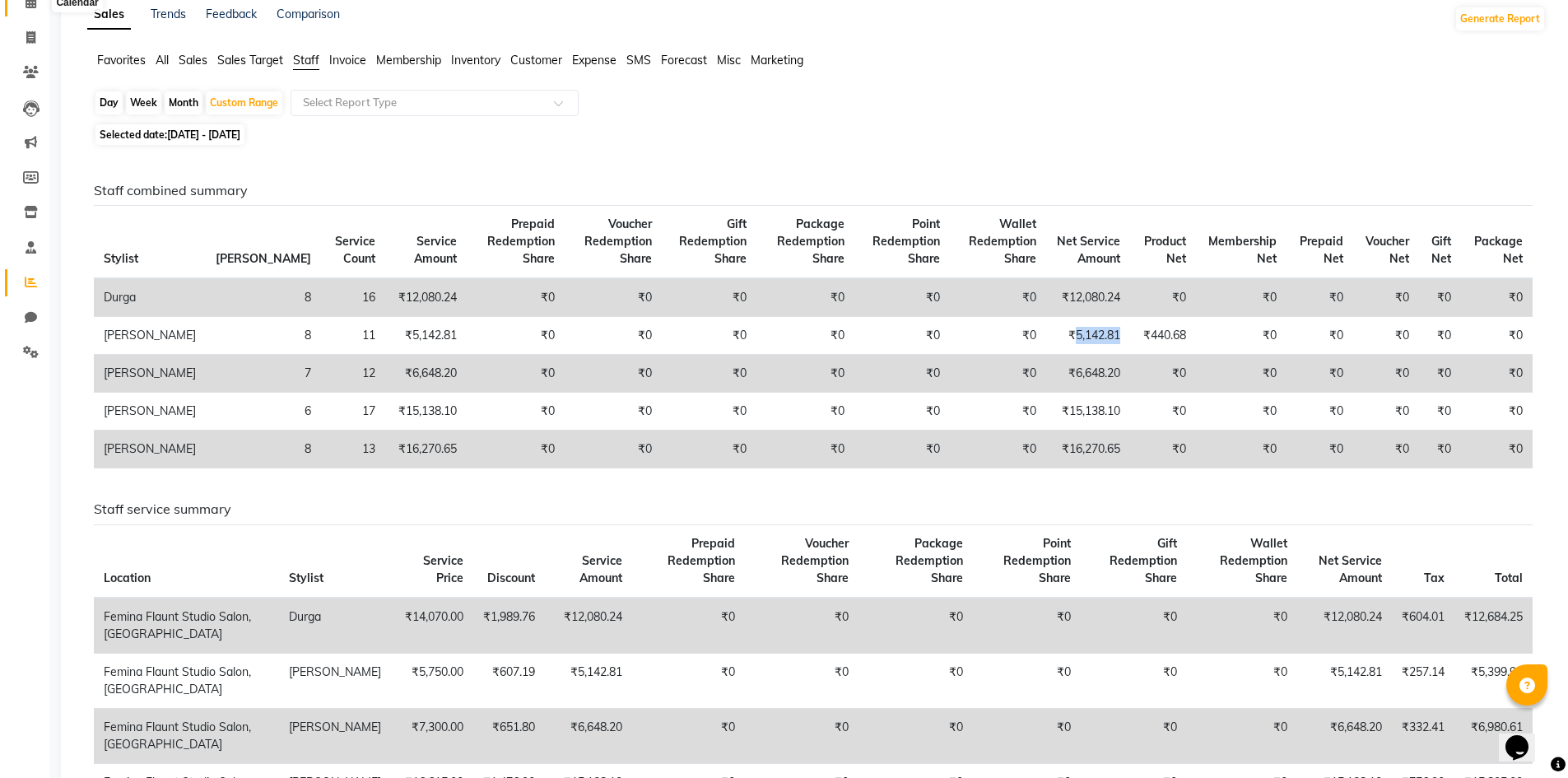
scroll to position [0, 0]
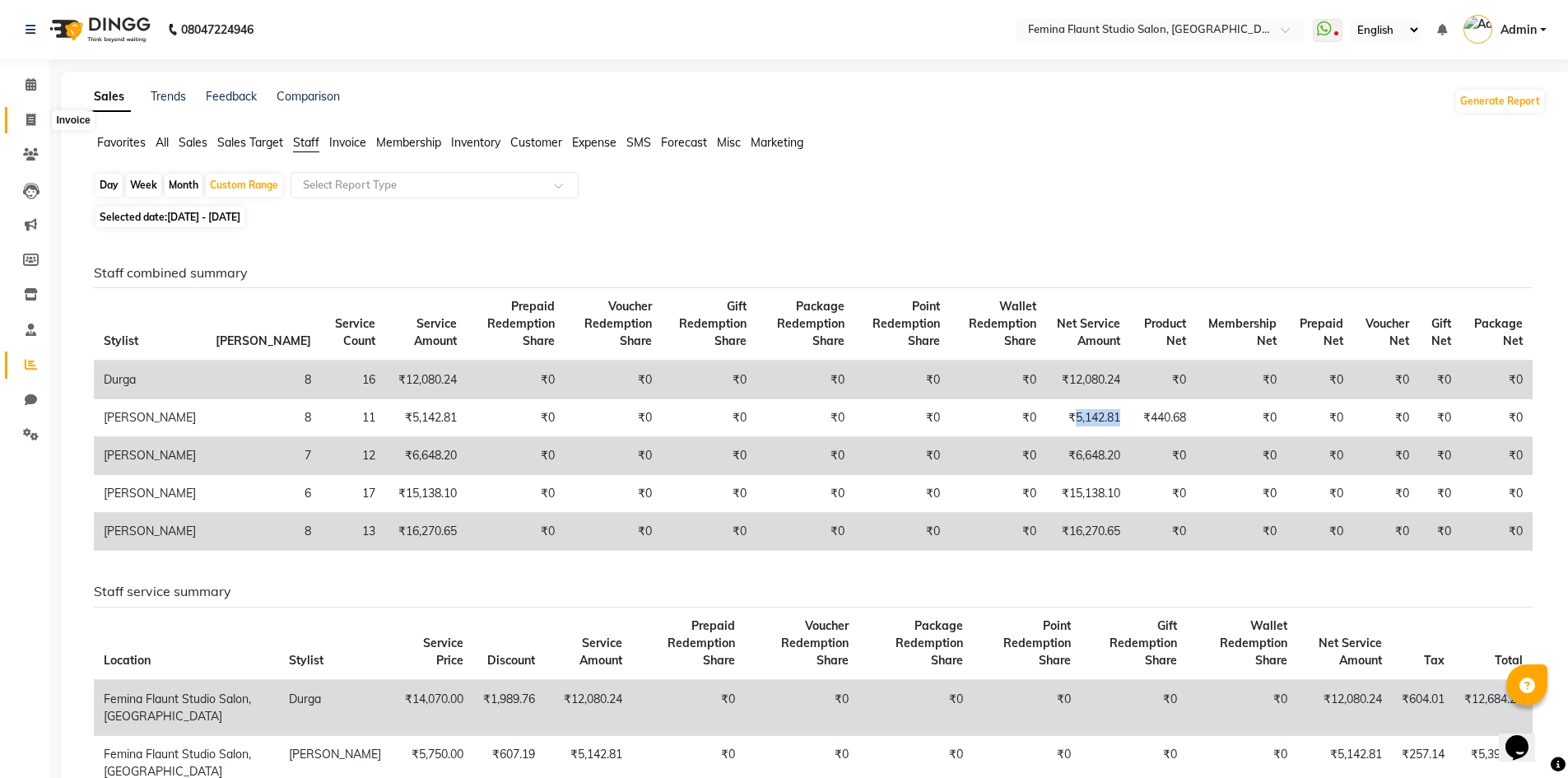
click at [33, 115] on icon at bounding box center [31, 120] width 9 height 13
select select "service"
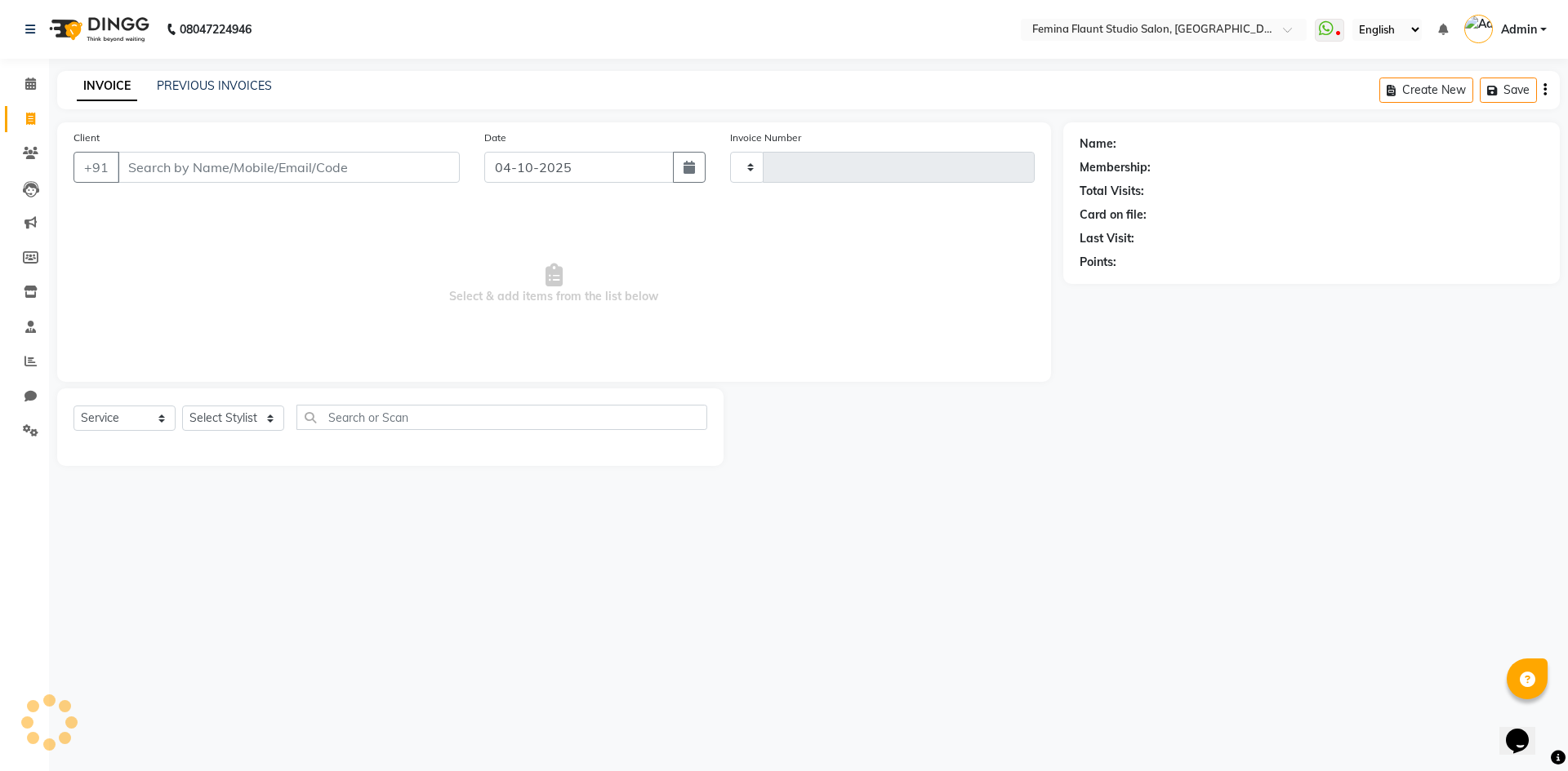
type input "0687"
select select "8333"
click at [204, 84] on link "PREVIOUS INVOICES" at bounding box center [214, 86] width 115 height 14
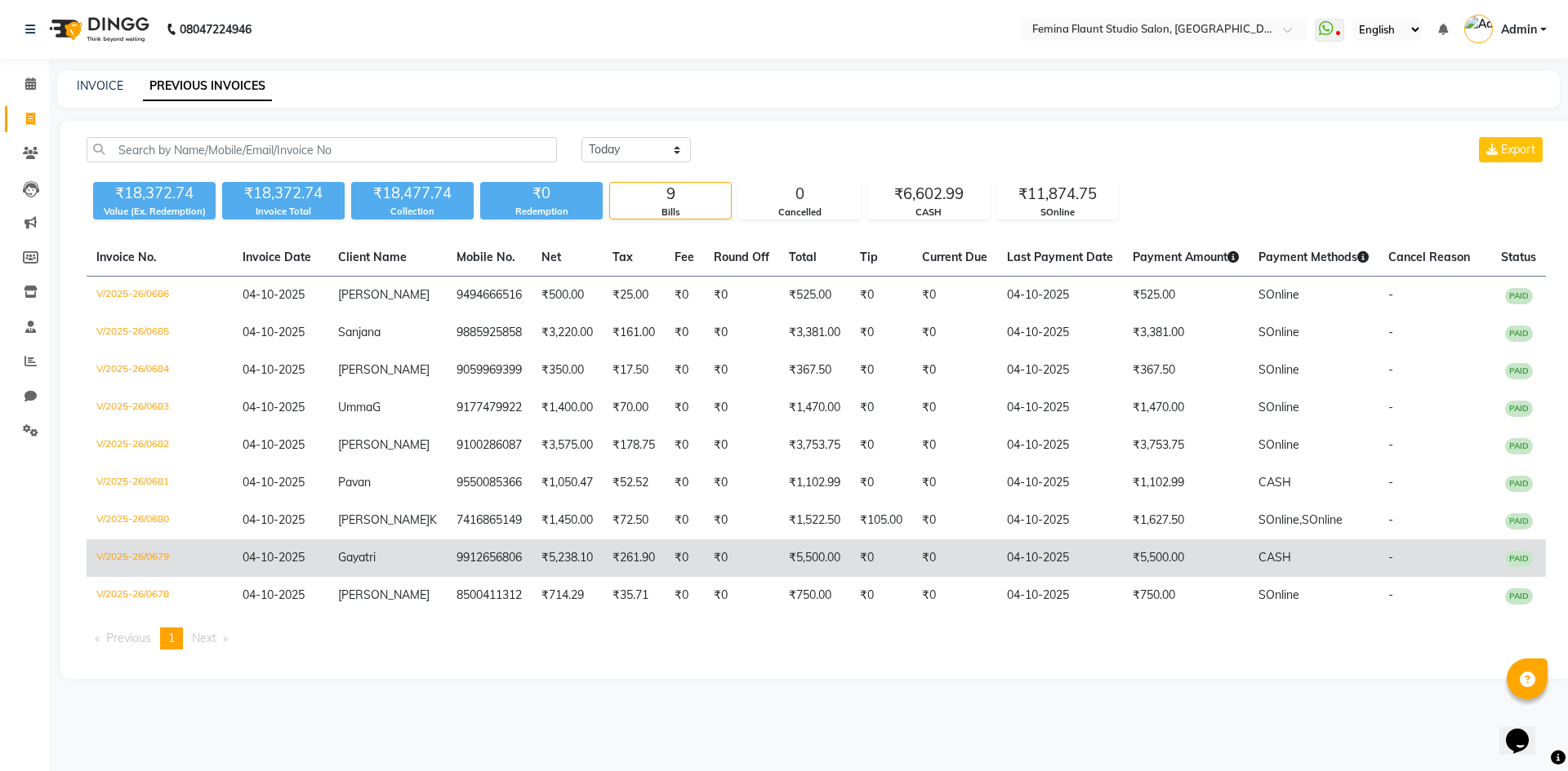
click at [165, 560] on td "V/2025-26/0679" at bounding box center [160, 559] width 146 height 38
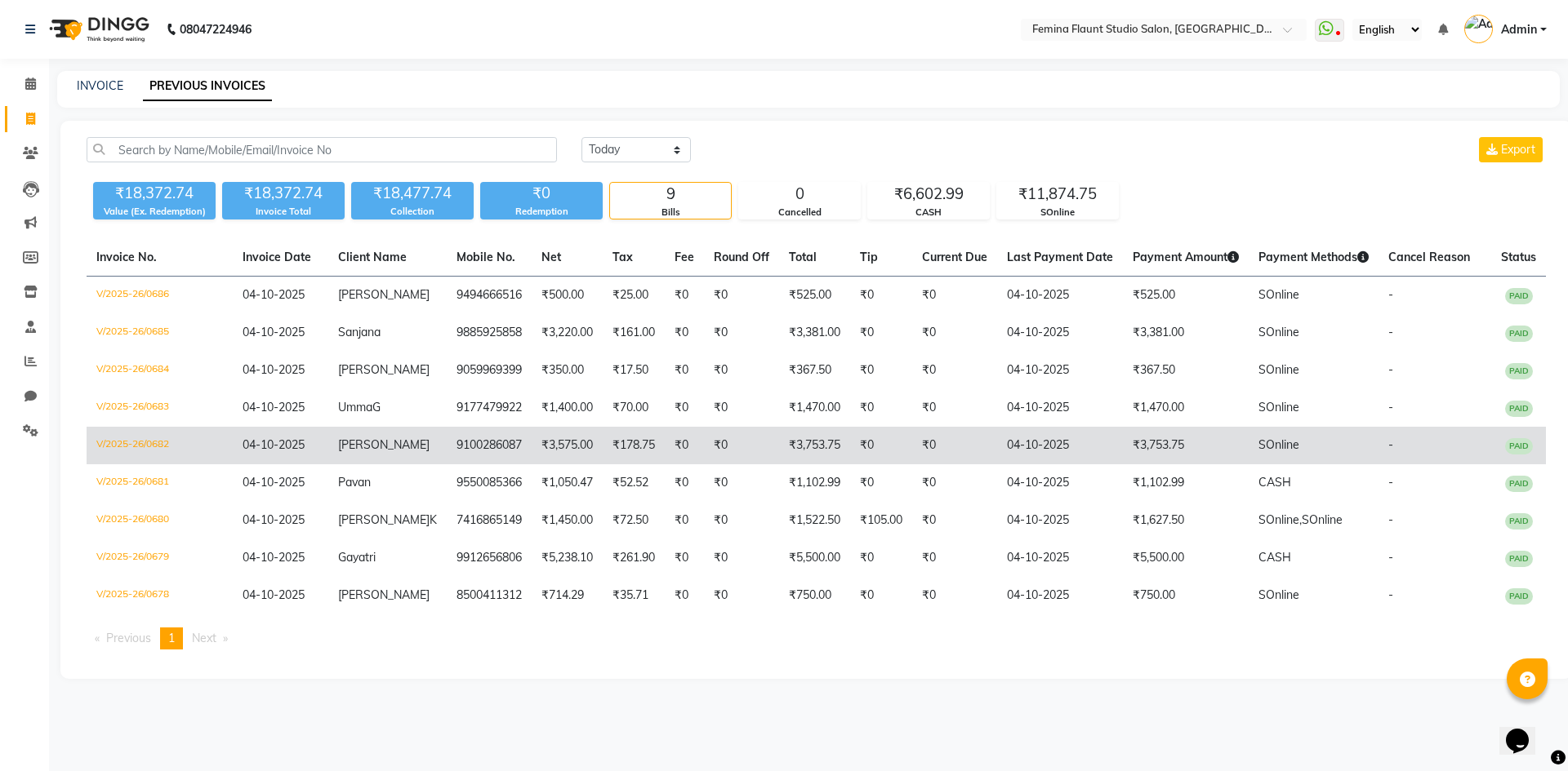
click at [124, 440] on td "V/2025-26/0682" at bounding box center [160, 446] width 146 height 38
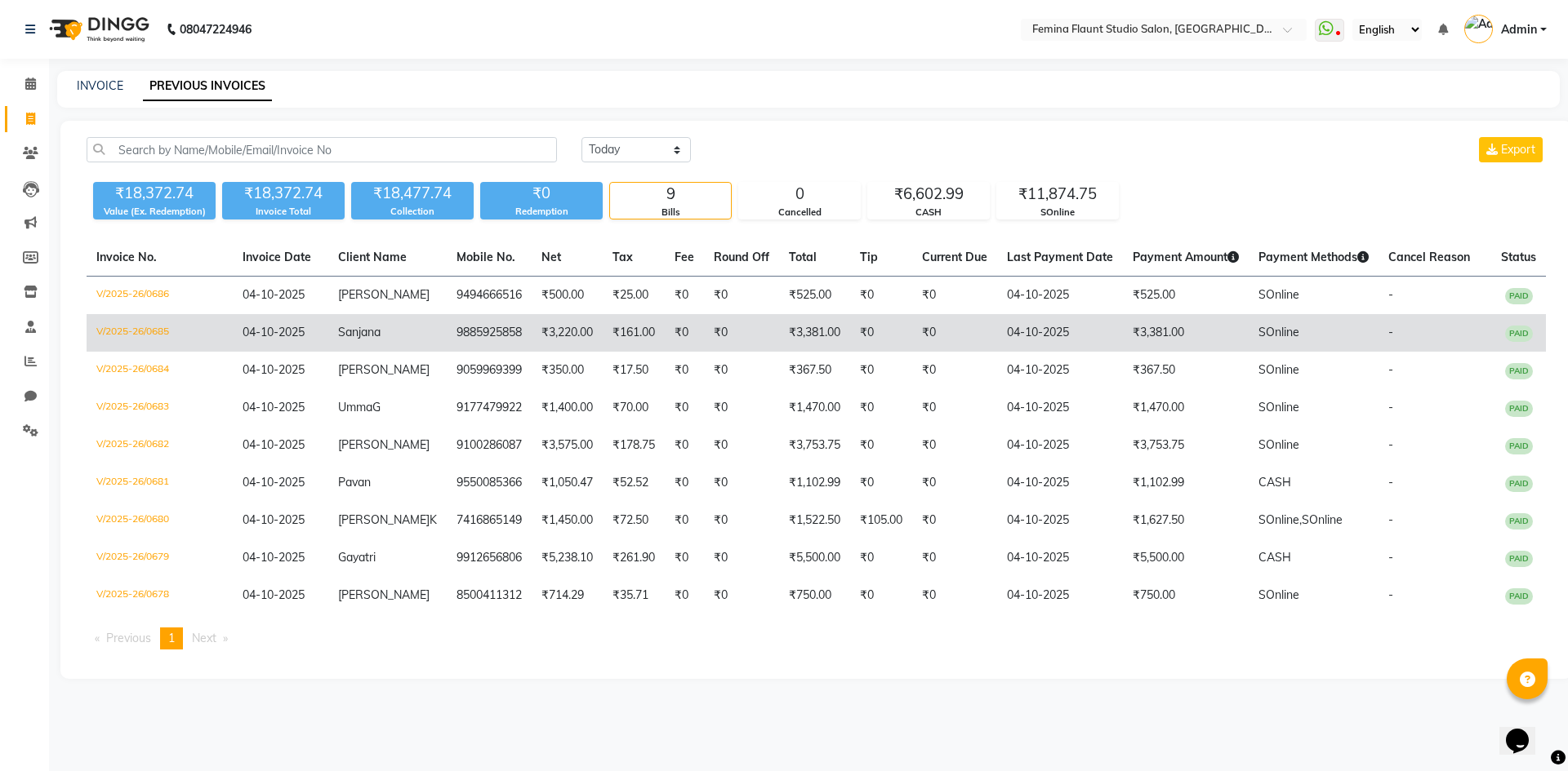
click at [159, 335] on td "V/2025-26/0685" at bounding box center [160, 333] width 146 height 38
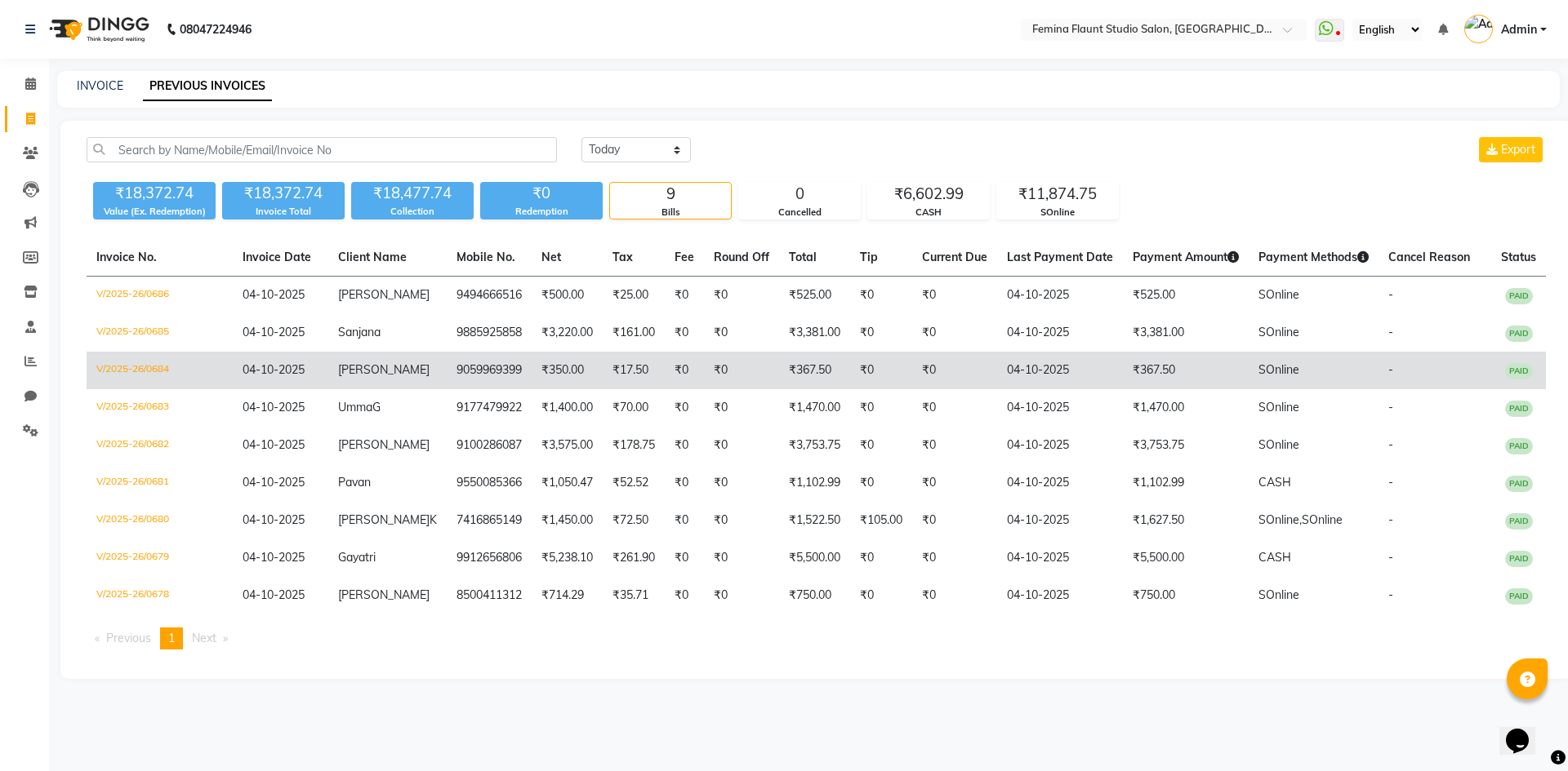
click at [133, 373] on td "V/2025-26/0684" at bounding box center [160, 371] width 146 height 38
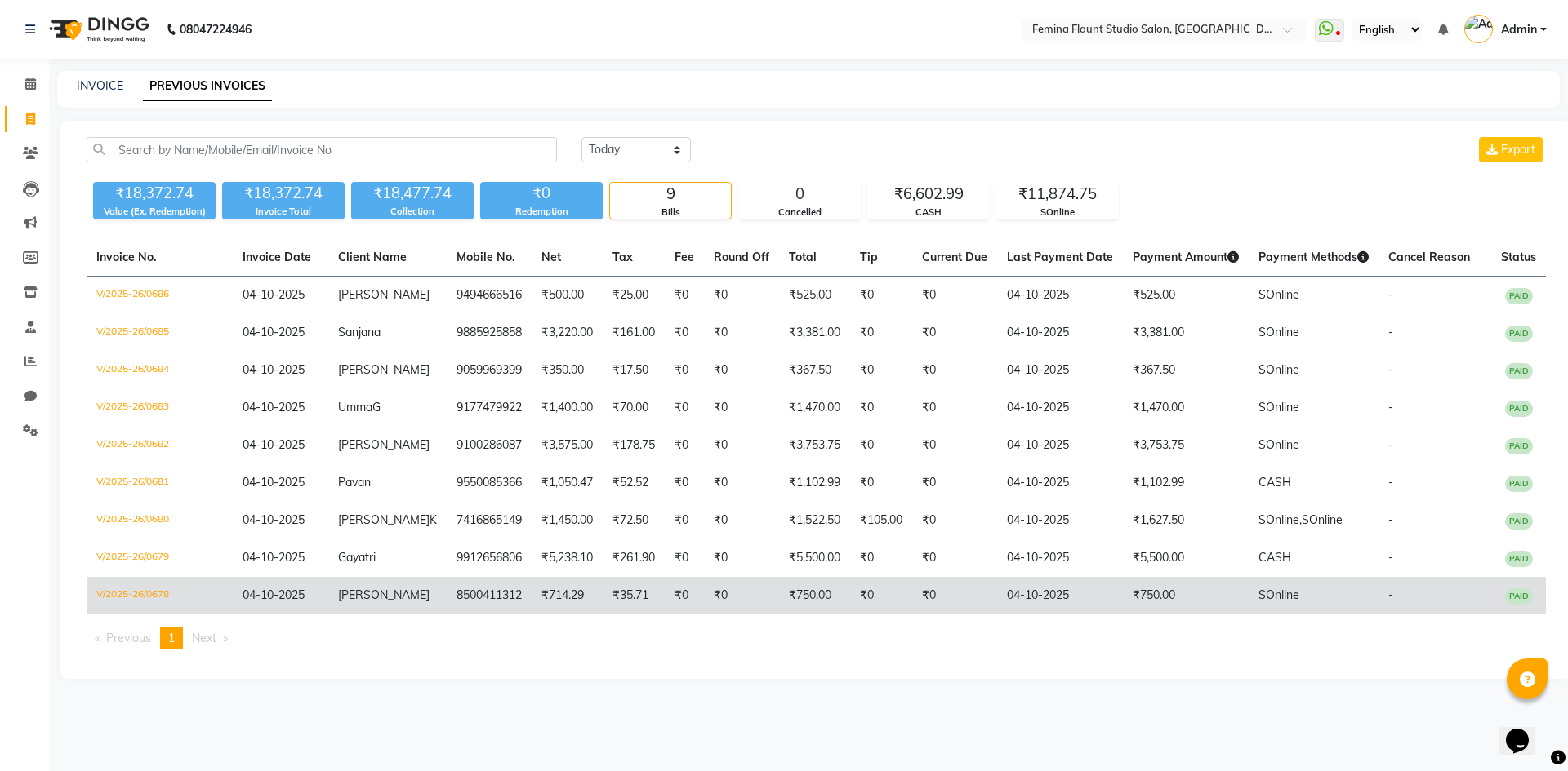
click at [152, 589] on td "V/2025-26/0678" at bounding box center [160, 596] width 146 height 38
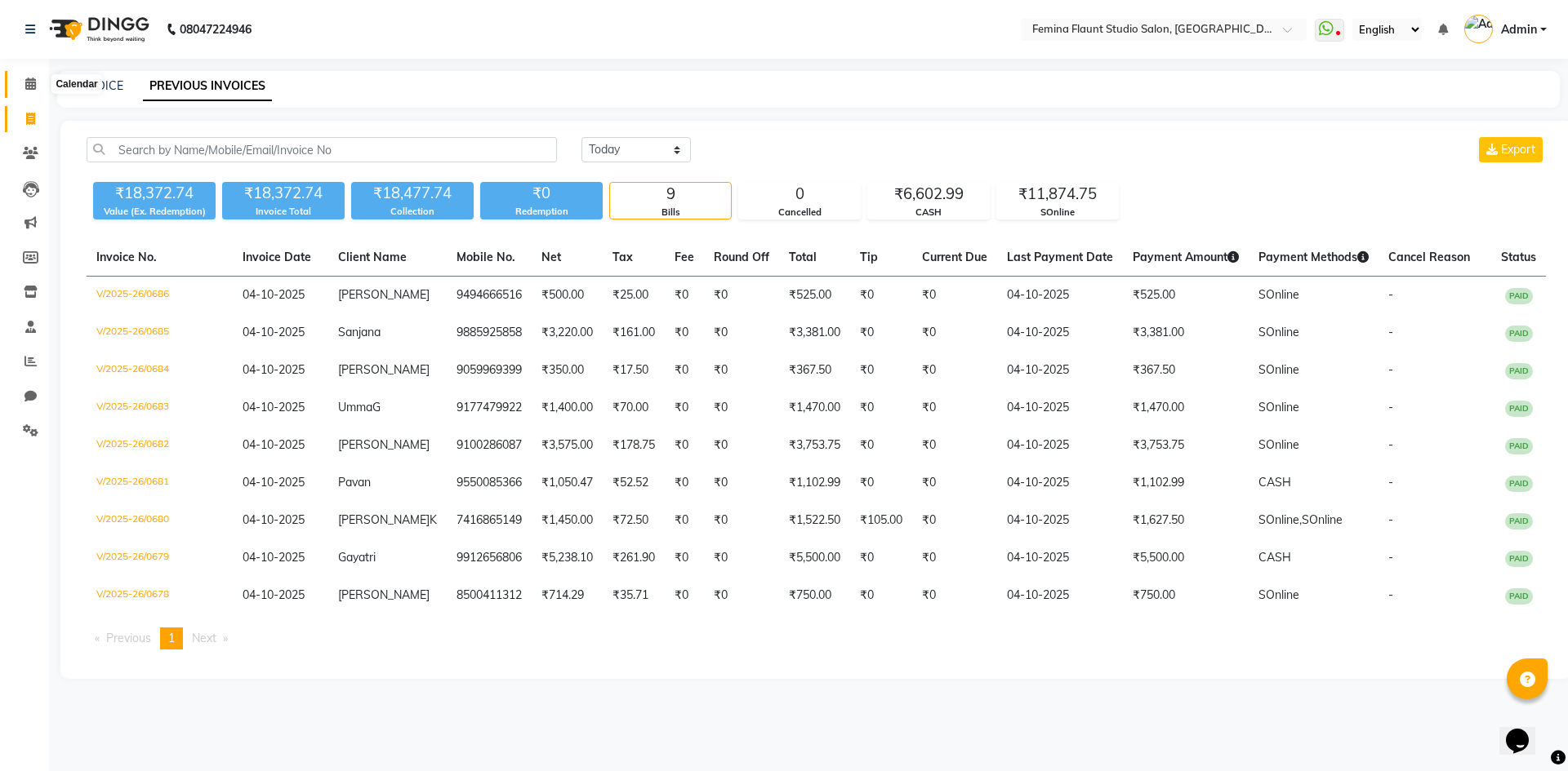
click at [33, 84] on icon at bounding box center [31, 84] width 11 height 13
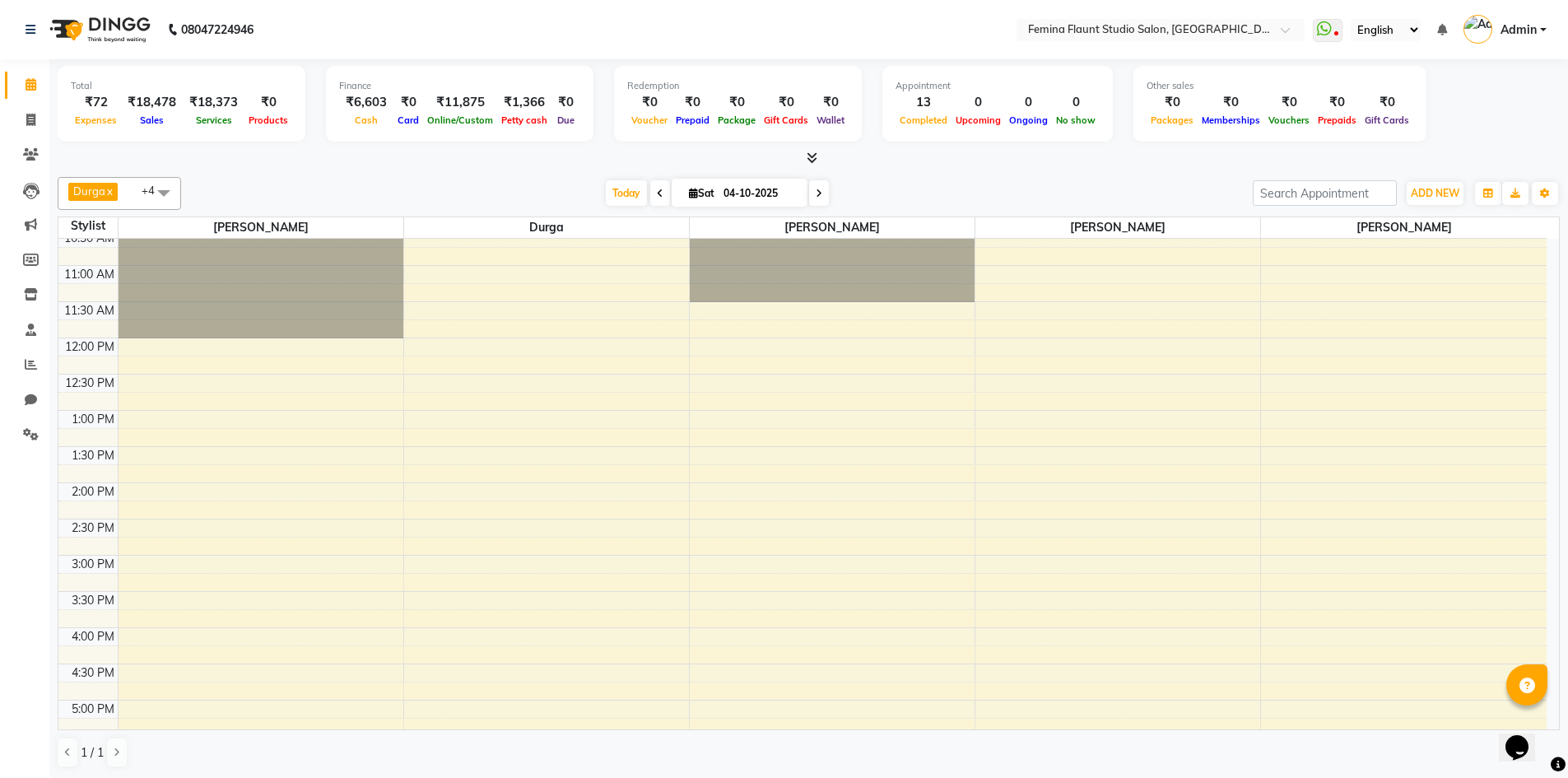
scroll to position [165, 0]
